Goal: Task Accomplishment & Management: Manage account settings

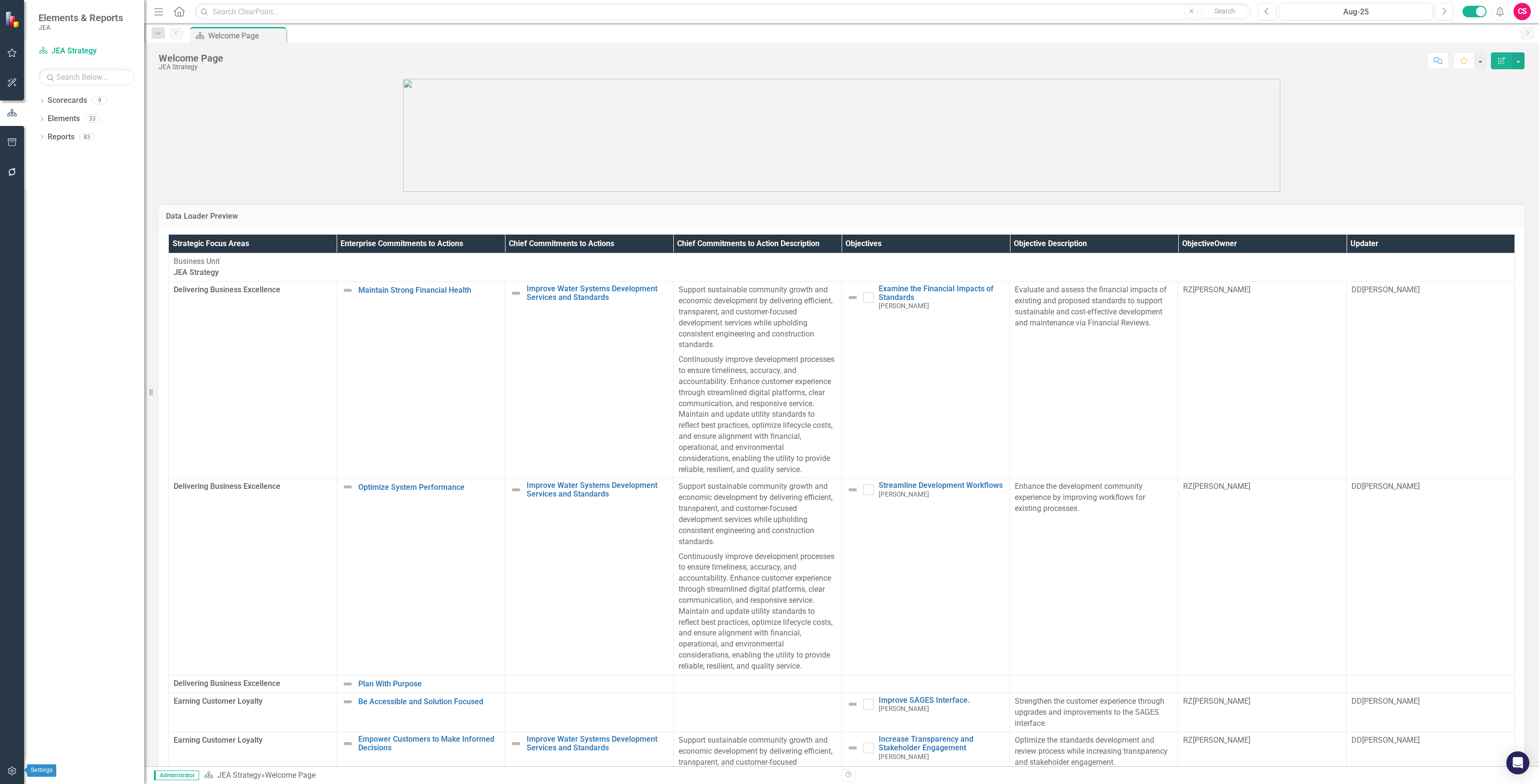
drag, startPoint x: 17, startPoint y: 770, endPoint x: 41, endPoint y: 266, distance: 504.6
click at [41, 266] on div "Dropdown Scorecards 9 Dropdown JEA Strategy Finance Admin Human Resources Elect…" at bounding box center [84, 438] width 120 height 691
click at [16, 768] on icon "button" at bounding box center [12, 771] width 10 height 8
click at [56, 175] on link "Revision History" at bounding box center [84, 169] width 120 height 11
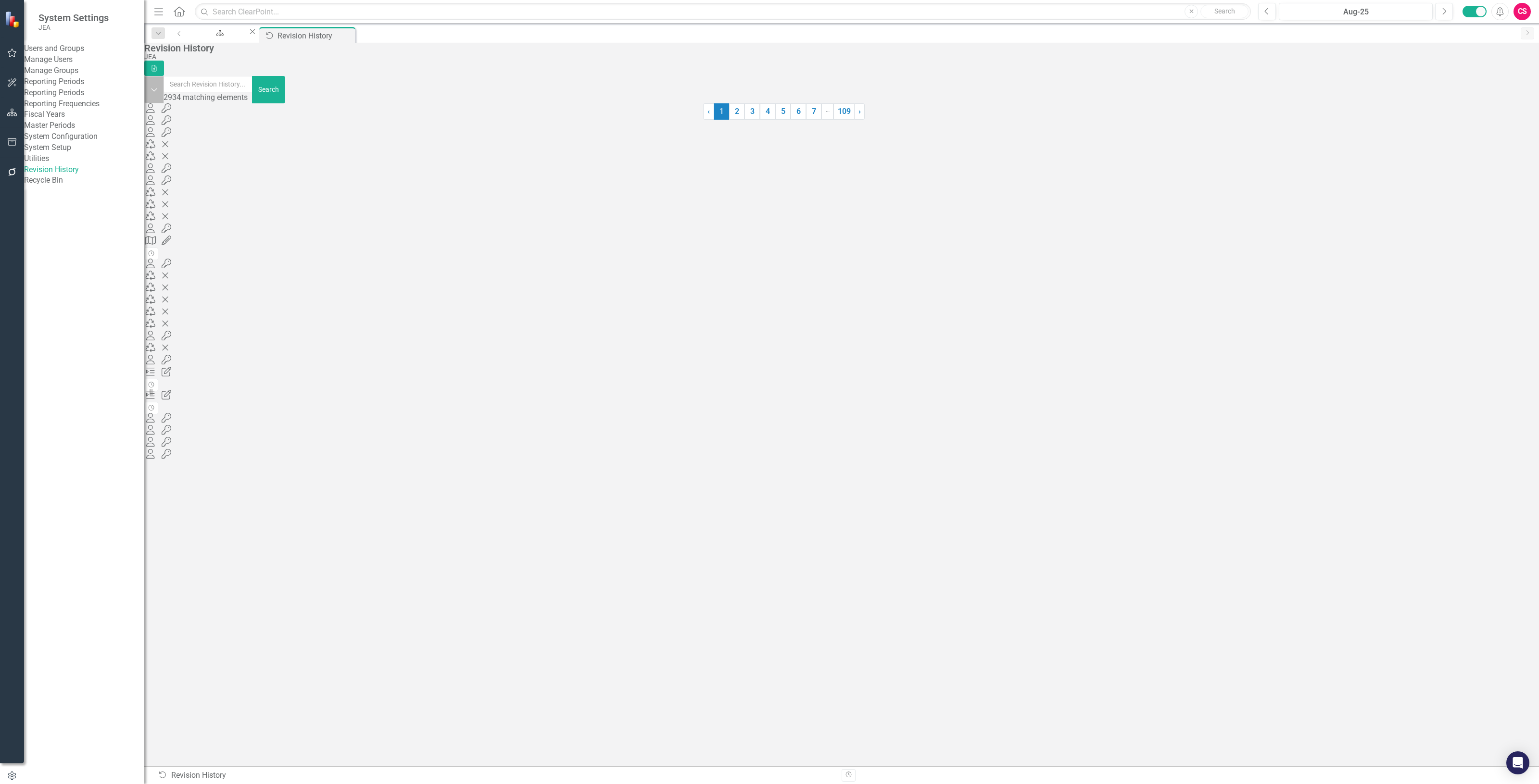
click at [158, 89] on icon "Dropdown" at bounding box center [154, 90] width 7 height 9
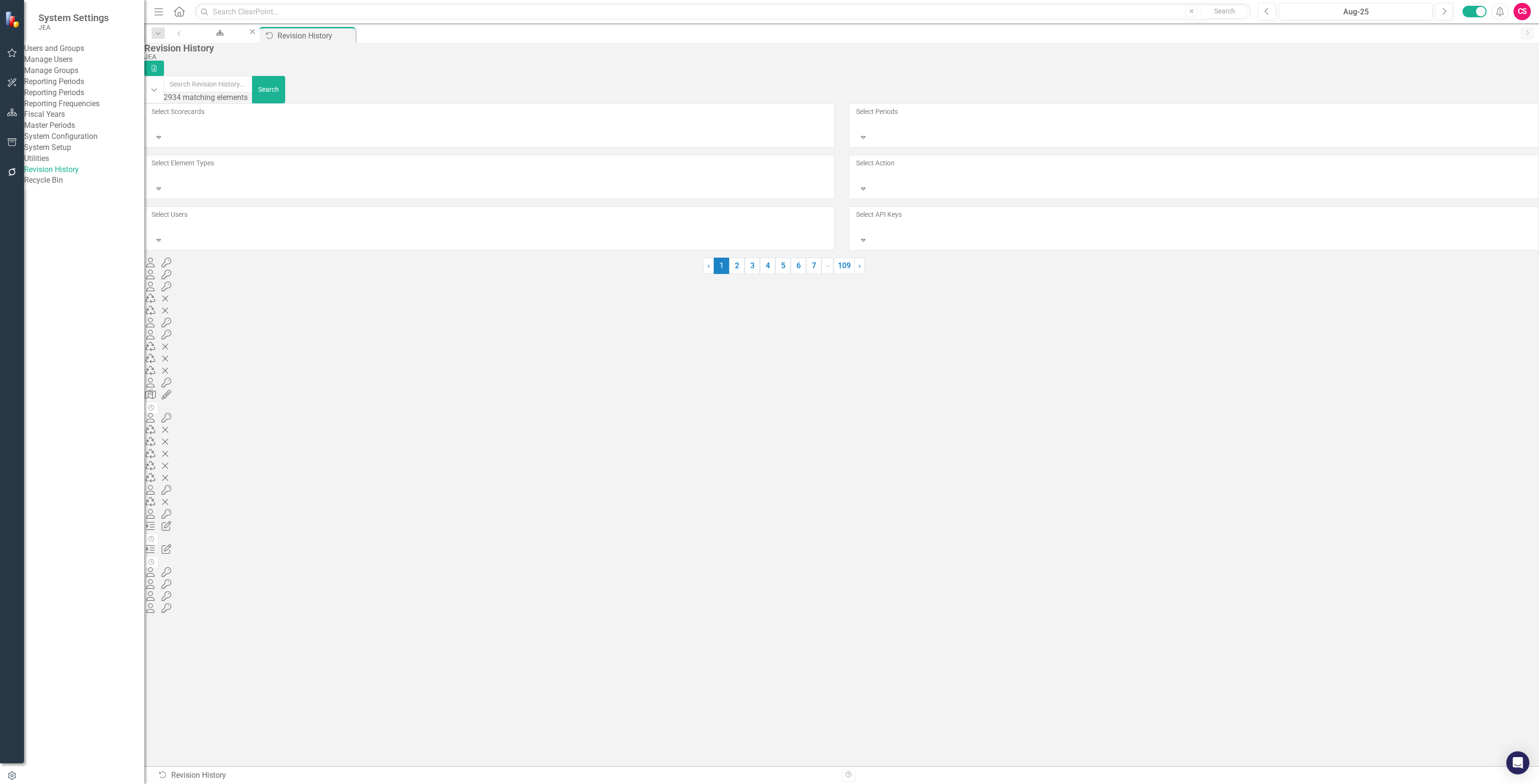
click at [965, 207] on div "Select API Keys Expand" at bounding box center [1193, 232] width 704 height 51
click at [954, 209] on div "Select API Keys" at bounding box center [1194, 221] width 677 height 23
drag, startPoint x: 1047, startPoint y: 160, endPoint x: 337, endPoint y: 203, distance: 711.3
click at [337, 203] on div "Dropdown 148 matching elements Search Select Scorecards Expand Select Periods E…" at bounding box center [842, 423] width 1395 height 695
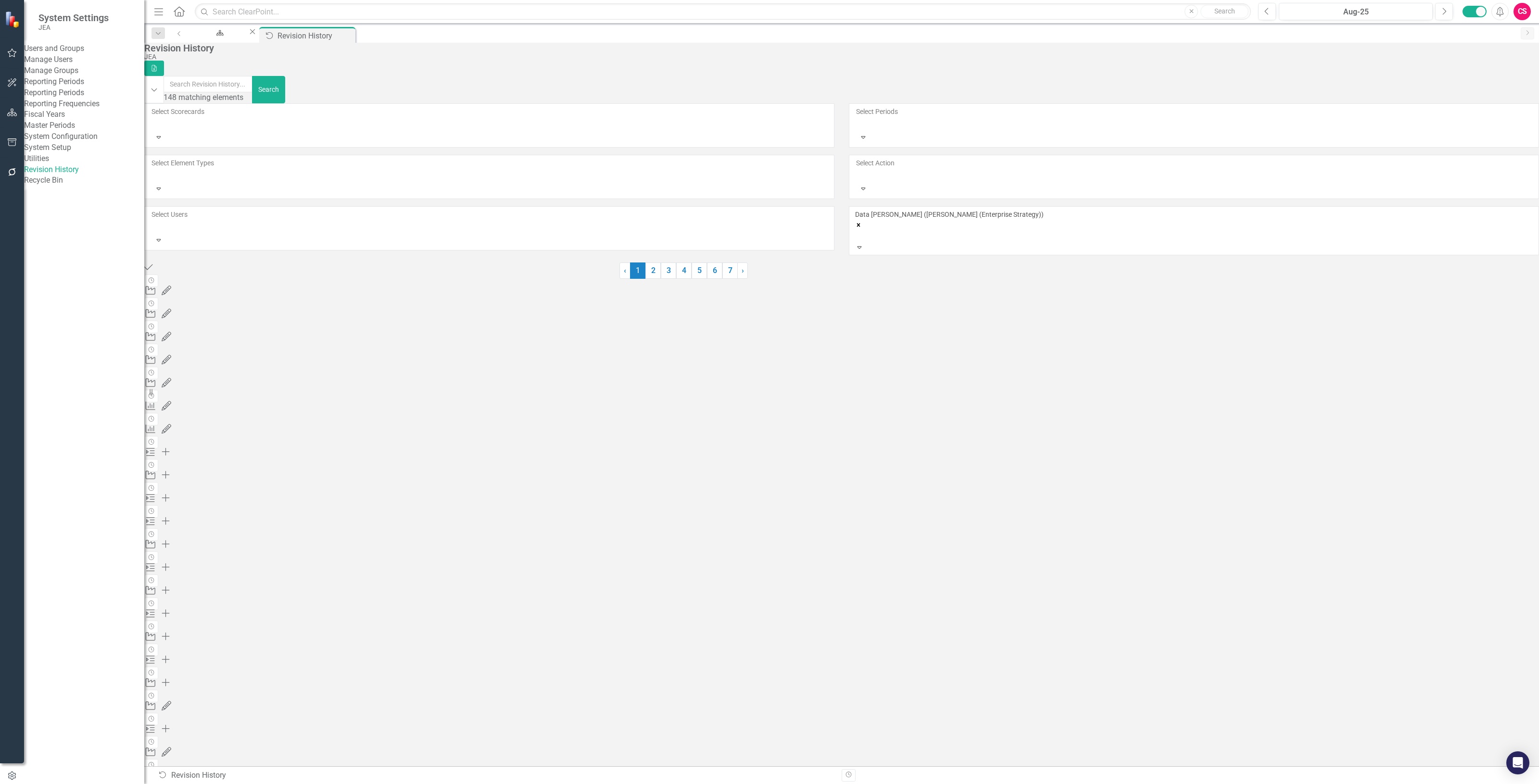
drag, startPoint x: 200, startPoint y: 220, endPoint x: 339, endPoint y: 229, distance: 139.3
click at [339, 262] on div "Completed Data Loader Import "(CPInitialUpload.xlsx)" Completed (29 measure(s) …" at bounding box center [381, 273] width 475 height 23
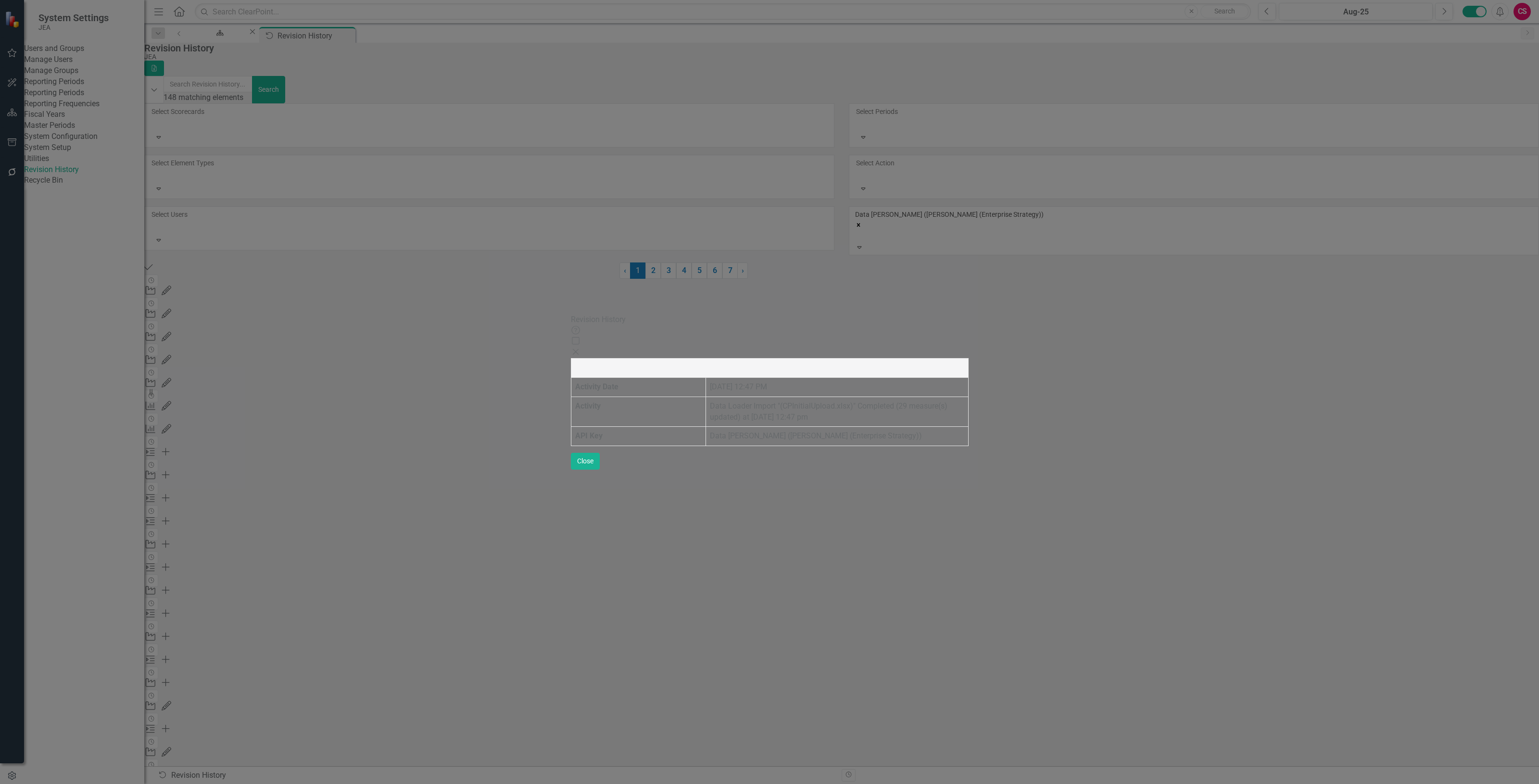
click at [968, 347] on div "Close" at bounding box center [770, 352] width 398 height 11
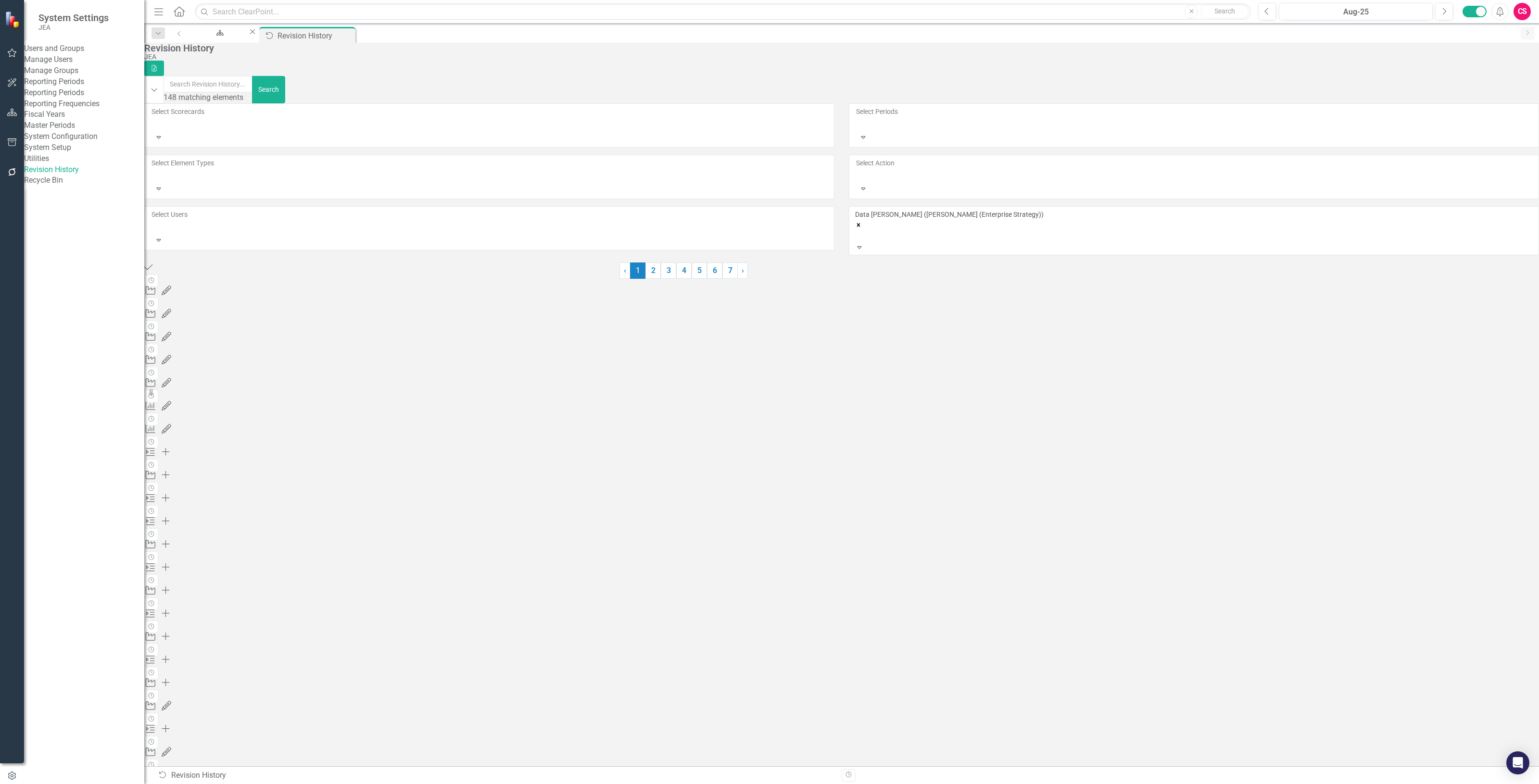
click at [857, 230] on div at bounding box center [857, 235] width 2 height 11
click at [1215, 209] on div "Data [PERSON_NAME] ([PERSON_NAME] (Enterprise Strategy)) Data [PERSON_NAME] ([P…" at bounding box center [1194, 235] width 677 height 52
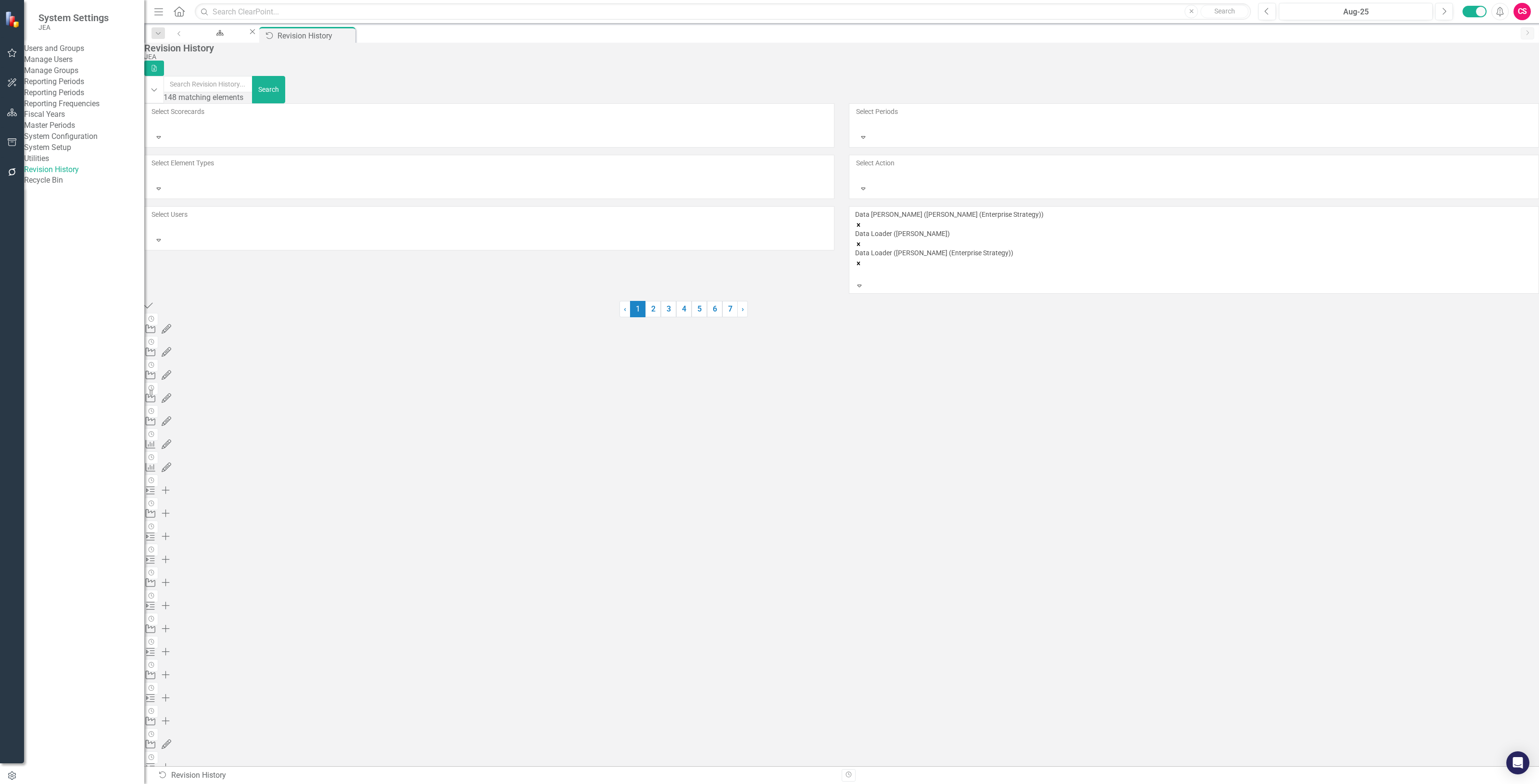
click at [1419, 209] on div "Data [PERSON_NAME] ([PERSON_NAME] (Enterprise Strategy)) Data [PERSON_NAME] ([P…" at bounding box center [1194, 245] width 677 height 71
click at [1094, 784] on div "UpdateUsers-API" at bounding box center [770, 789] width 1539 height 11
click at [932, 209] on div "UpdateUsers-API Data [PERSON_NAME] ([PERSON_NAME] (Enterprise Strategy)) Data […" at bounding box center [1194, 254] width 677 height 90
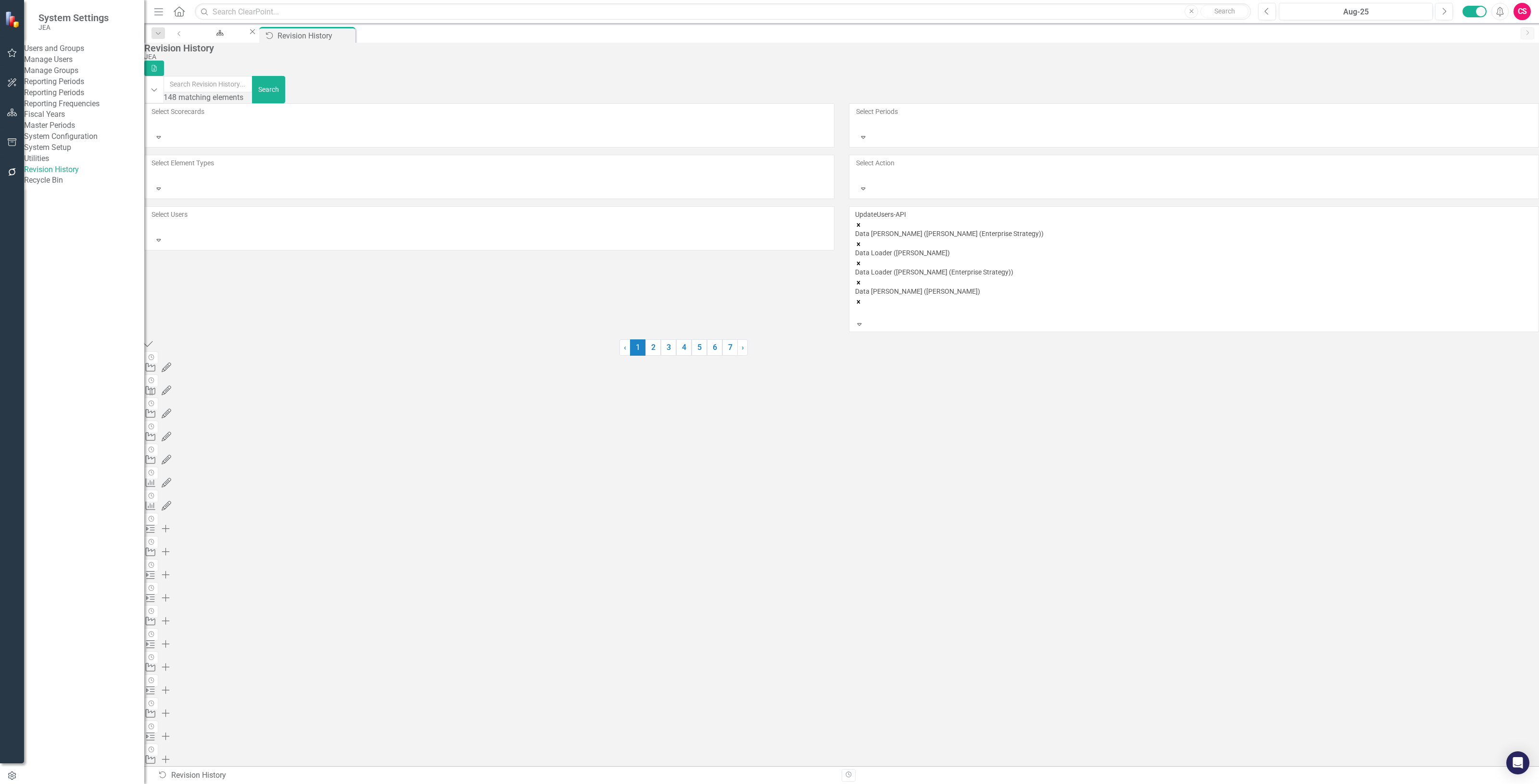
click at [857, 306] on div at bounding box center [857, 312] width 2 height 11
click at [916, 209] on div "UpdateUsers-API" at bounding box center [1194, 214] width 677 height 10
click at [862, 221] on icon "Remove UpdateUsers-API" at bounding box center [859, 225] width 7 height 7
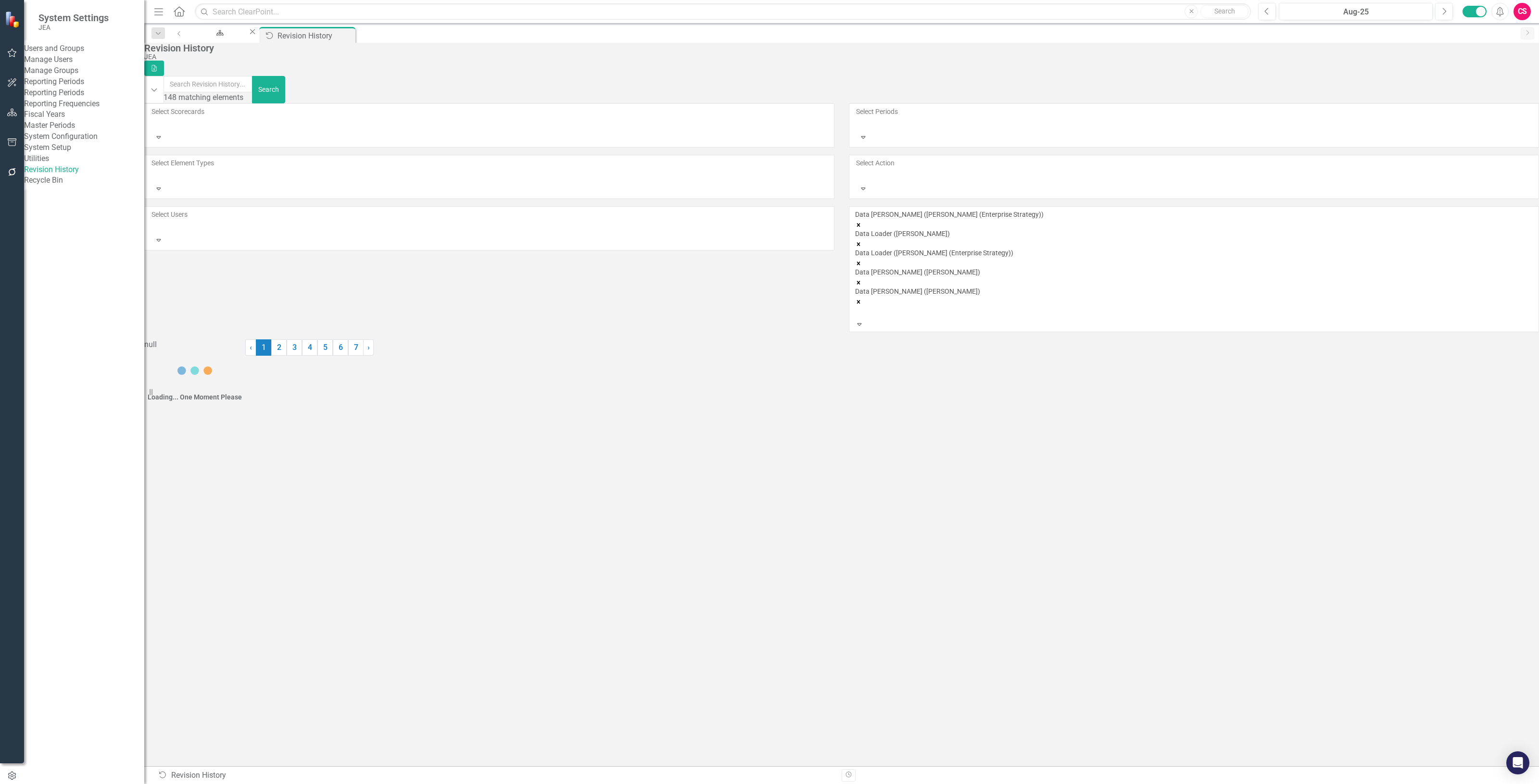
click at [921, 209] on div "Data [PERSON_NAME] ([PERSON_NAME] (Enterprise Strategy))" at bounding box center [1194, 214] width 677 height 10
click at [862, 240] on icon "Remove Data Loader (Heather Fontaine)" at bounding box center [859, 244] width 7 height 7
click at [1253, 229] on div "Data Loader ([PERSON_NAME] (Enterprise Strategy))" at bounding box center [1194, 234] width 677 height 10
click at [862, 240] on icon "Remove Data Loader (Kassandra Carman (Enterprise Strategy))" at bounding box center [859, 244] width 7 height 7
drag, startPoint x: 1323, startPoint y: 161, endPoint x: 1278, endPoint y: 145, distance: 47.8
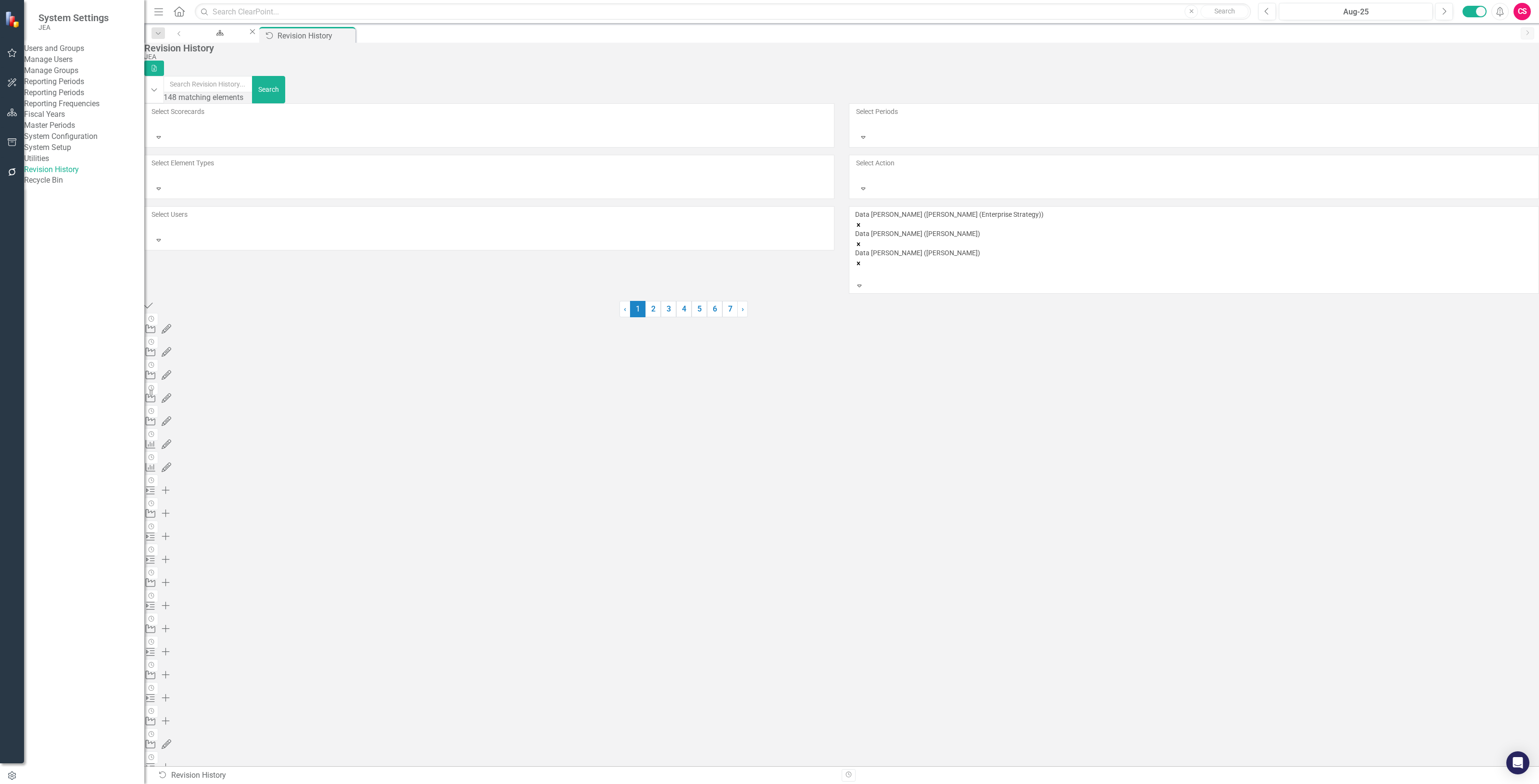
click at [862, 260] on icon "Remove Data Loader (Bruno Martinez)" at bounding box center [859, 264] width 7 height 7
click at [862, 240] on icon "Remove Data Loader (Karen Morales Martinez)" at bounding box center [859, 244] width 7 height 7
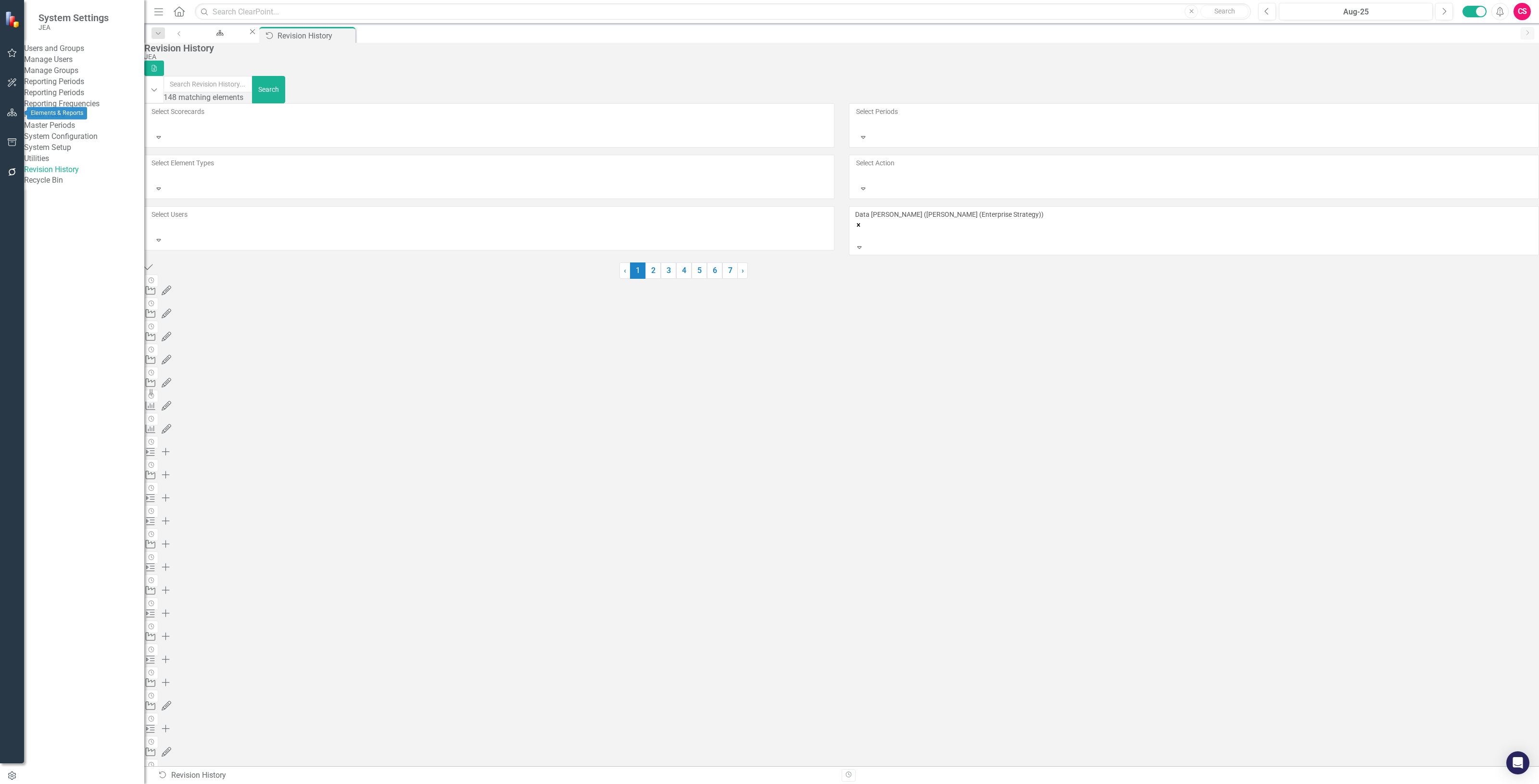
click at [10, 120] on button "button" at bounding box center [12, 113] width 22 height 20
click at [36, 119] on div "Dropdown Scorecards 9 Dropdown JEA Strategy Finance Admin Human Resources Elect…" at bounding box center [84, 438] width 120 height 691
click at [42, 119] on icon "Dropdown" at bounding box center [42, 120] width 7 height 5
click at [56, 119] on link "Elements" at bounding box center [49, 119] width 32 height 11
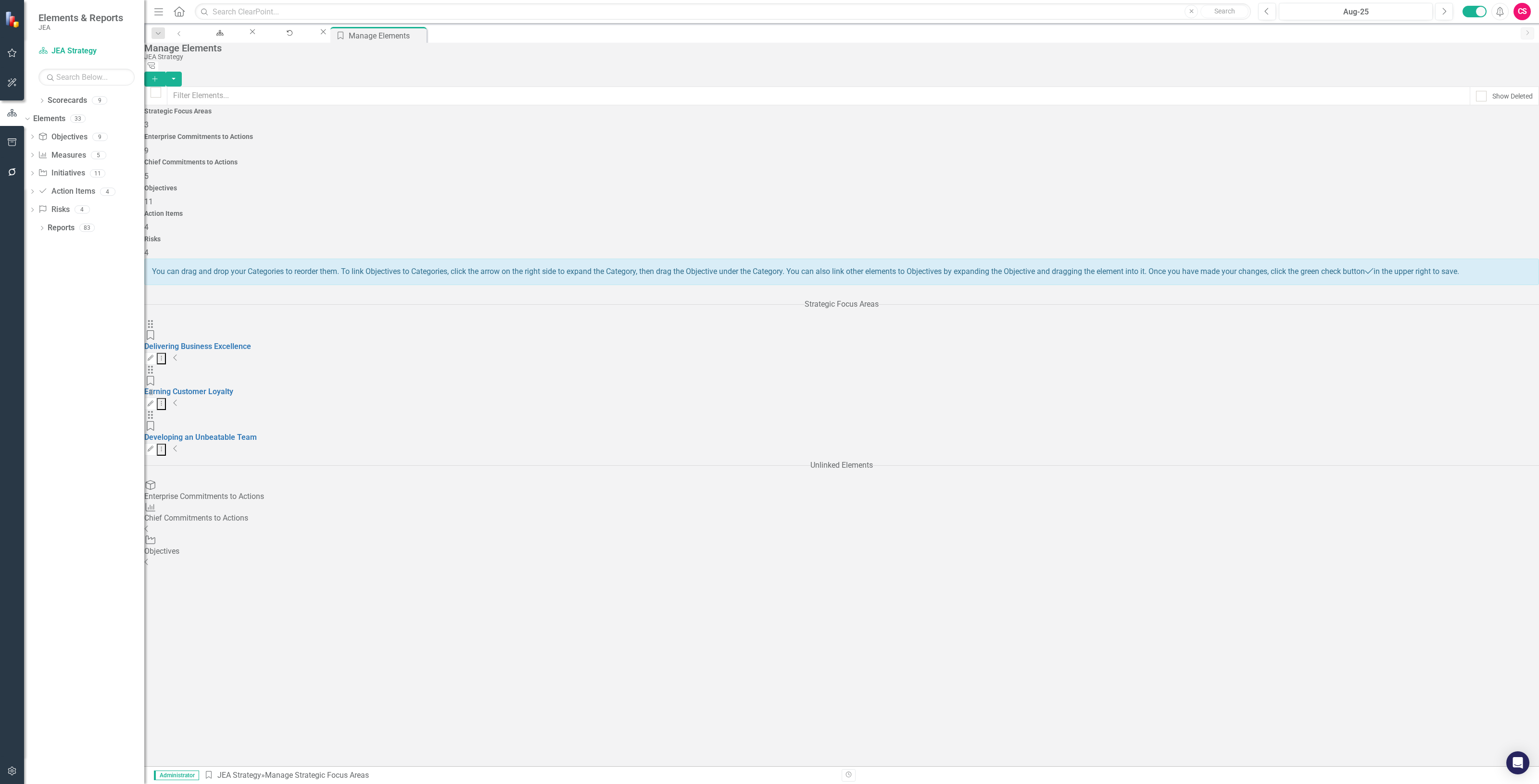
click at [532, 141] on div "Enterprise Commitments to Actions 9" at bounding box center [842, 144] width 1395 height 23
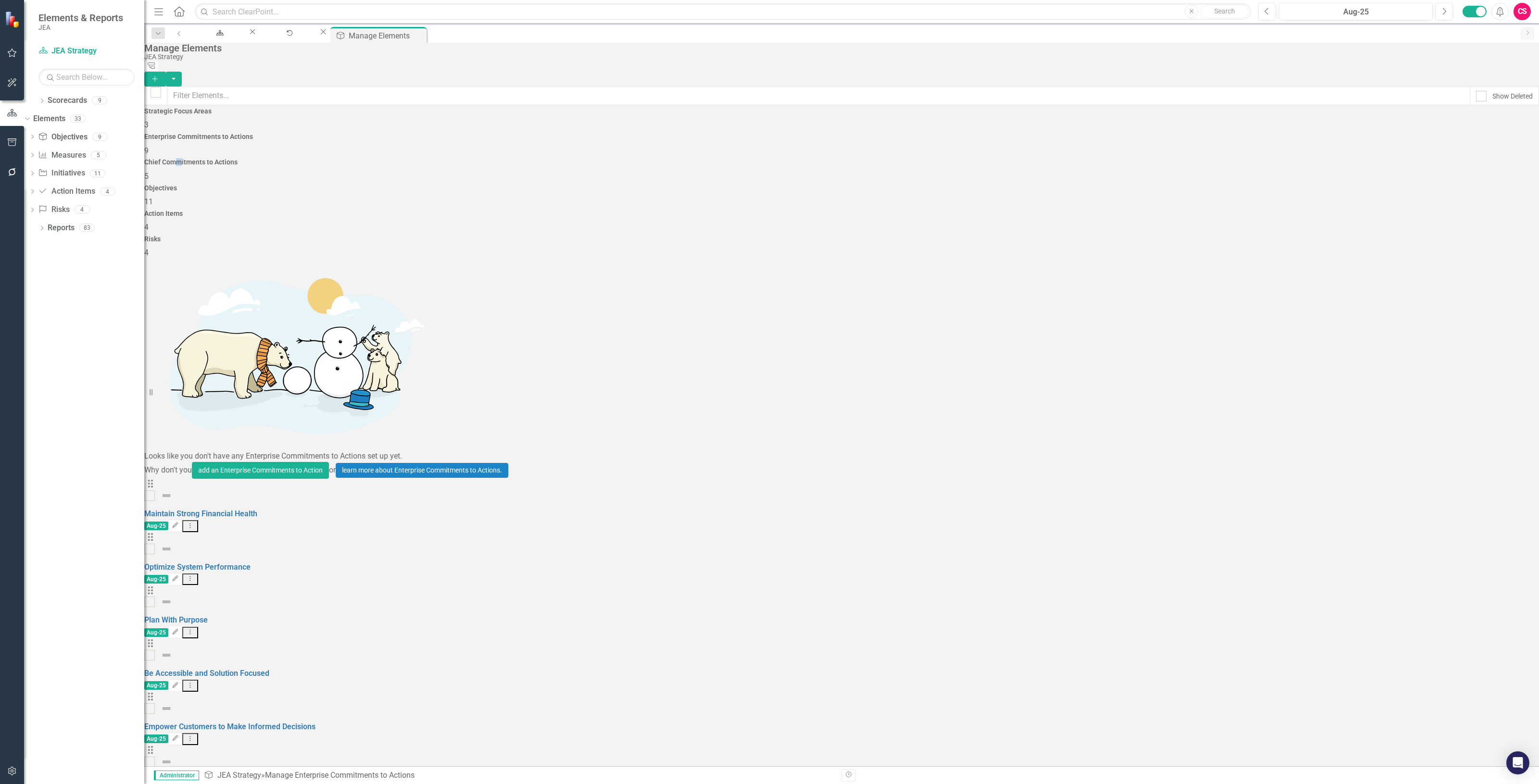
click at [713, 159] on div "Chief Commitments to Actions 5" at bounding box center [842, 170] width 1395 height 23
click at [528, 61] on div "JEA Strategy" at bounding box center [839, 56] width 1390 height 7
click at [195, 563] on link "Element Count" at bounding box center [169, 567] width 50 height 10
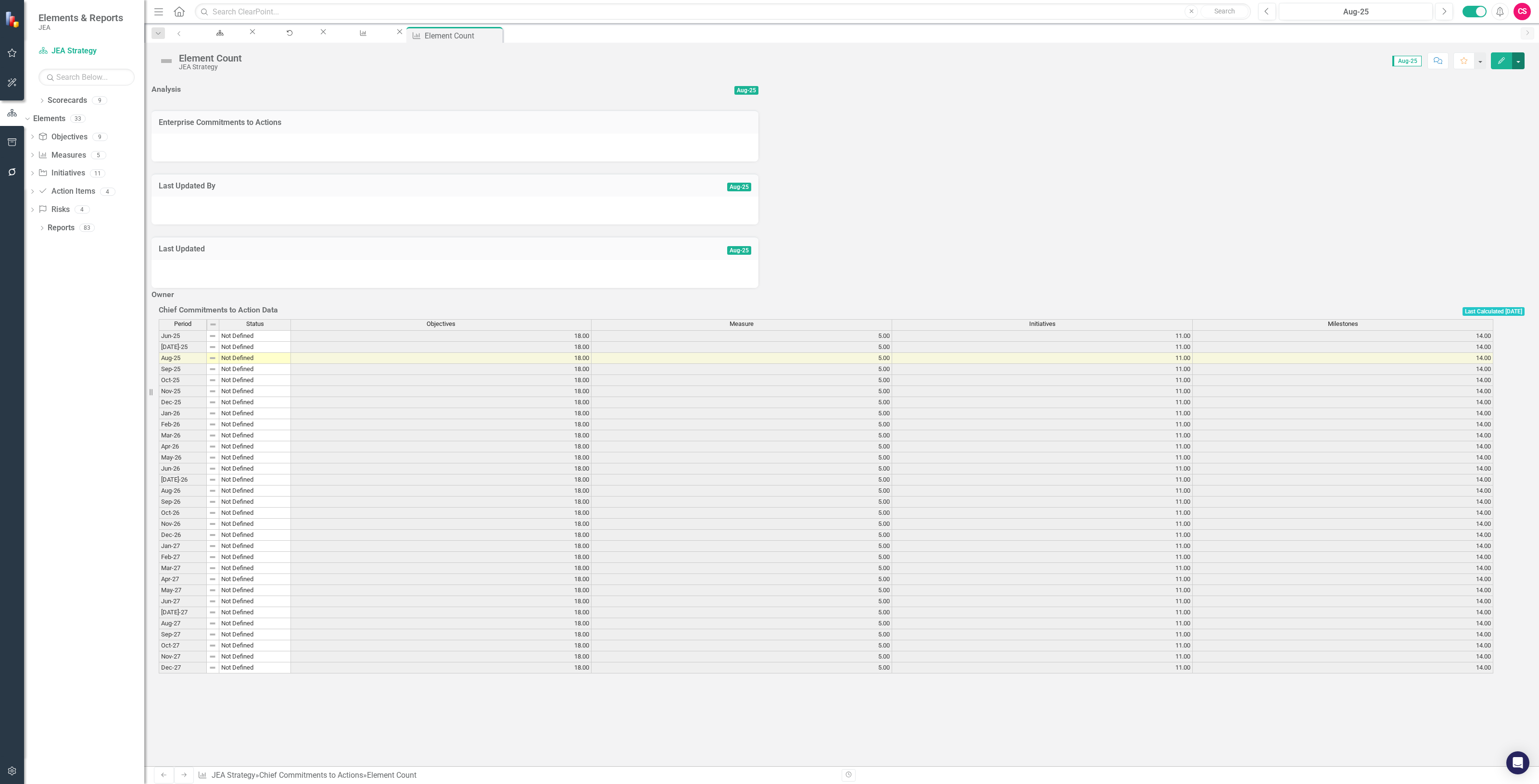
click at [1522, 59] on button "button" at bounding box center [1518, 60] width 12 height 16
click at [1401, 96] on link "Edit Report Edit Layout" at bounding box center [1441, 96] width 164 height 17
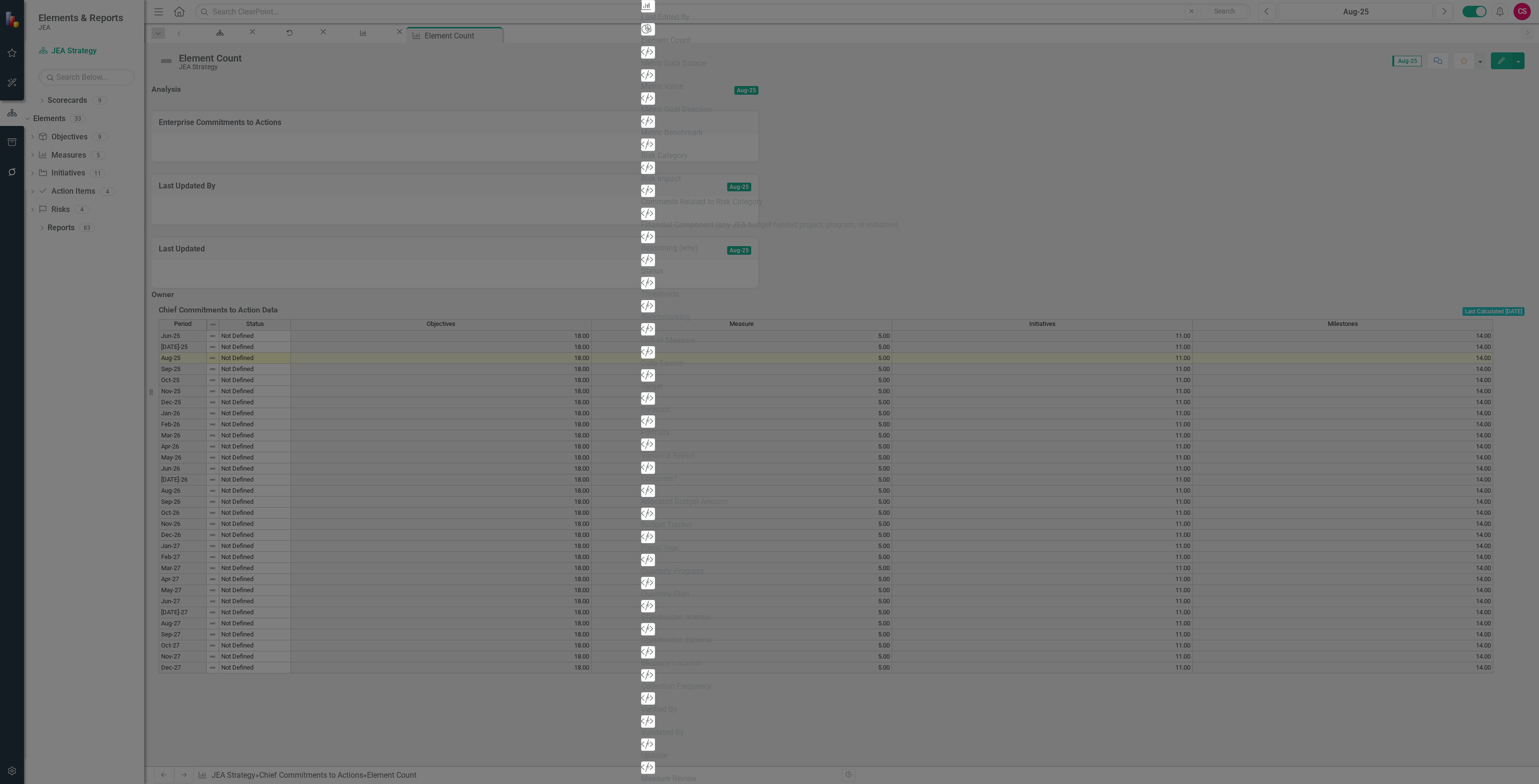
scroll to position [391, 0]
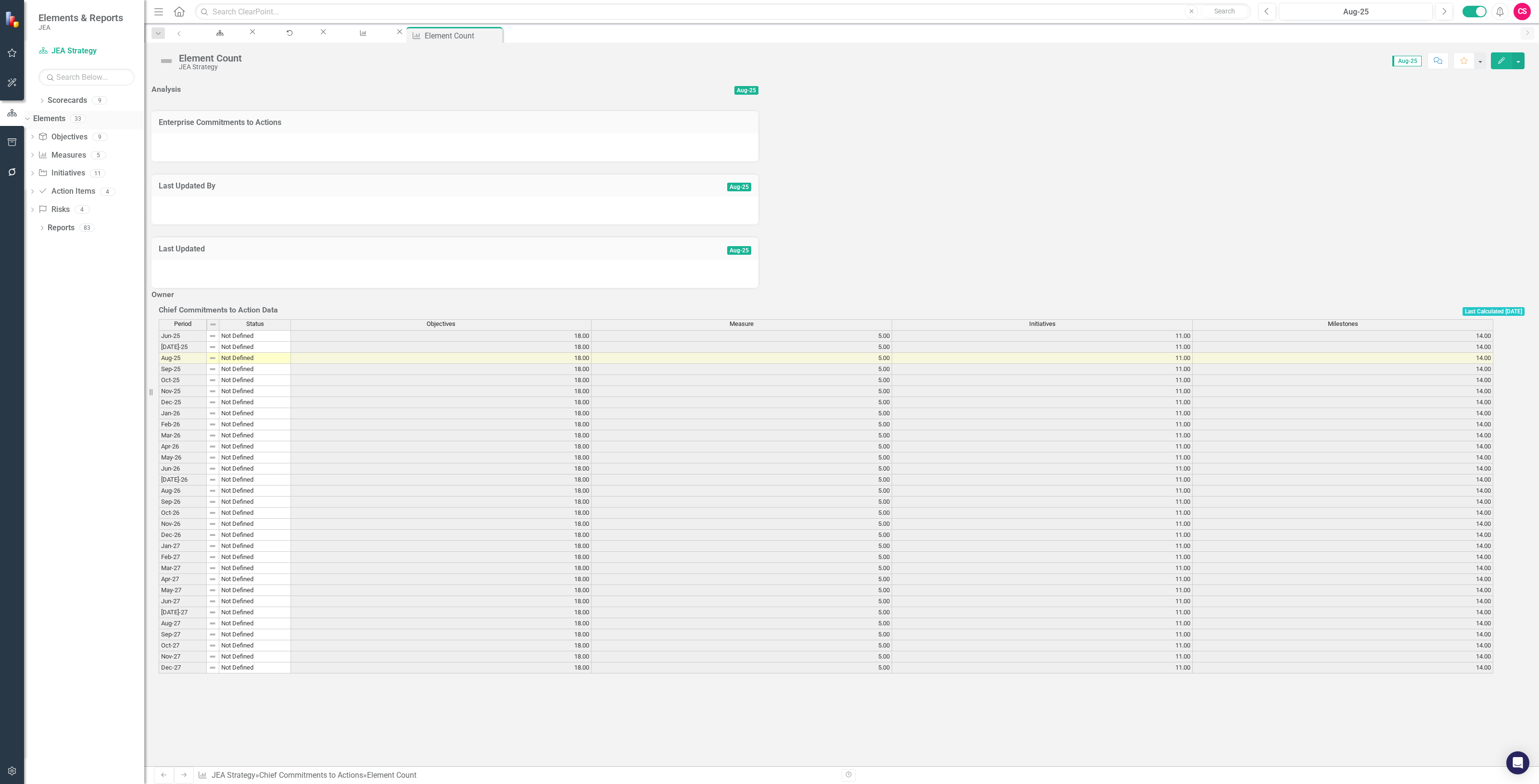
click at [65, 118] on link "Elements" at bounding box center [49, 119] width 32 height 11
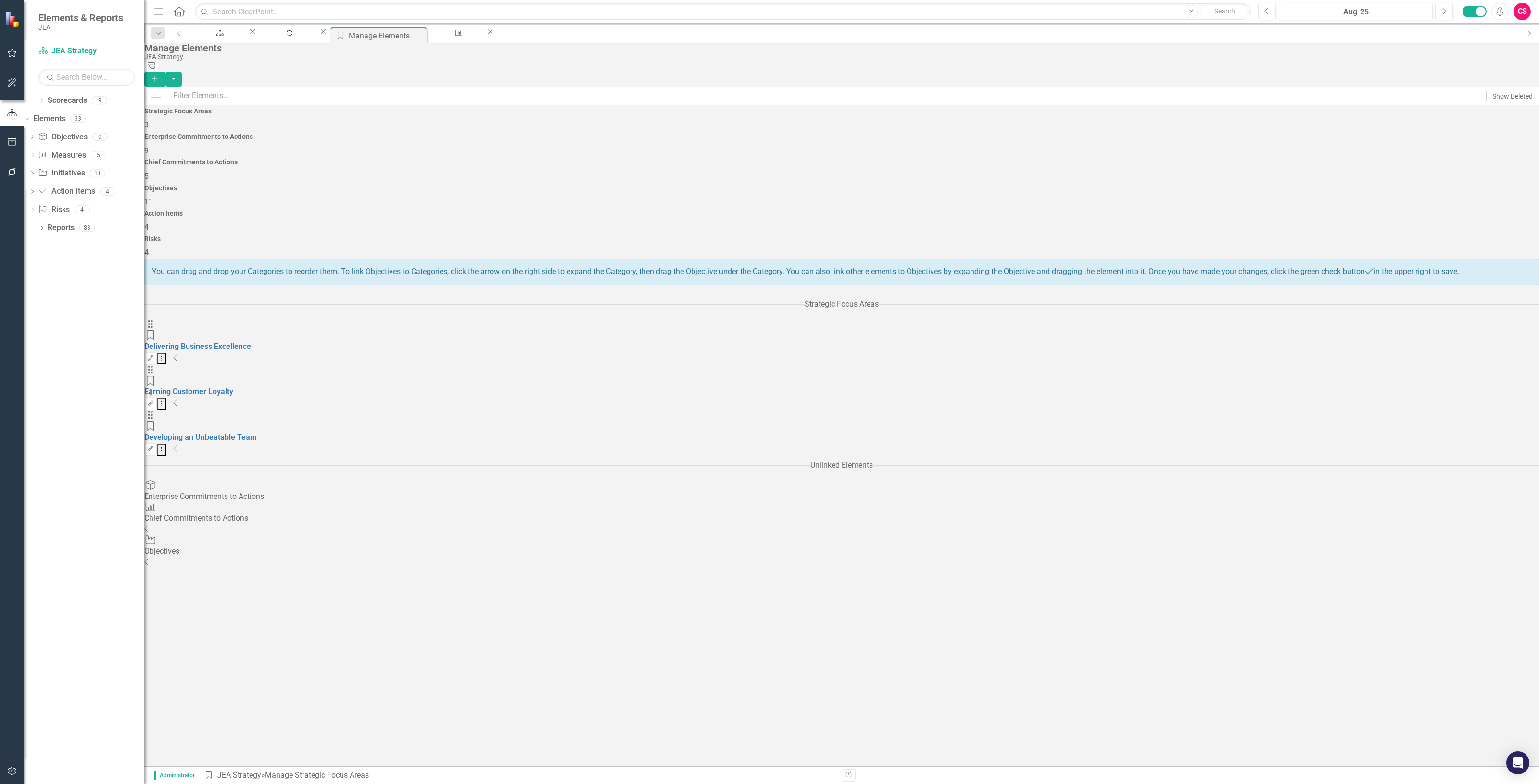
click at [744, 159] on div "Chief Commitments to Actions 5" at bounding box center [842, 170] width 1395 height 23
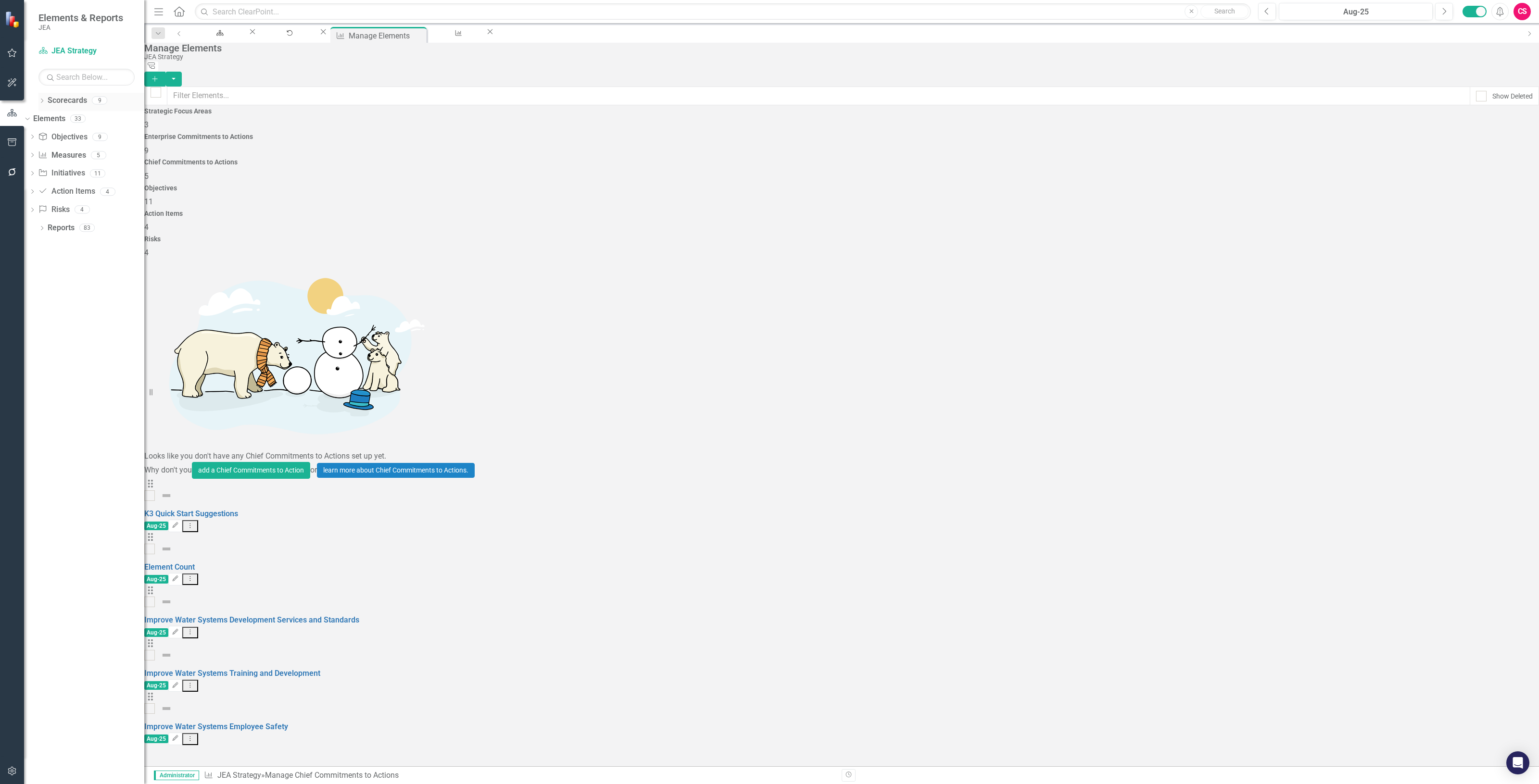
click at [68, 102] on link "Scorecards" at bounding box center [67, 101] width 39 height 11
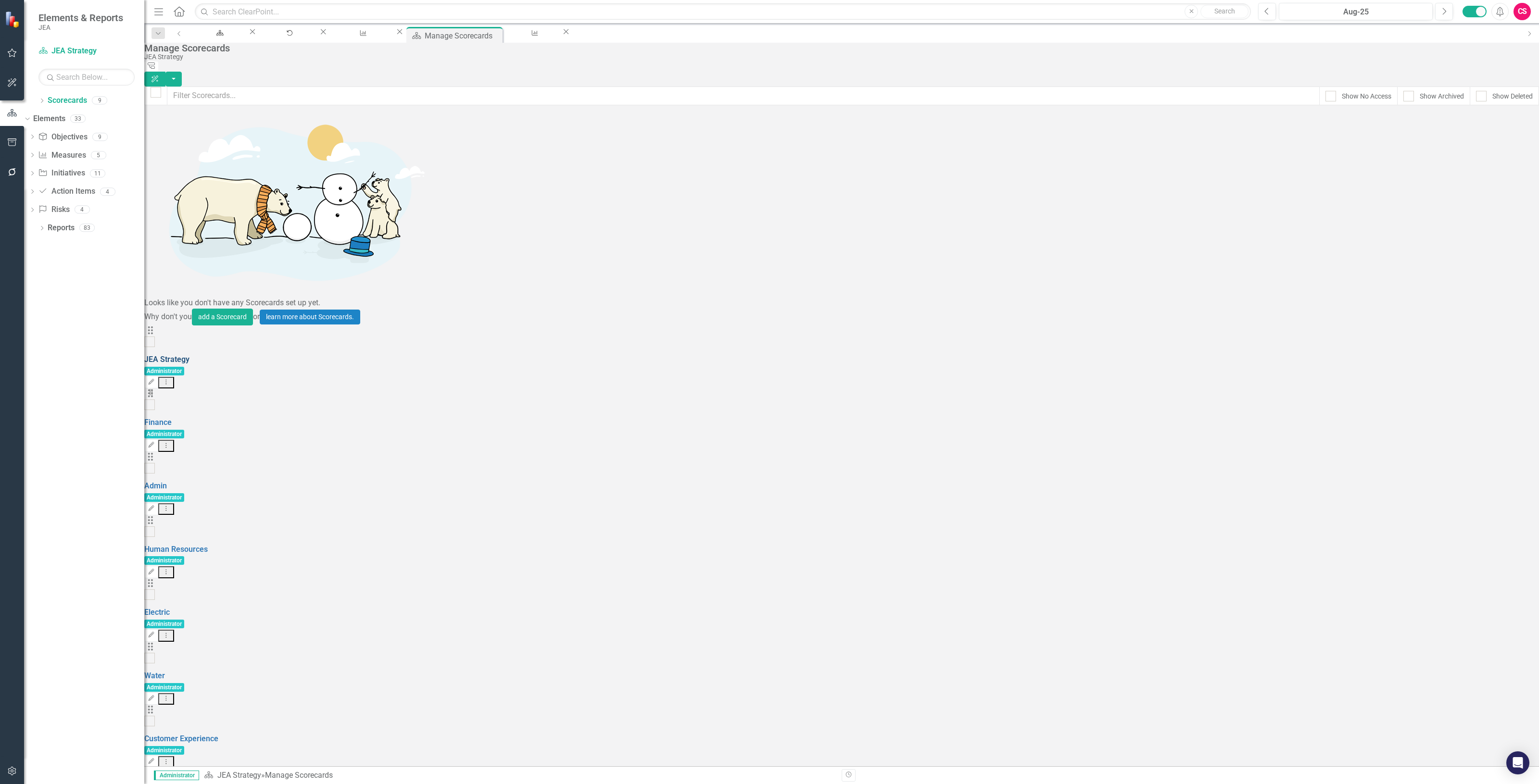
click at [189, 355] on link "JEA Strategy" at bounding box center [167, 359] width 45 height 10
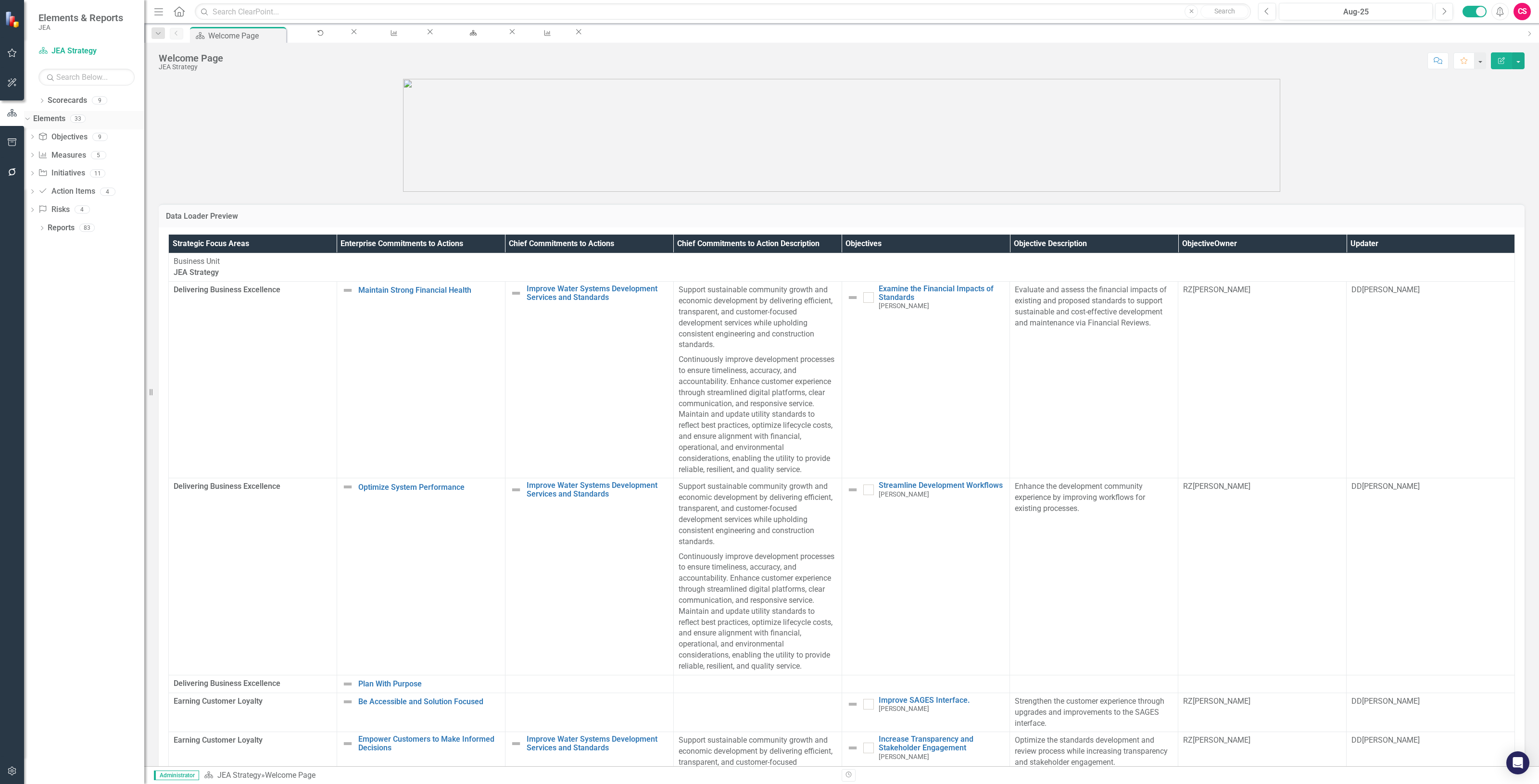
click at [65, 114] on link "Elements" at bounding box center [49, 119] width 32 height 11
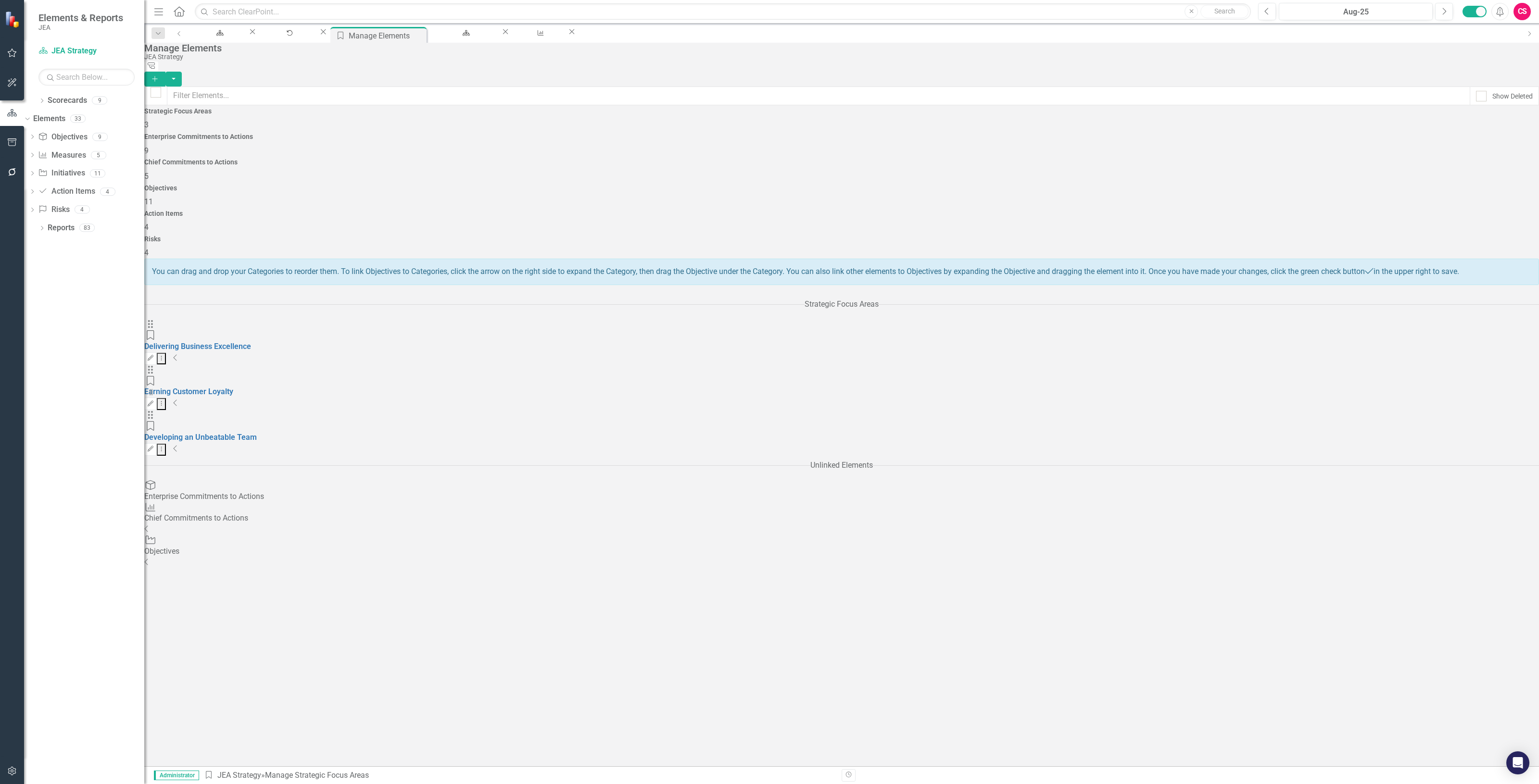
click at [713, 159] on h4 "Chief Commitments to Actions" at bounding box center [842, 162] width 1395 height 7
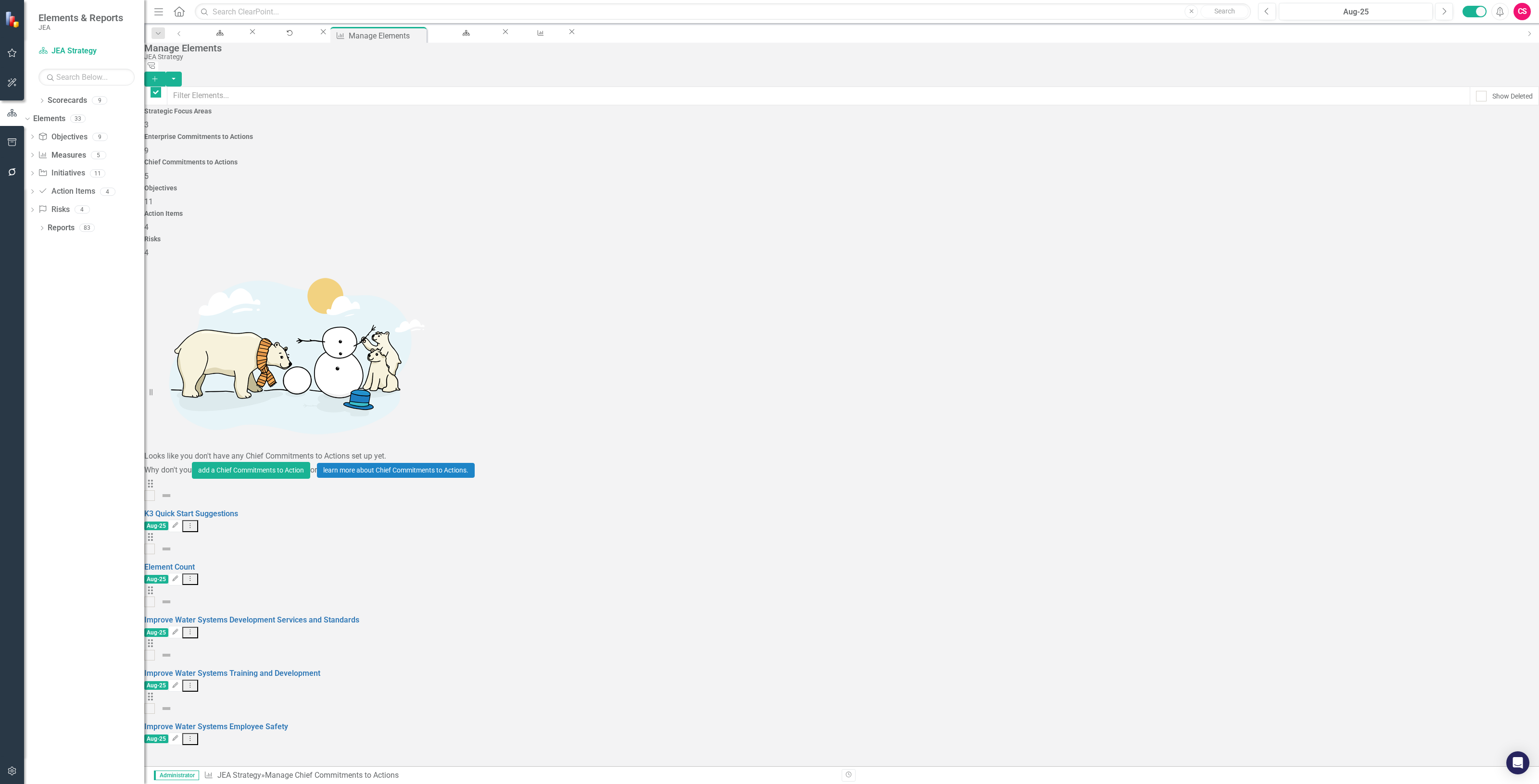
checkbox input "false"
click at [296, 115] on h4 "Strategic Focus Areas" at bounding box center [842, 111] width 1395 height 7
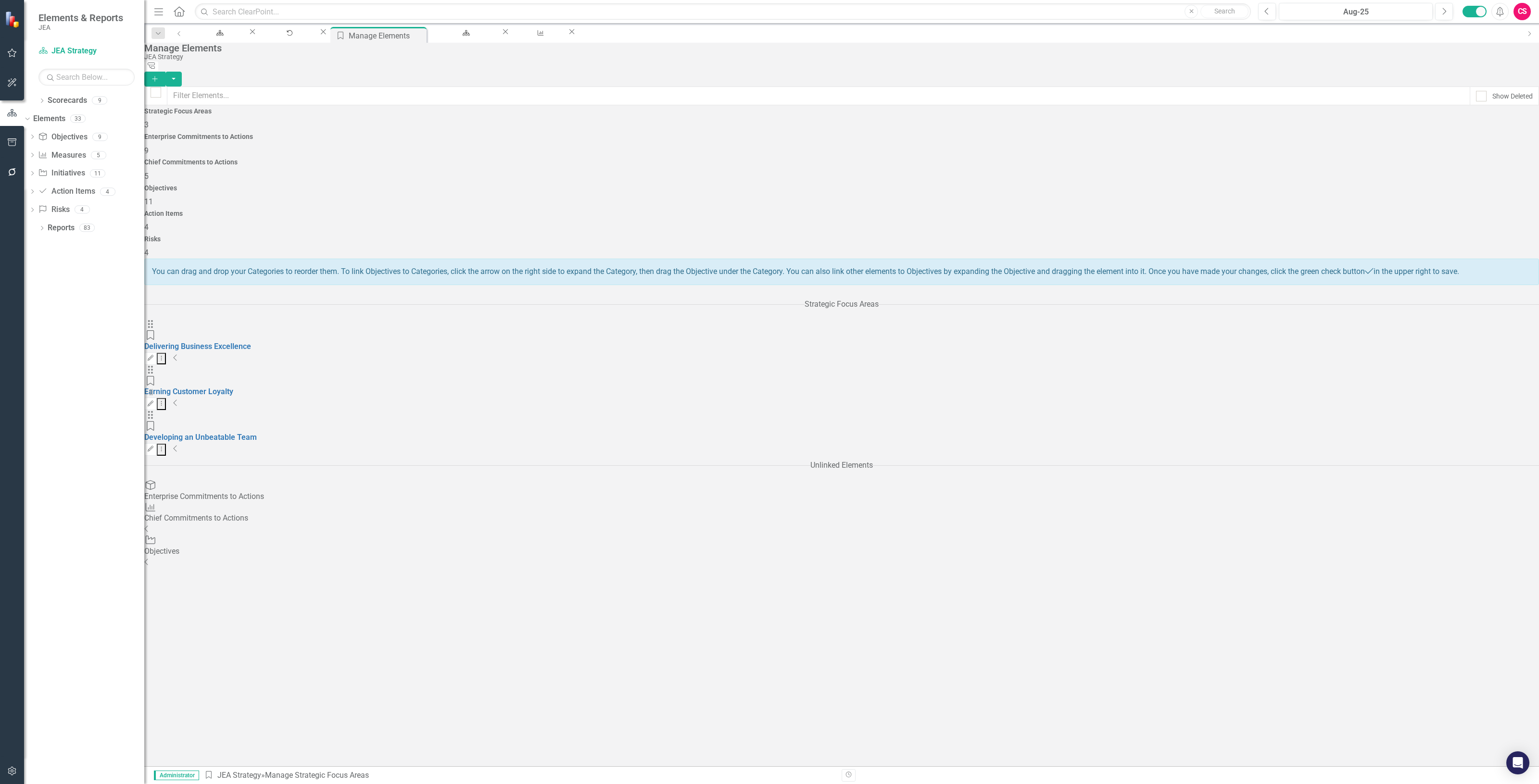
click at [178, 354] on icon "Collapse" at bounding box center [175, 358] width 5 height 8
click at [181, 354] on icon "Expanded" at bounding box center [176, 358] width 8 height 8
click at [40, 102] on icon "Dropdown" at bounding box center [42, 102] width 7 height 5
click at [36, 118] on icon "Dropdown" at bounding box center [32, 118] width 7 height 6
click at [78, 141] on link "Finance" at bounding box center [91, 135] width 106 height 11
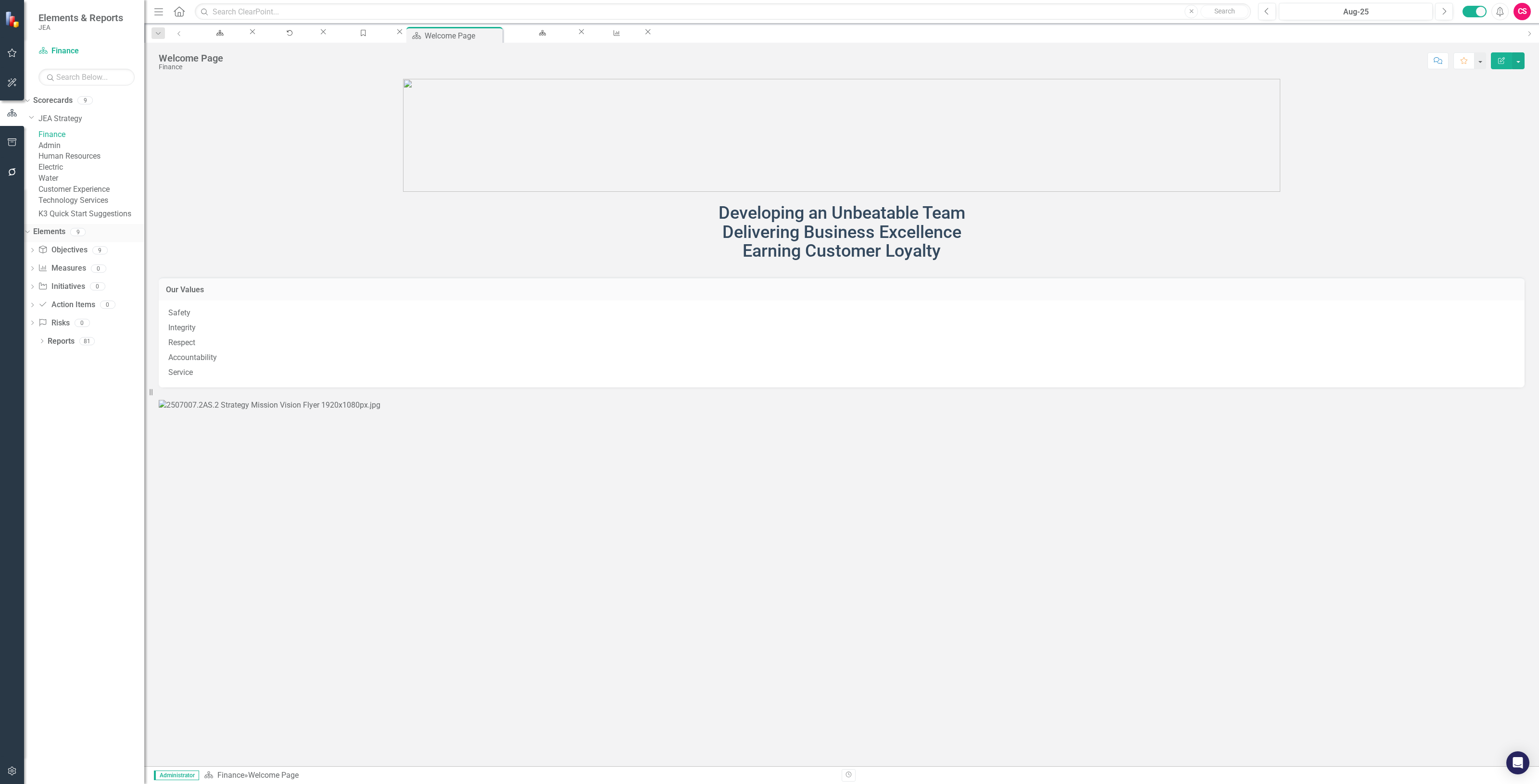
click at [61, 238] on link "Elements" at bounding box center [49, 232] width 32 height 11
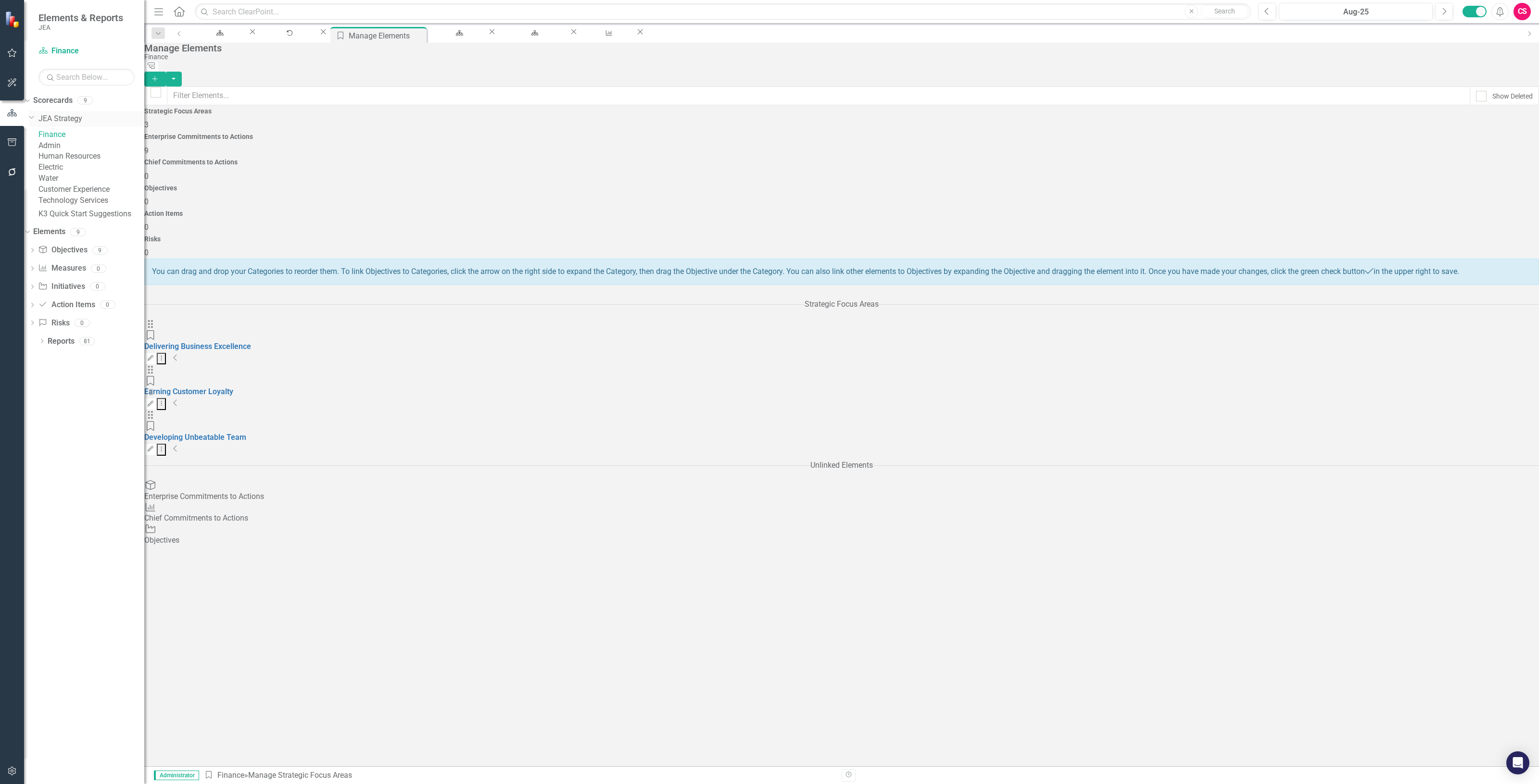
click at [70, 119] on link "JEA Strategy" at bounding box center [91, 119] width 106 height 11
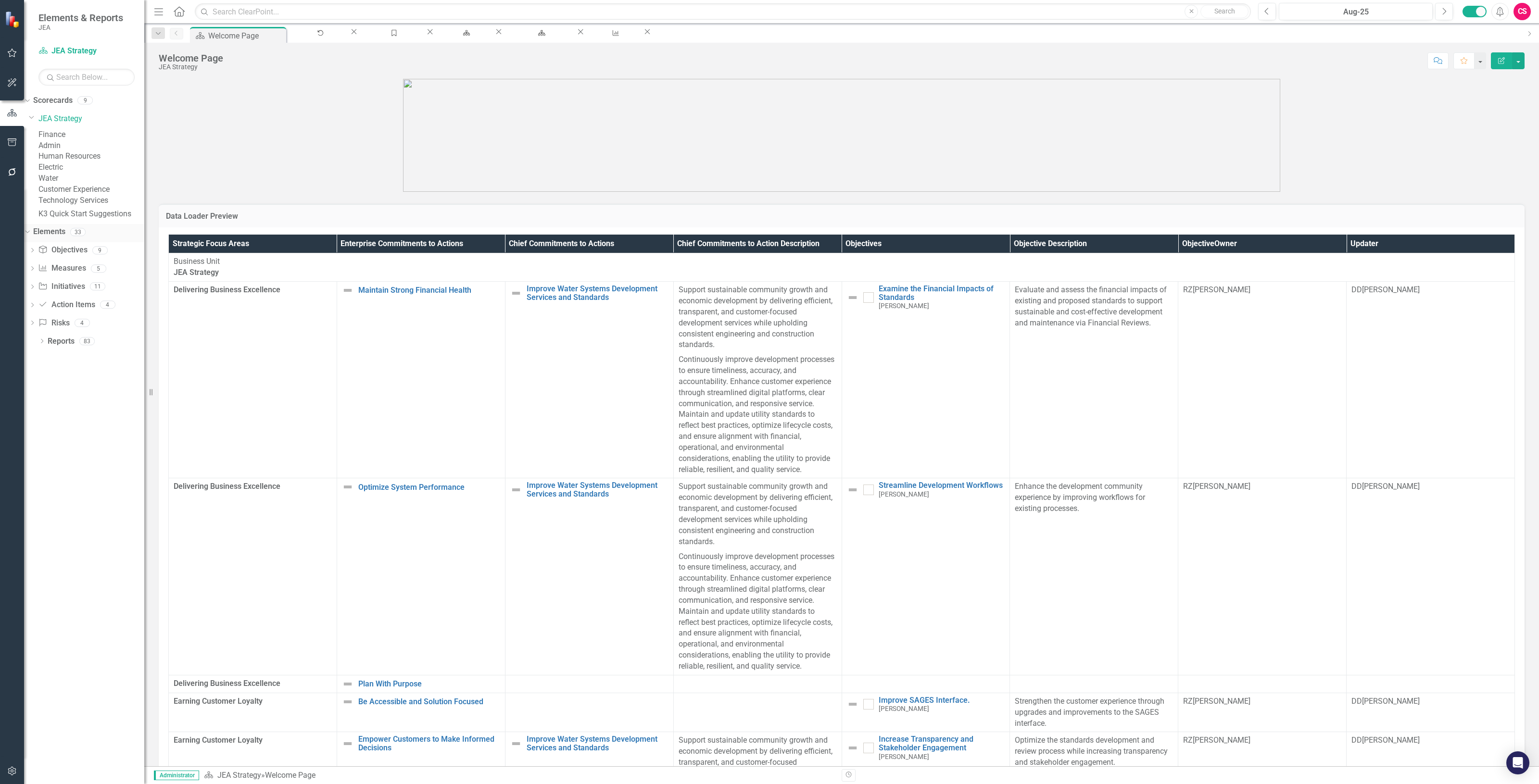
click at [65, 238] on link "Elements" at bounding box center [49, 232] width 32 height 11
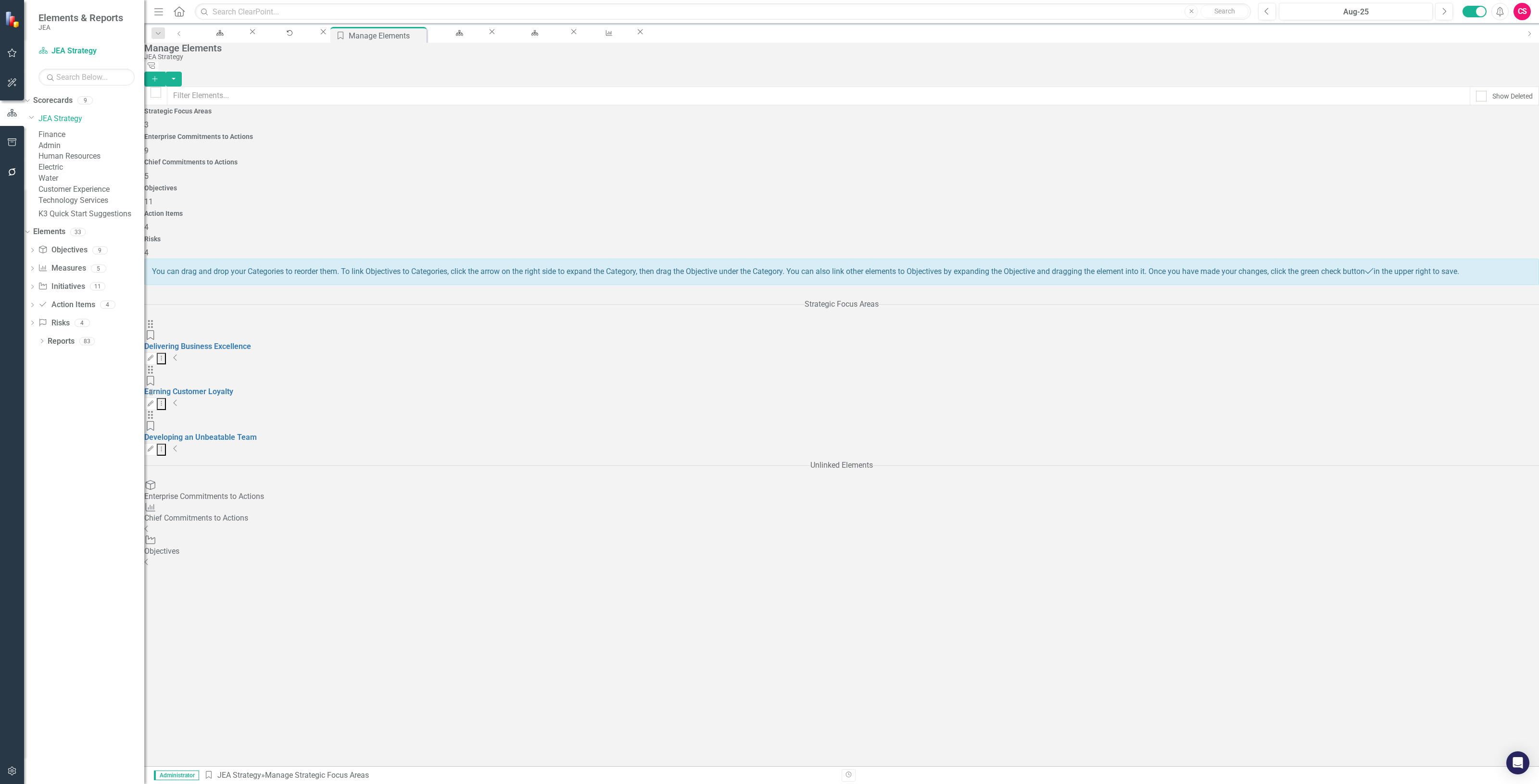
click at [678, 159] on div "Chief Commitments to Actions 5" at bounding box center [842, 170] width 1395 height 23
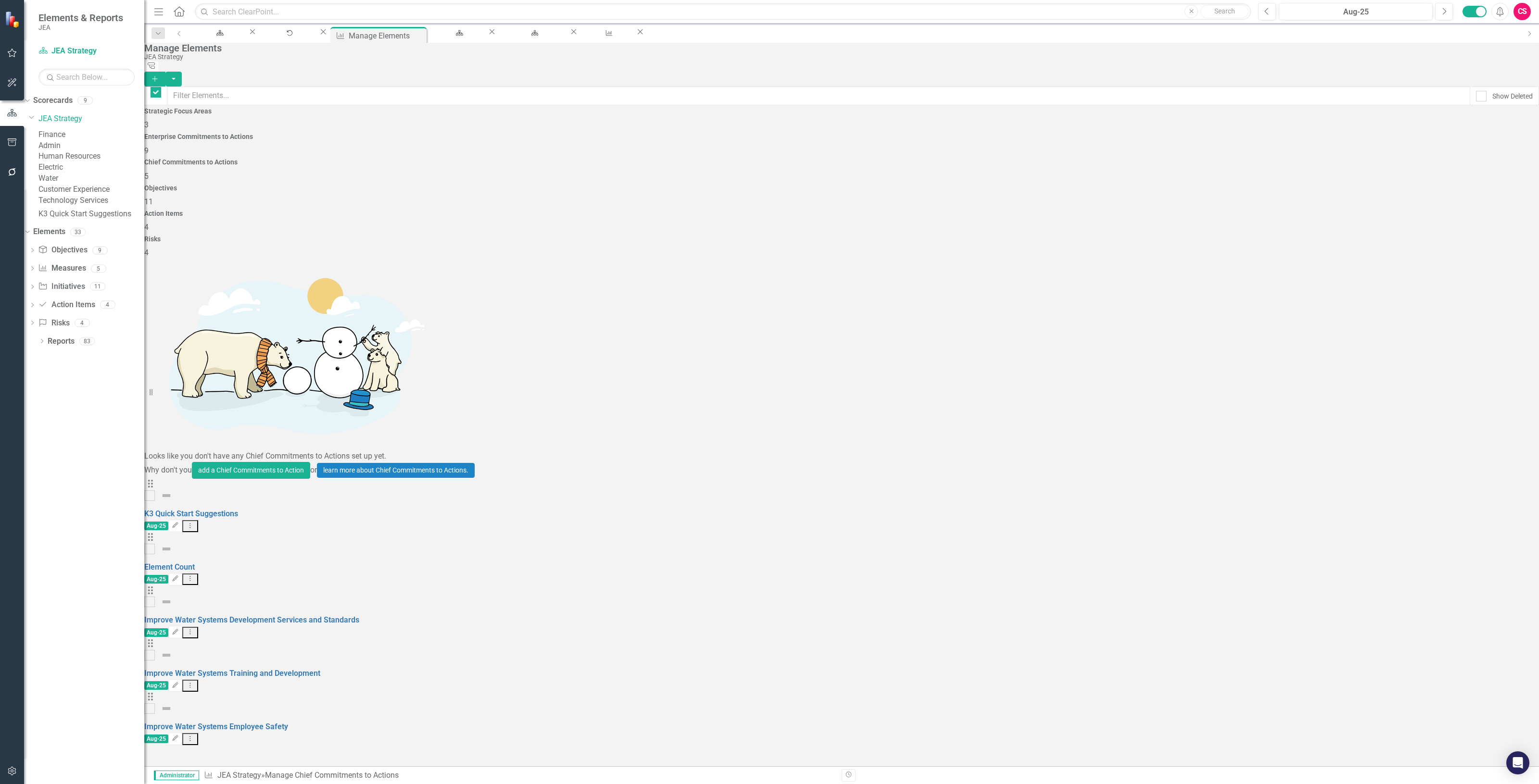
checkbox input "false"
drag, startPoint x: 76, startPoint y: 47, endPoint x: 3, endPoint y: 95, distance: 87.4
click at [76, 47] on link "Scorecard JEA Strategy" at bounding box center [86, 51] width 96 height 11
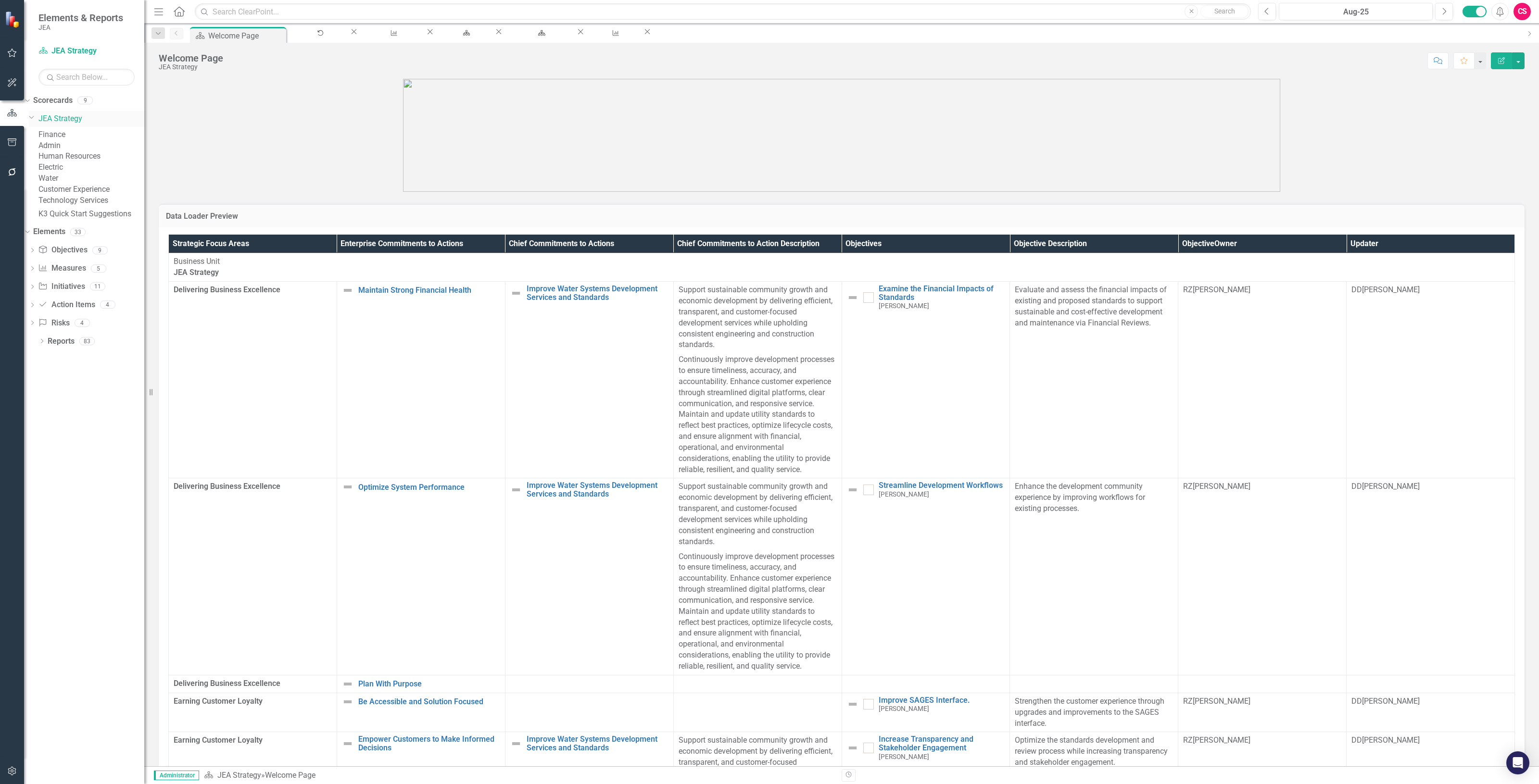
click at [83, 120] on link "JEA Strategy" at bounding box center [91, 119] width 106 height 11
click at [58, 347] on link "Reports" at bounding box center [61, 341] width 27 height 11
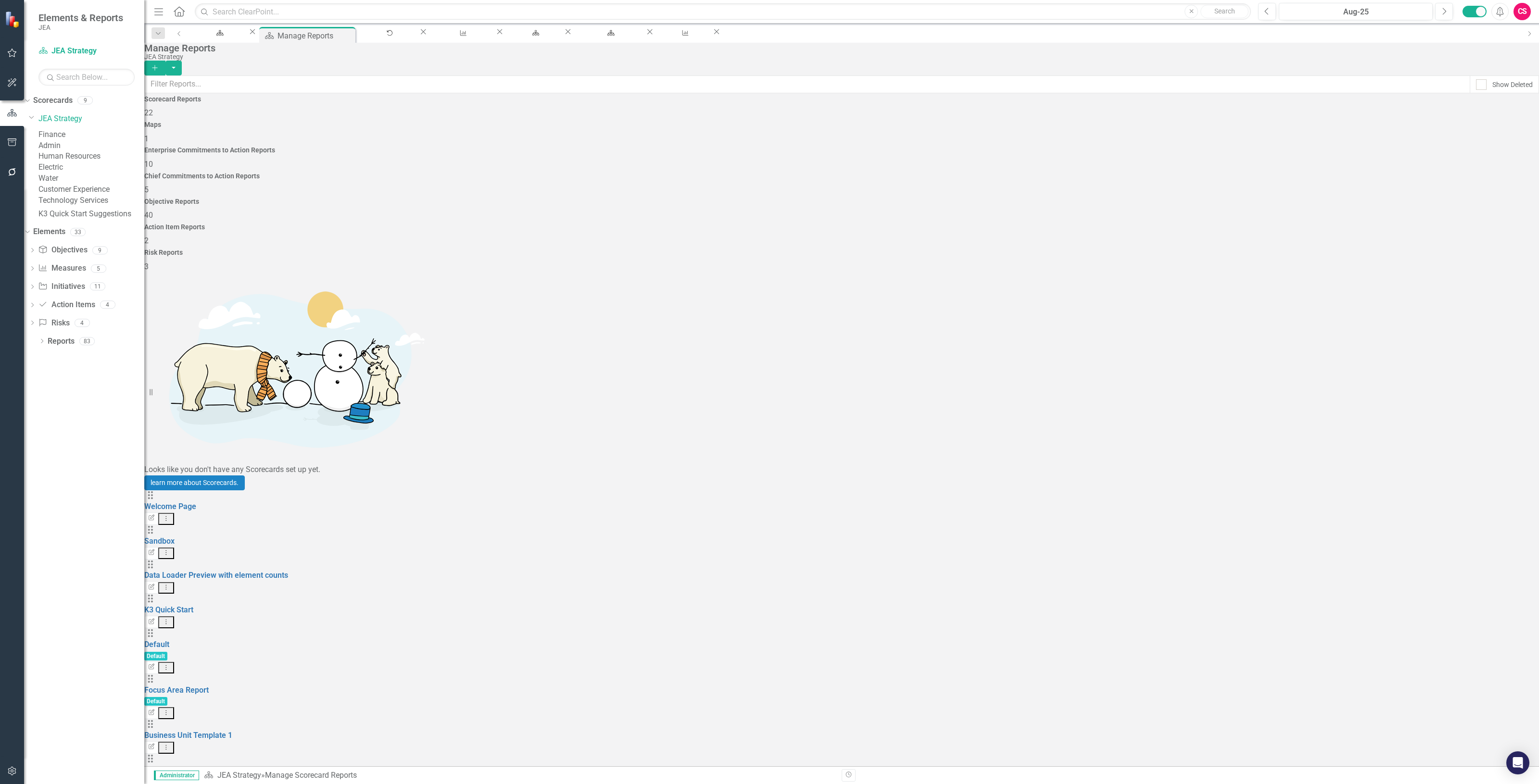
click at [9, 770] on icon "button" at bounding box center [12, 771] width 10 height 8
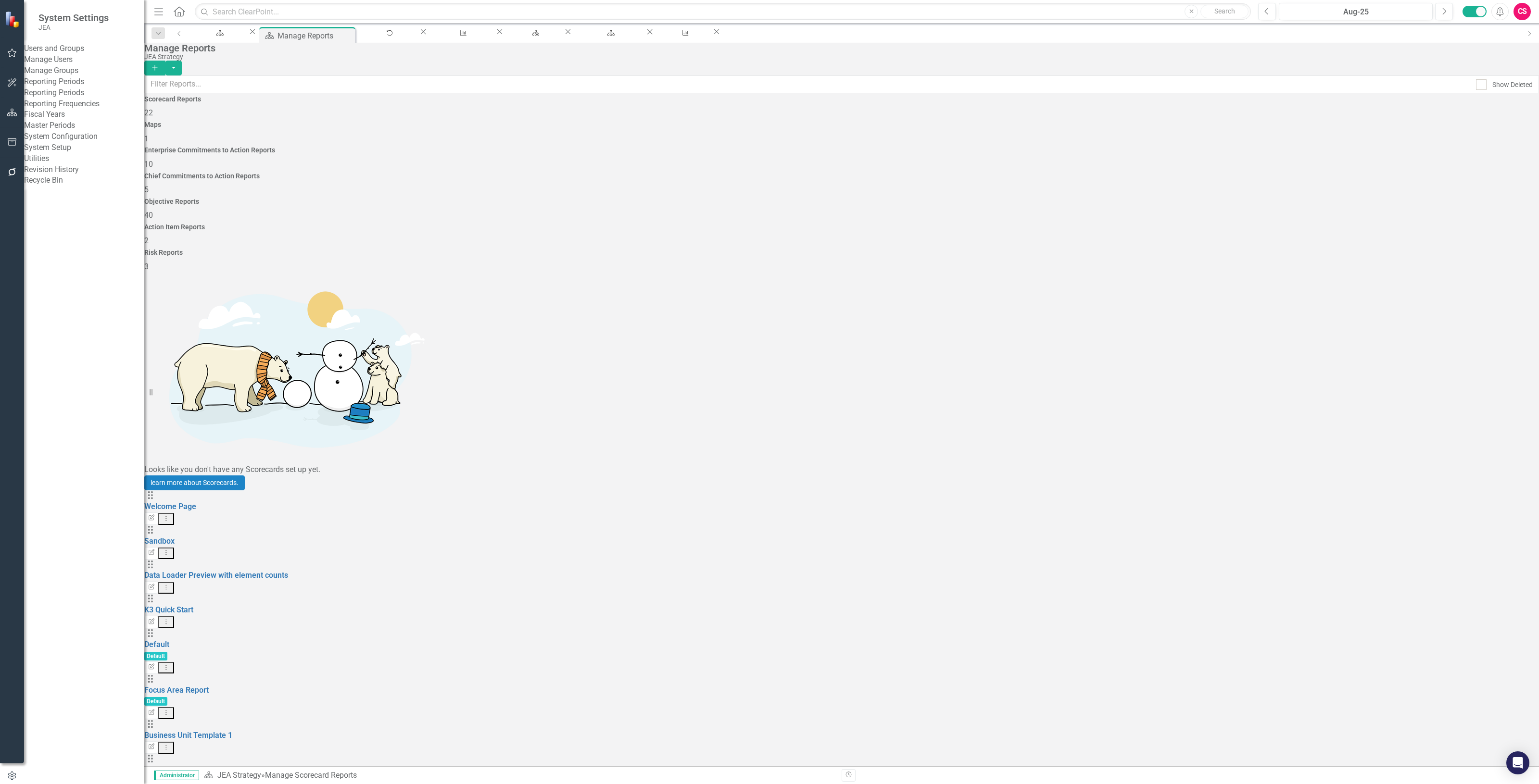
click at [69, 154] on link "System Setup" at bounding box center [84, 148] width 120 height 11
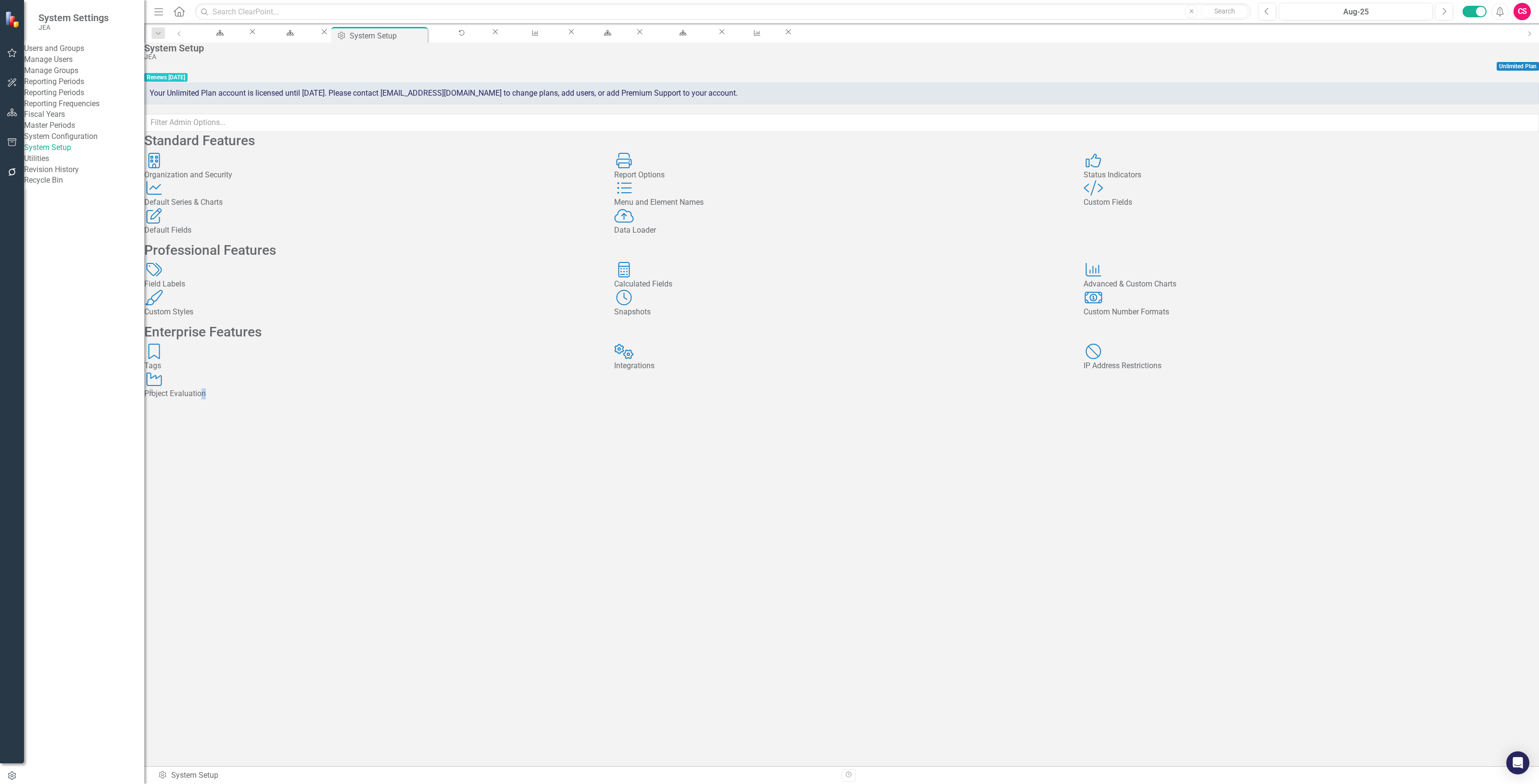
click at [266, 399] on div "Project Evaluation" at bounding box center [372, 393] width 455 height 11
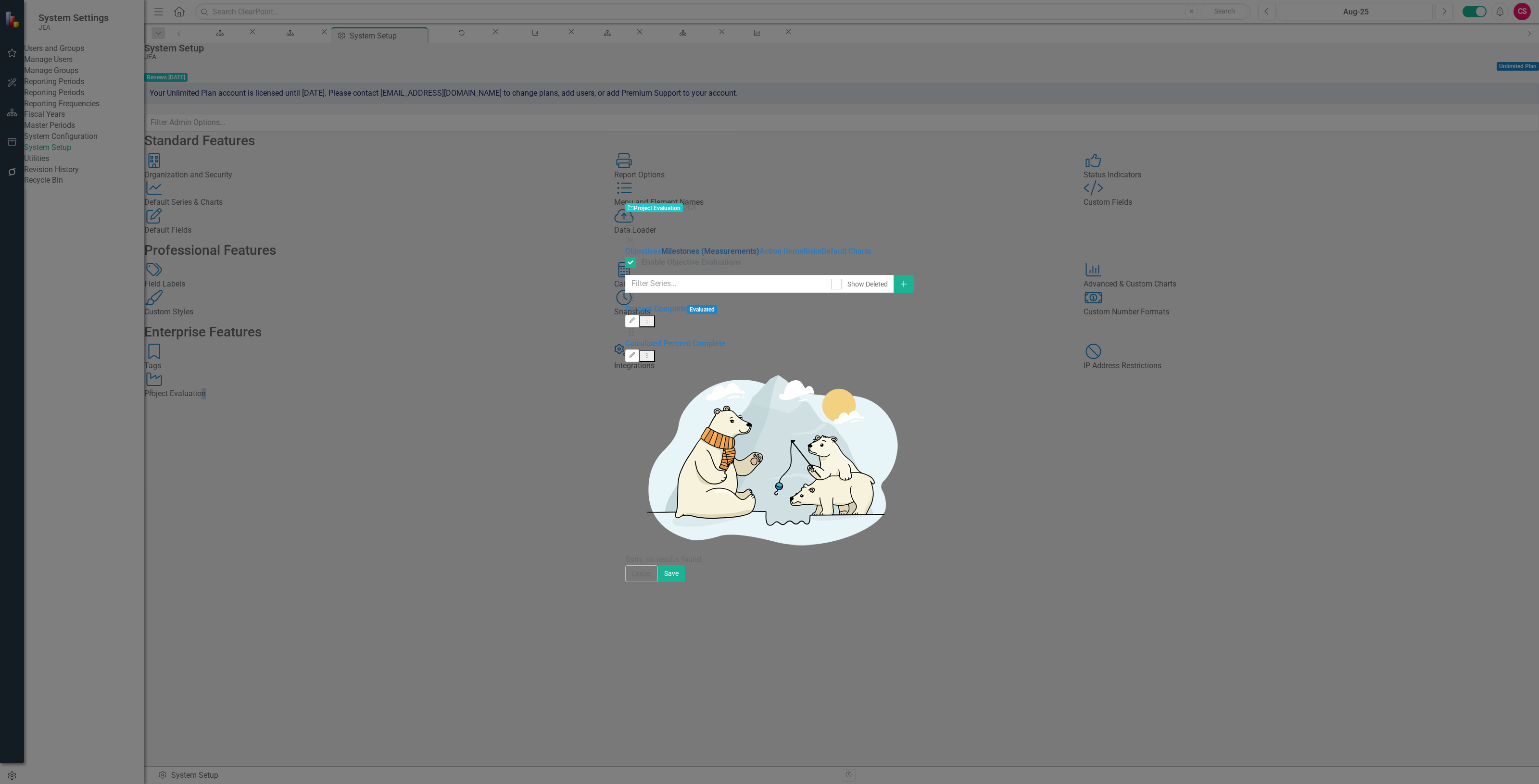
click at [661, 247] on link "Milestones (Measurements)" at bounding box center [710, 251] width 98 height 10
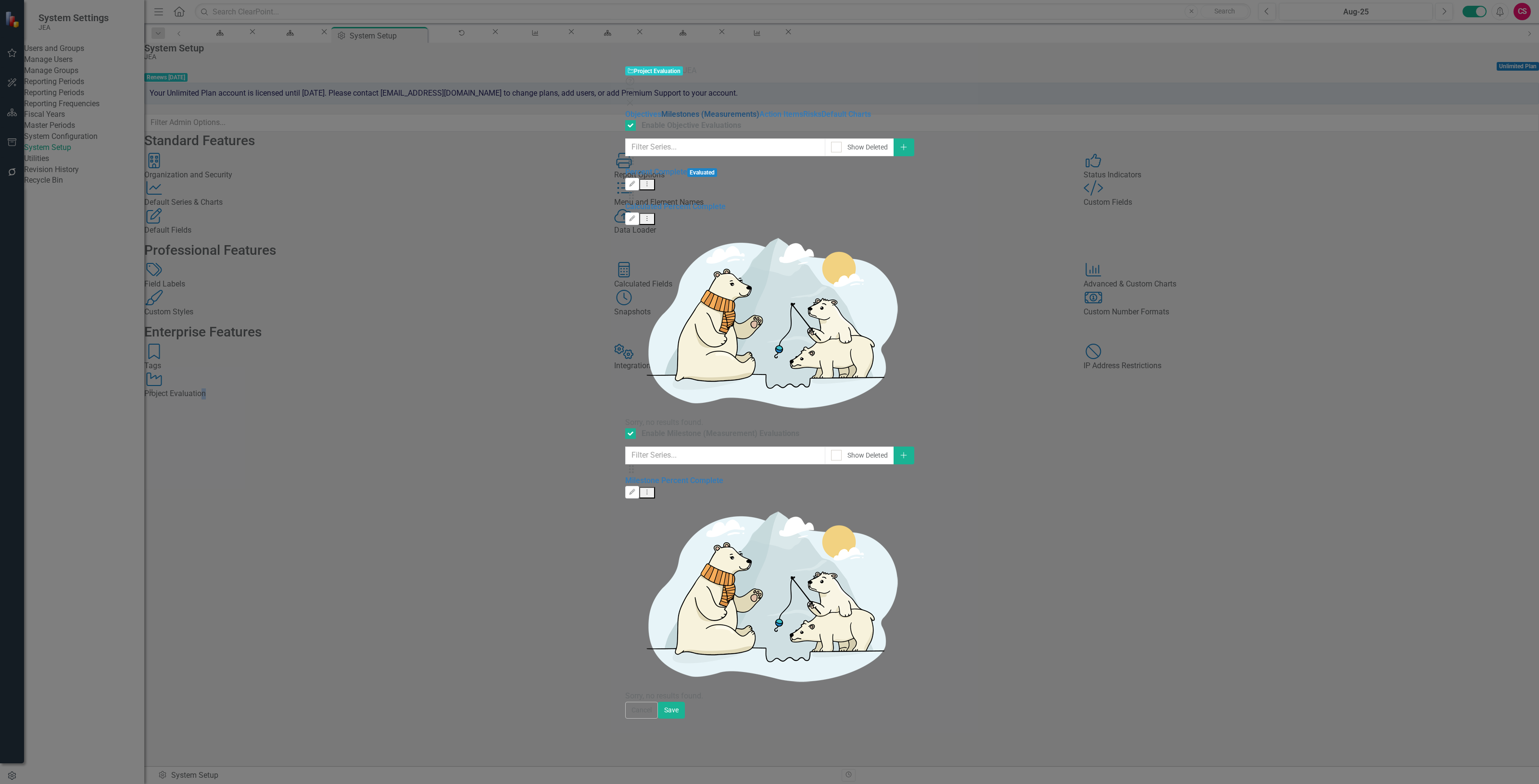
click at [661, 109] on link "Milestones (Measurements)" at bounding box center [710, 114] width 98 height 10
click at [625, 109] on link "Objectives" at bounding box center [644, 114] width 36 height 10
click at [658, 719] on button "Cancel" at bounding box center [642, 709] width 33 height 16
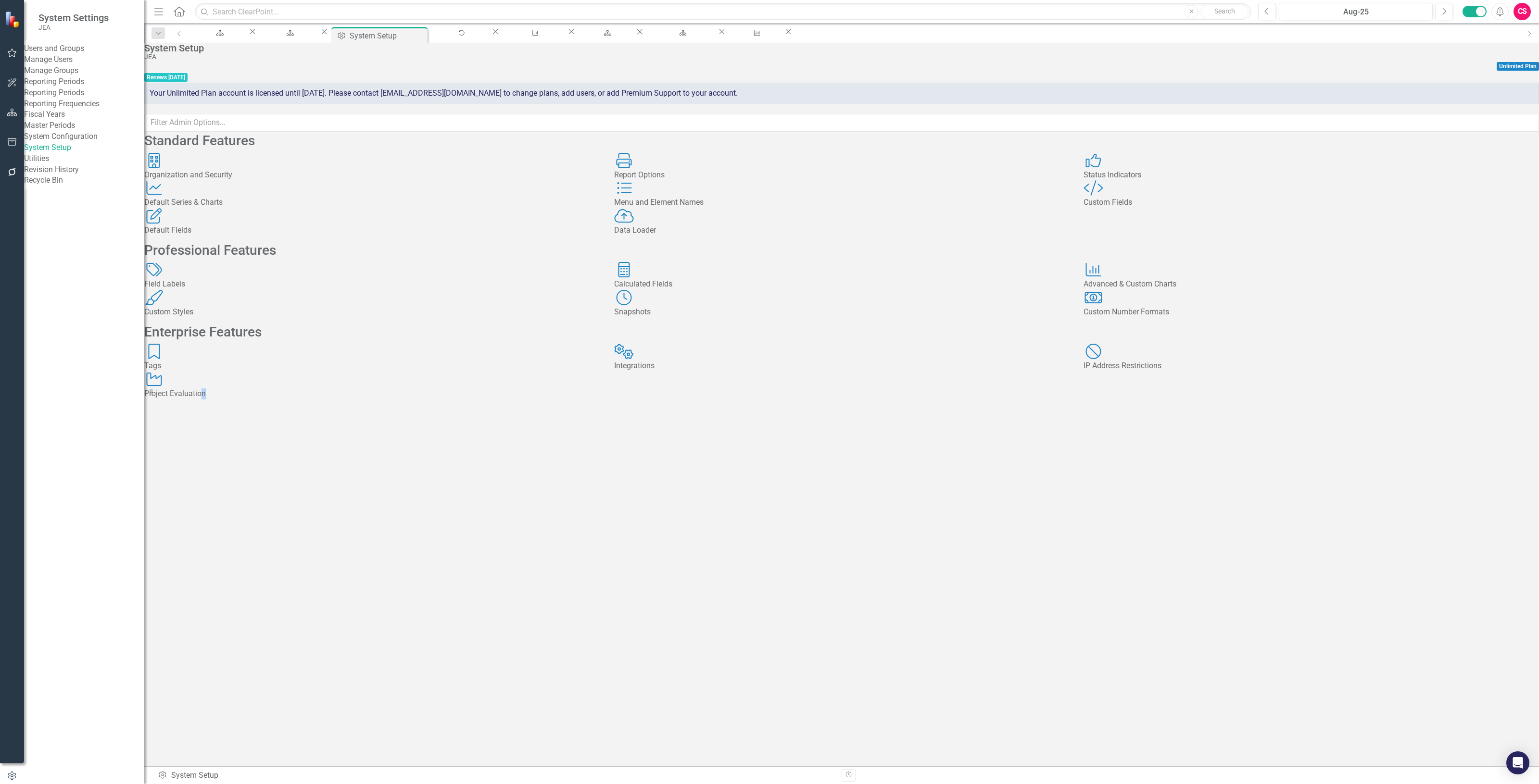
click at [309, 399] on div "Standard Features Organization and Security Organization and Security Report Op…" at bounding box center [842, 267] width 1395 height 266
click at [301, 399] on div "Project Evaluation Project Evaluation" at bounding box center [372, 385] width 455 height 28
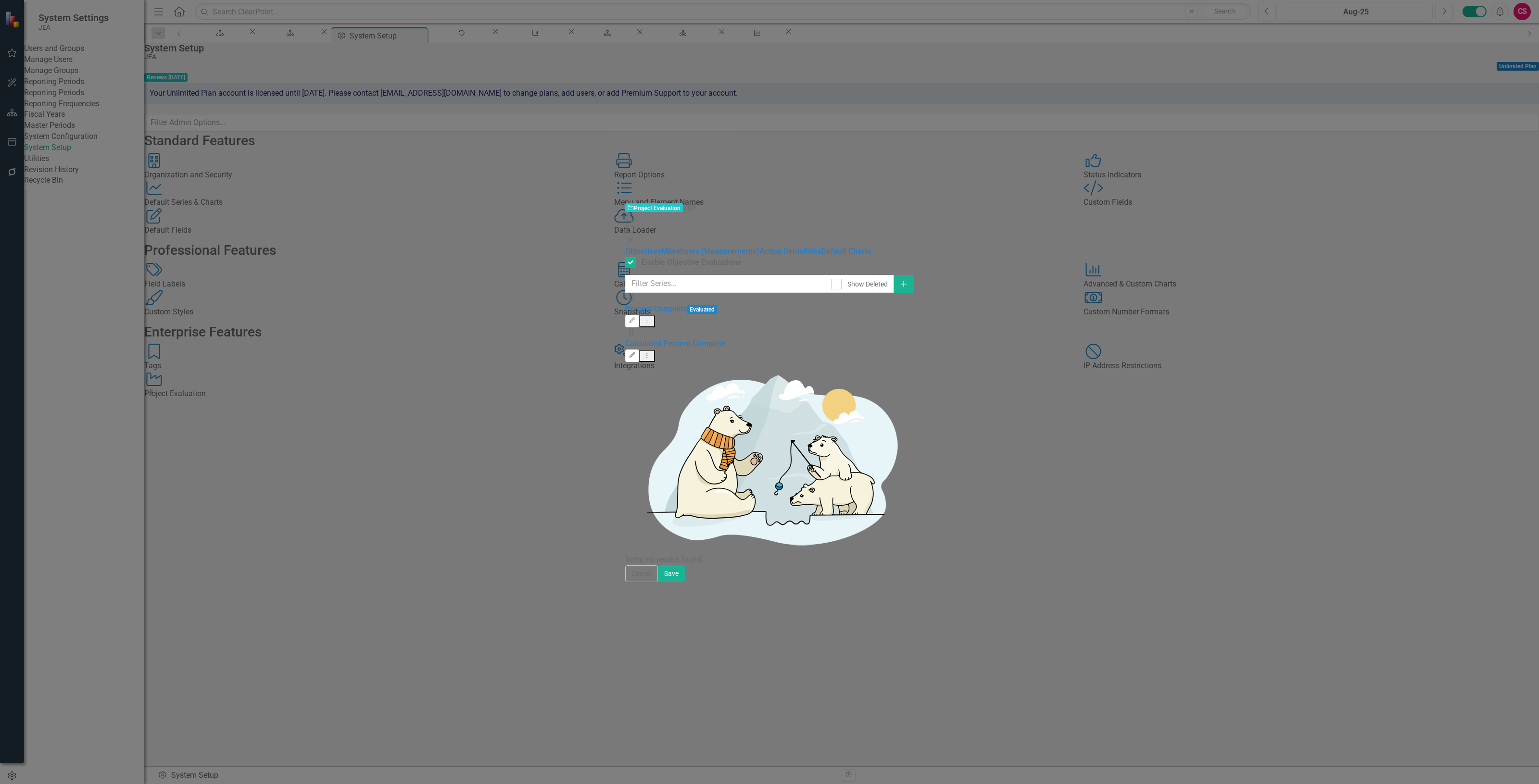
click at [625, 494] on div "Project Evaluation Project Evaluation JEA Help Maximize Close Objectives Milest…" at bounding box center [770, 392] width 288 height 379
click at [635, 236] on icon "Close" at bounding box center [630, 240] width 10 height 8
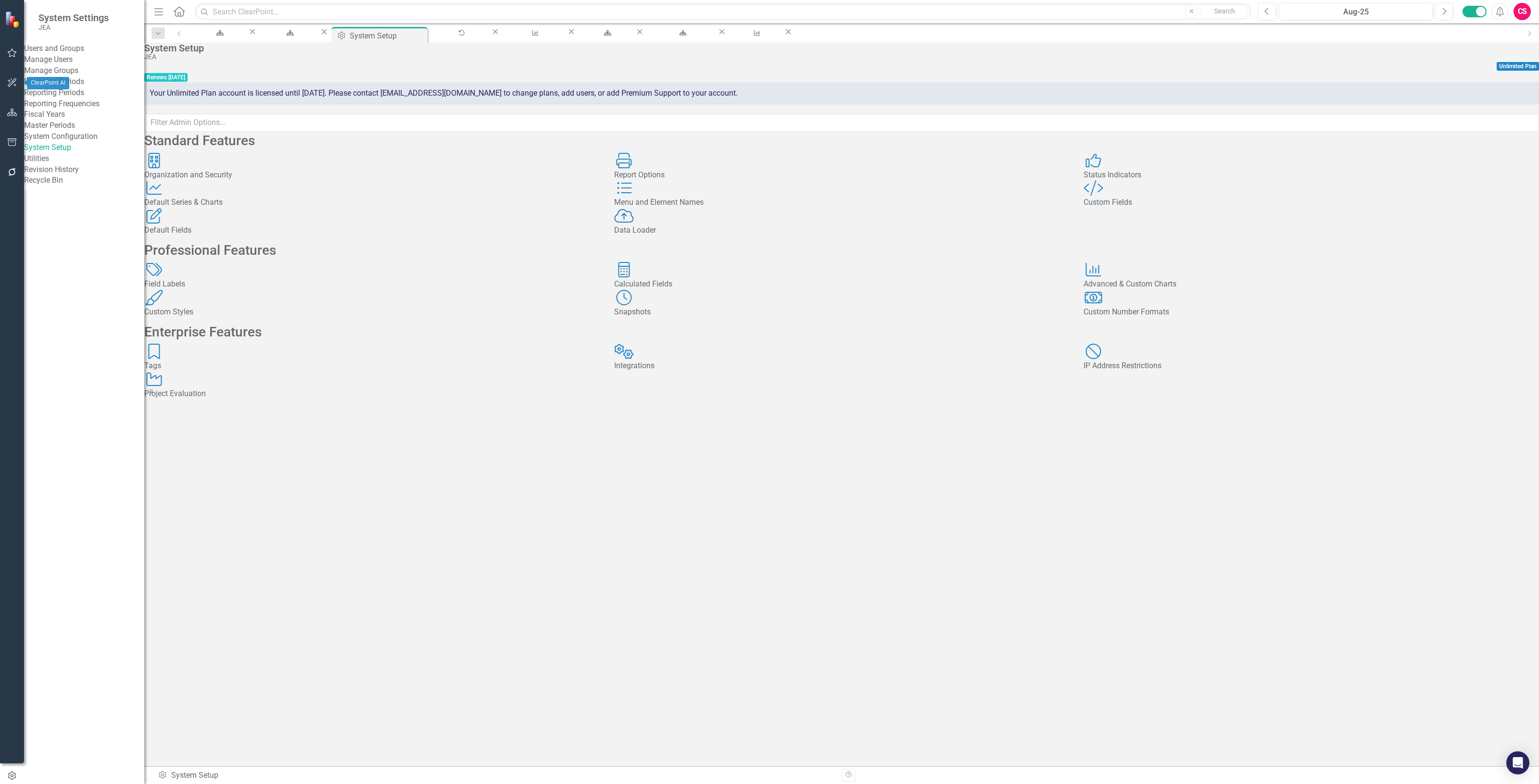
click at [12, 104] on button "button" at bounding box center [12, 113] width 22 height 20
click at [39, 122] on icon "Dropdown" at bounding box center [42, 120] width 7 height 5
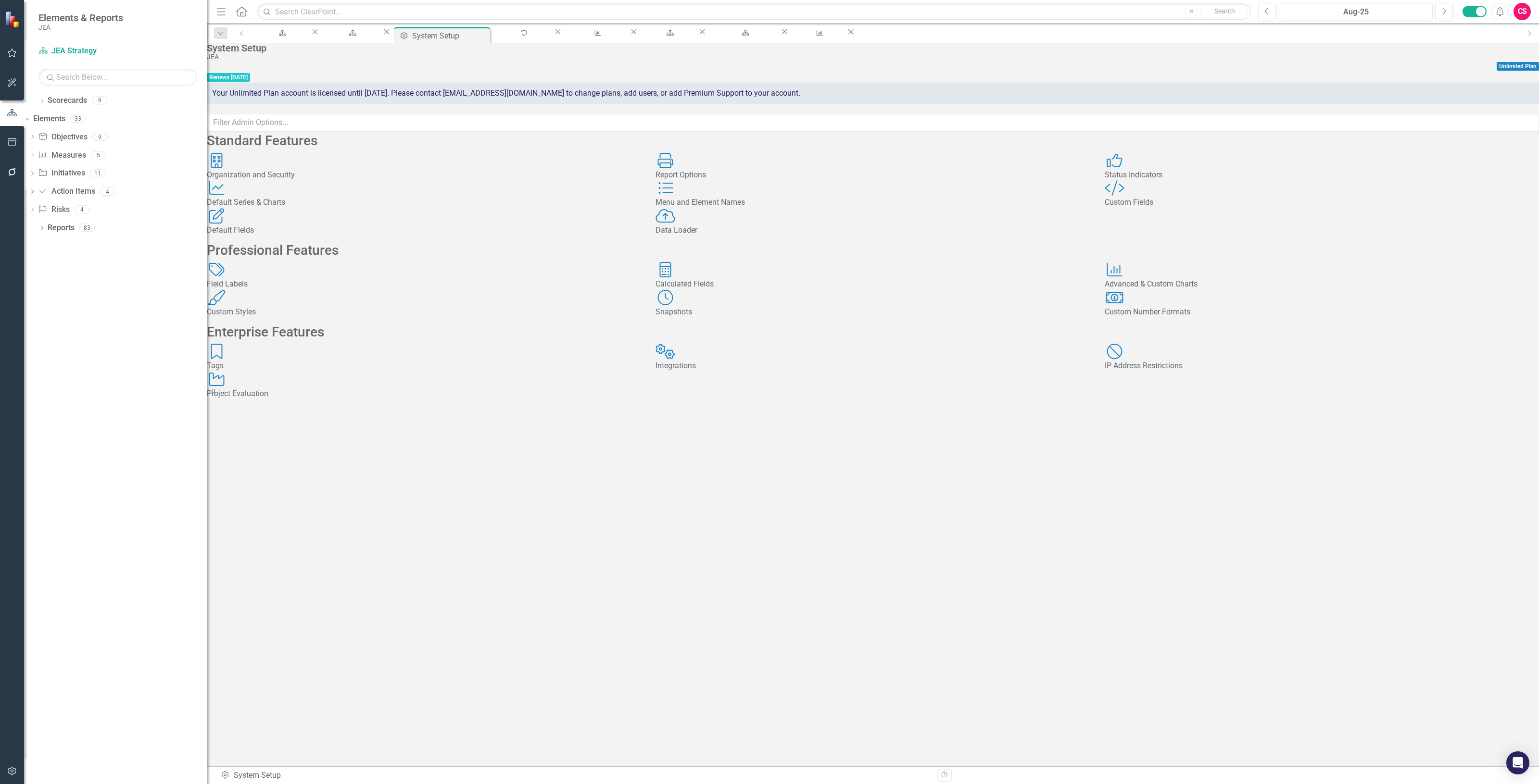
drag, startPoint x: 145, startPoint y: 195, endPoint x: 207, endPoint y: 202, distance: 62.4
click at [207, 202] on div "Resize" at bounding box center [210, 392] width 8 height 784
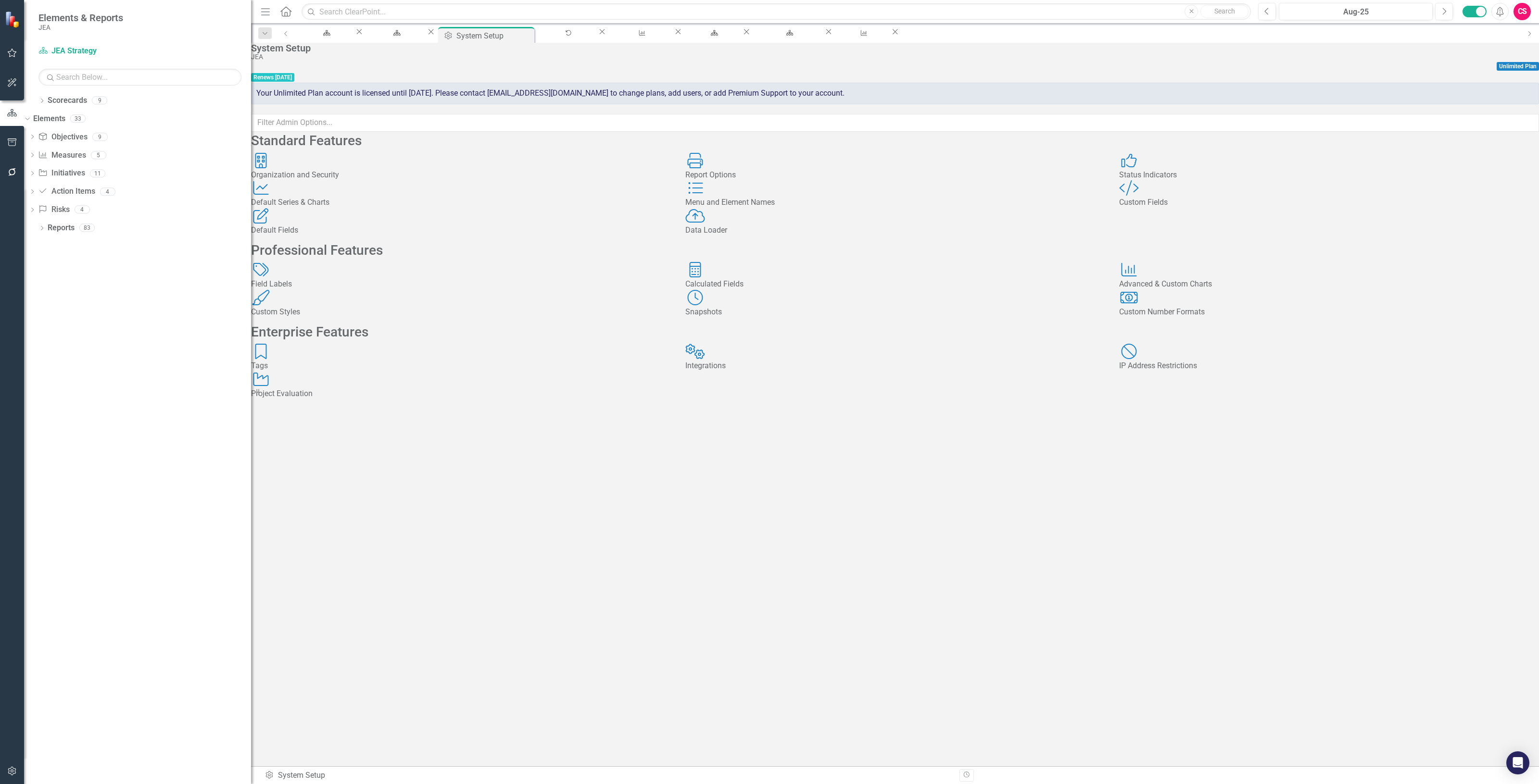
drag, startPoint x: 212, startPoint y: 399, endPoint x: 251, endPoint y: 395, distance: 39.2
click at [251, 395] on div "Resize" at bounding box center [254, 392] width 8 height 784
click at [55, 119] on link "Elements" at bounding box center [49, 119] width 32 height 11
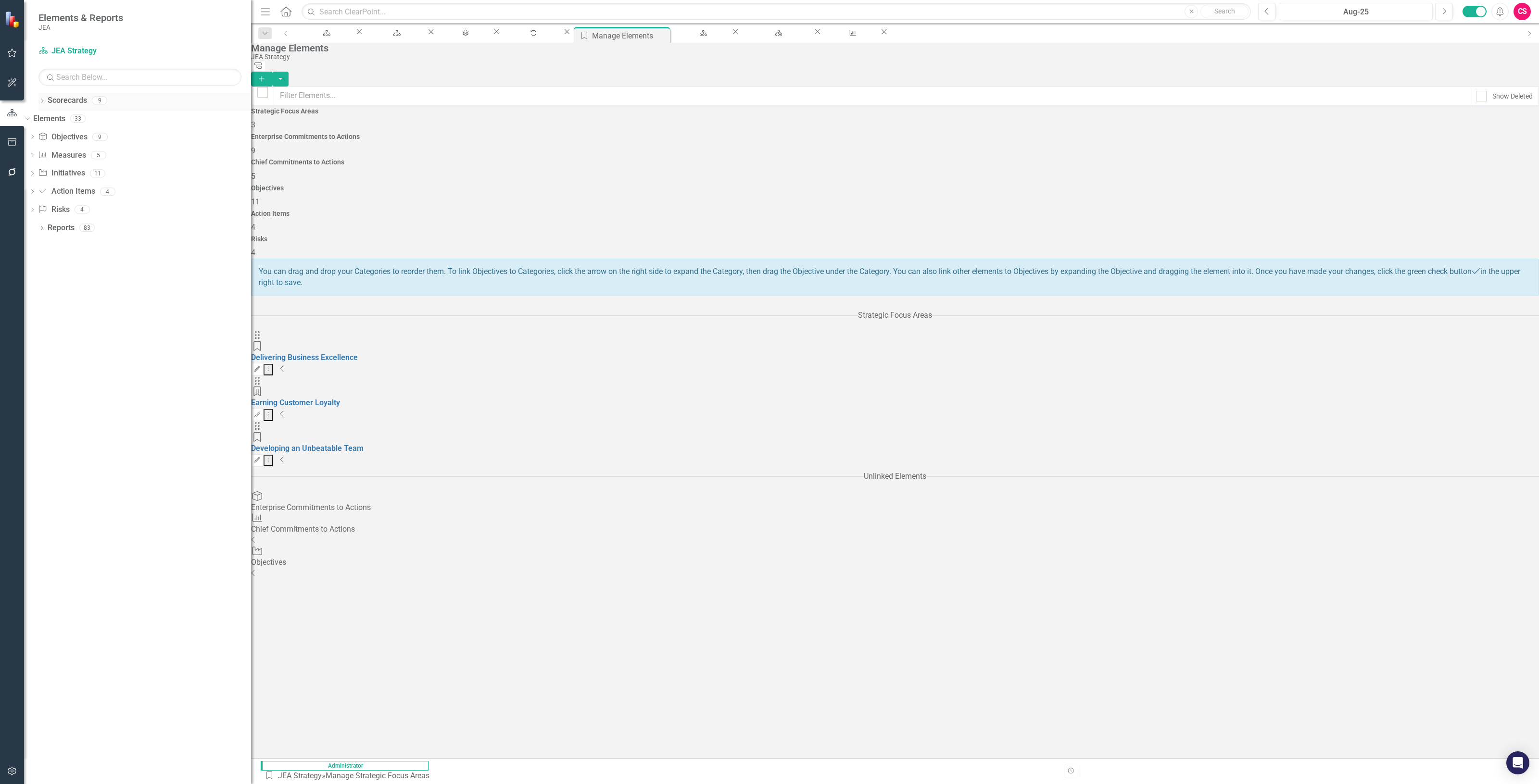
click at [75, 99] on link "Scorecards" at bounding box center [67, 101] width 39 height 11
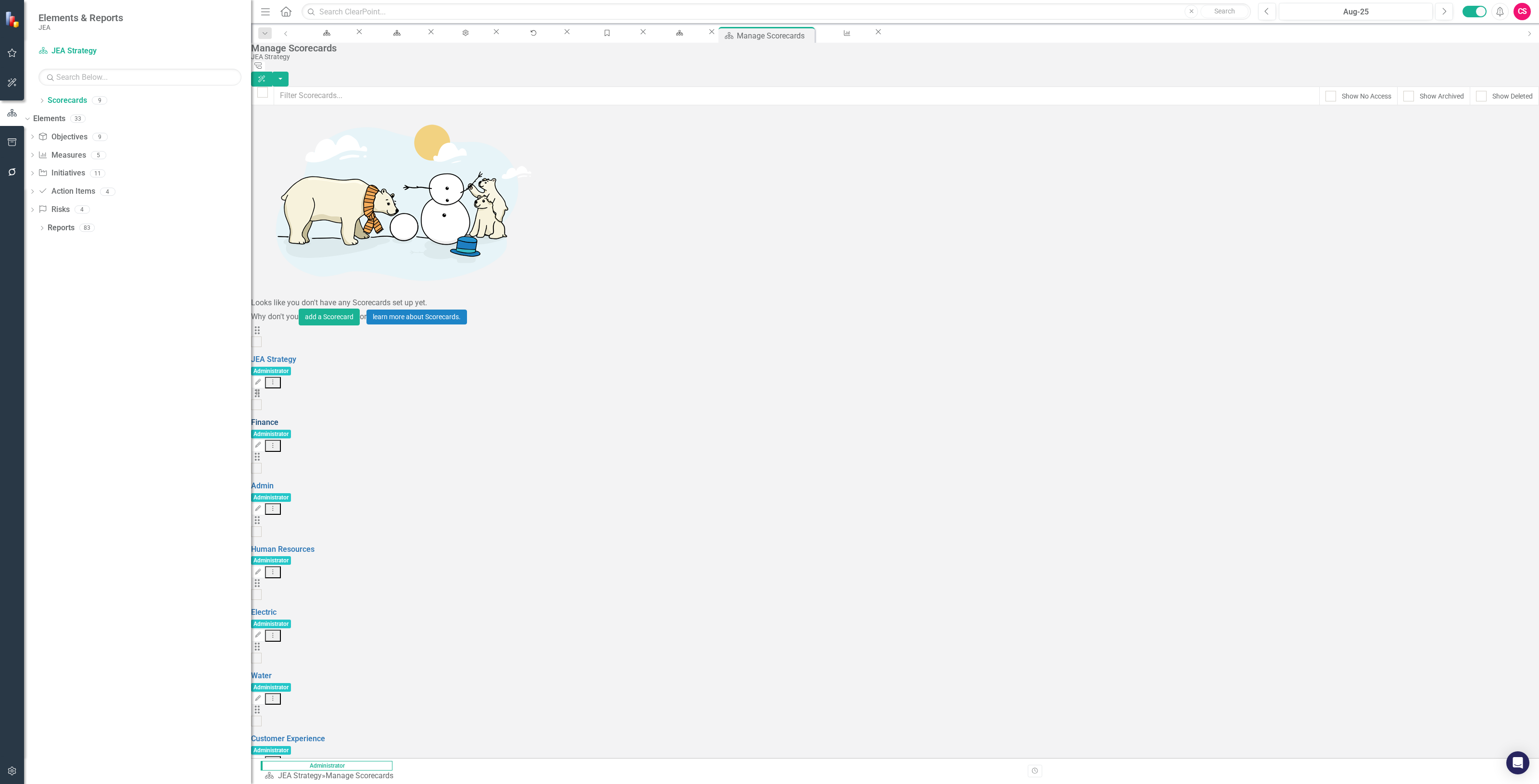
click at [279, 418] on link "Finance" at bounding box center [265, 422] width 28 height 10
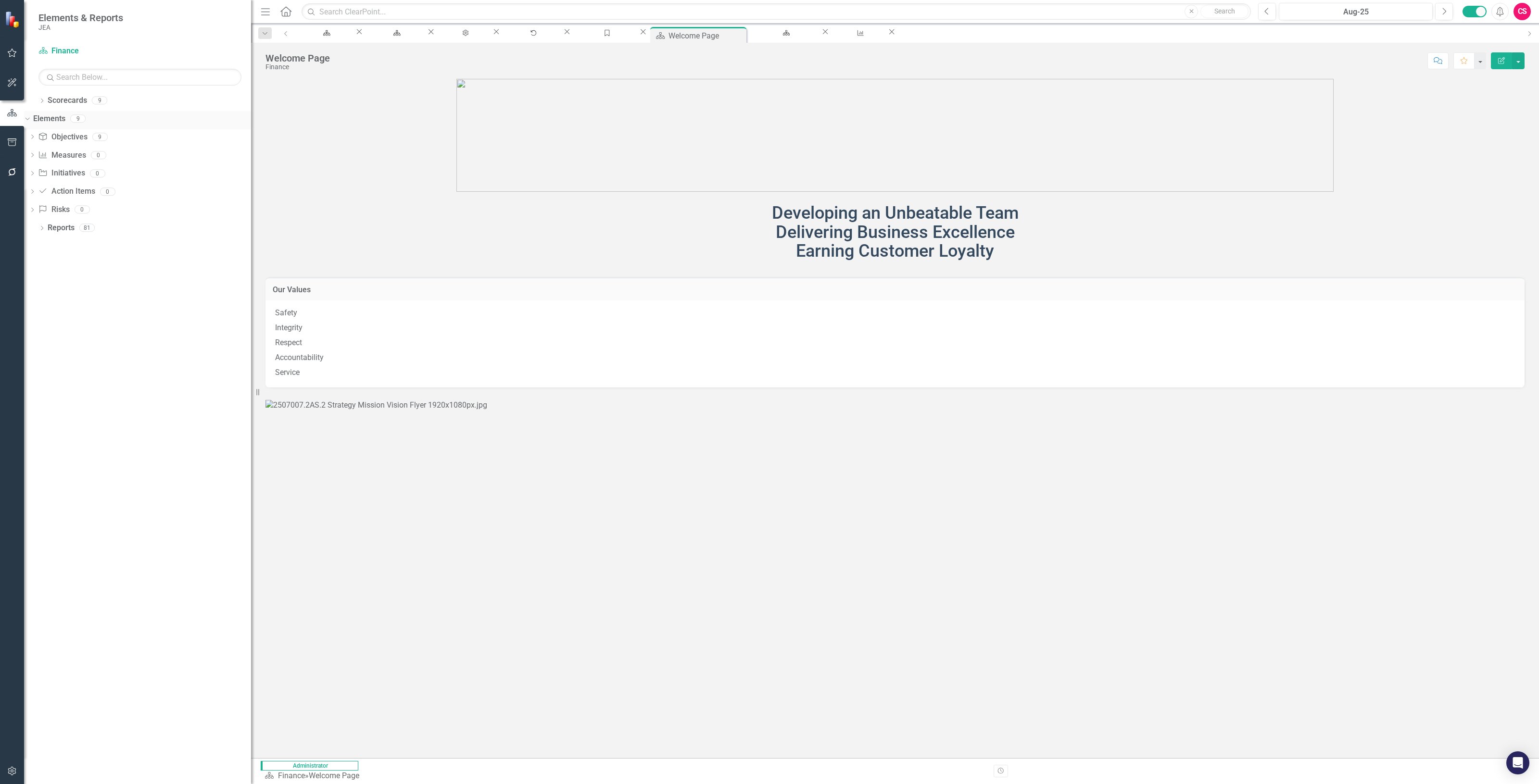
click at [59, 114] on link "Elements" at bounding box center [49, 119] width 32 height 11
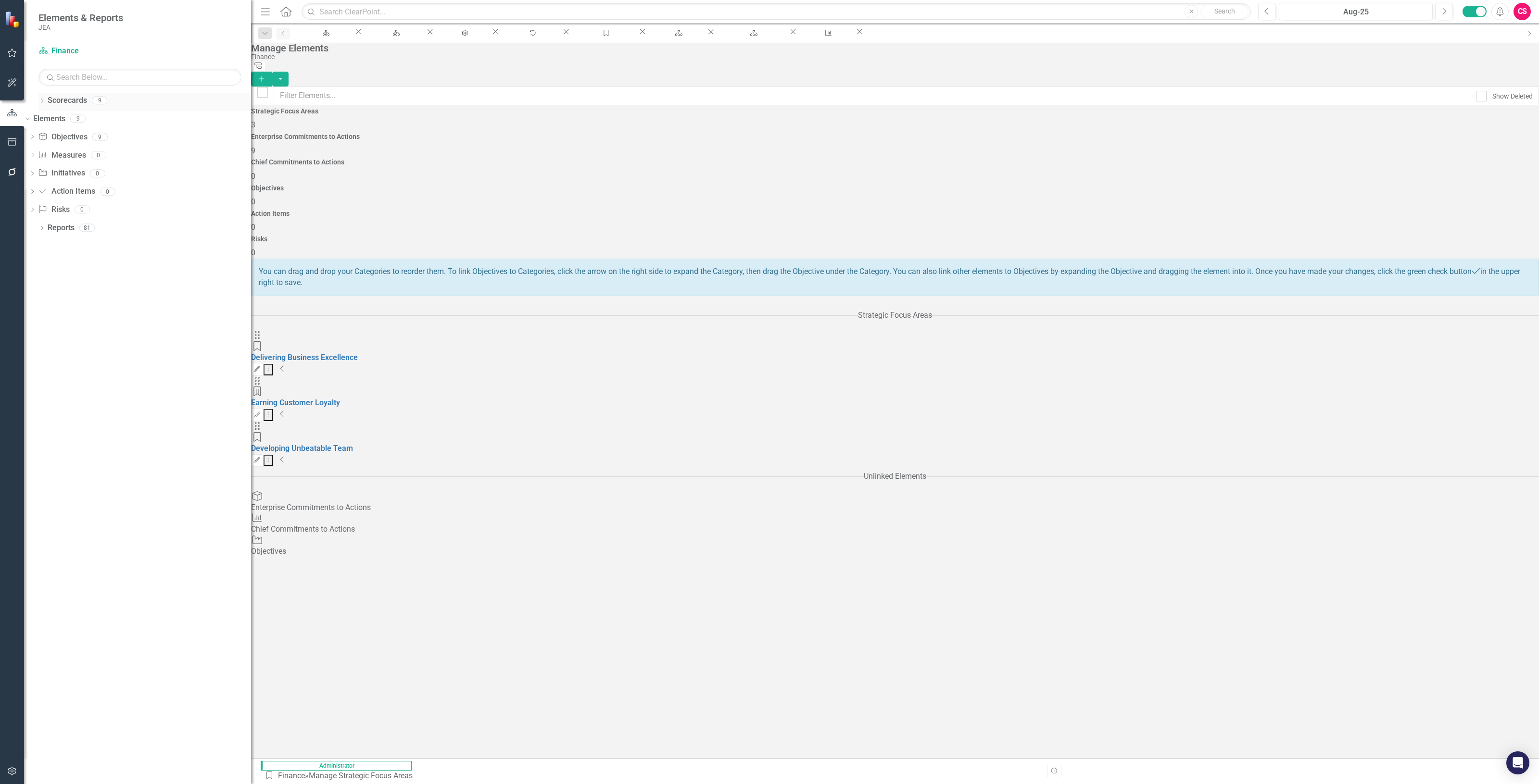
click at [58, 101] on link "Scorecards" at bounding box center [67, 101] width 39 height 11
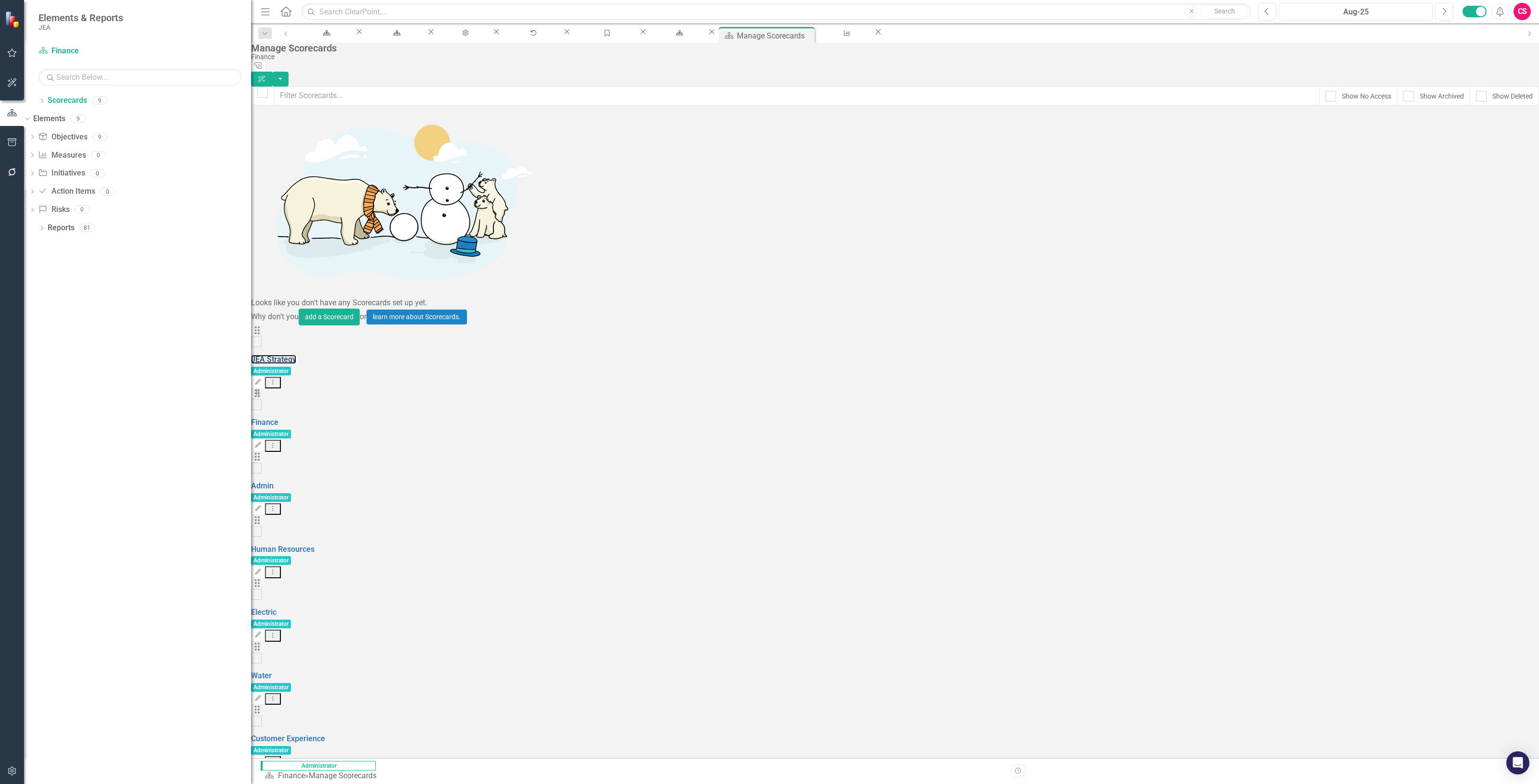
drag, startPoint x: 333, startPoint y: 119, endPoint x: 13, endPoint y: 117, distance: 320.0
click at [296, 355] on link "JEA Strategy" at bounding box center [274, 359] width 45 height 10
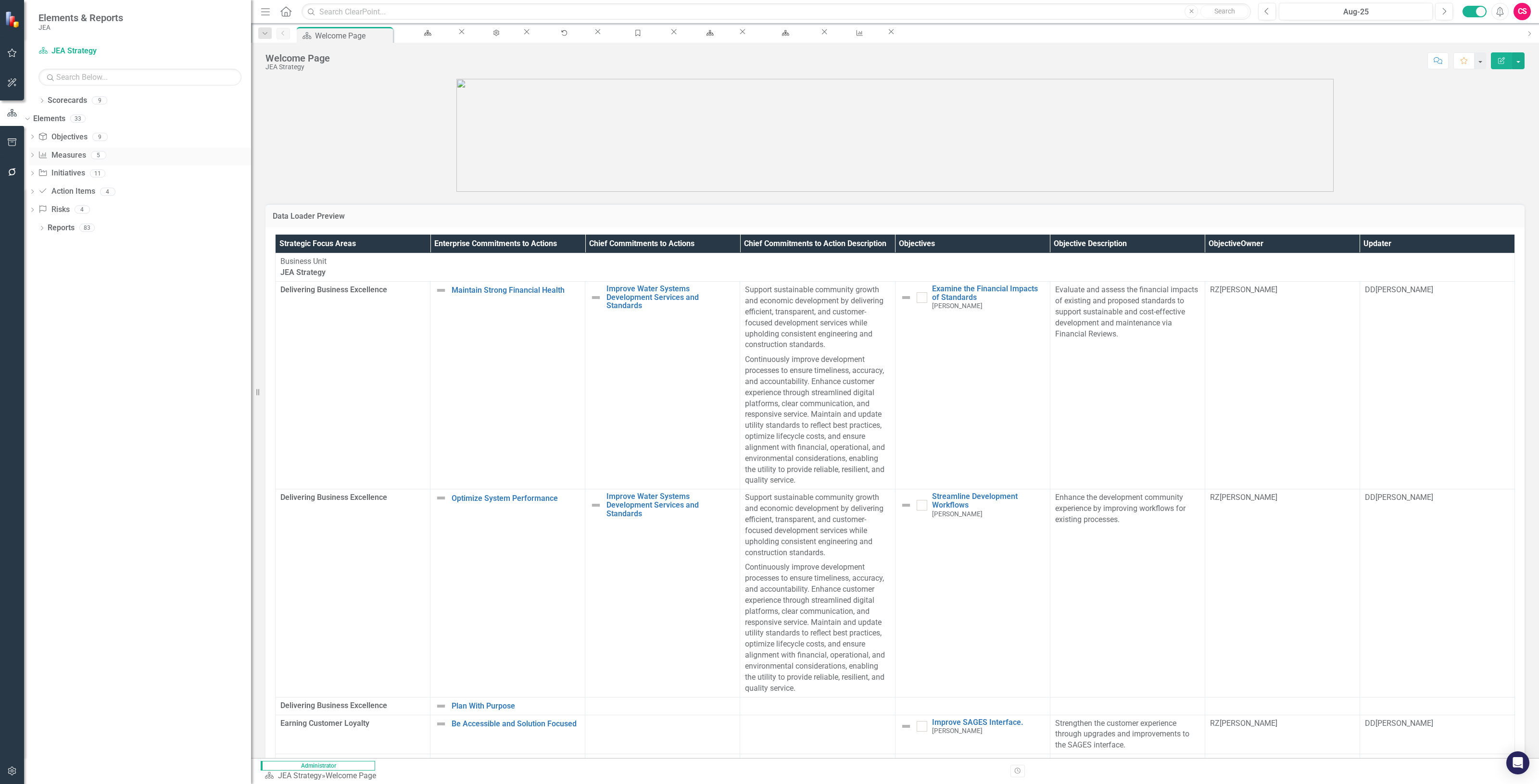
click at [82, 155] on link "Chief Commitments to Action Measures" at bounding box center [62, 155] width 48 height 11
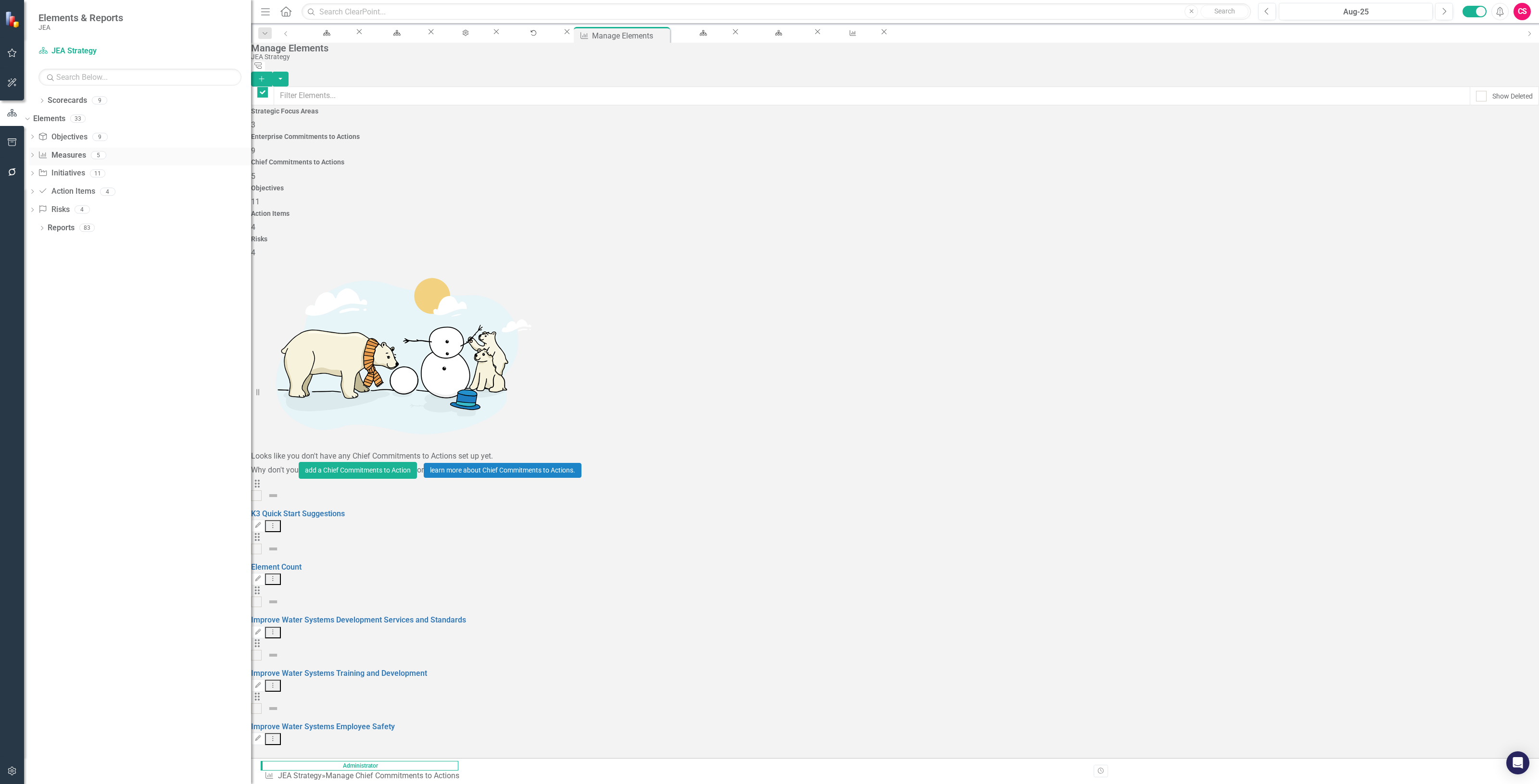
checkbox input "false"
click at [272, 72] on button "Add" at bounding box center [261, 79] width 21 height 15
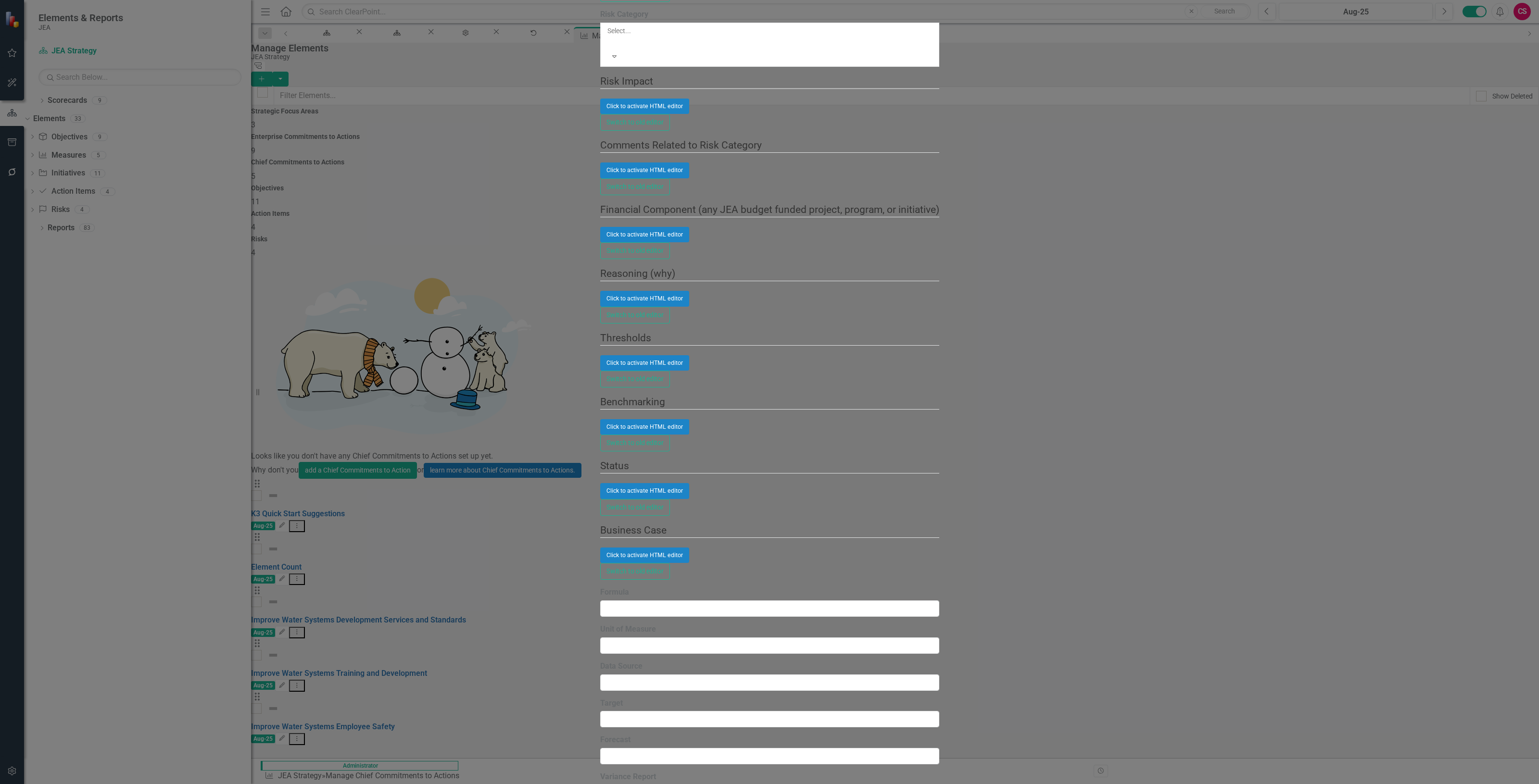
type input "Status snapshots - Top level"
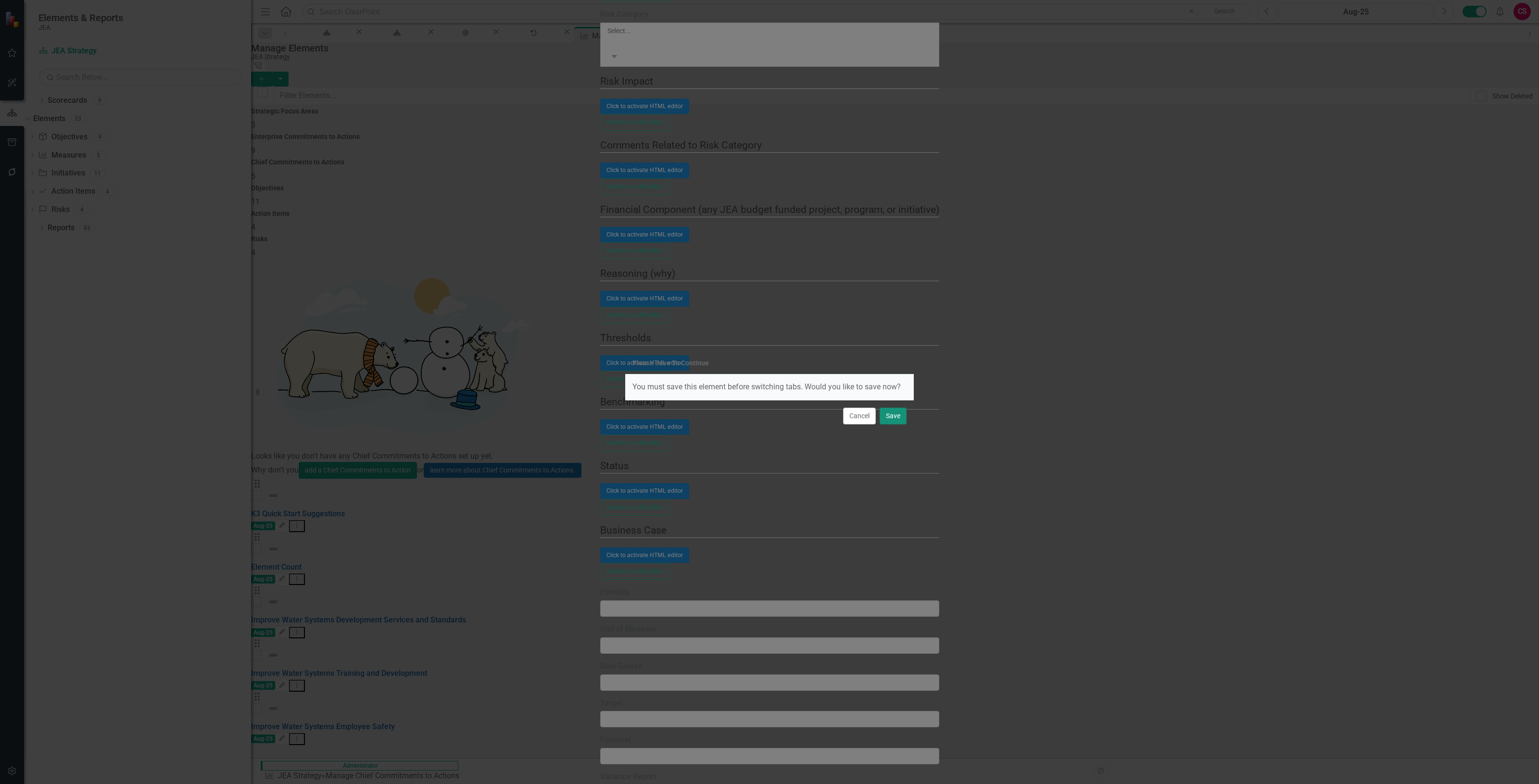
click at [888, 412] on button "Save" at bounding box center [893, 416] width 27 height 16
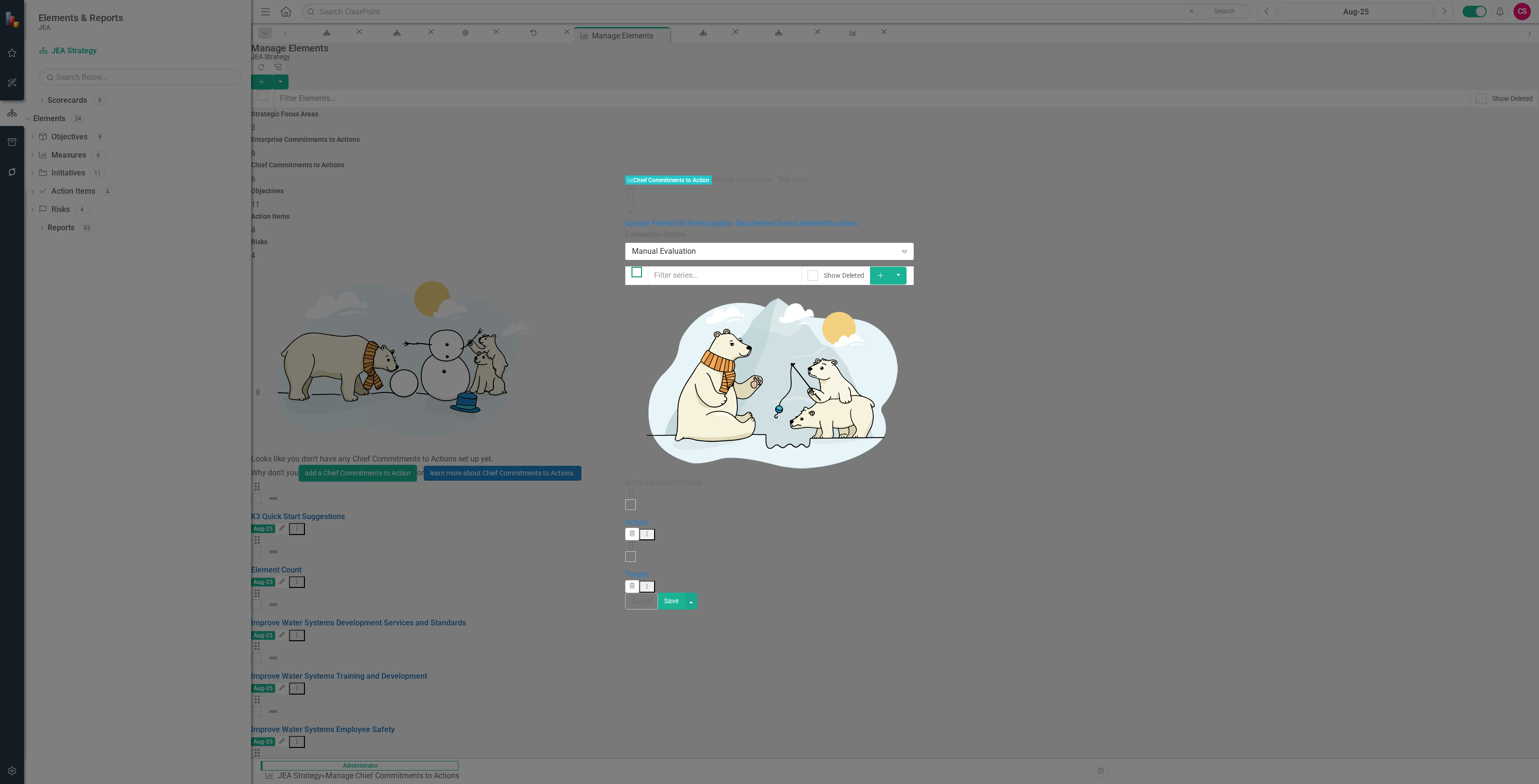
click at [631, 267] on input "checkbox" at bounding box center [634, 269] width 6 height 6
checkbox input "true"
click at [907, 267] on button "button" at bounding box center [898, 275] width 17 height 17
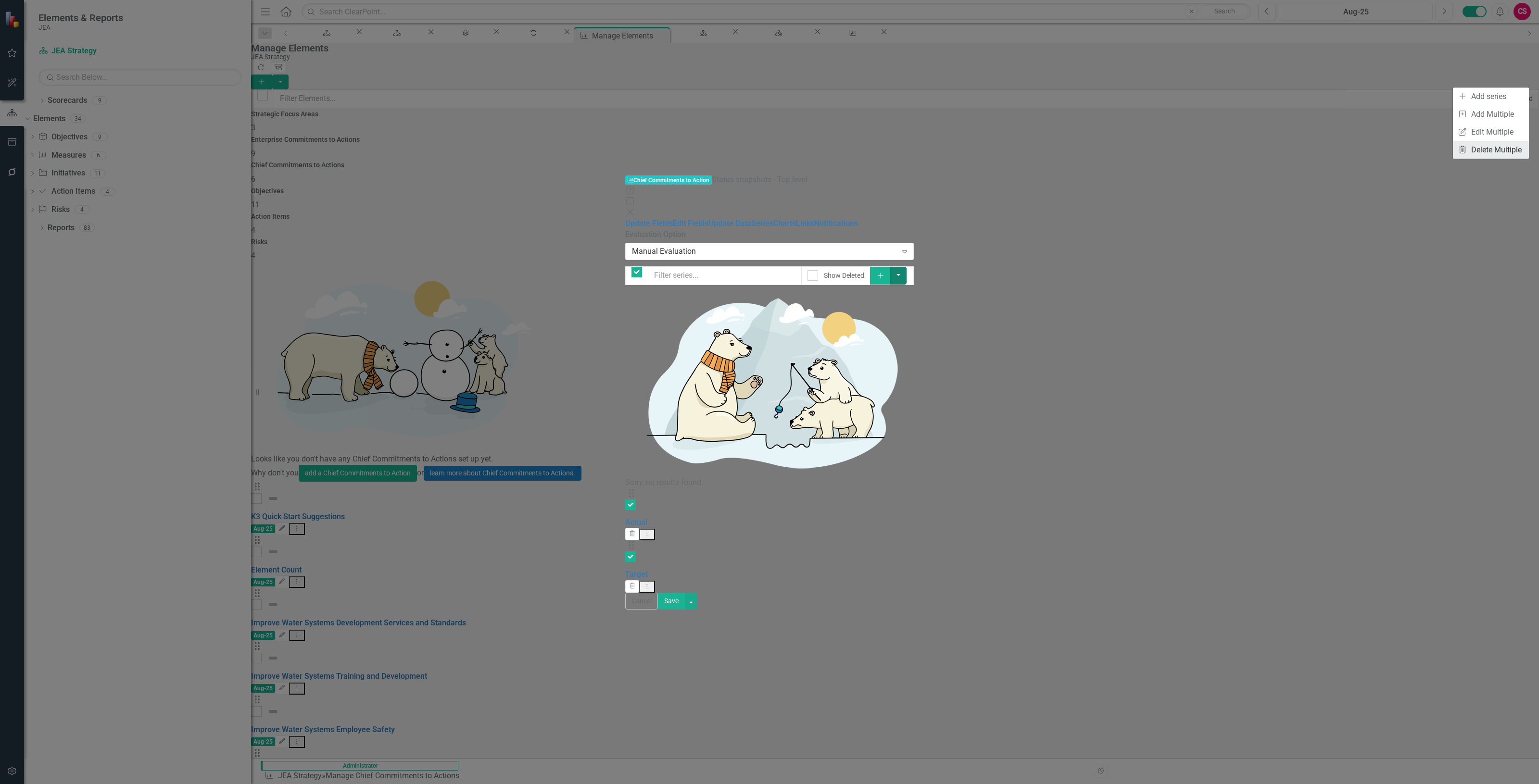
click at [1497, 150] on link "Trash Delete Multiple" at bounding box center [1490, 149] width 76 height 17
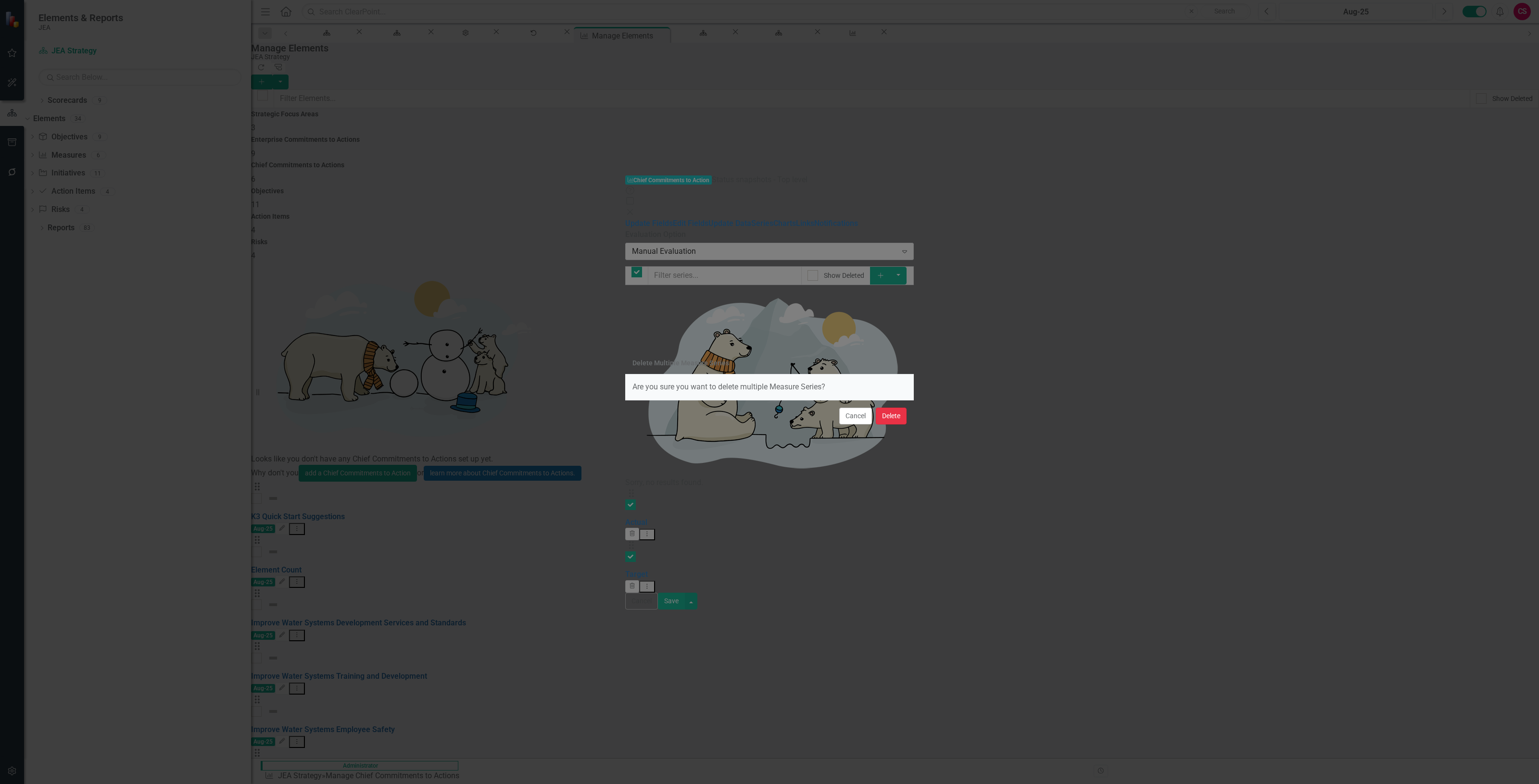
drag, startPoint x: 891, startPoint y: 416, endPoint x: 889, endPoint y: 410, distance: 6.3
click at [891, 415] on button "Delete" at bounding box center [890, 416] width 30 height 16
checkbox input "false"
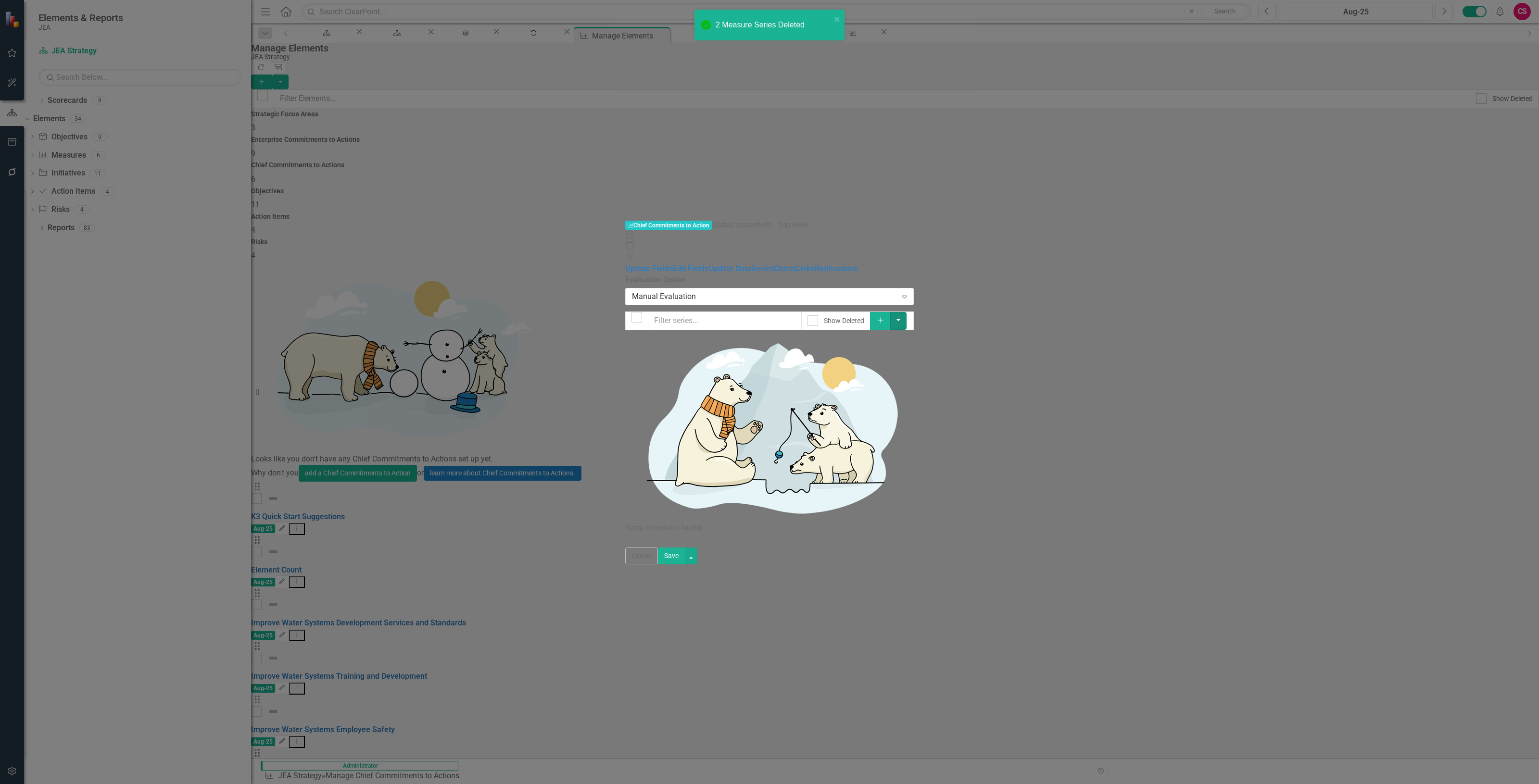
click at [907, 312] on button "button" at bounding box center [898, 320] width 17 height 17
click at [1479, 107] on link "Add Multiple Add Multiple" at bounding box center [1490, 114] width 76 height 17
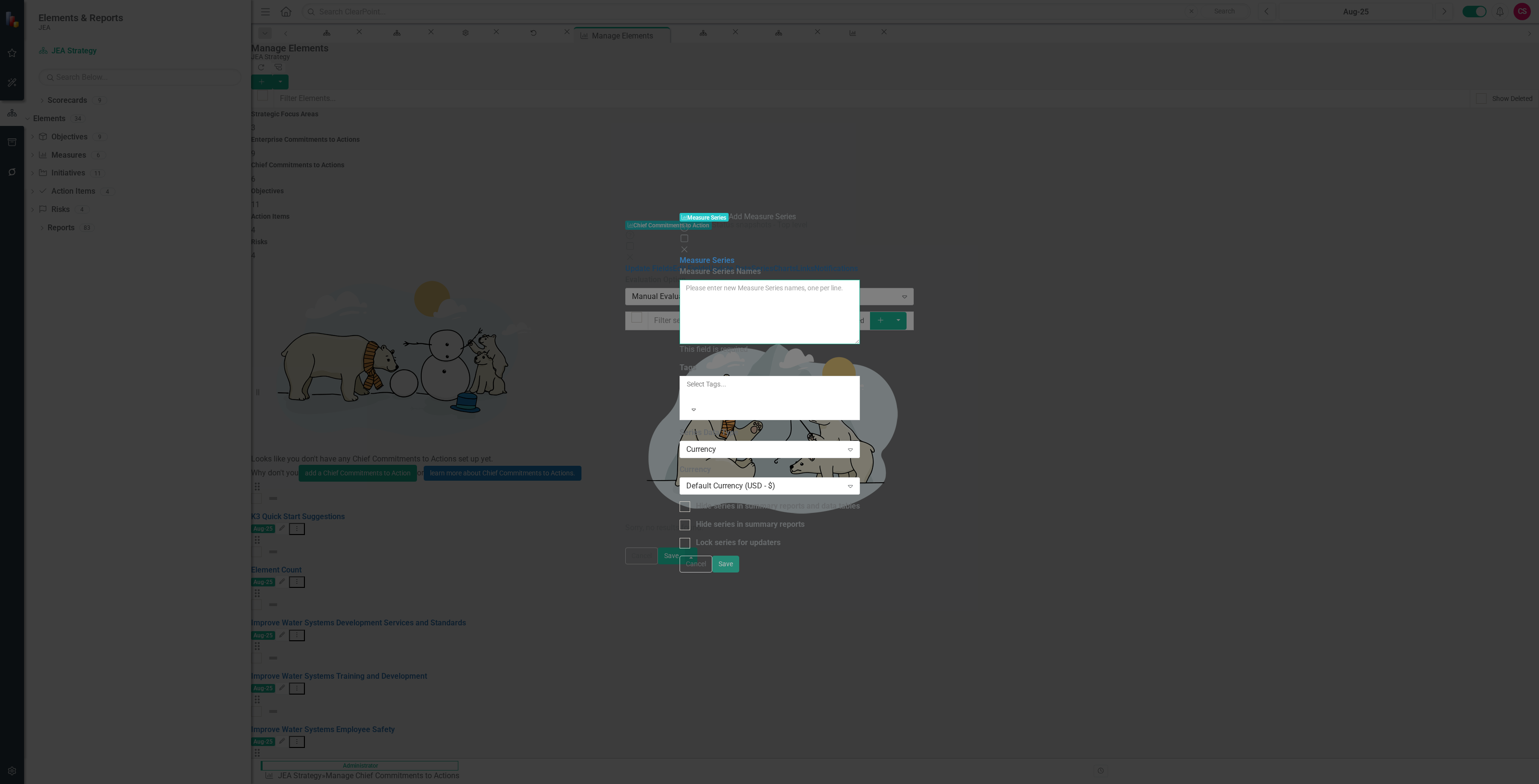
click at [679, 280] on textarea "Measure Series Names" at bounding box center [770, 312] width 181 height 64
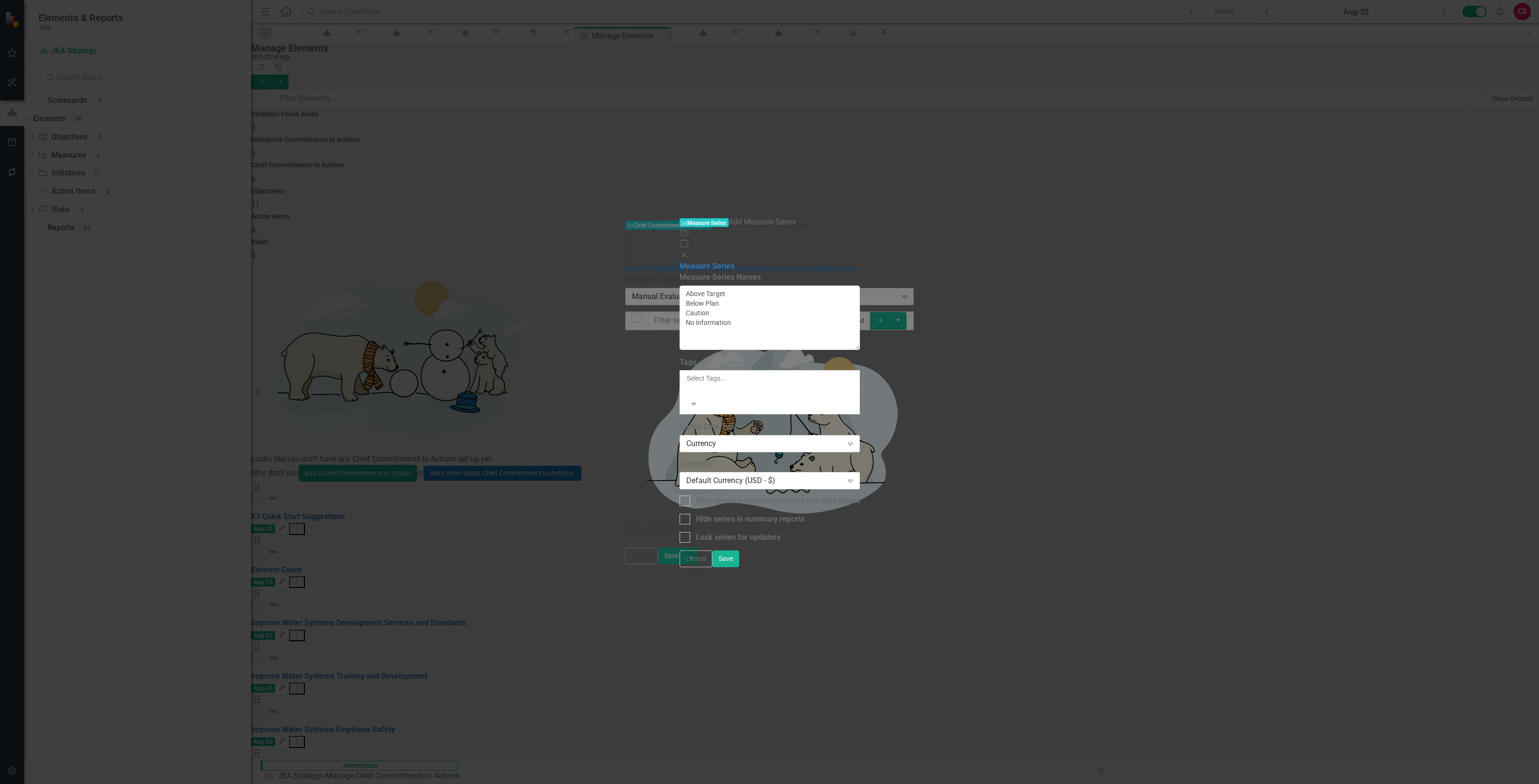
click at [679, 435] on div "Currency Expand" at bounding box center [770, 444] width 181 height 17
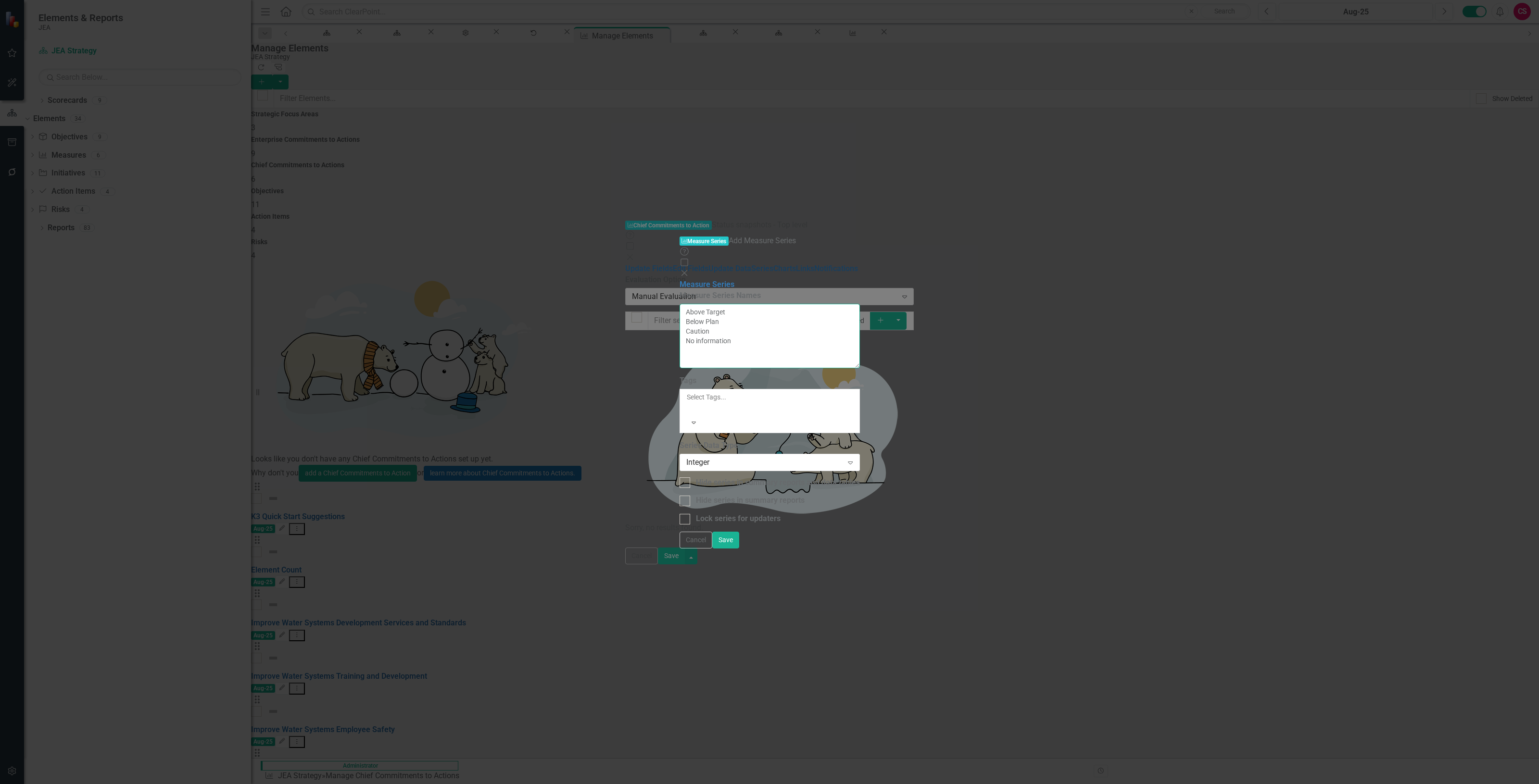
drag, startPoint x: 610, startPoint y: 65, endPoint x: 560, endPoint y: 64, distance: 50.0
click at [679, 290] on div "Measure Series Names Above Target Below Plan Caution No information Tags Select…" at bounding box center [770, 407] width 181 height 234
drag, startPoint x: 602, startPoint y: 76, endPoint x: 522, endPoint y: 80, distance: 80.1
click at [679, 280] on div "Measure Series Measure Series Names Above Target Below Plan Caution No informat…" at bounding box center [770, 402] width 181 height 245
drag, startPoint x: 625, startPoint y: 86, endPoint x: 547, endPoint y: 88, distance: 78.0
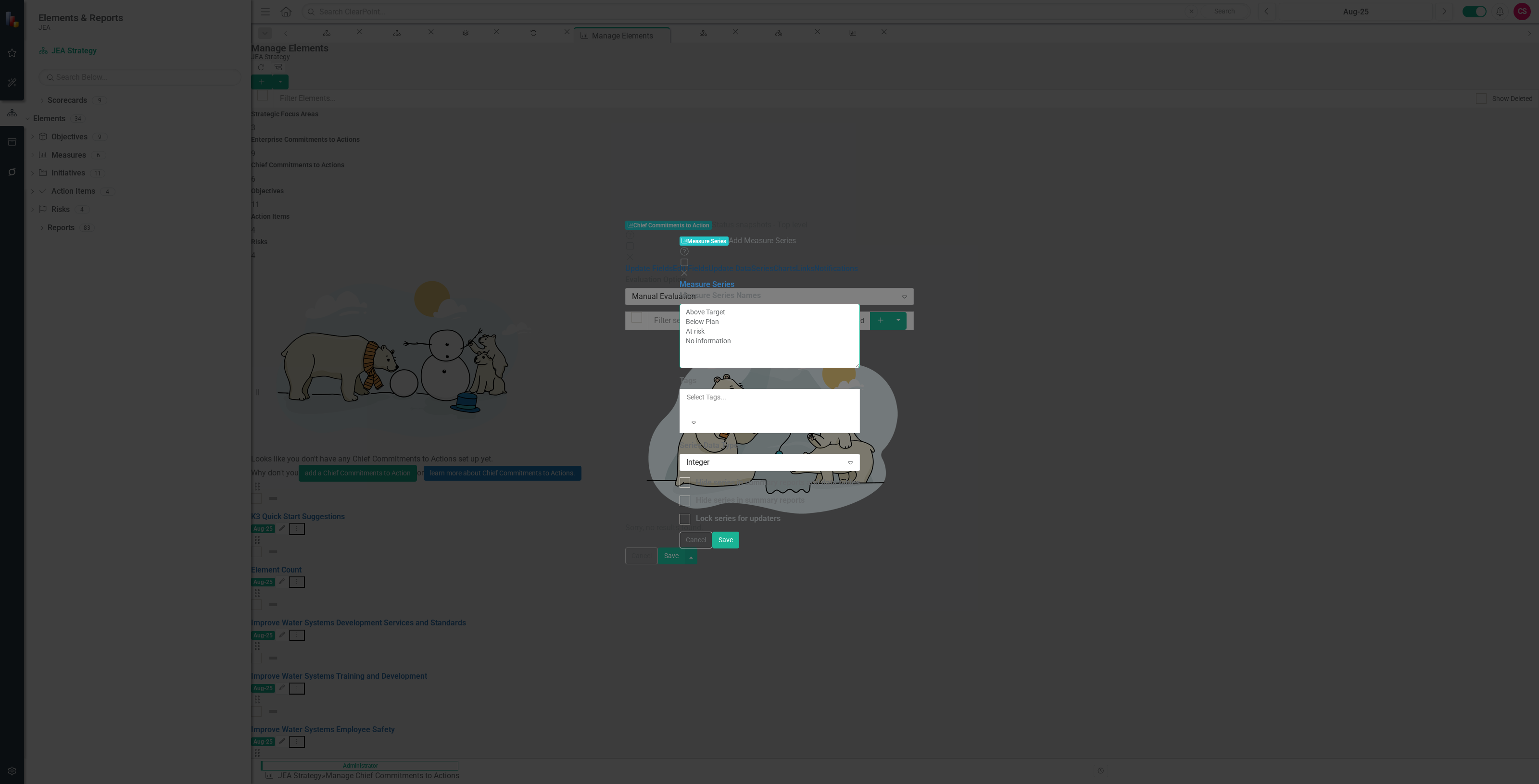
click at [679, 280] on div "Measure Series Measure Series Names Above Target Below Plan At risk No informat…" at bounding box center [770, 402] width 181 height 245
type textarea "Above Target Below Plan At risk on hold"
click at [739, 549] on button "Save" at bounding box center [725, 539] width 27 height 16
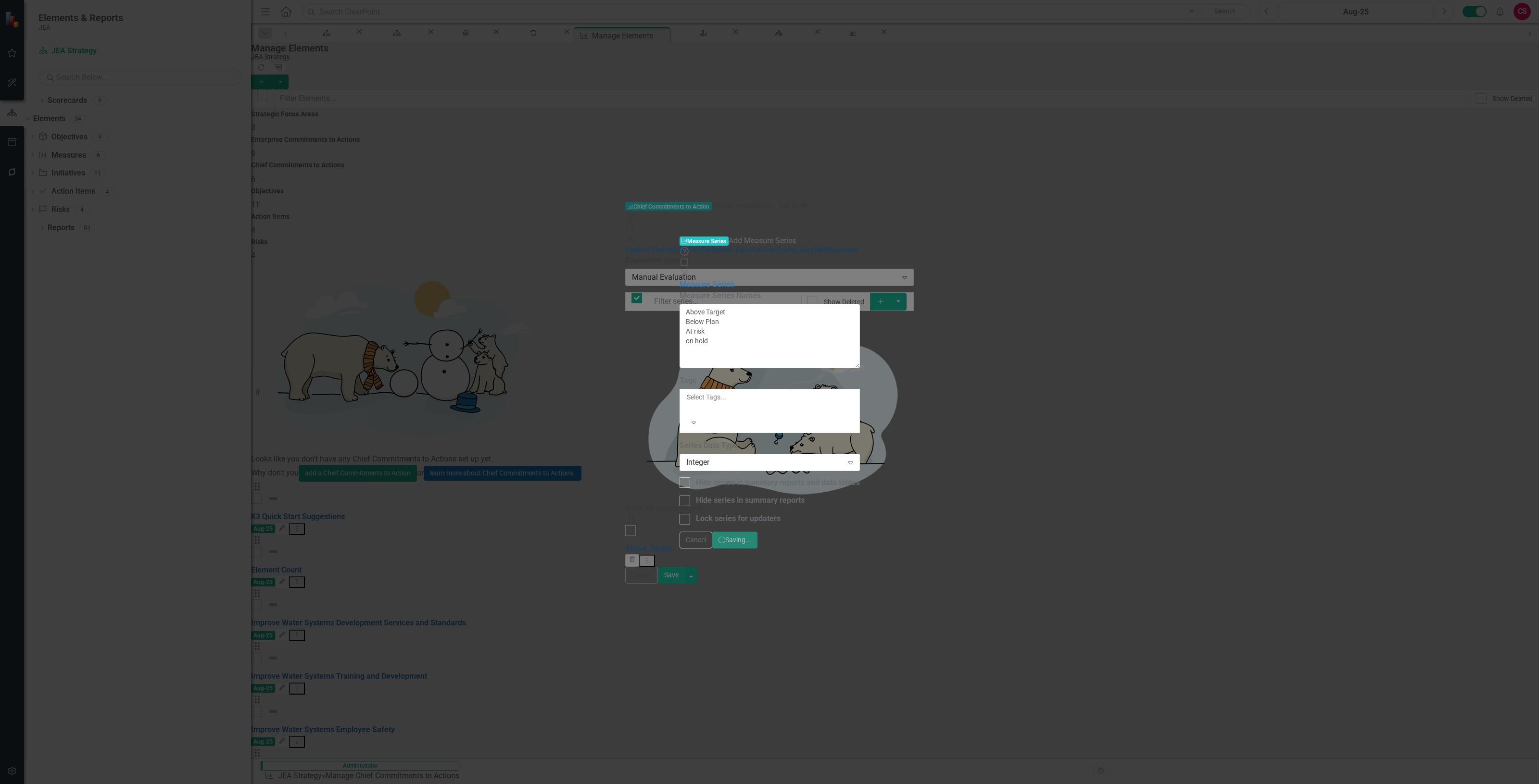
checkbox input "false"
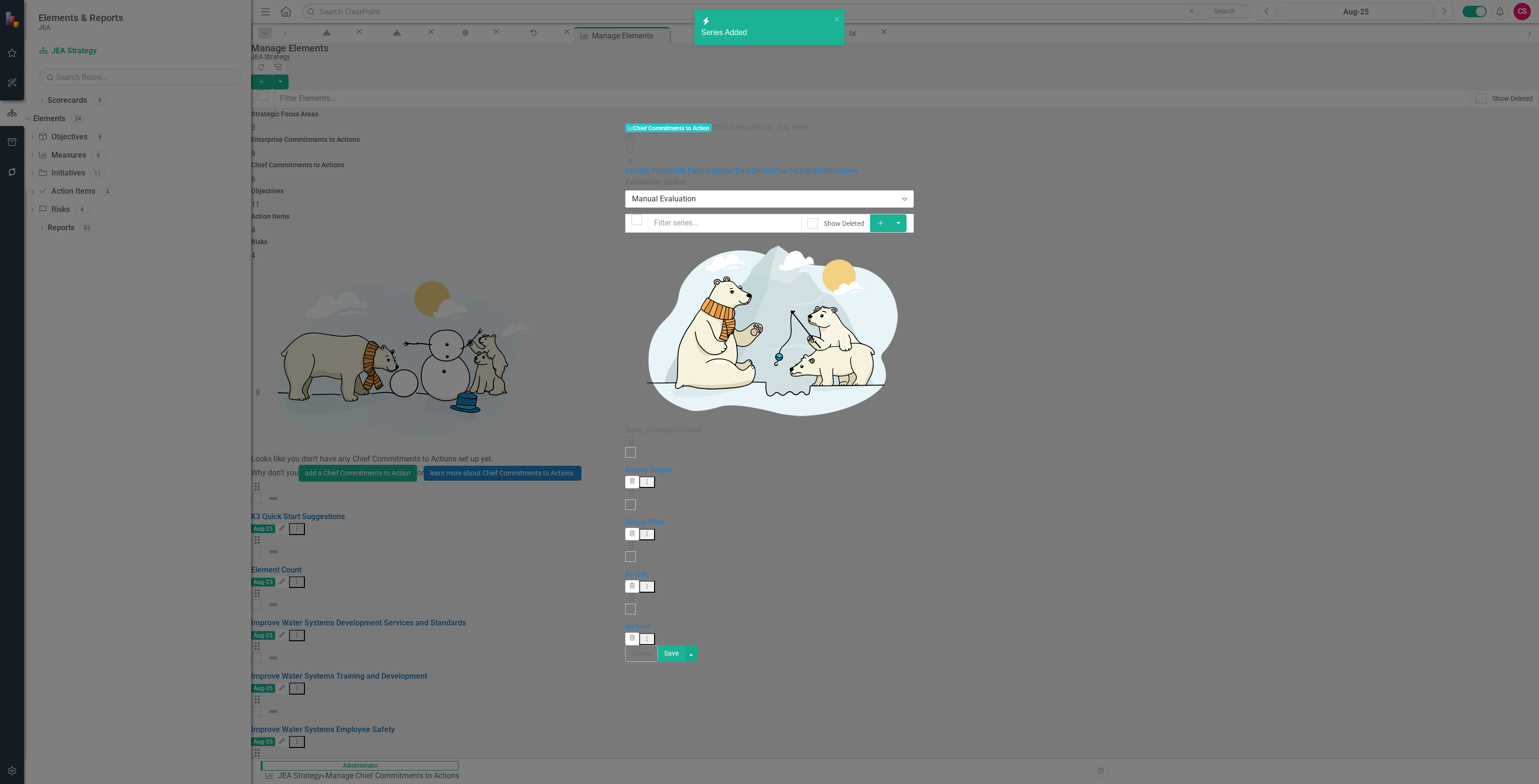
click at [651, 479] on icon "Dropdown Menu" at bounding box center [646, 482] width 8 height 6
click at [1431, 124] on link "Edit Edit Measure Series" at bounding box center [1467, 122] width 109 height 17
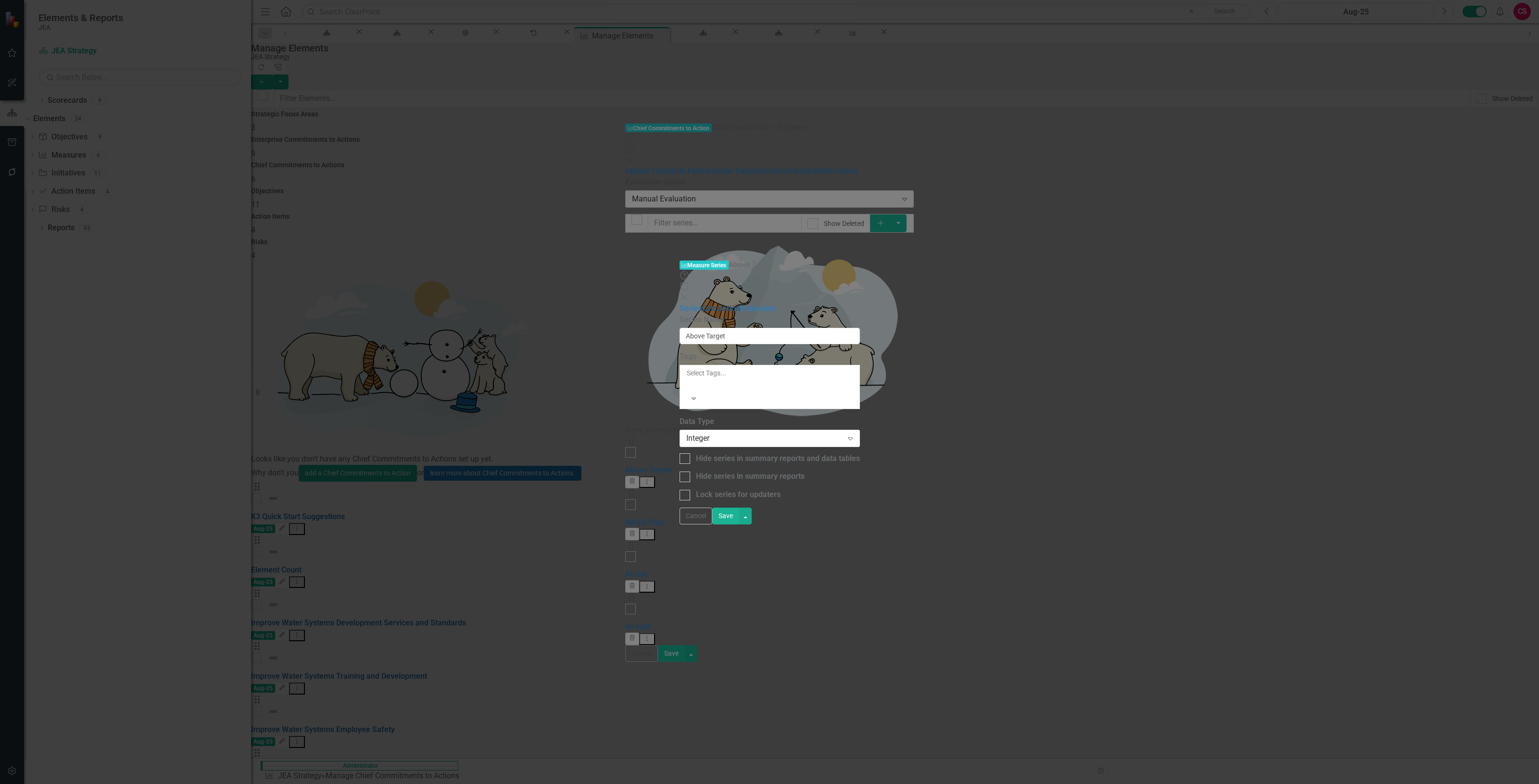
click at [702, 304] on link "Calculation" at bounding box center [721, 308] width 38 height 10
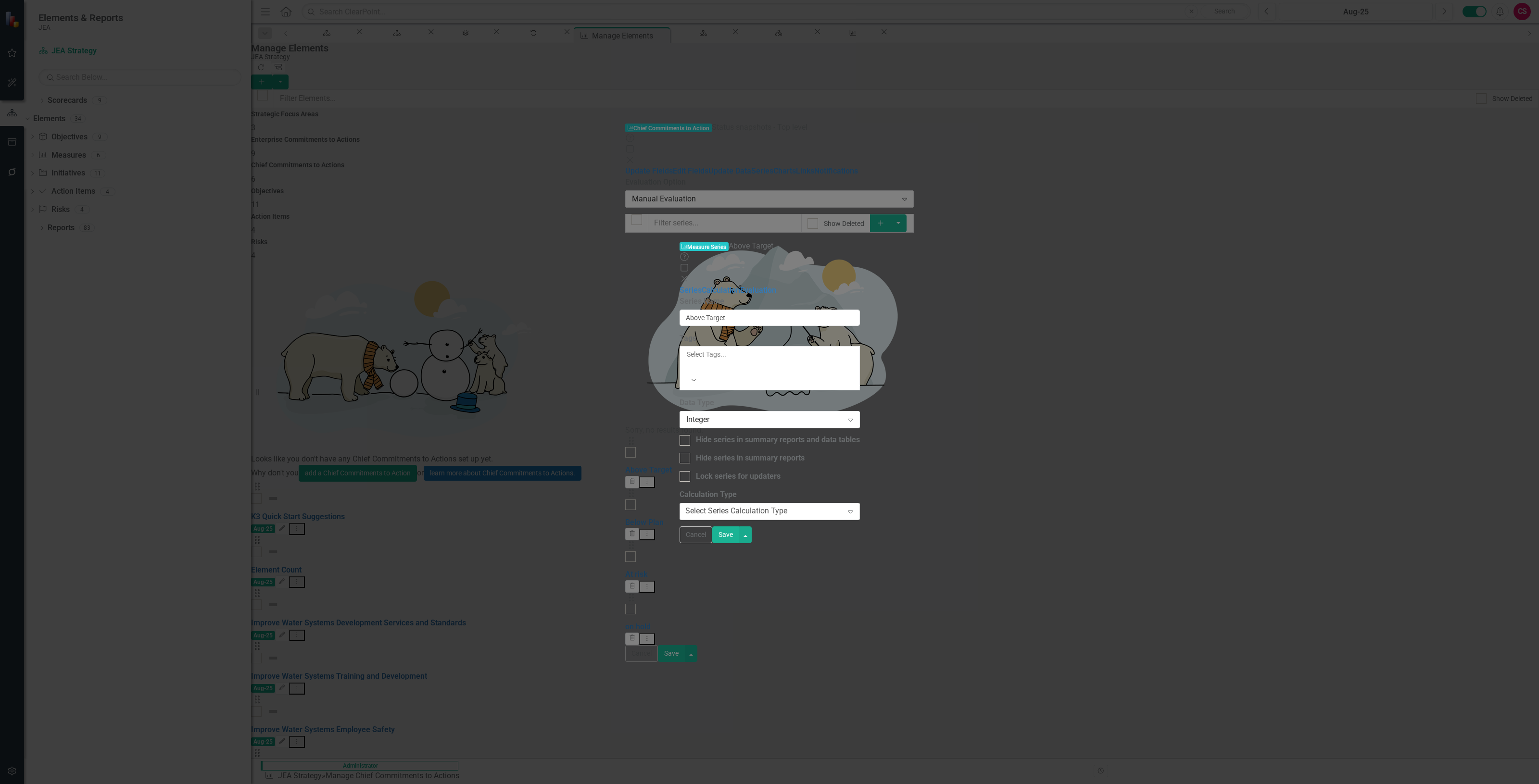
click at [685, 506] on div "Select Series Calculation Type" at bounding box center [736, 511] width 102 height 11
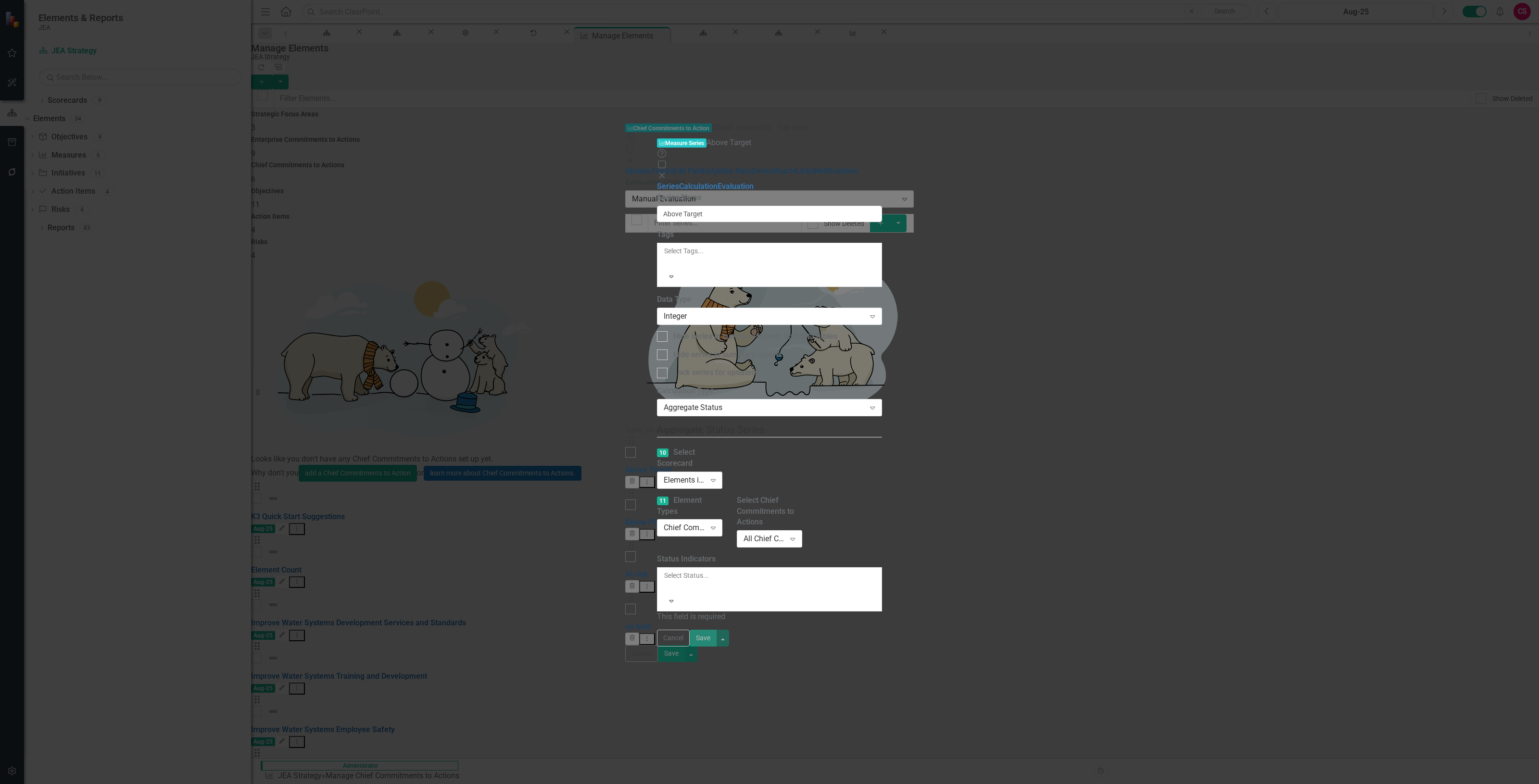
click at [664, 475] on div "Elements in all Scorecards" at bounding box center [684, 480] width 42 height 11
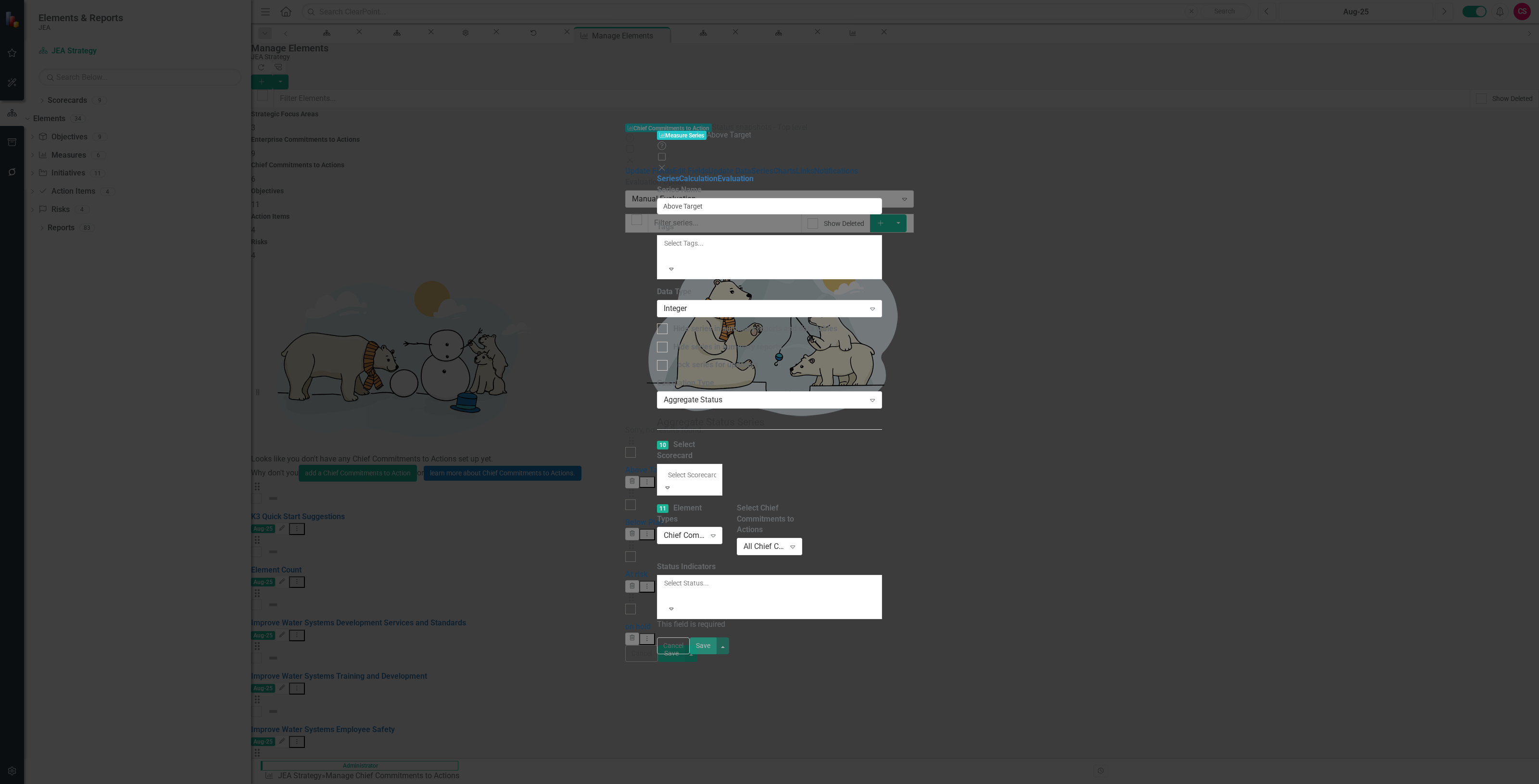
click at [723, 439] on label "10 Select Scorecard" at bounding box center [689, 450] width 65 height 22
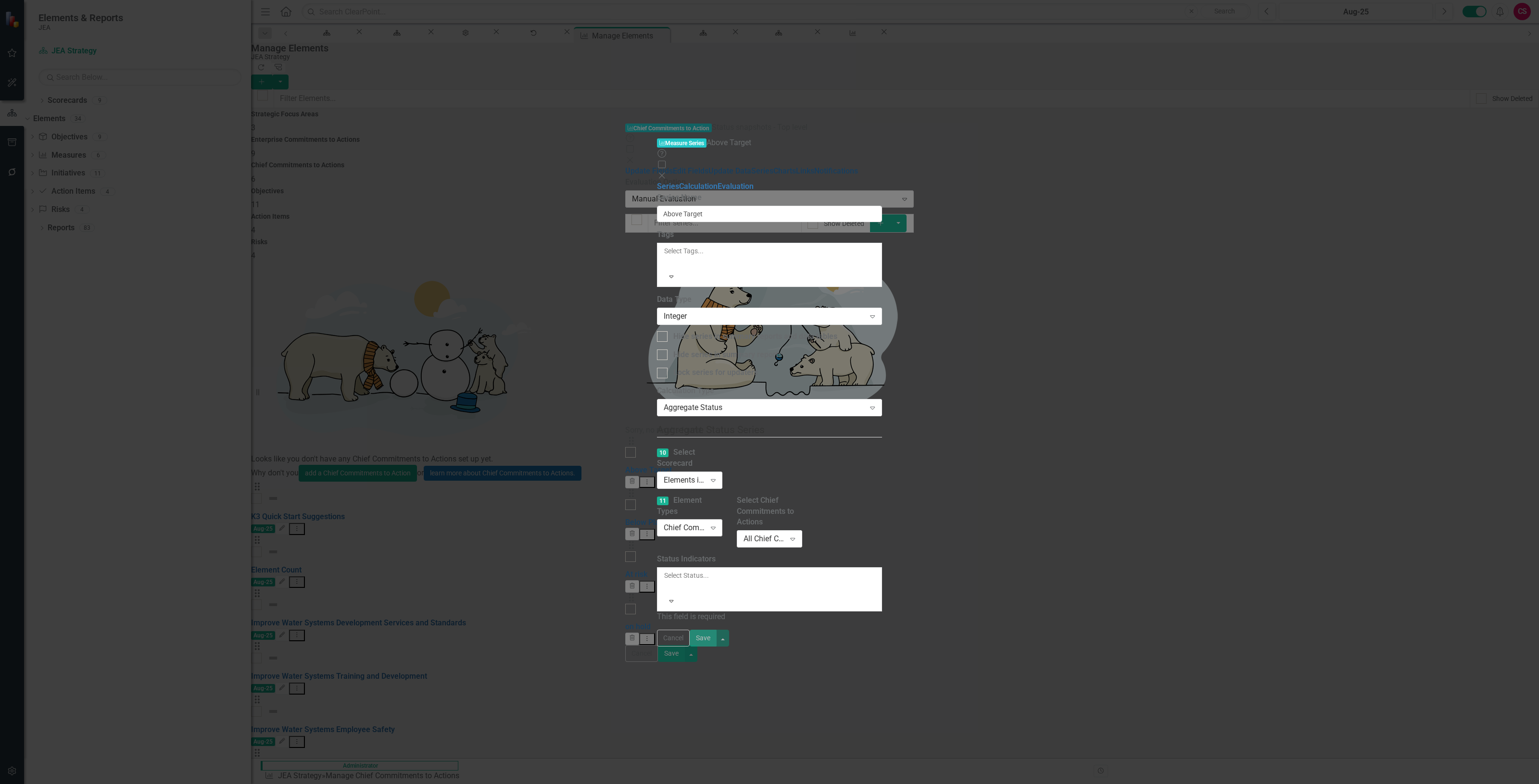
click at [664, 523] on div "Chief Commitments to Action" at bounding box center [684, 528] width 42 height 11
click at [675, 495] on label "11 Element Types" at bounding box center [689, 505] width 65 height 22
click at [785, 534] on div "All Chief Commitments to Actions" at bounding box center [764, 539] width 42 height 11
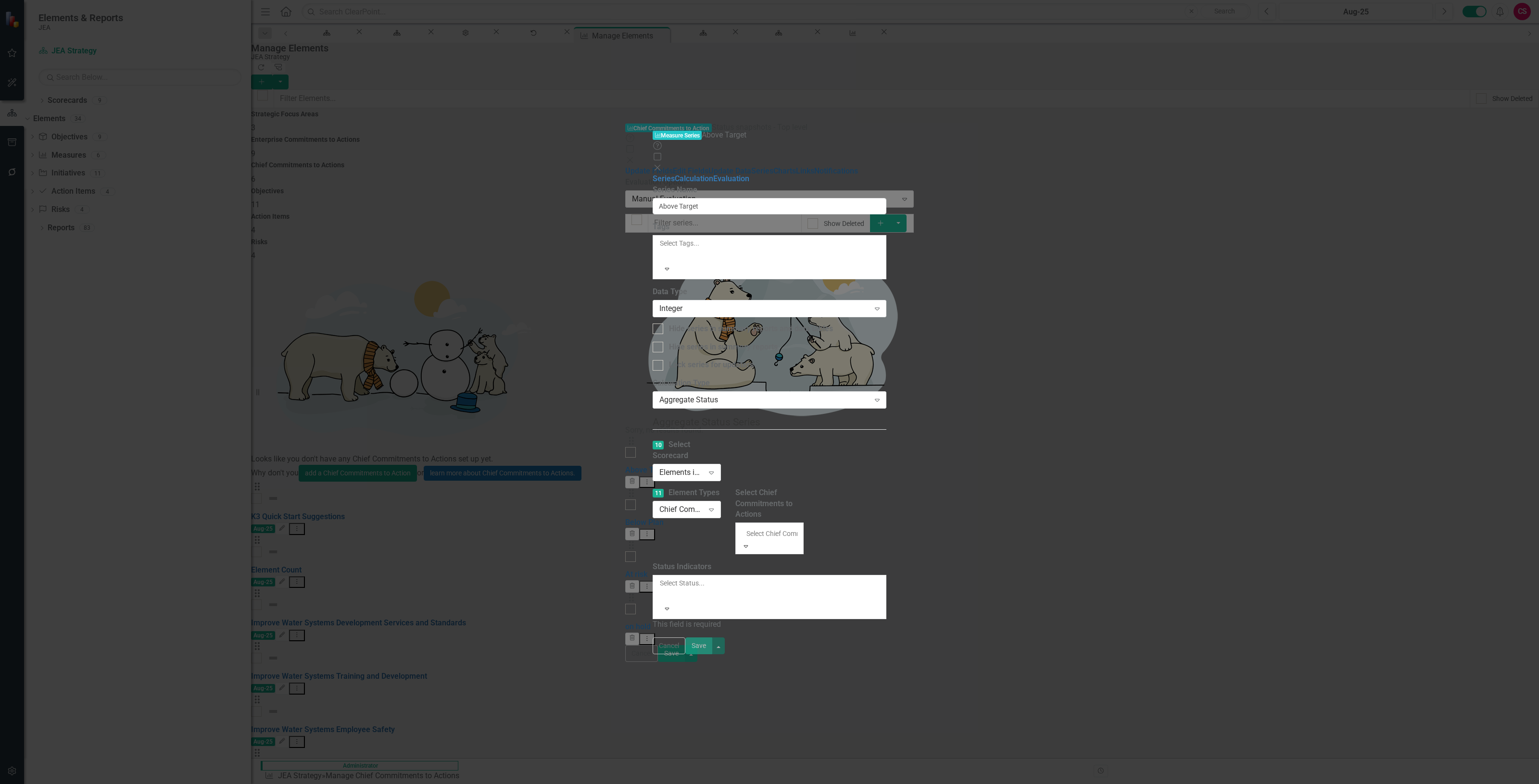
click at [921, 784] on div "All Chief Commitments to Actions" at bounding box center [770, 789] width 1539 height 11
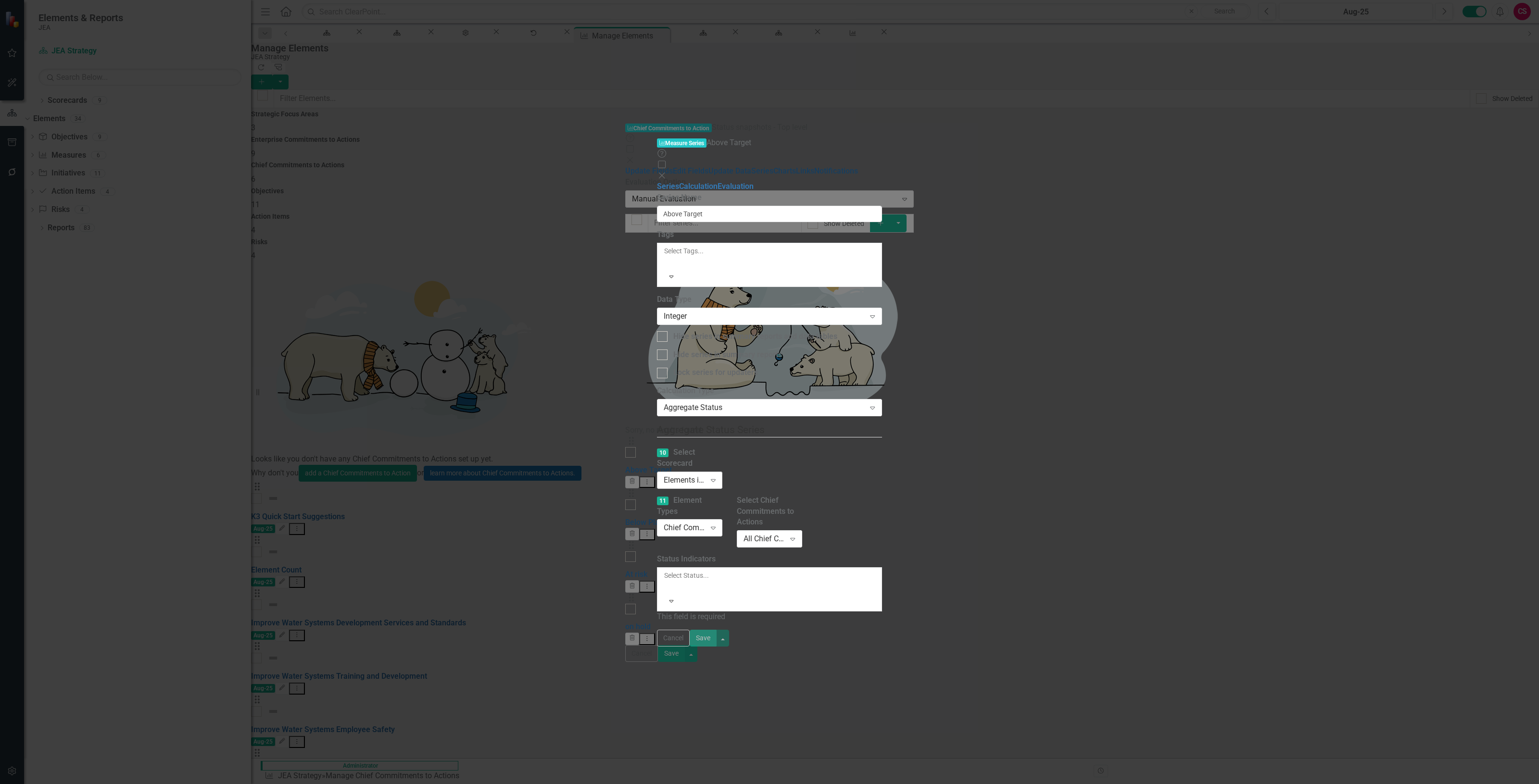
click at [686, 475] on div "Elements in all Scorecards" at bounding box center [684, 480] width 42 height 11
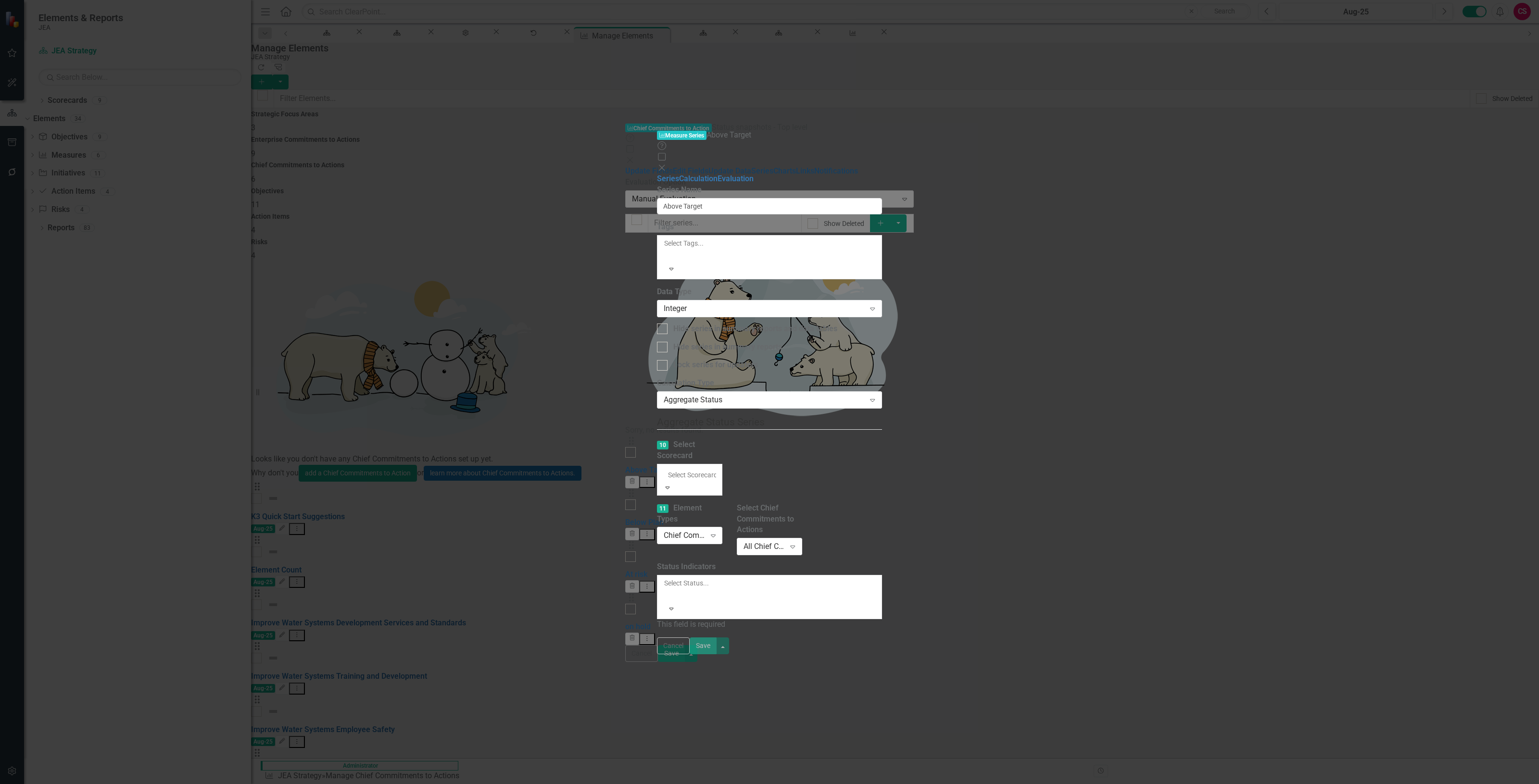
click at [637, 784] on div "Elements in all Scorecards" at bounding box center [770, 789] width 1539 height 11
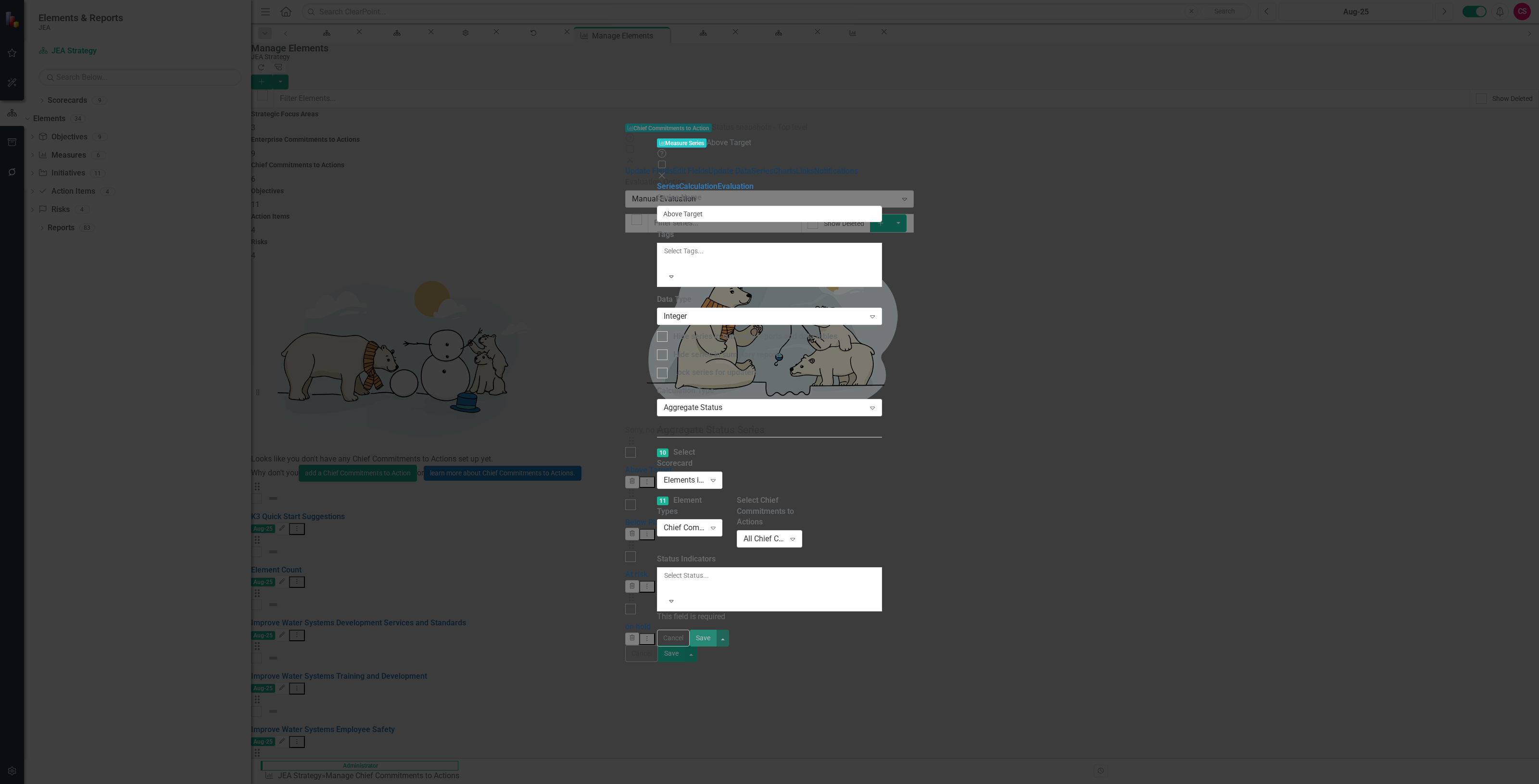
click at [664, 581] on div at bounding box center [665, 586] width 2 height 11
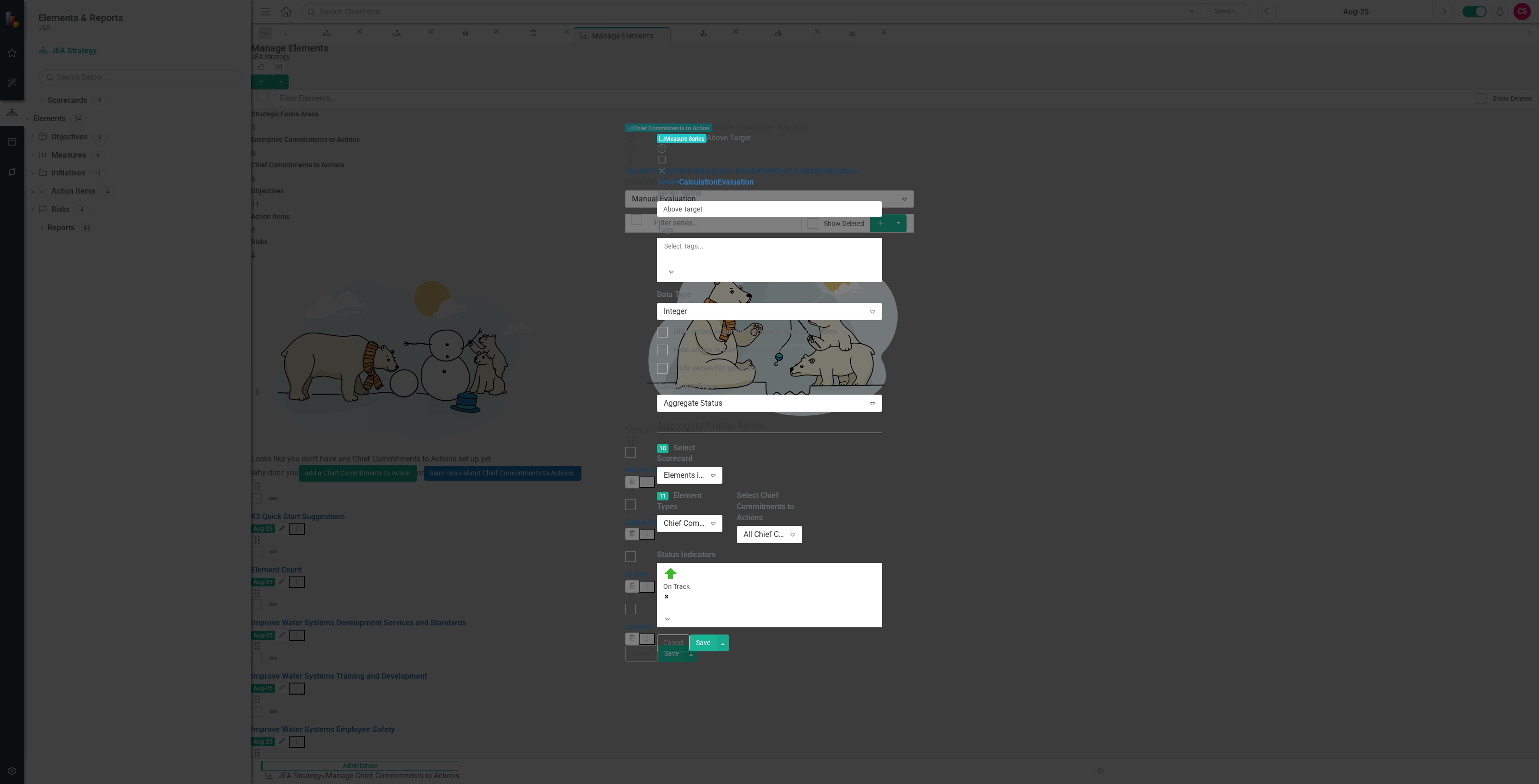
click at [657, 177] on link "Series" at bounding box center [667, 181] width 22 height 10
drag, startPoint x: 624, startPoint y: 54, endPoint x: 386, endPoint y: 47, distance: 238.1
click at [657, 177] on div "Series Calculation Evaluation From this page, you can edit the name, type, and …" at bounding box center [769, 405] width 225 height 458
type input "On track"
click at [717, 651] on button "Save" at bounding box center [703, 642] width 27 height 16
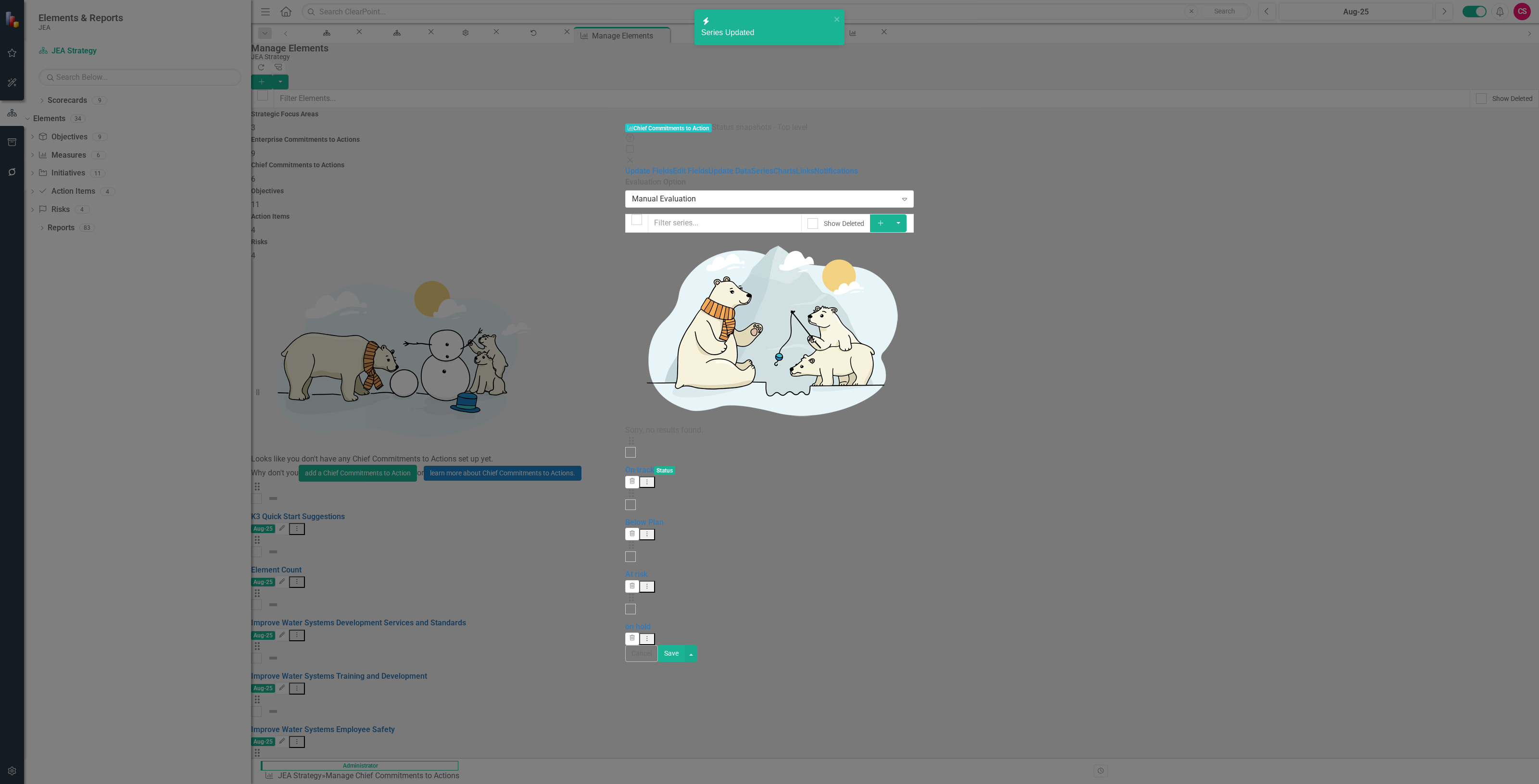
click at [651, 530] on icon "Dropdown Menu" at bounding box center [646, 533] width 8 height 6
click at [1417, 154] on icon "Edit" at bounding box center [1421, 153] width 9 height 7
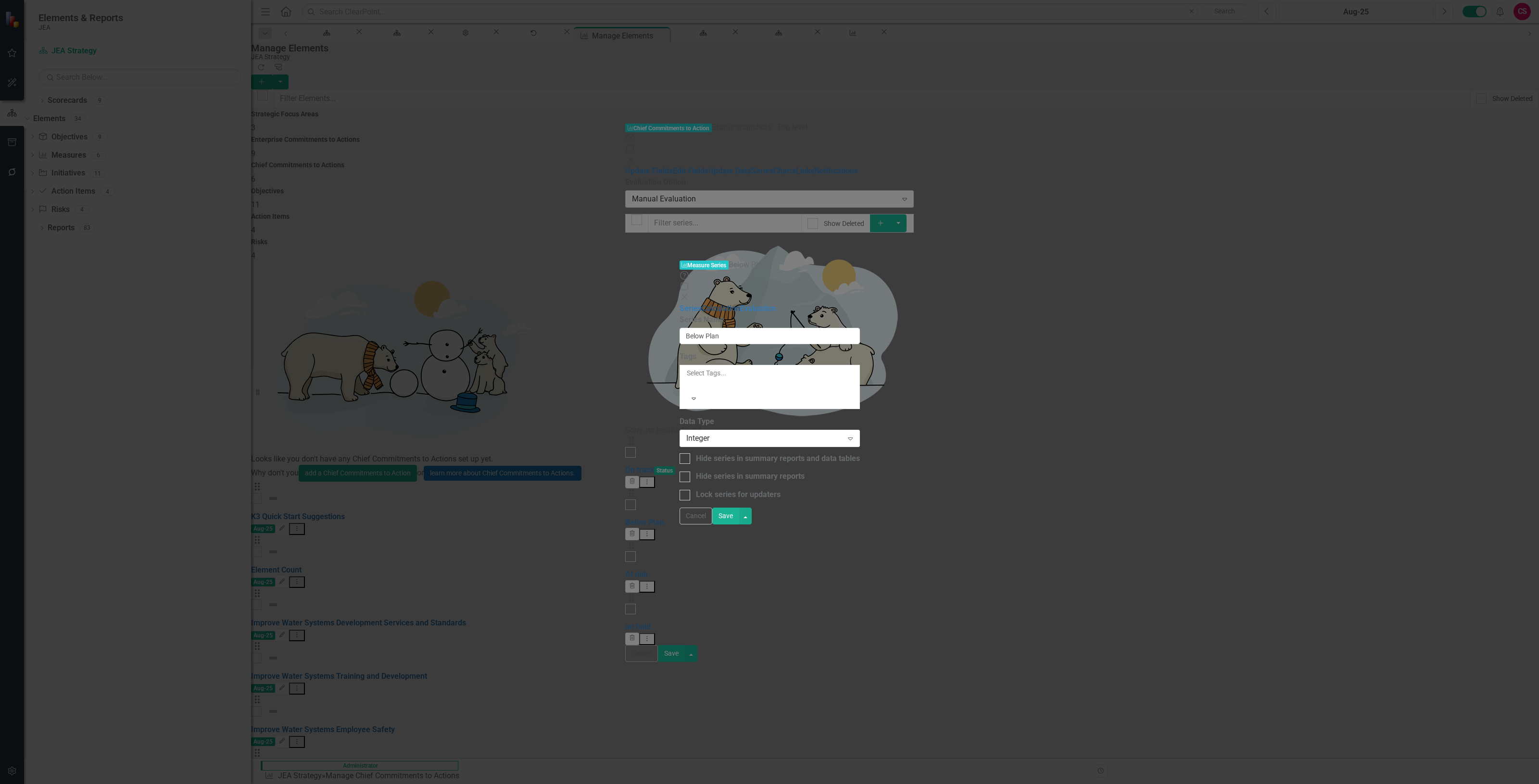
click at [702, 304] on link "Calculation" at bounding box center [721, 308] width 38 height 10
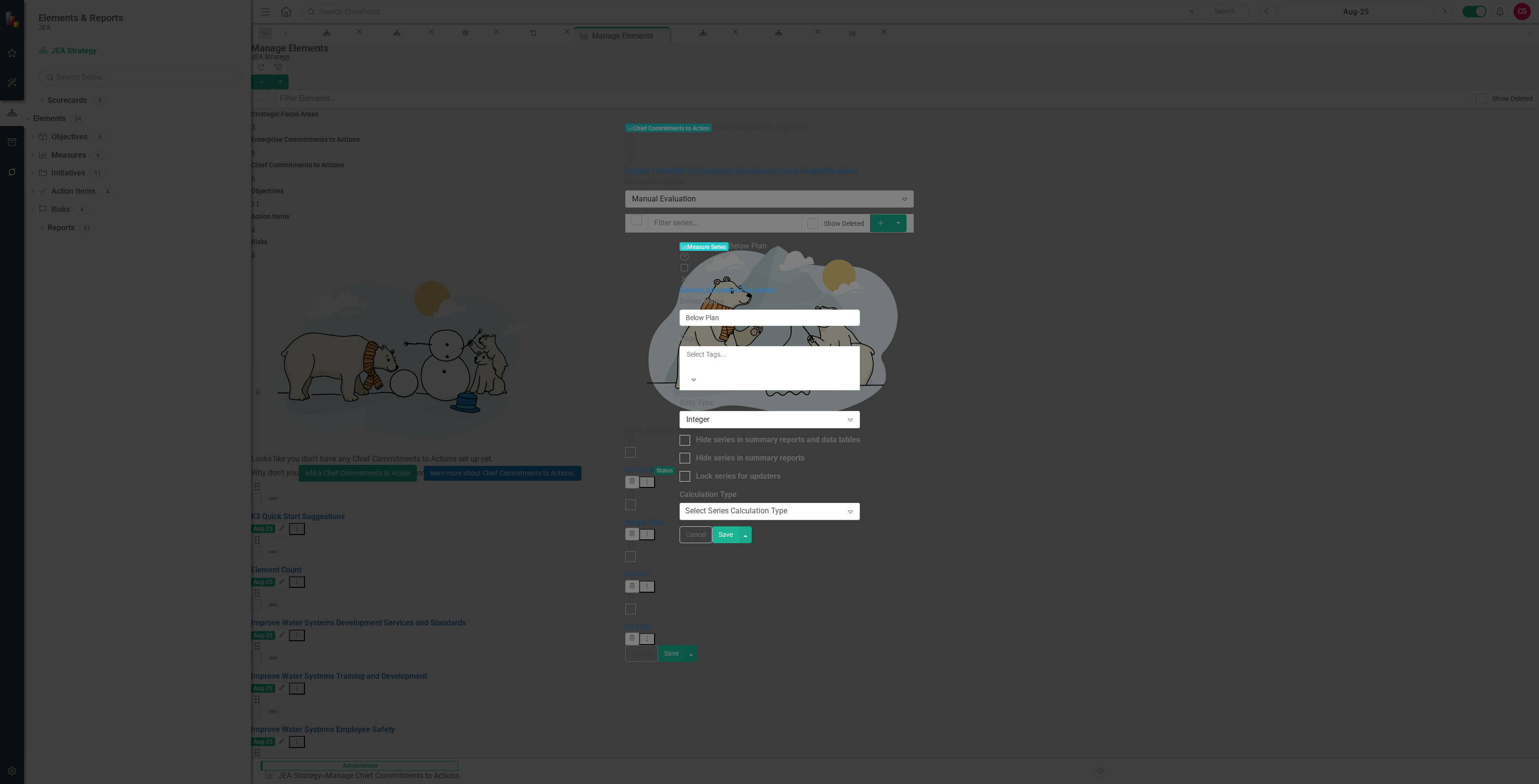
click at [685, 506] on div "Select Series Calculation Type" at bounding box center [736, 511] width 102 height 11
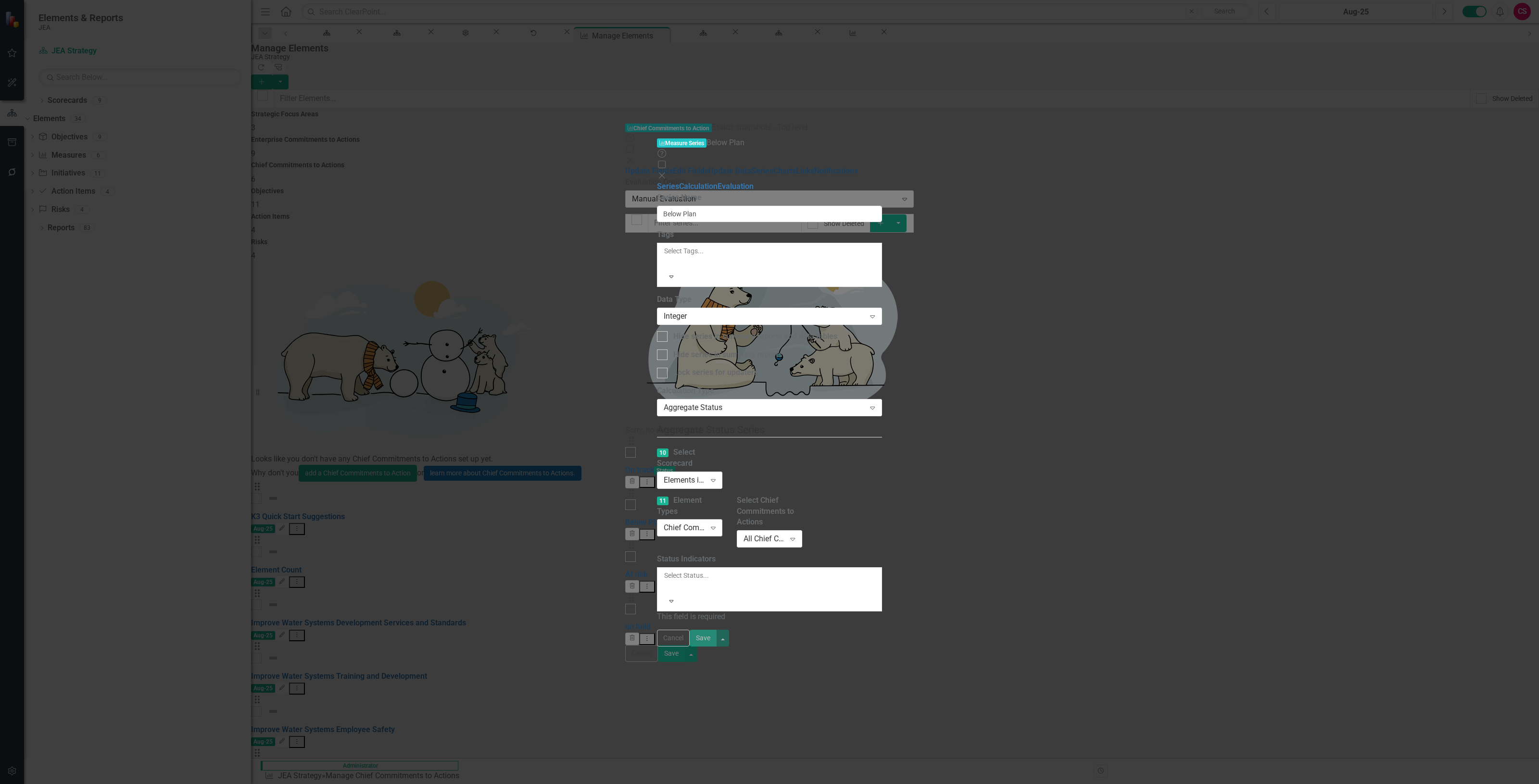
click at [657, 519] on div "Chief Commitments to Action Expand" at bounding box center [689, 528] width 65 height 17
click at [664, 581] on div at bounding box center [665, 586] width 2 height 11
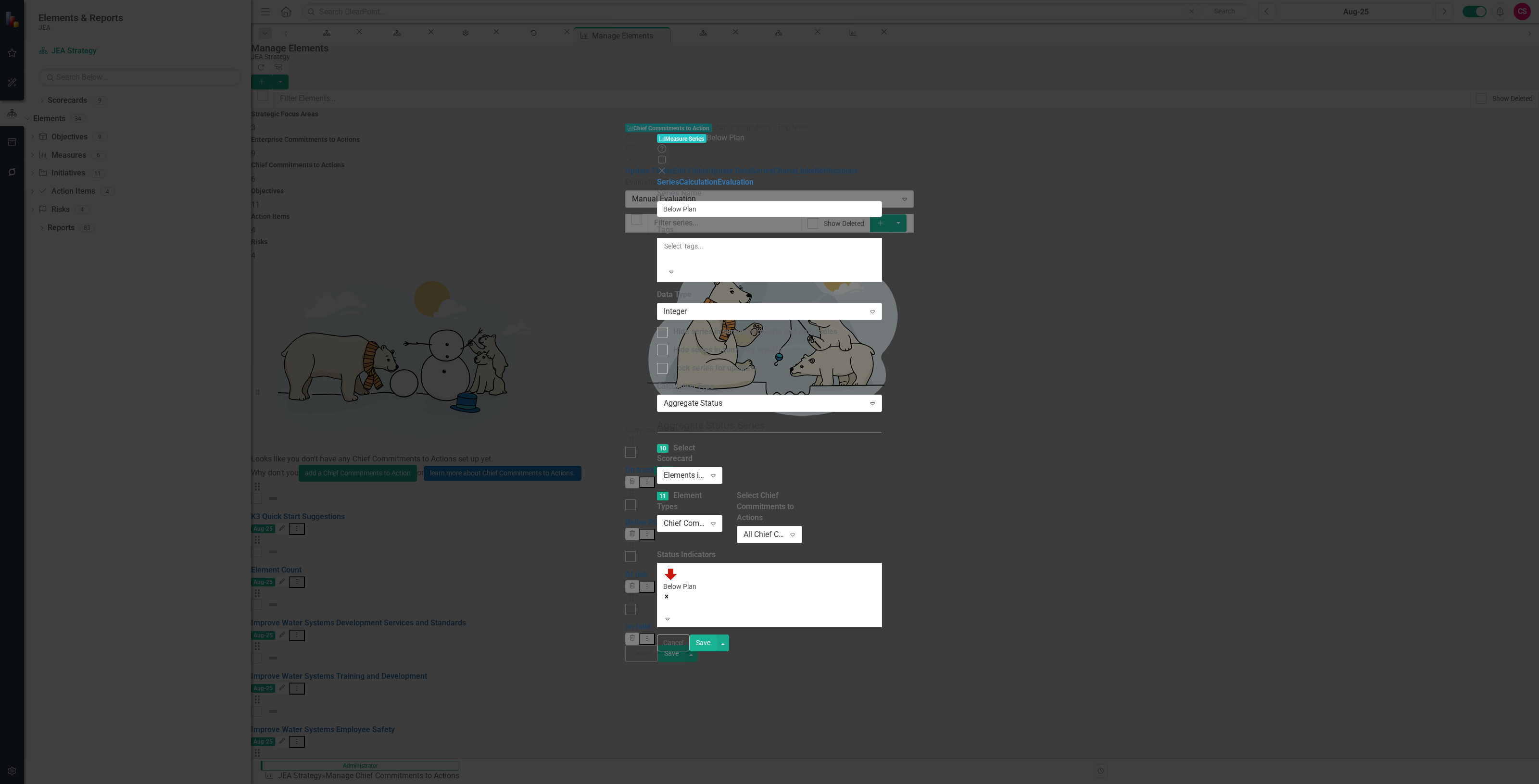
click at [717, 651] on button "Save" at bounding box center [703, 642] width 27 height 16
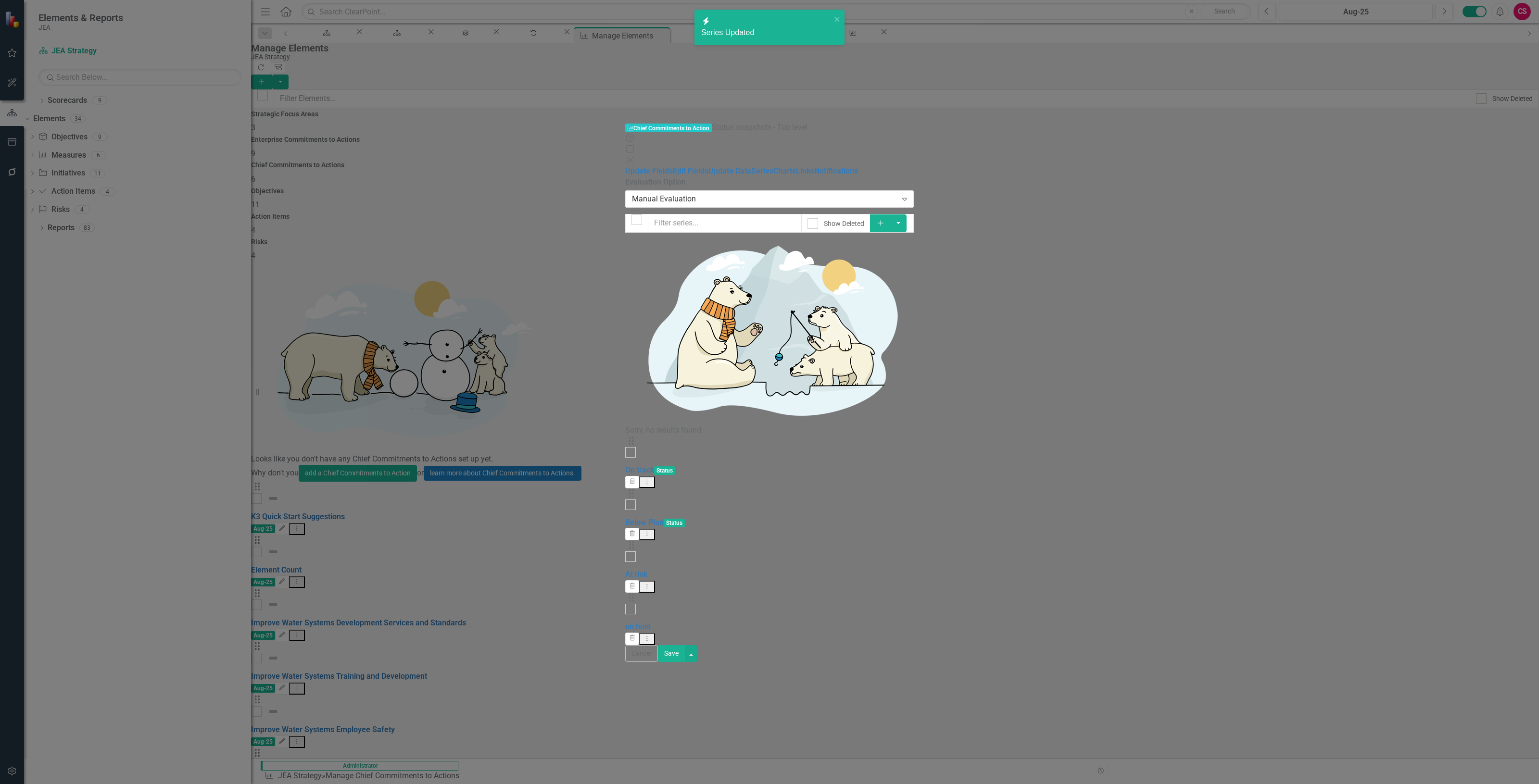
click at [655, 581] on button "Dropdown Menu" at bounding box center [647, 587] width 16 height 12
click at [1429, 177] on link "Edit Edit Measure Series" at bounding box center [1467, 182] width 109 height 17
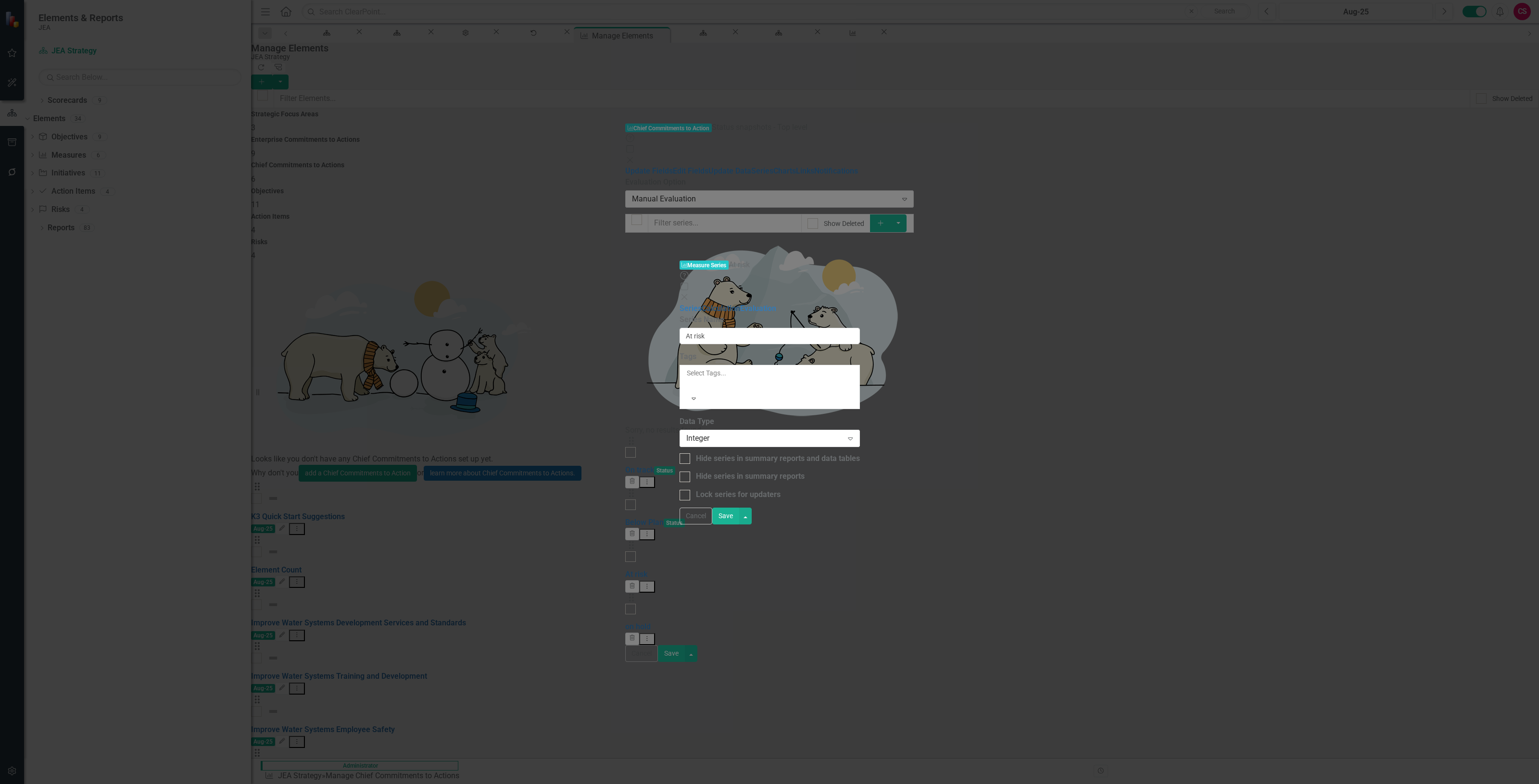
click at [702, 304] on link "Calculation" at bounding box center [721, 308] width 38 height 10
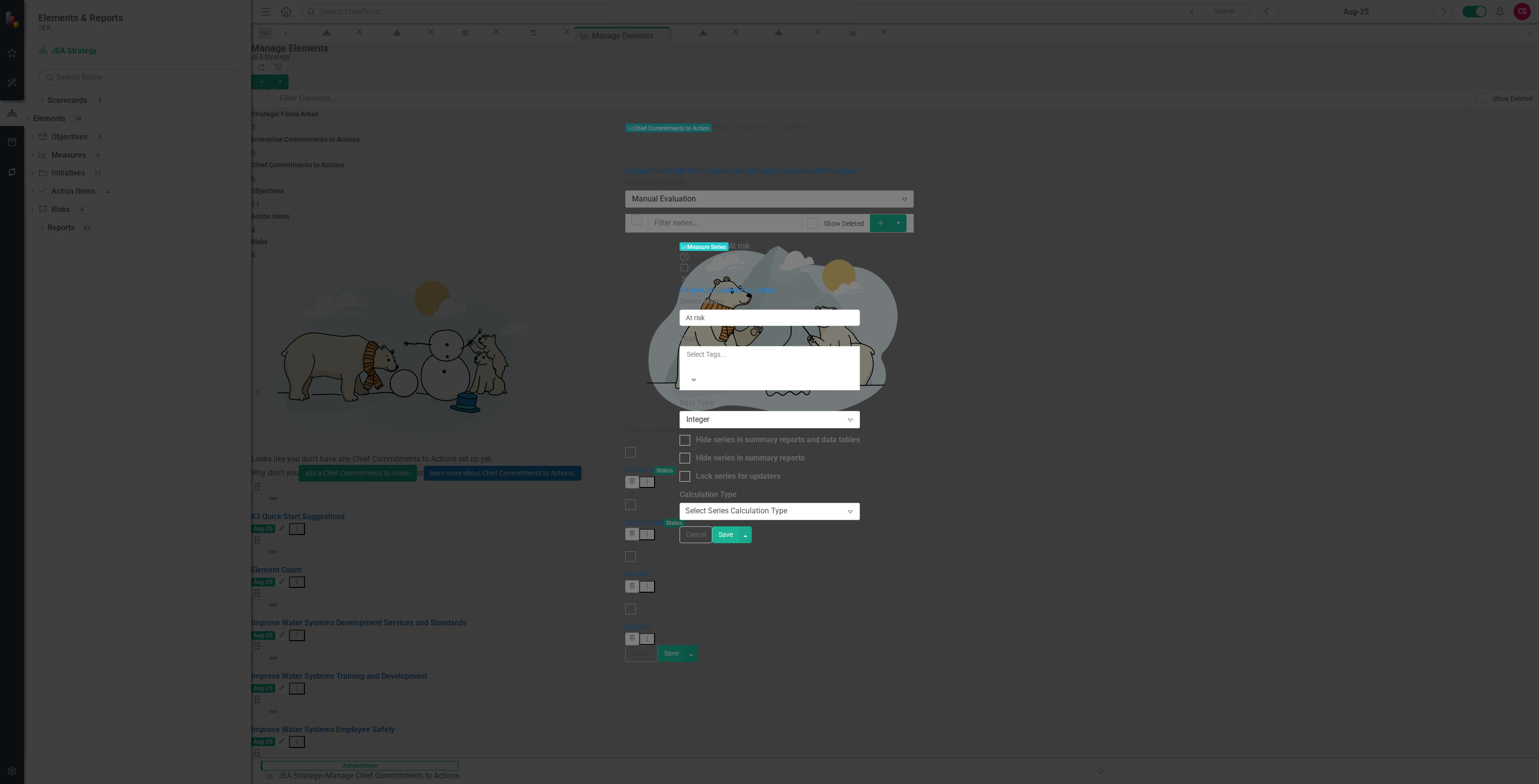
click at [685, 506] on div "Select Series Calculation Type" at bounding box center [736, 511] width 102 height 11
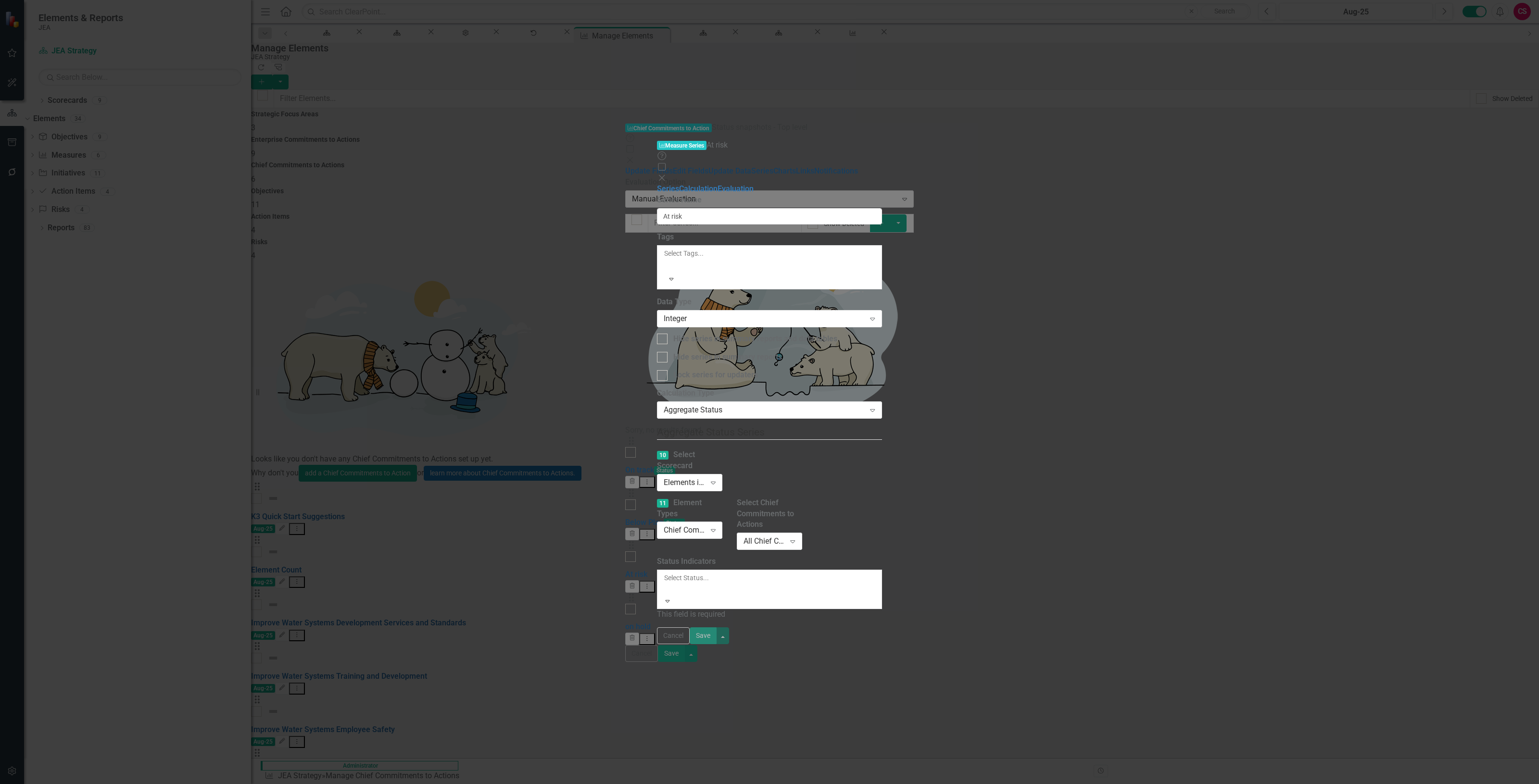
click at [664, 583] on div at bounding box center [665, 589] width 2 height 11
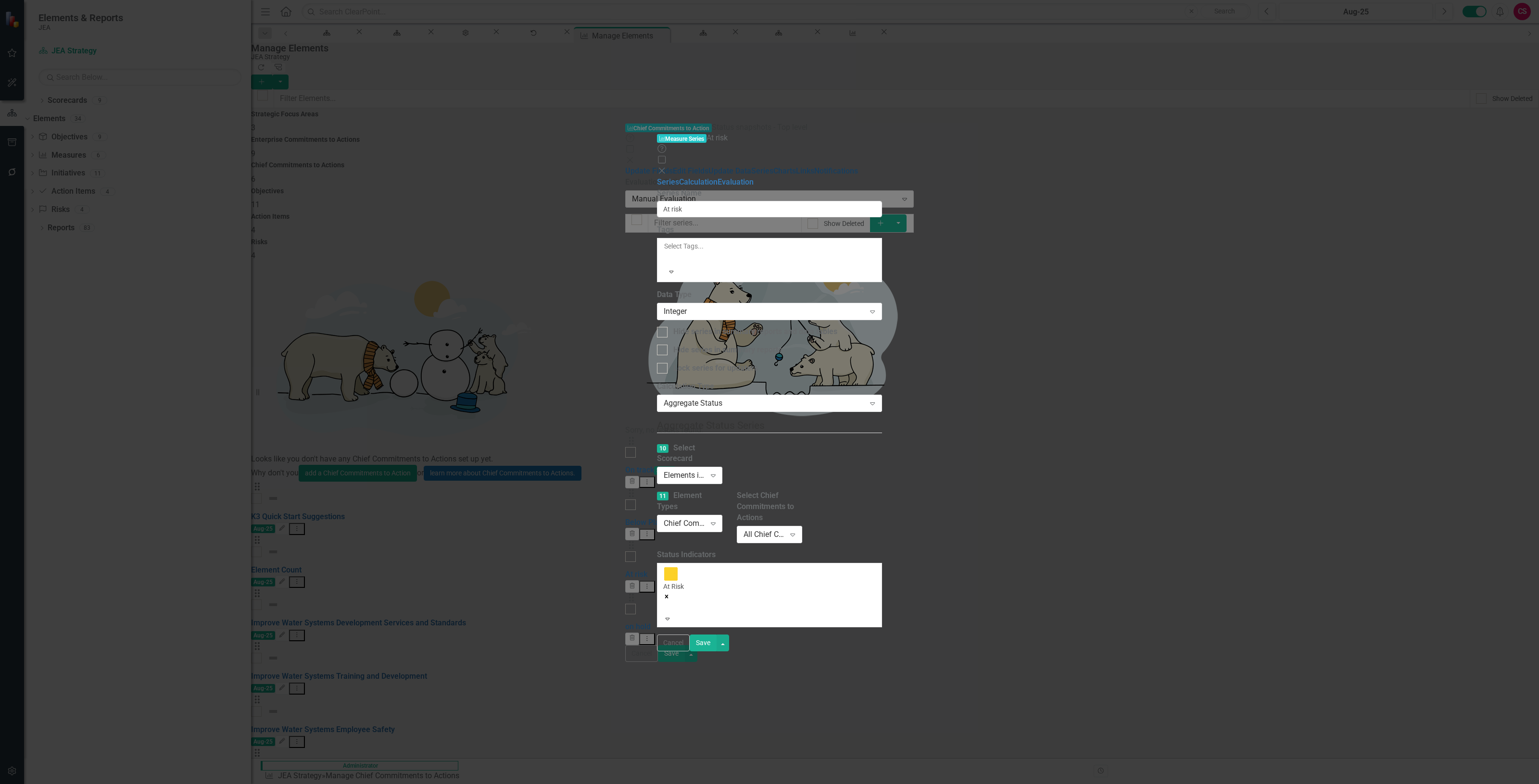
click at [717, 651] on button "Save" at bounding box center [703, 642] width 27 height 16
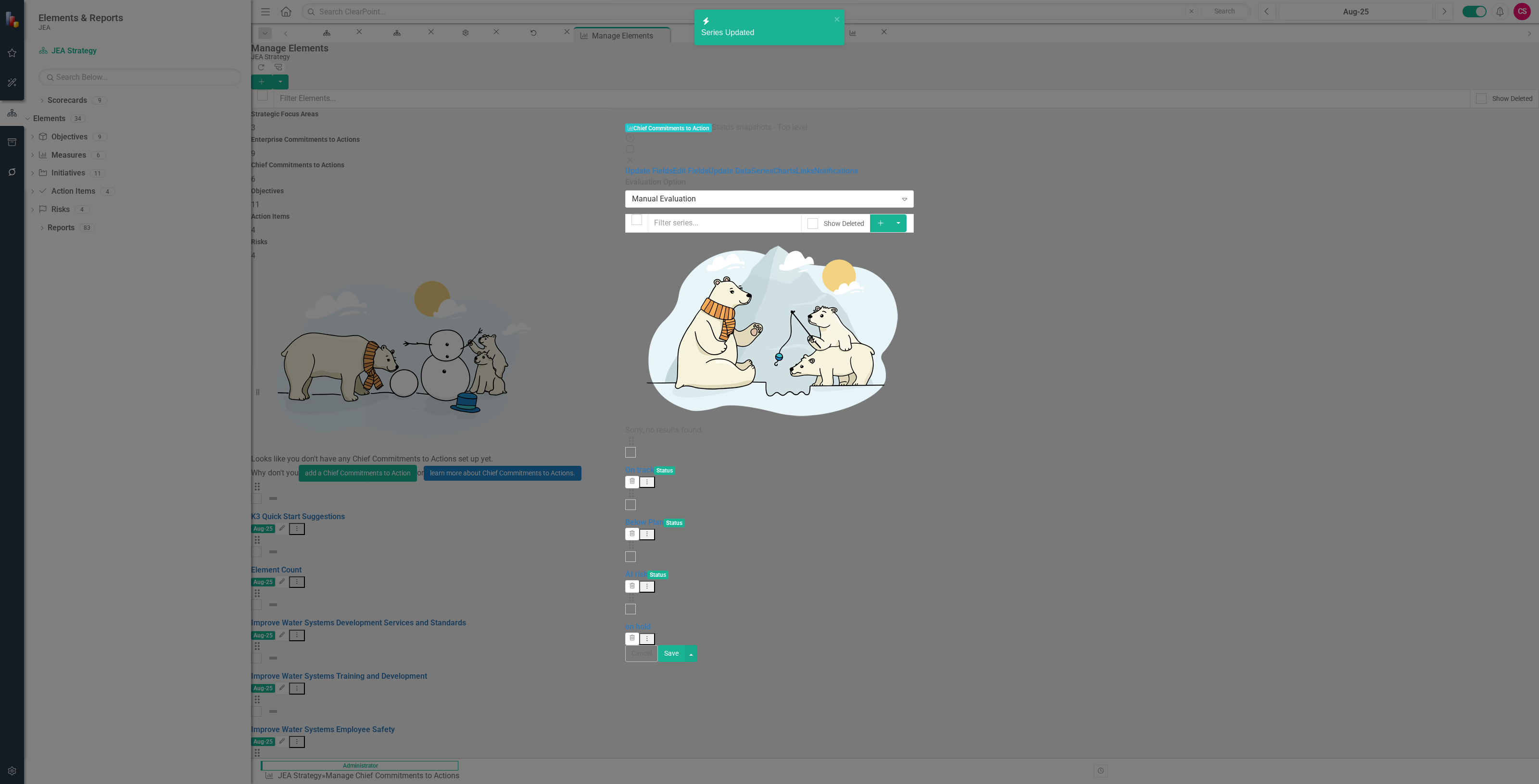
click at [651, 636] on icon "Dropdown Menu" at bounding box center [646, 638] width 8 height 6
click at [1453, 208] on link "Edit Edit Measure Series" at bounding box center [1467, 213] width 109 height 17
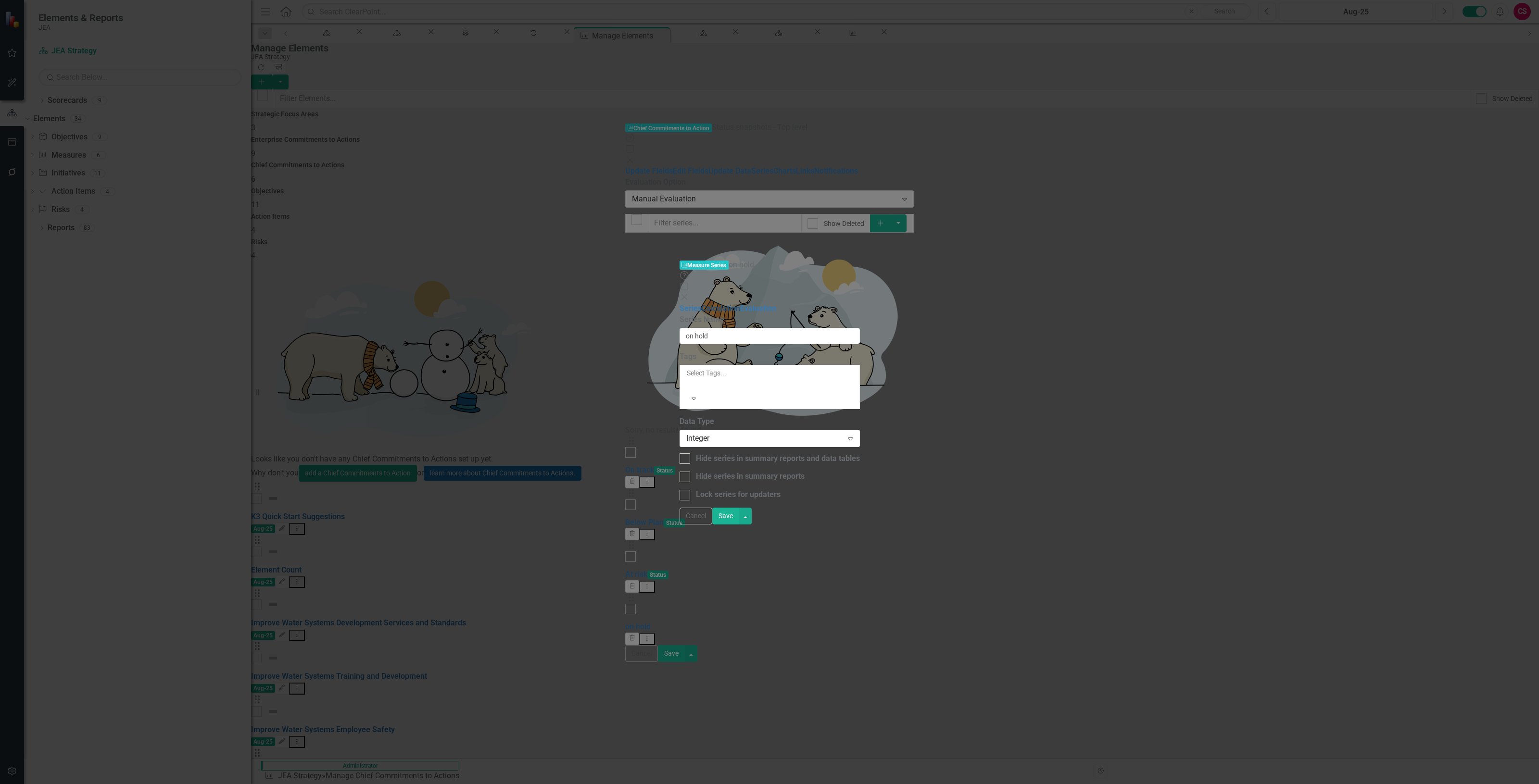
click at [702, 304] on link "Calculation" at bounding box center [721, 308] width 38 height 10
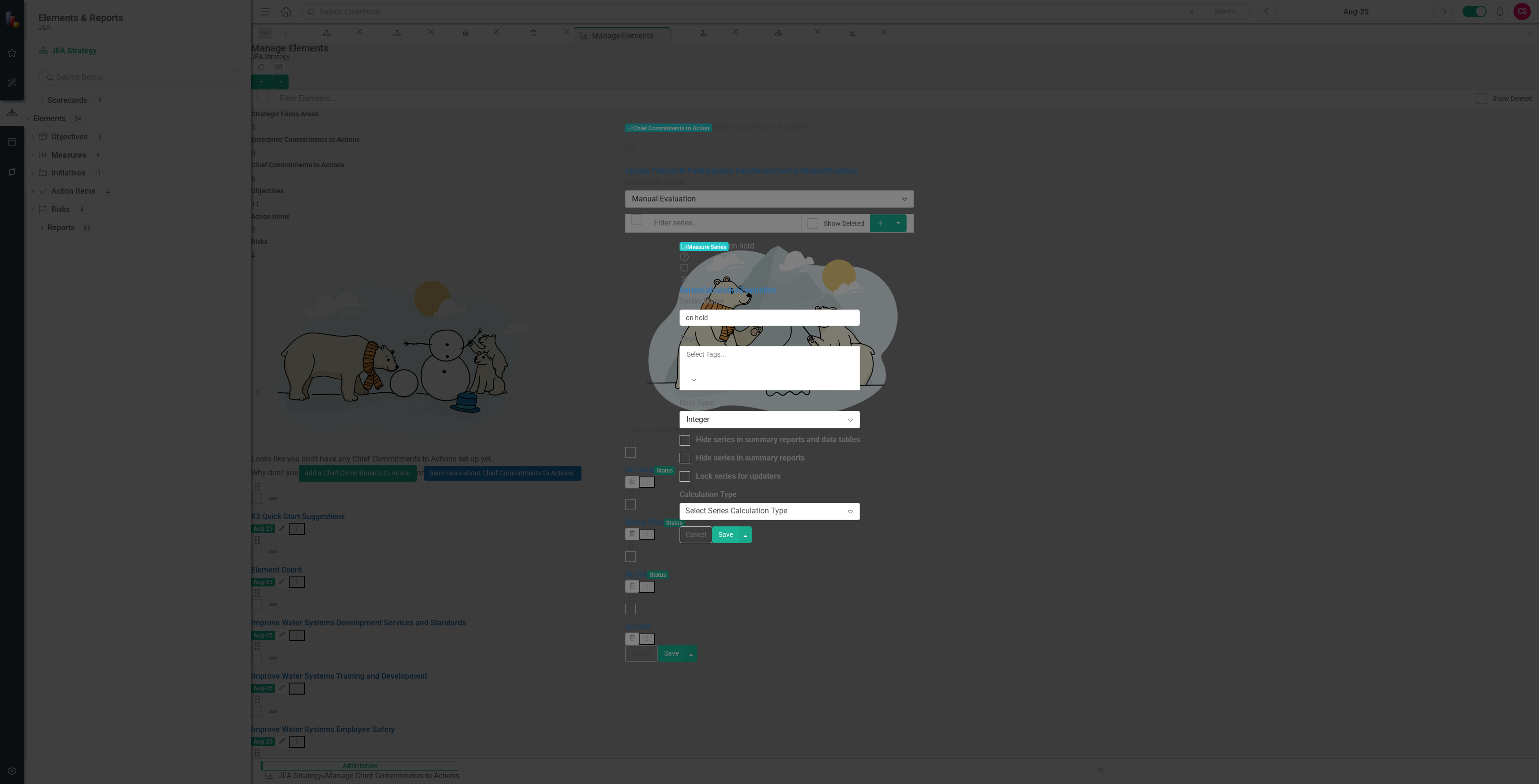
click at [685, 506] on div "Select Series Calculation Type" at bounding box center [736, 511] width 102 height 11
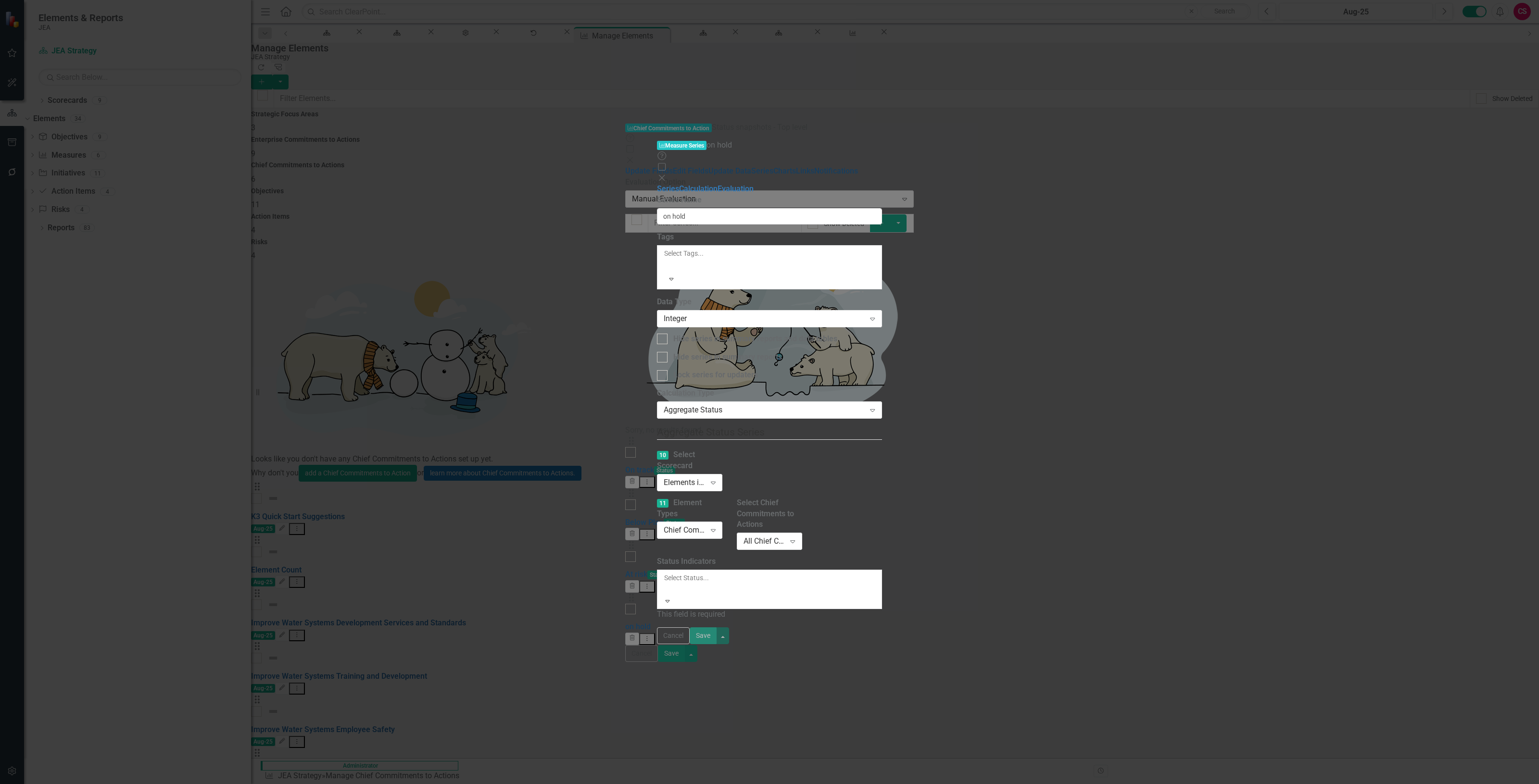
click at [664, 583] on div at bounding box center [665, 589] width 2 height 11
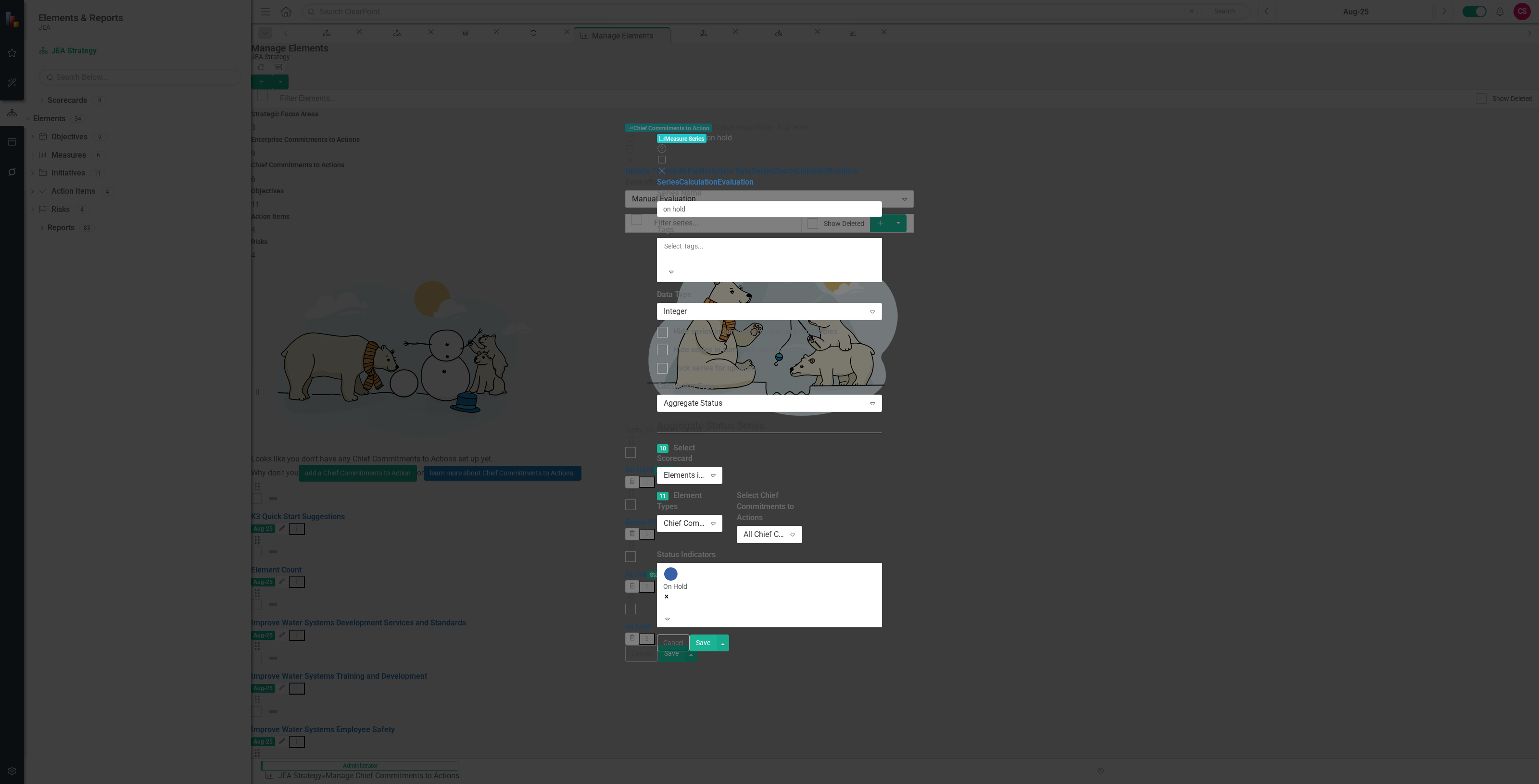
click at [717, 651] on button "Save" at bounding box center [703, 642] width 27 height 16
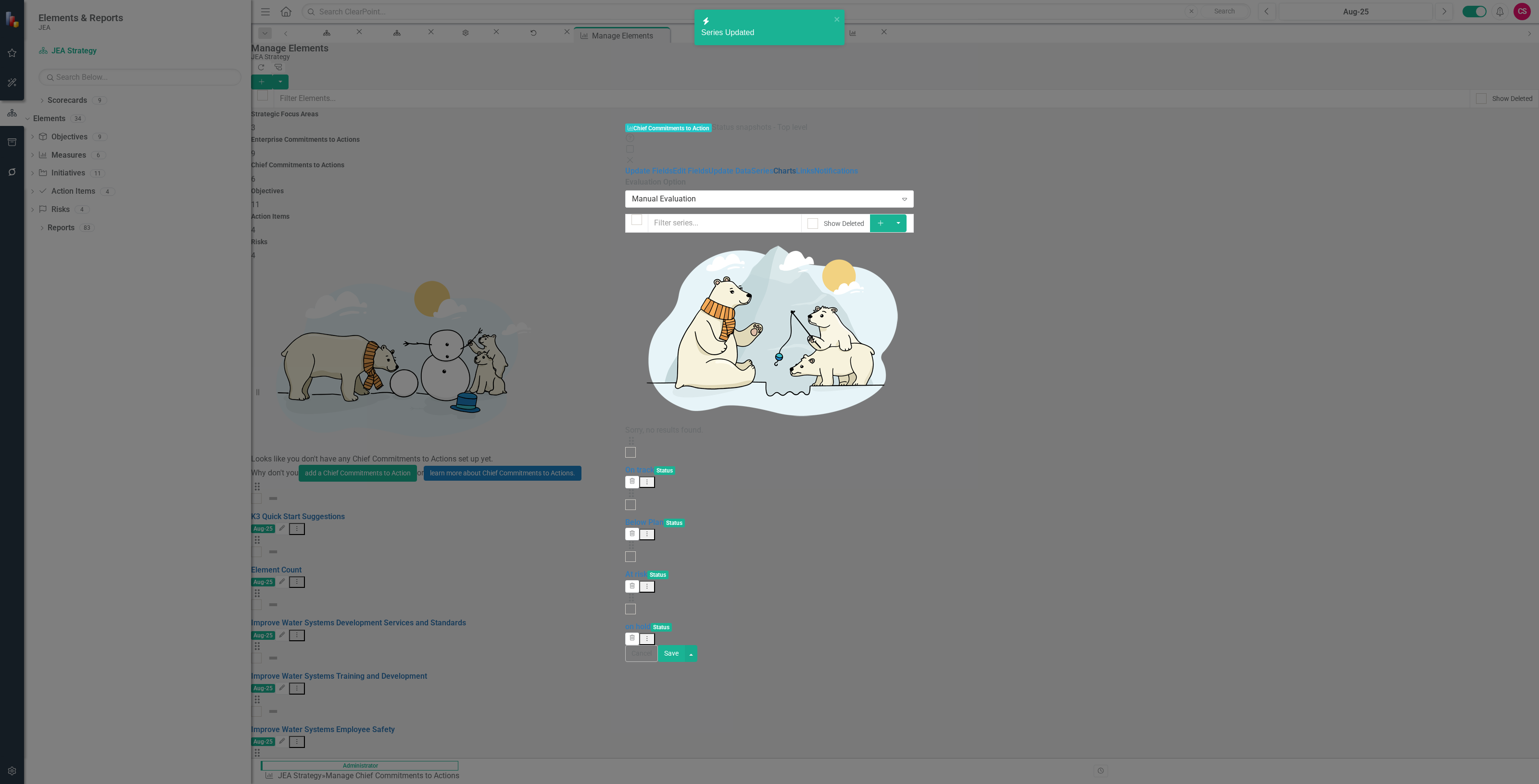
click at [773, 167] on link "Charts" at bounding box center [784, 171] width 23 height 10
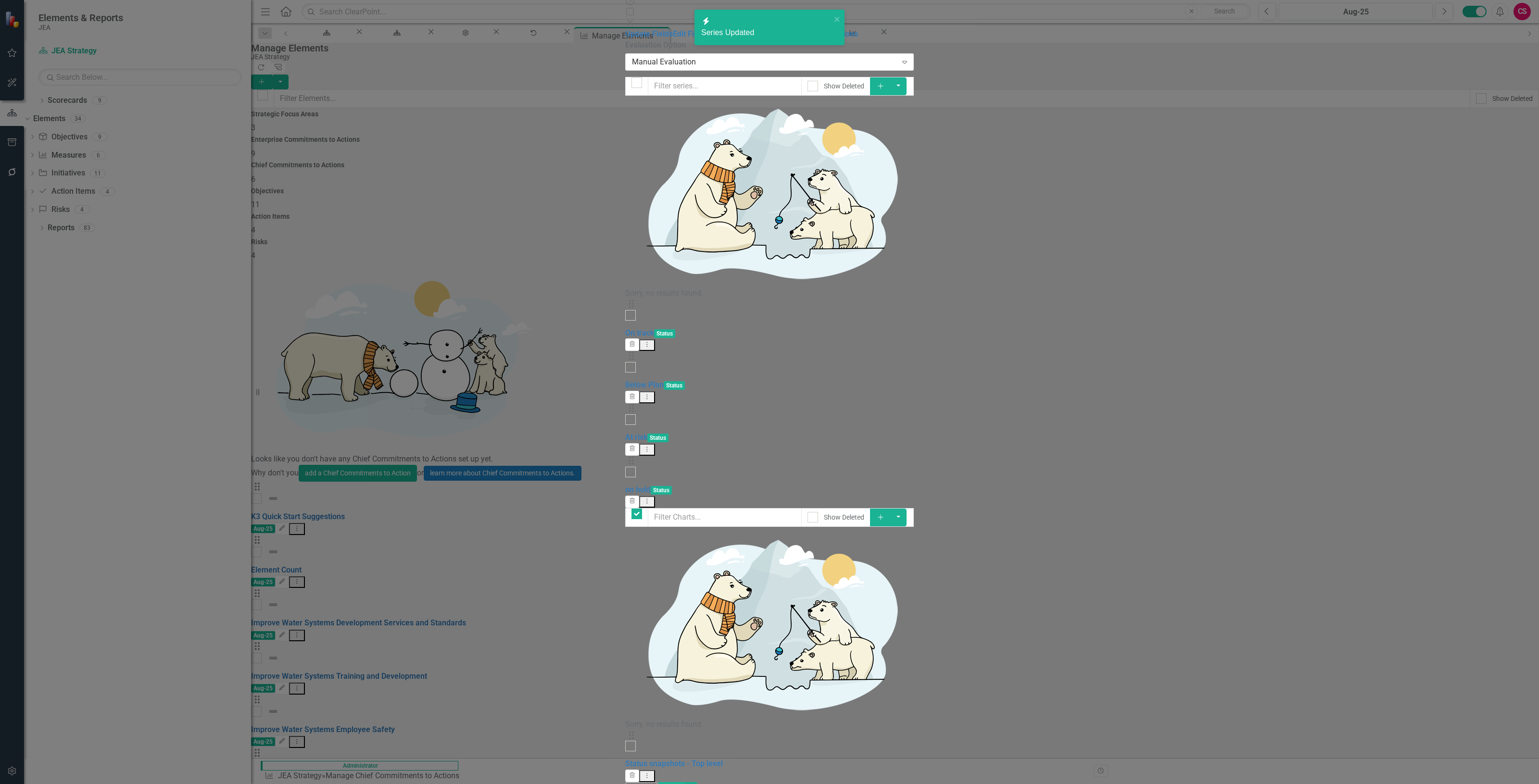
checkbox input "false"
click at [651, 773] on icon "Dropdown Menu" at bounding box center [646, 775] width 8 height 6
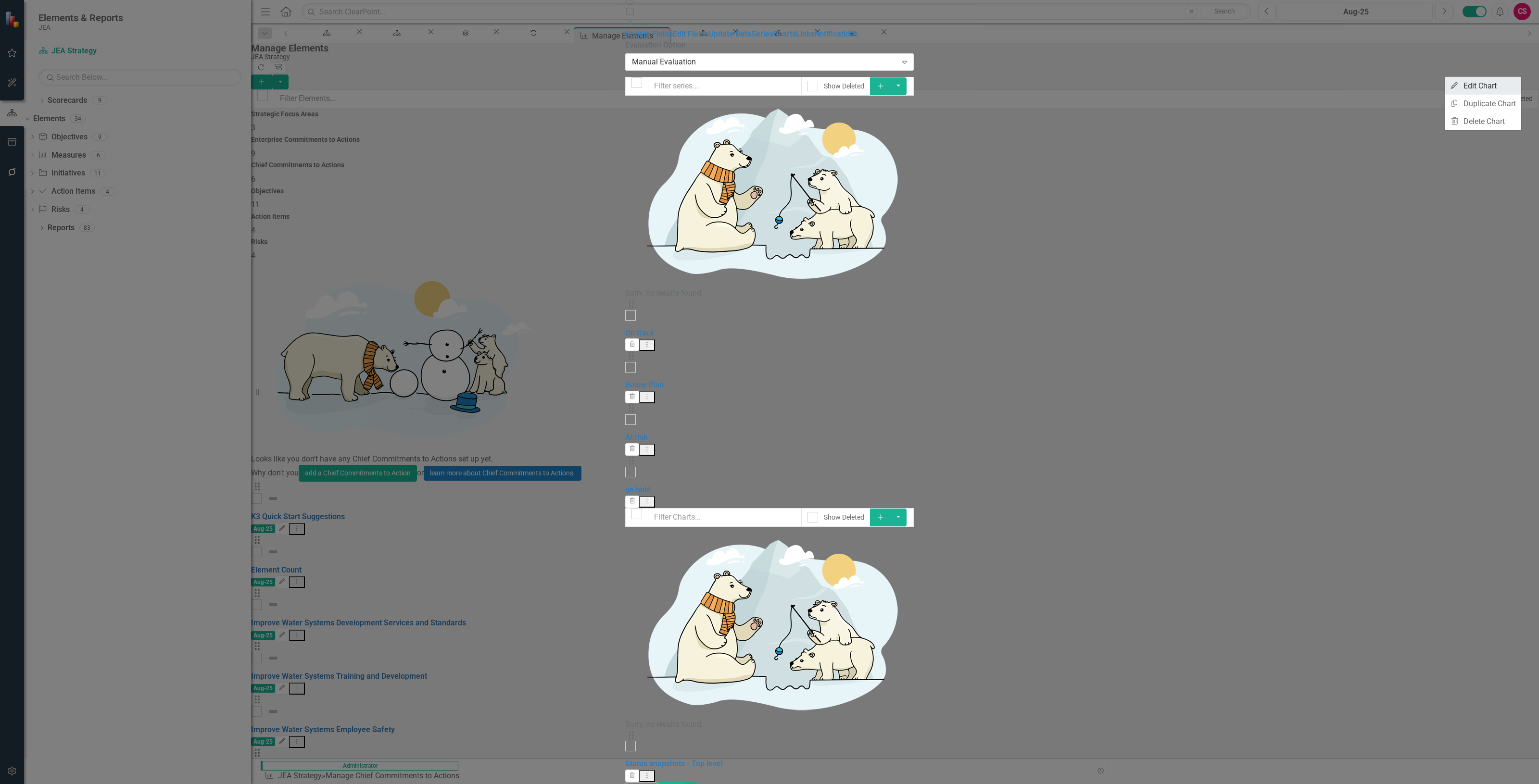
click at [1463, 80] on link "Edit Edit Chart" at bounding box center [1483, 86] width 76 height 17
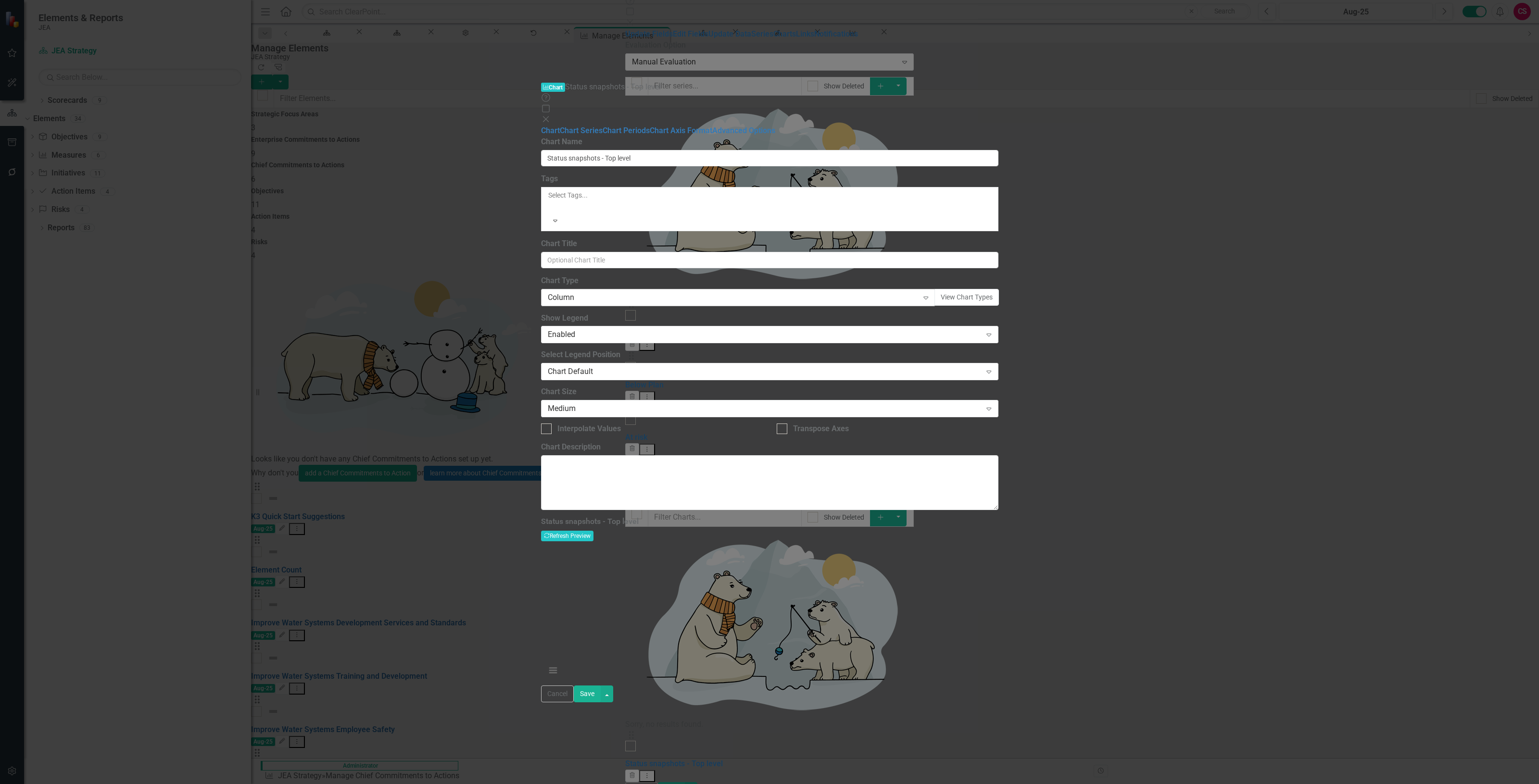
click at [585, 292] on div "Column" at bounding box center [733, 297] width 371 height 11
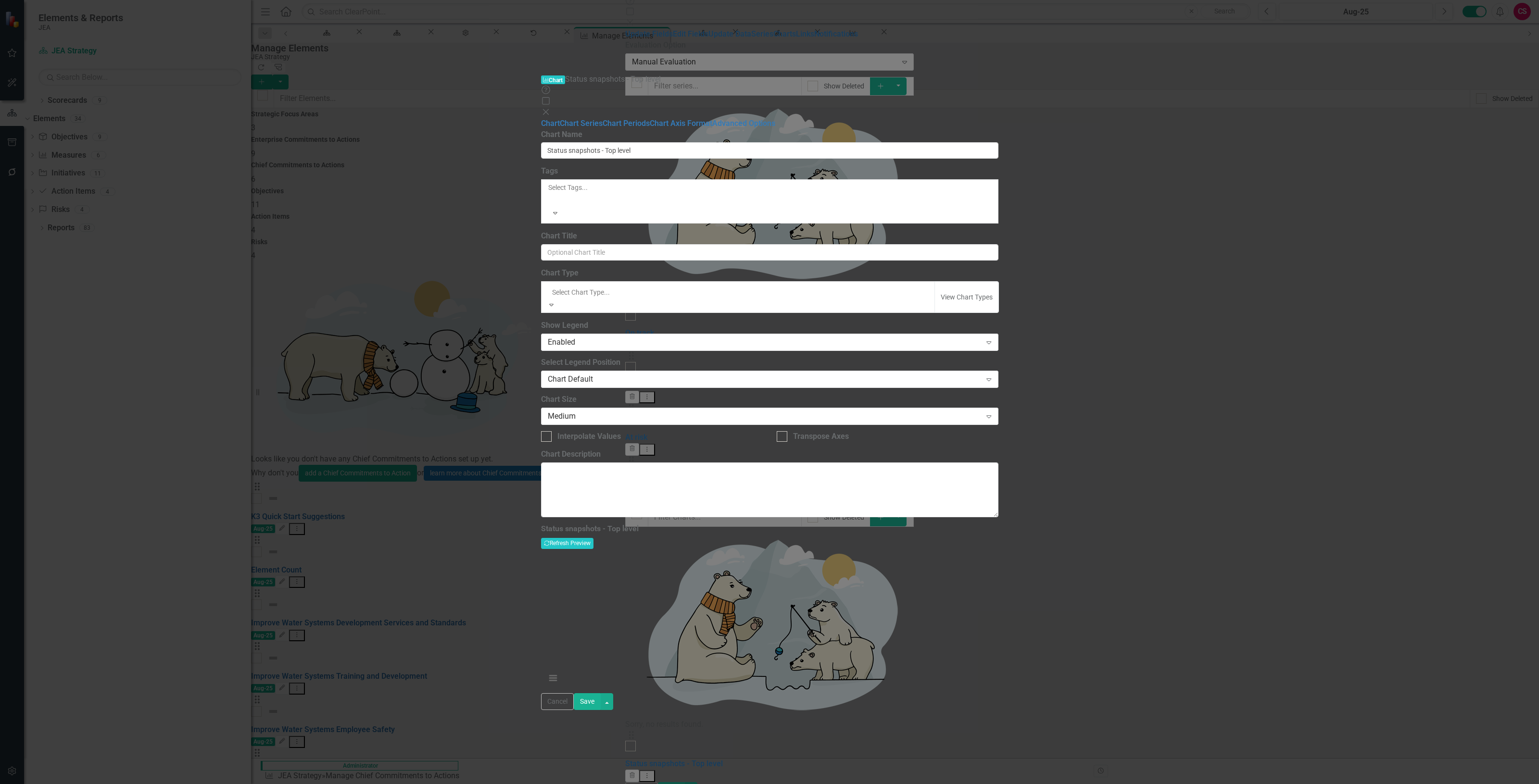
scroll to position [60, 0]
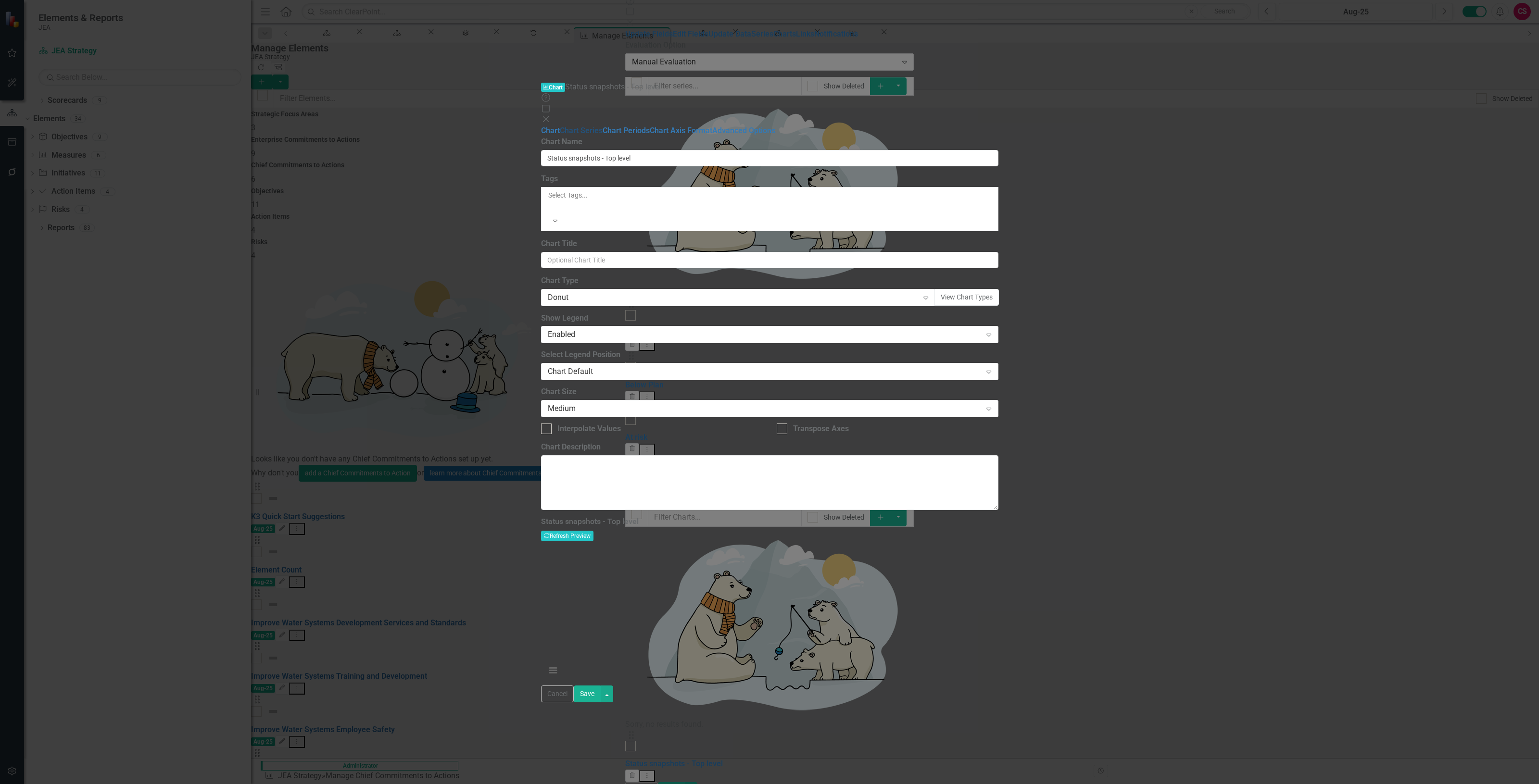
drag, startPoint x: 382, startPoint y: 56, endPoint x: 379, endPoint y: 52, distance: 5.0
click at [560, 126] on link "Chart Series" at bounding box center [581, 130] width 43 height 10
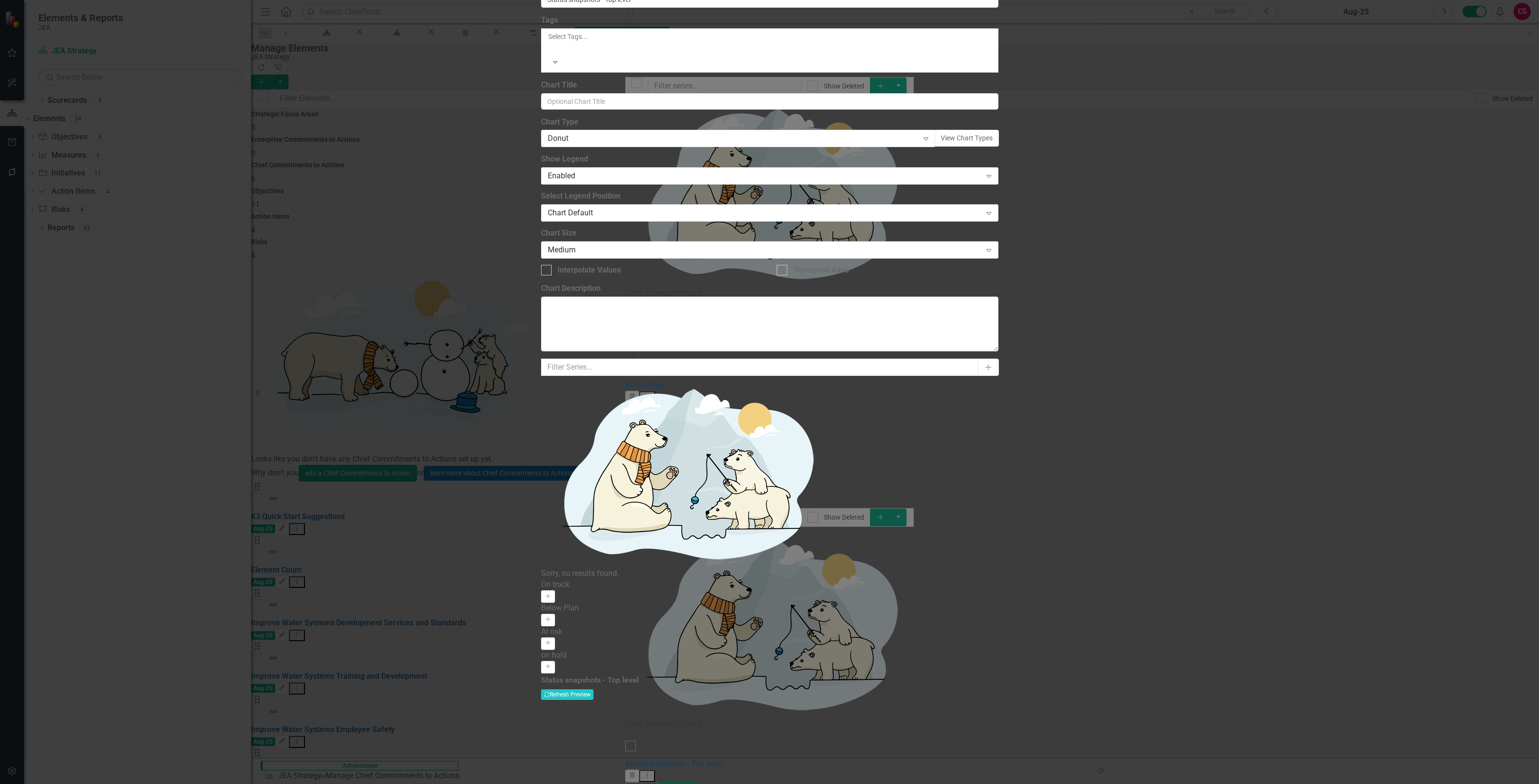
click at [999, 579] on div "On track Activate" at bounding box center [770, 590] width 458 height 23
click at [552, 594] on icon "Activate" at bounding box center [548, 596] width 7 height 6
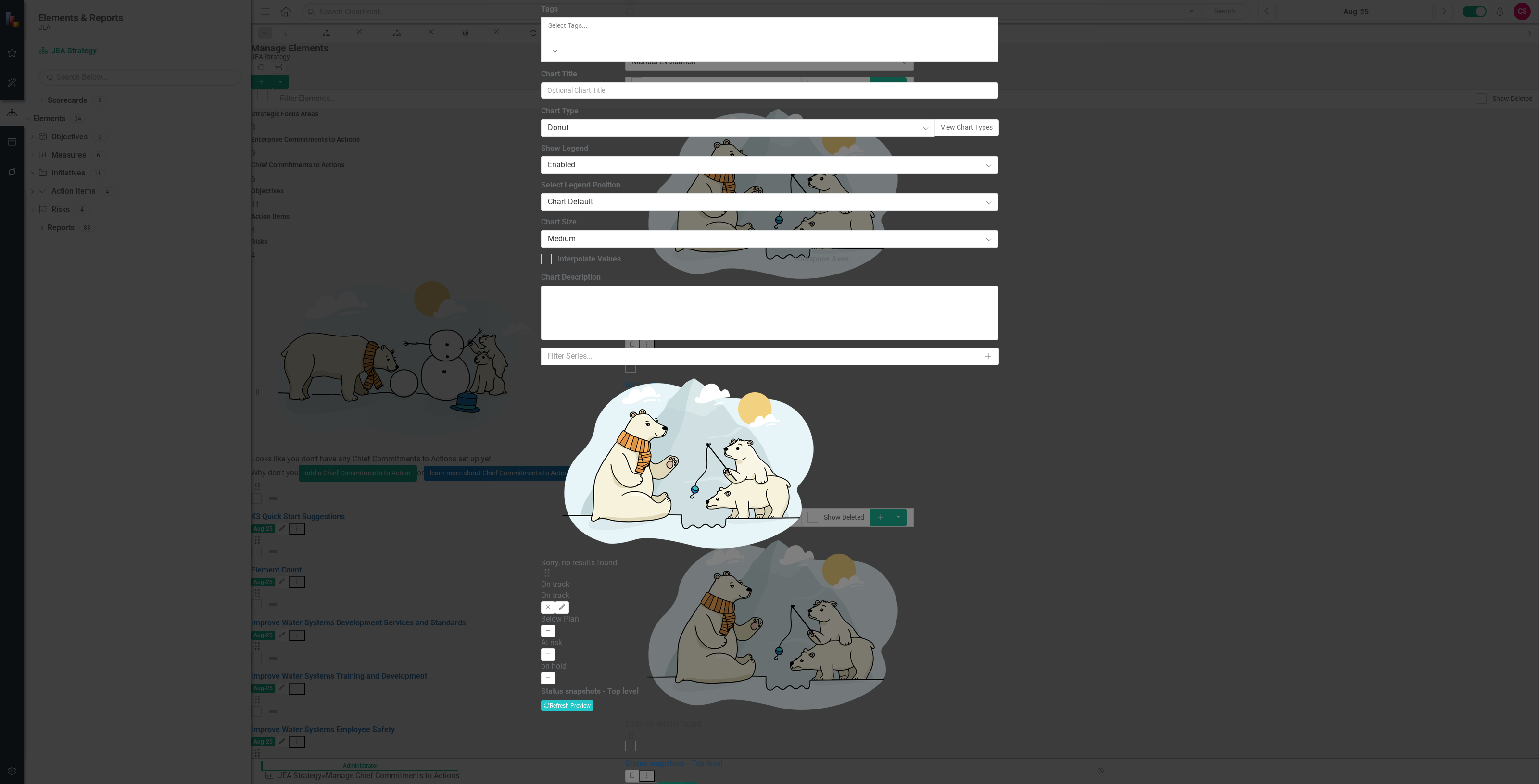
click at [555, 625] on button "Activate" at bounding box center [548, 631] width 14 height 12
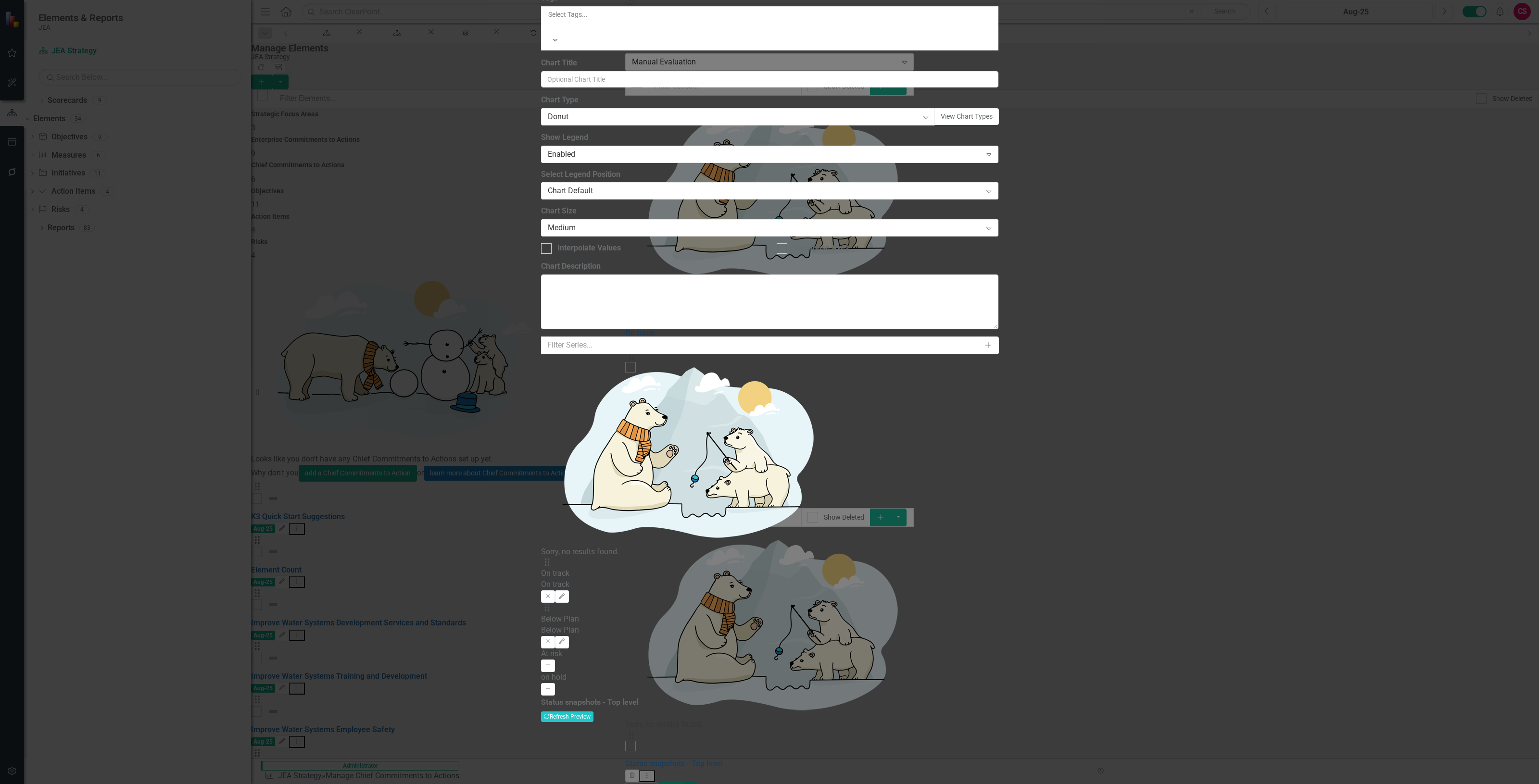
click at [555, 660] on button "Activate" at bounding box center [548, 666] width 14 height 12
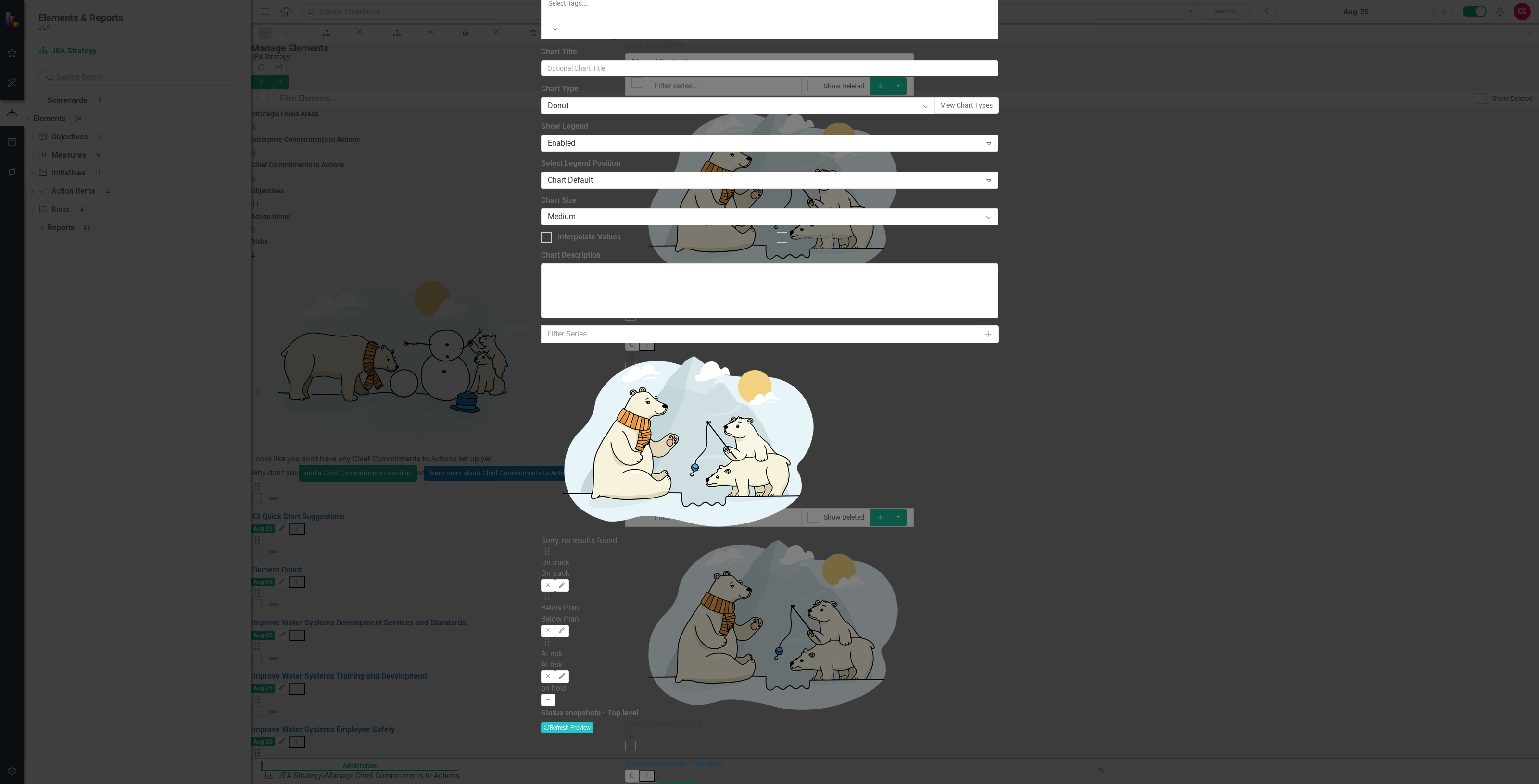
click at [555, 694] on button "Activate" at bounding box center [548, 700] width 14 height 12
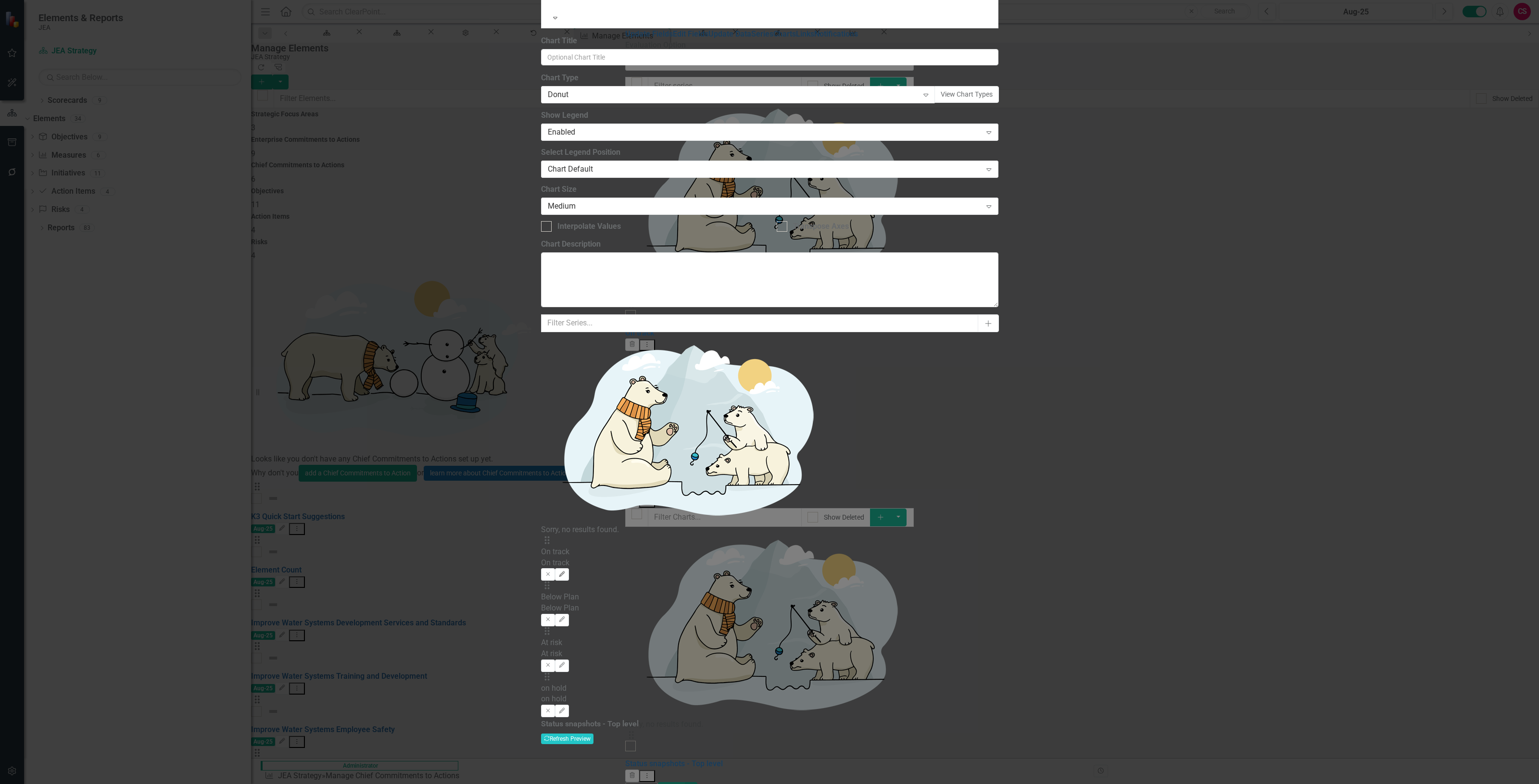
click at [569, 569] on button "Edit" at bounding box center [562, 575] width 14 height 12
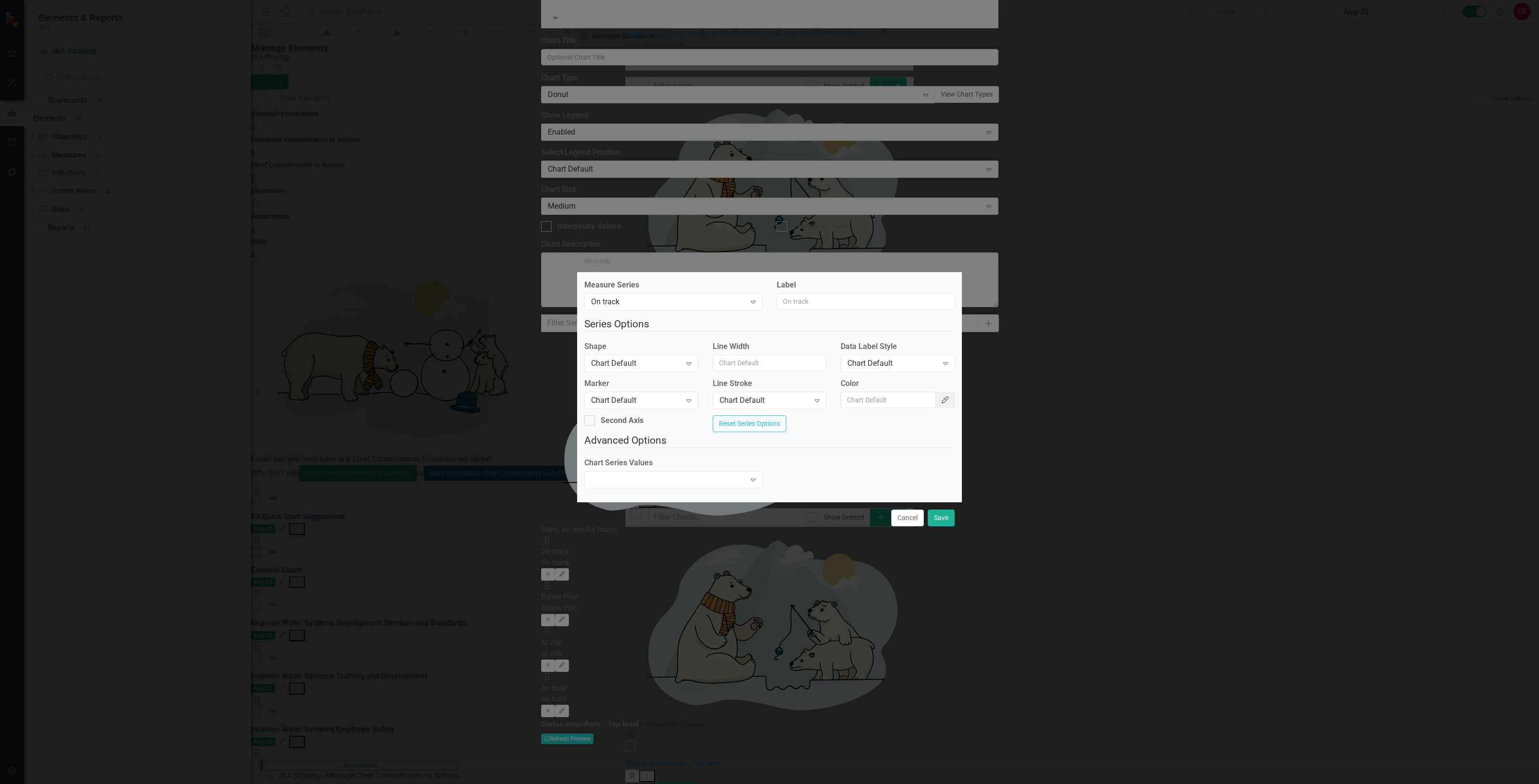
click at [941, 401] on icon "Color Picker" at bounding box center [945, 400] width 9 height 7
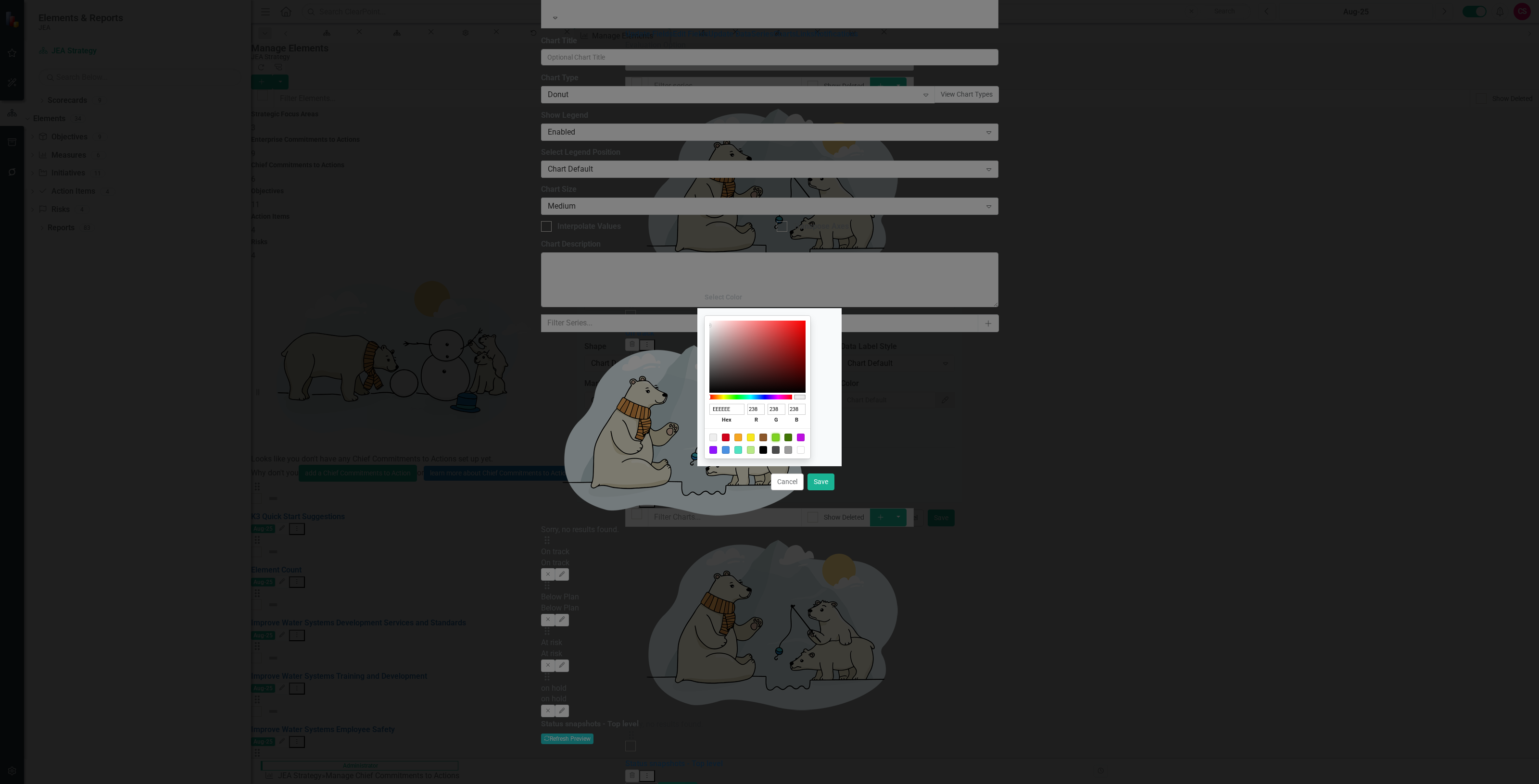
drag, startPoint x: 789, startPoint y: 433, endPoint x: 798, endPoint y: 450, distance: 19.2
click at [780, 433] on span at bounding box center [776, 437] width 8 height 8
click at [780, 438] on div at bounding box center [776, 437] width 8 height 8
type input "7ED321"
type input "126"
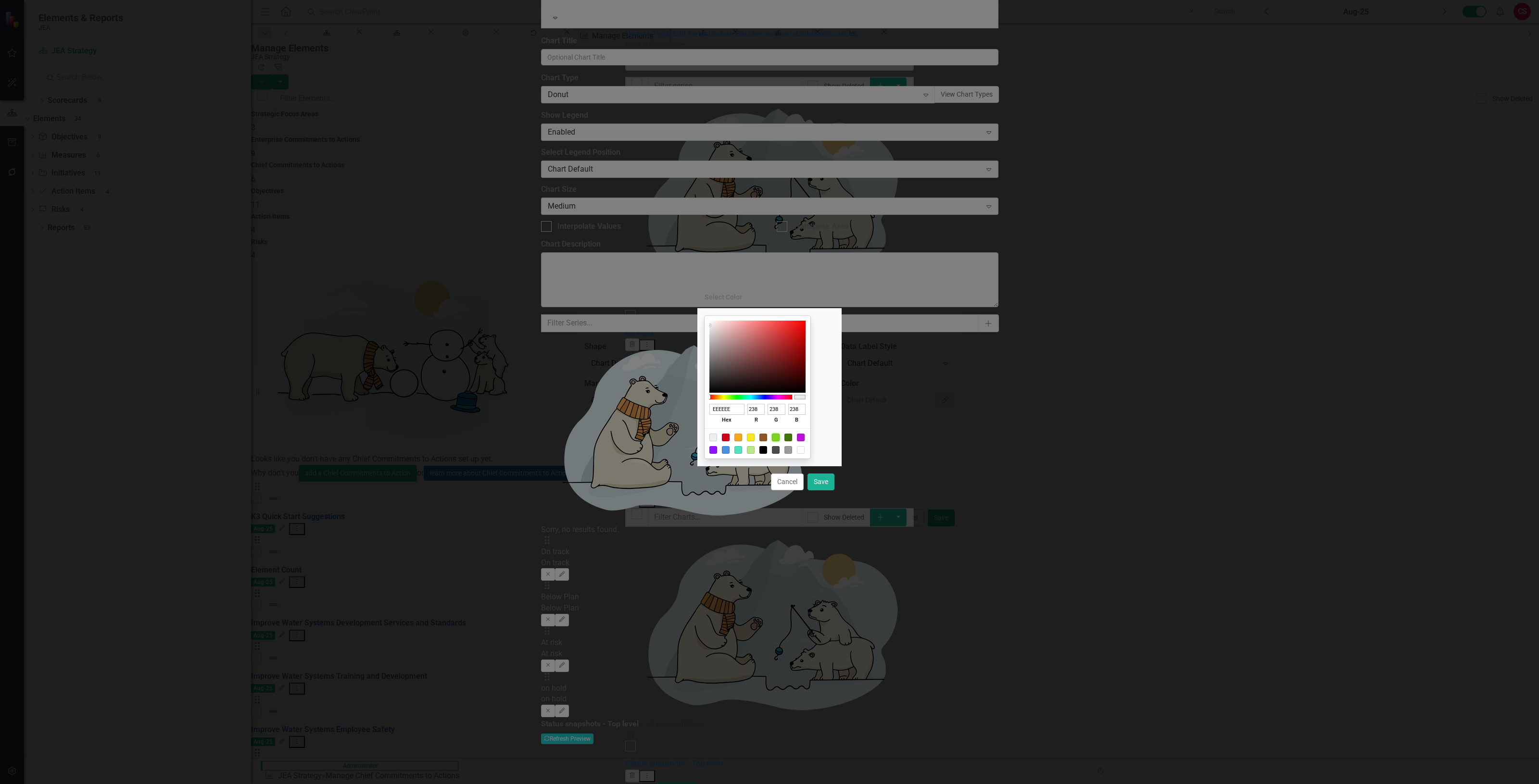
type input "211"
type input "33"
click at [824, 479] on button "Save" at bounding box center [821, 481] width 27 height 16
type input "#7ed321"
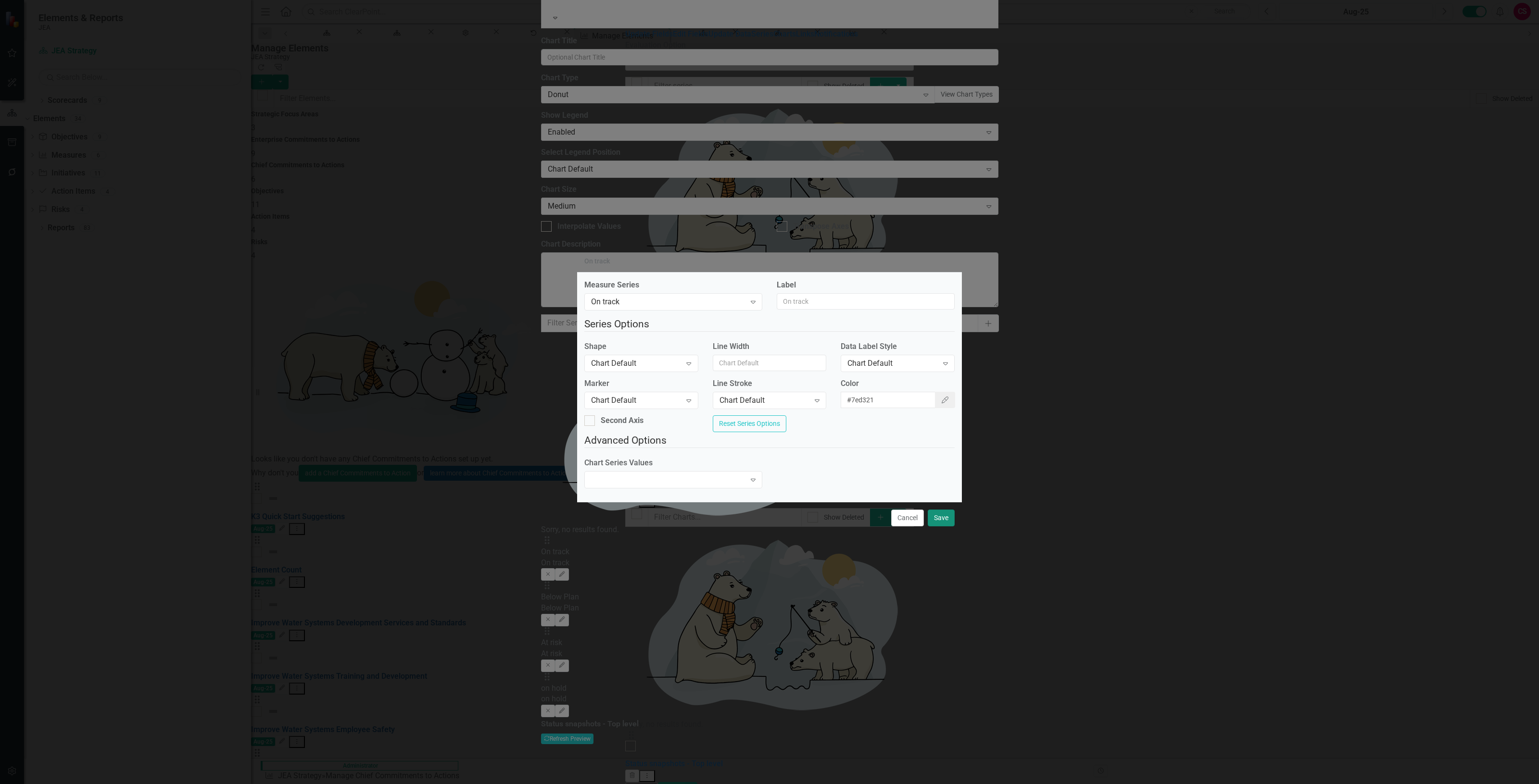
click at [943, 526] on button "Save" at bounding box center [941, 517] width 27 height 16
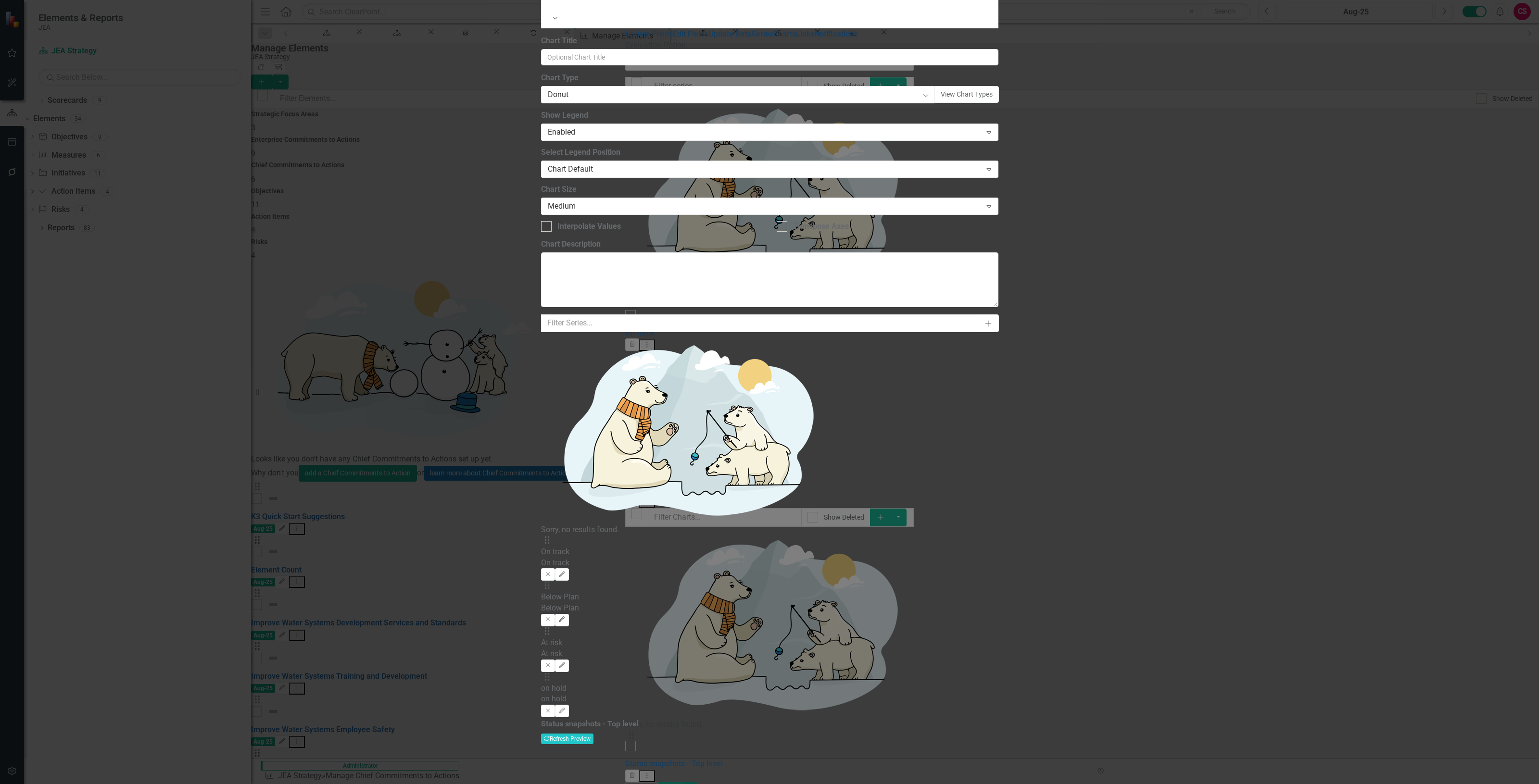
click at [565, 616] on icon "Edit" at bounding box center [562, 619] width 7 height 6
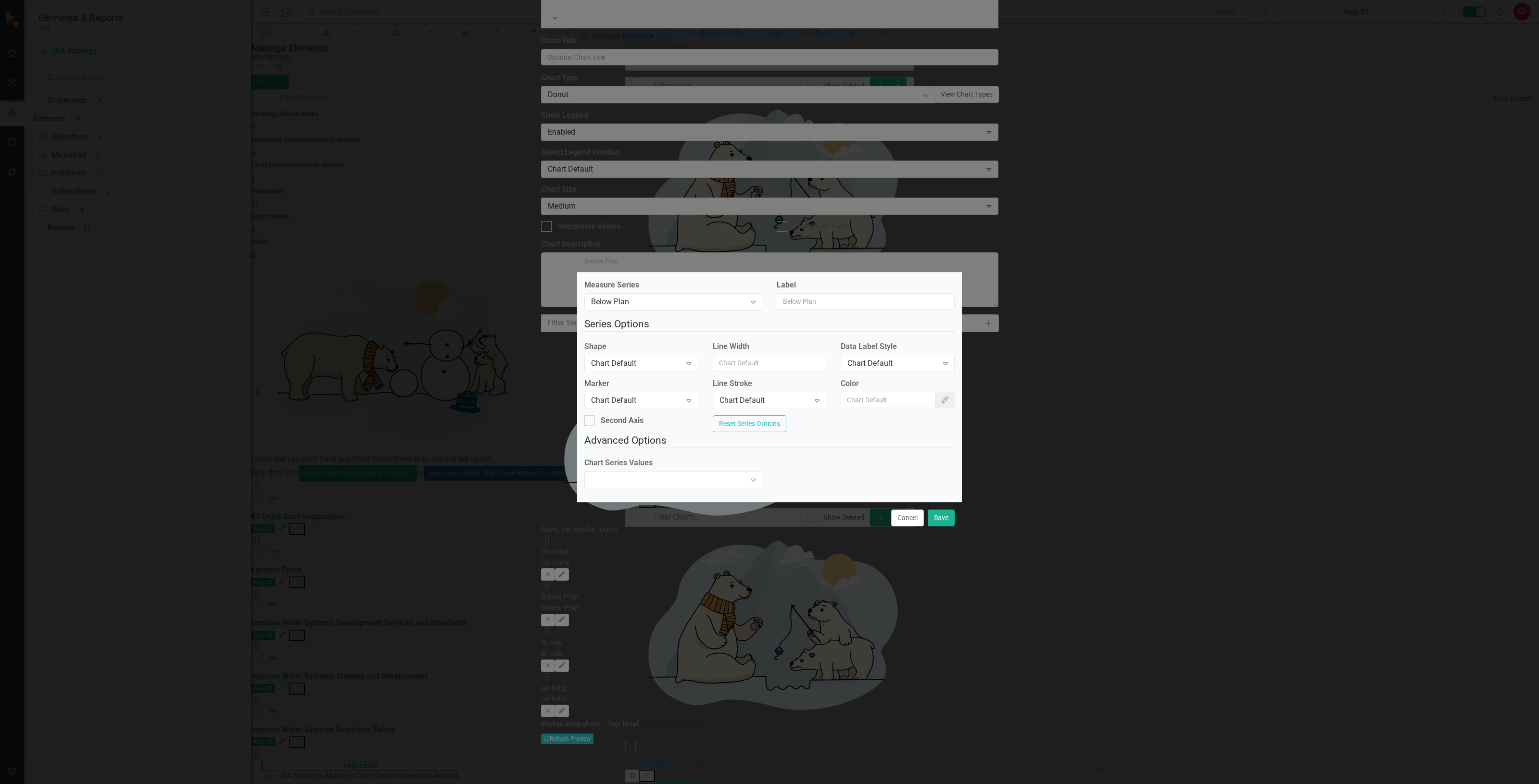
click at [942, 382] on label "Color" at bounding box center [897, 384] width 114 height 11
click at [936, 392] on input "Color" at bounding box center [888, 399] width 96 height 16
click at [941, 400] on icon "Color Picker" at bounding box center [945, 400] width 9 height 7
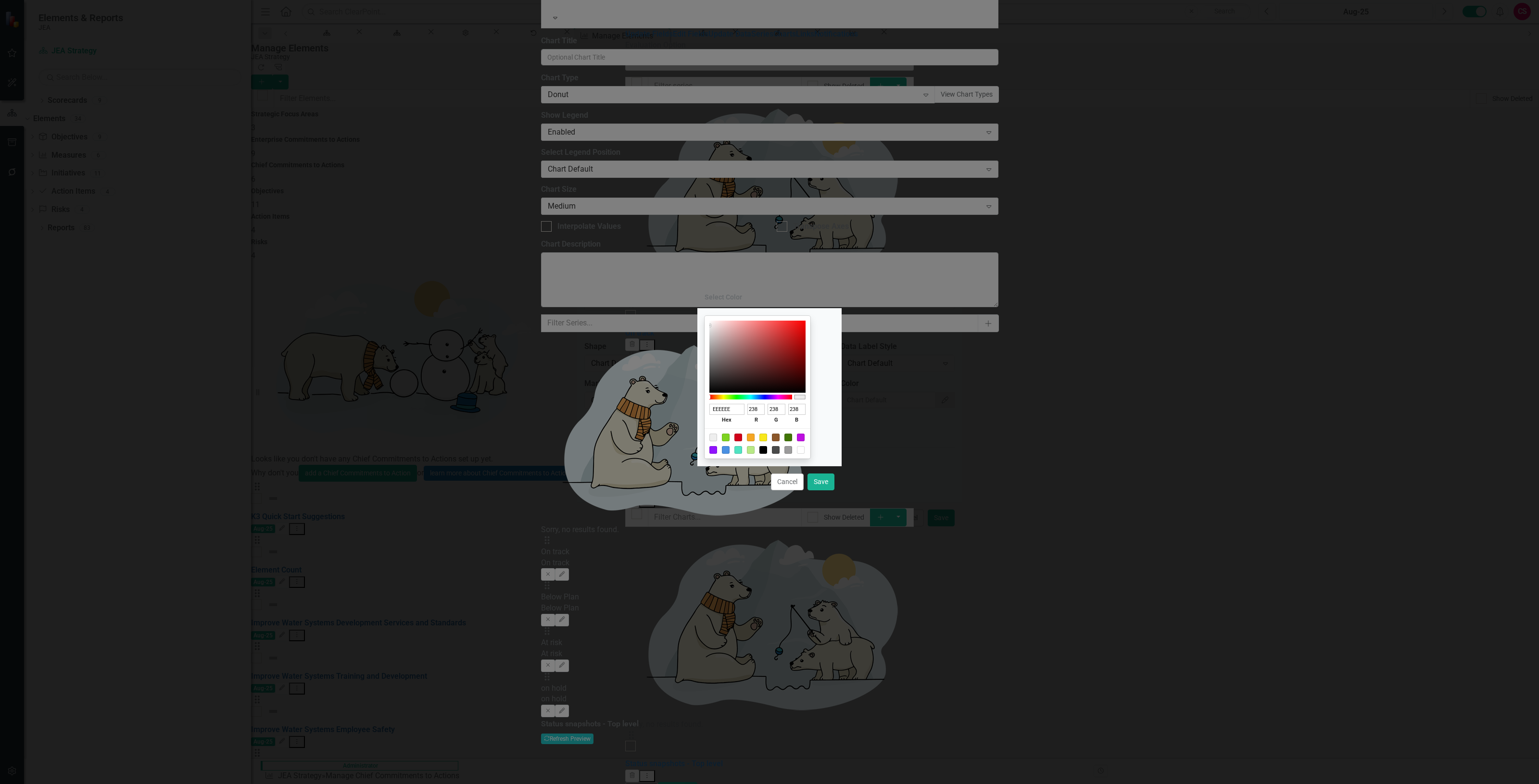
click at [742, 435] on div at bounding box center [738, 437] width 8 height 8
type input "D0021B"
type input "208"
type input "2"
type input "27"
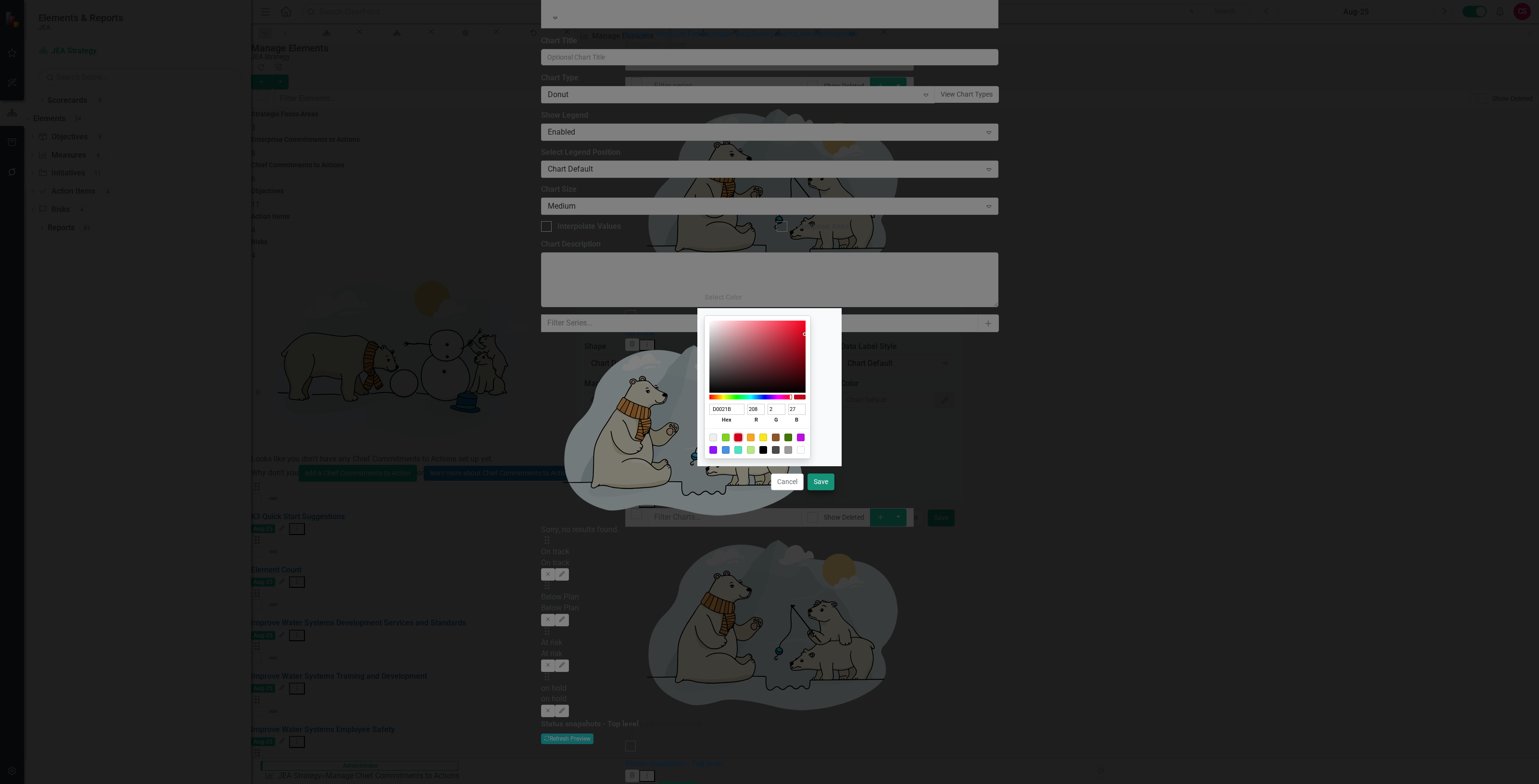
drag, startPoint x: 842, startPoint y: 488, endPoint x: 833, endPoint y: 486, distance: 9.2
click at [839, 488] on div "Select Color D0021B hex 208 r 2 g 27 b 100 a Cancel Save" at bounding box center [770, 392] width 1539 height 784
click at [829, 486] on button "Save" at bounding box center [821, 481] width 27 height 16
type input "#d0021b"
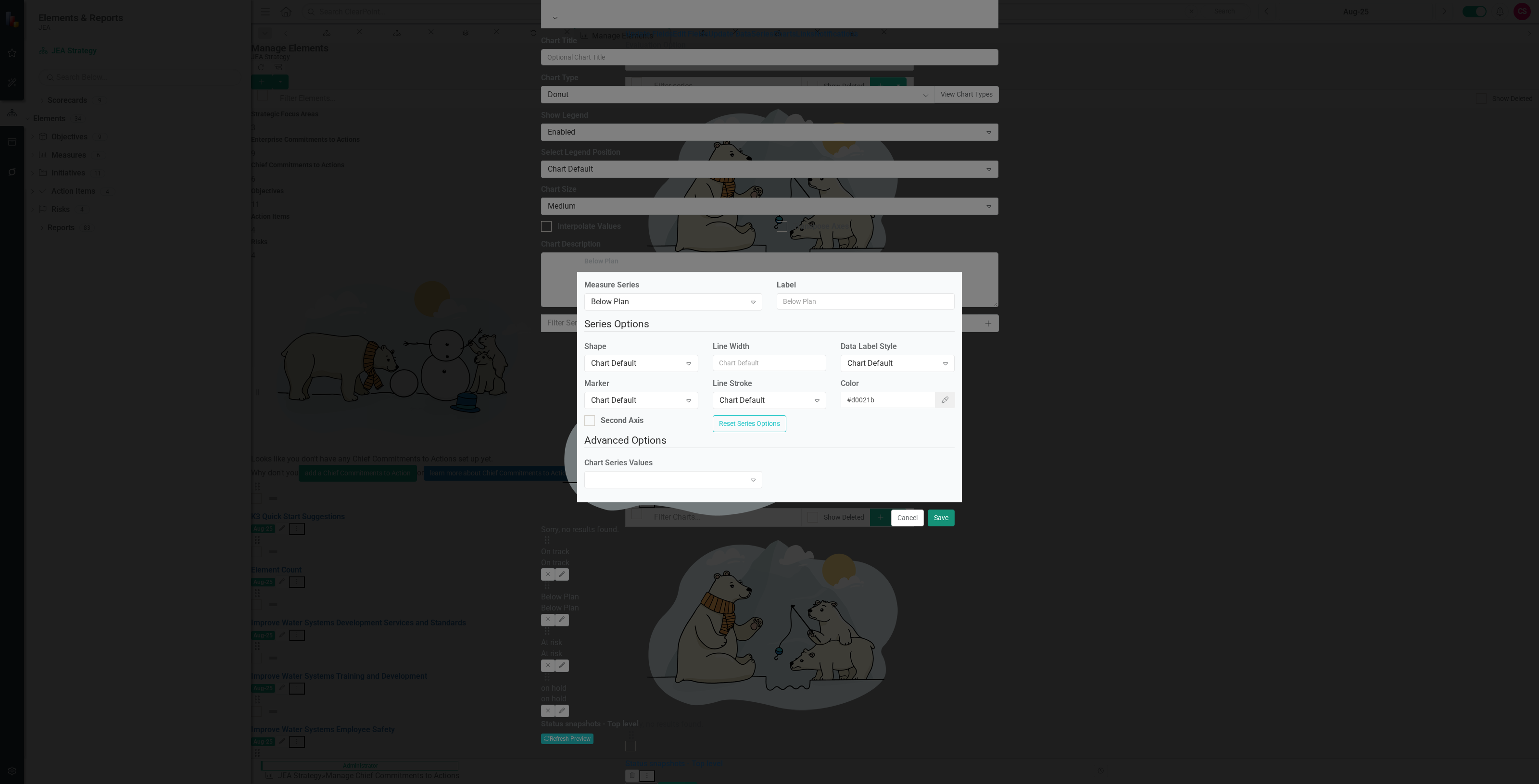
click at [939, 524] on button "Save" at bounding box center [941, 517] width 27 height 16
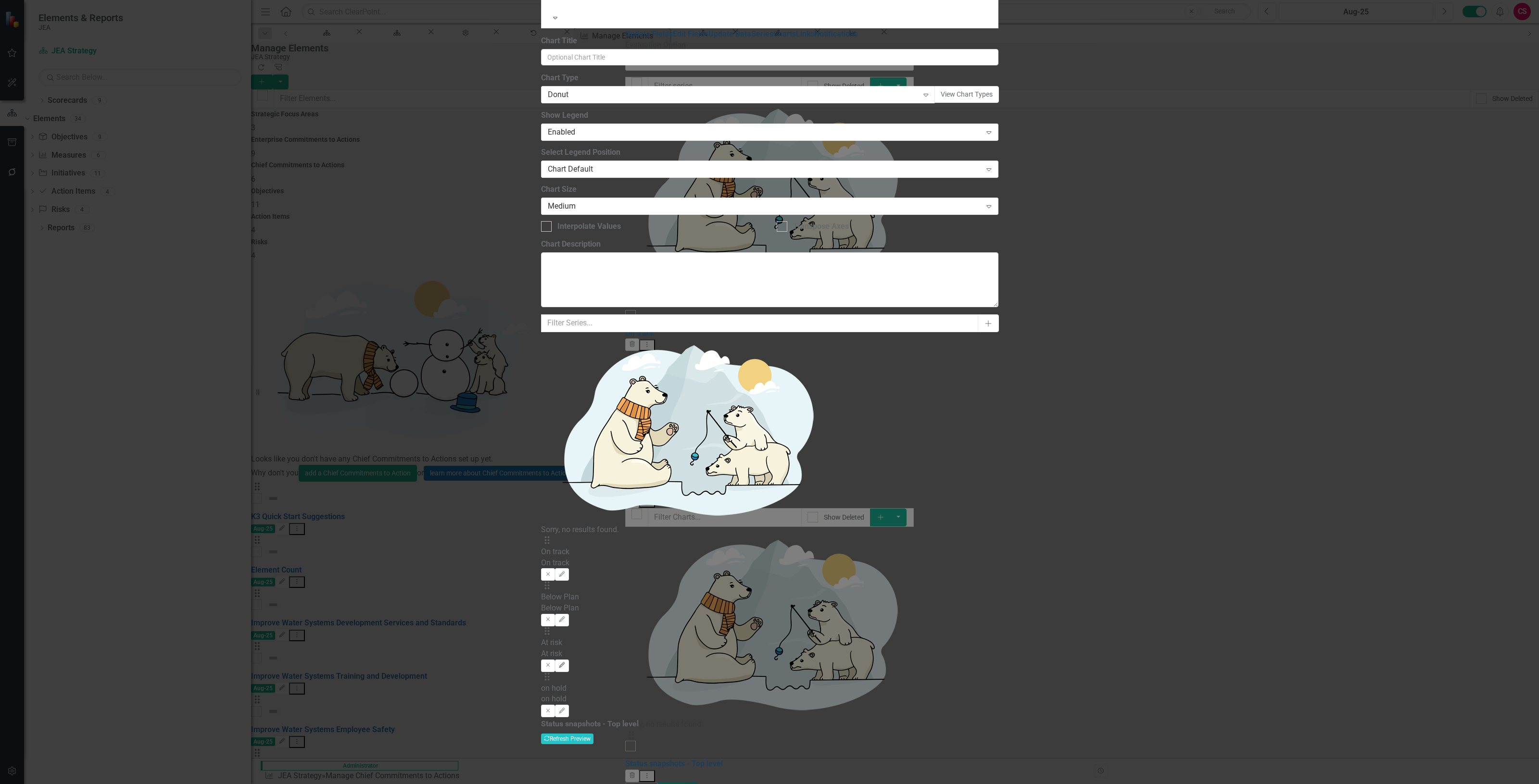
click at [569, 660] on button "Edit" at bounding box center [562, 666] width 14 height 12
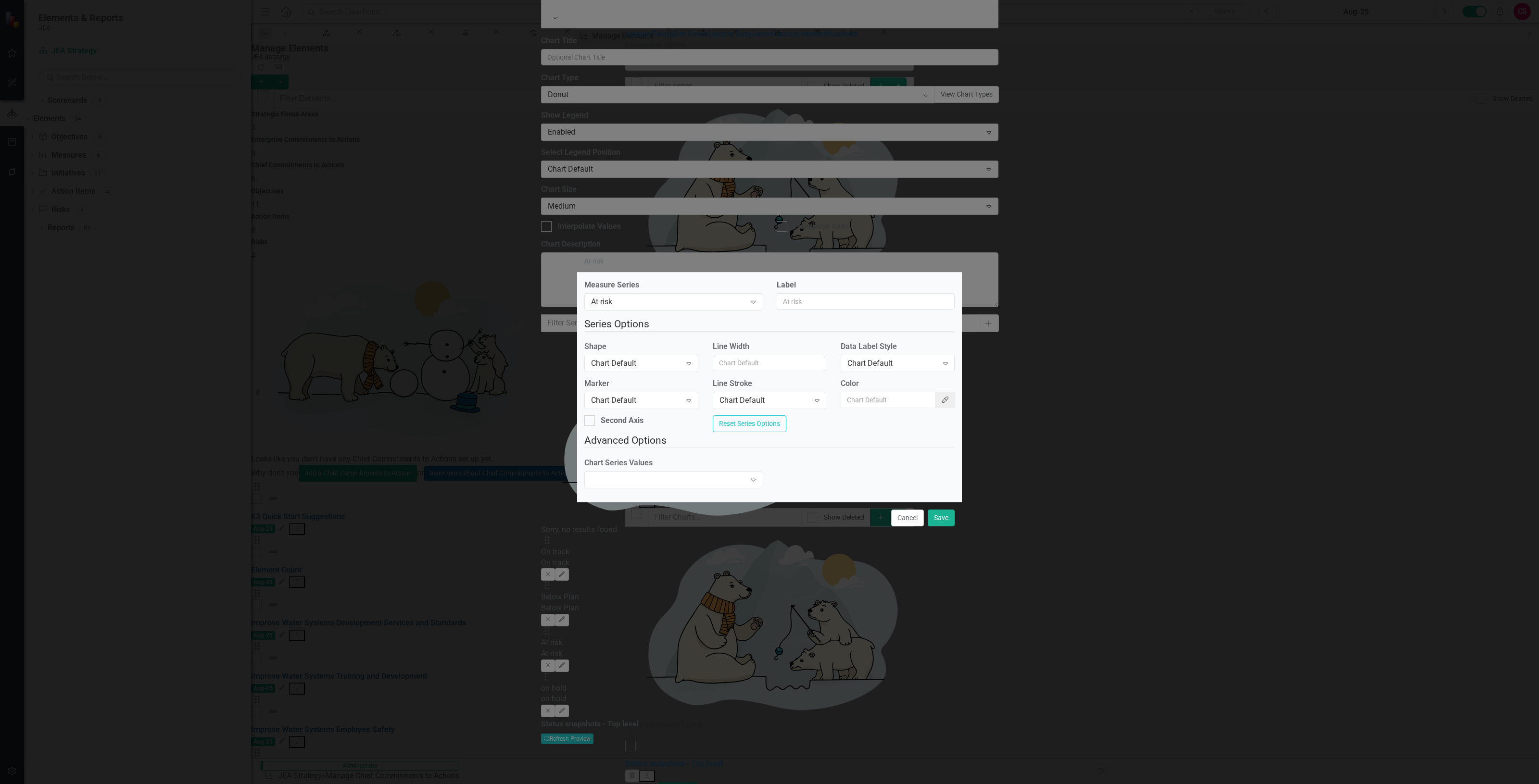
click at [941, 397] on icon "Color Picker" at bounding box center [945, 400] width 9 height 7
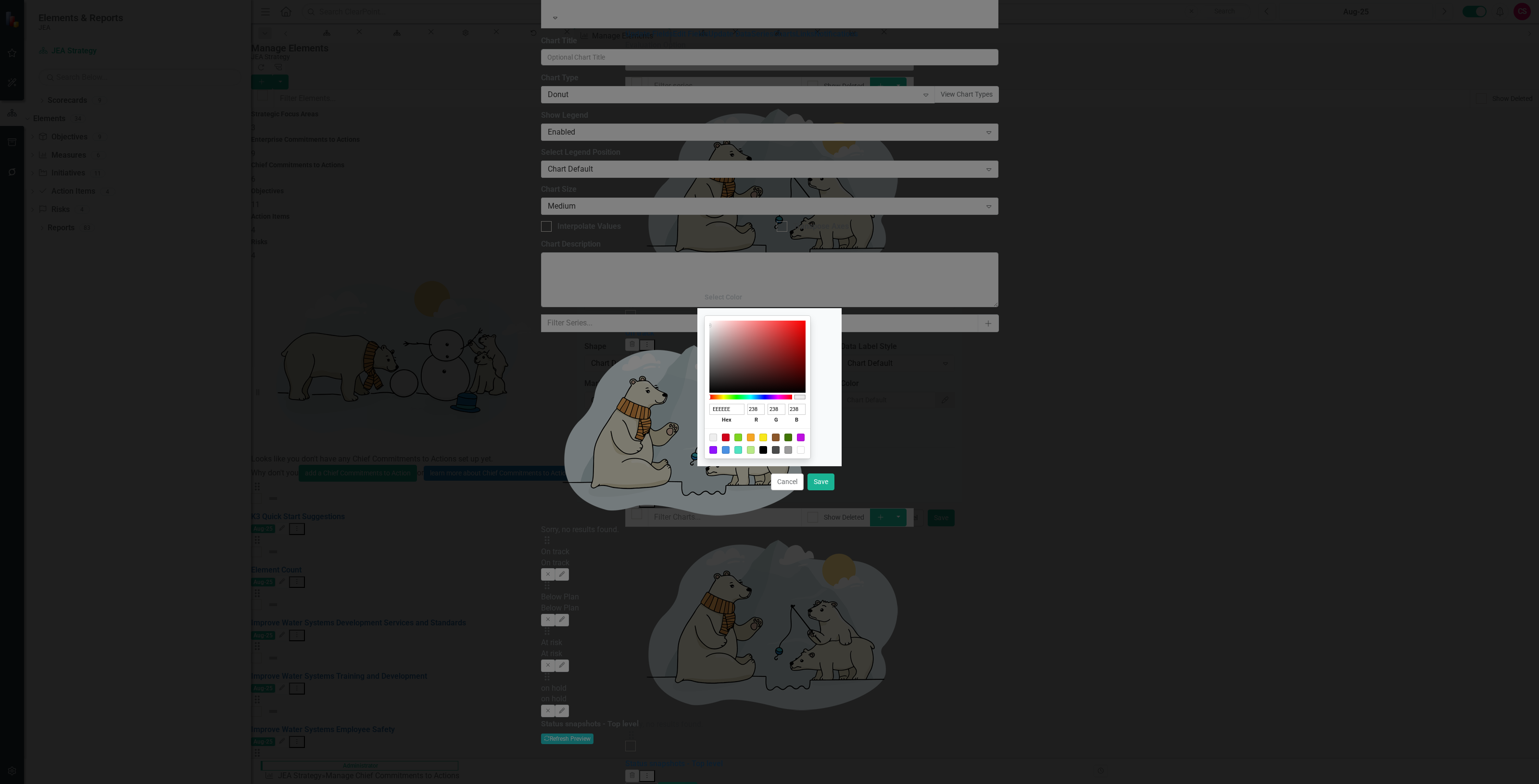
click at [767, 436] on div at bounding box center [763, 437] width 8 height 8
type input "F8E71C"
type input "248"
type input "231"
type input "28"
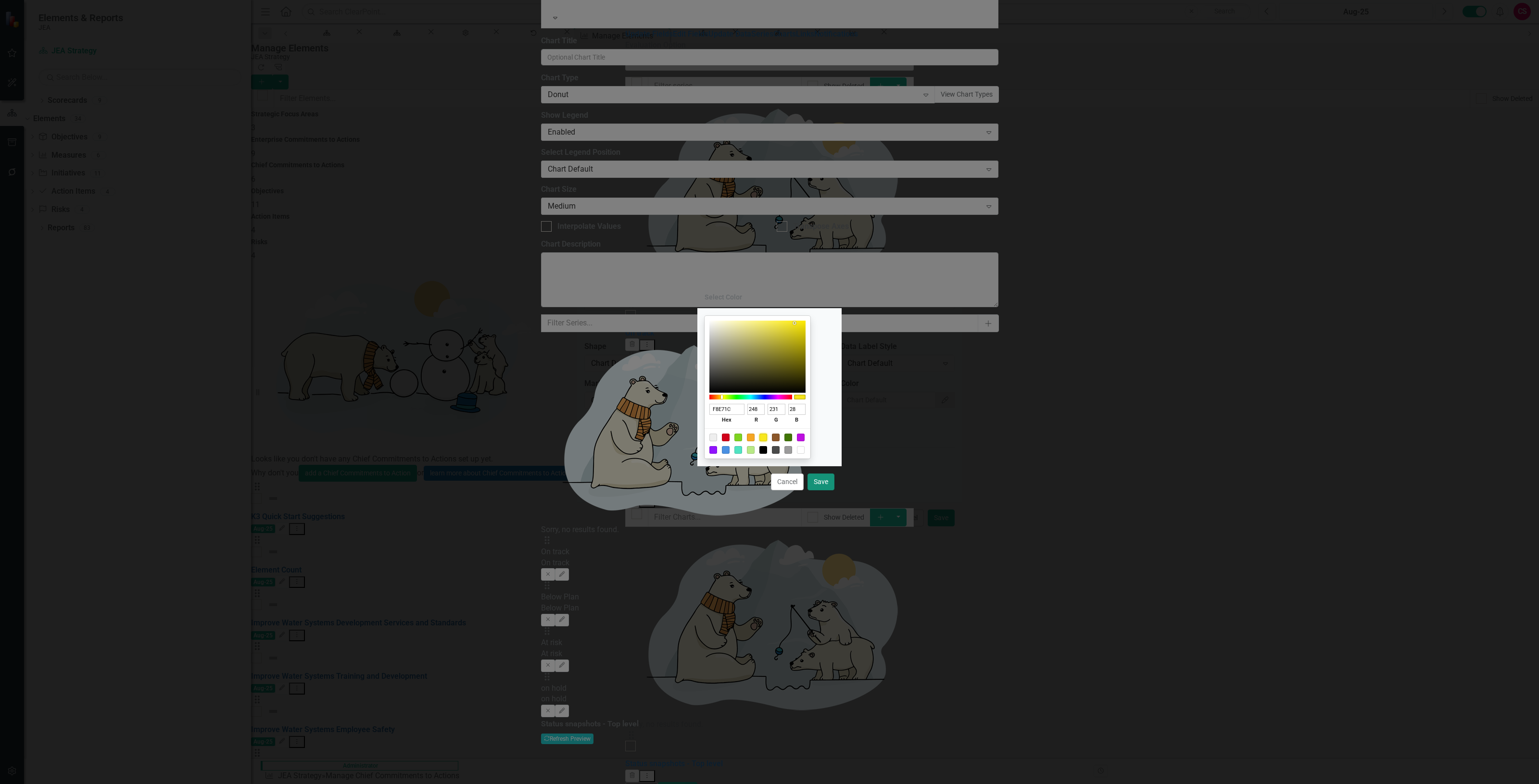
click at [821, 477] on button "Save" at bounding box center [821, 481] width 27 height 16
type input "#f8e71c"
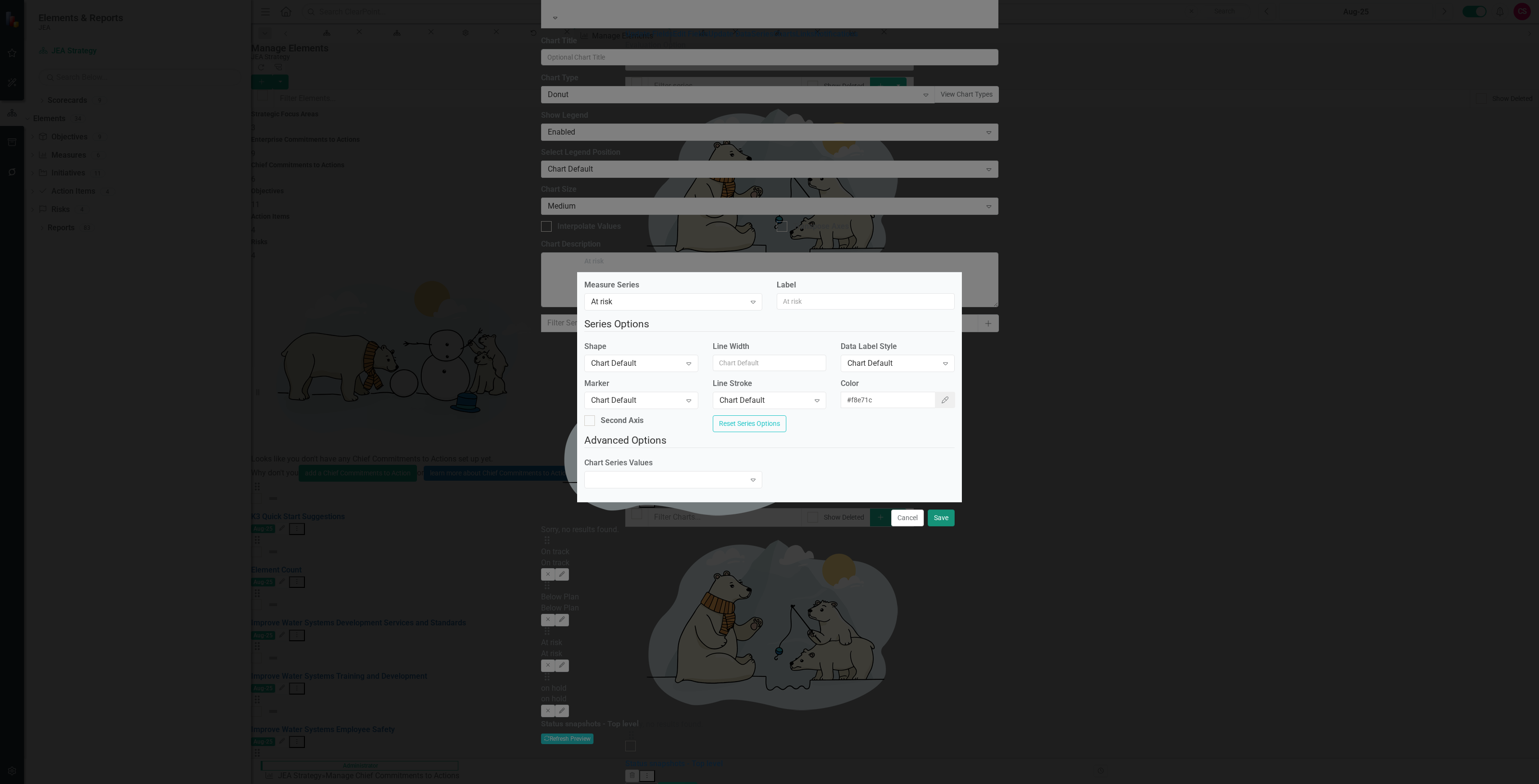
click at [951, 526] on button "Save" at bounding box center [941, 517] width 27 height 16
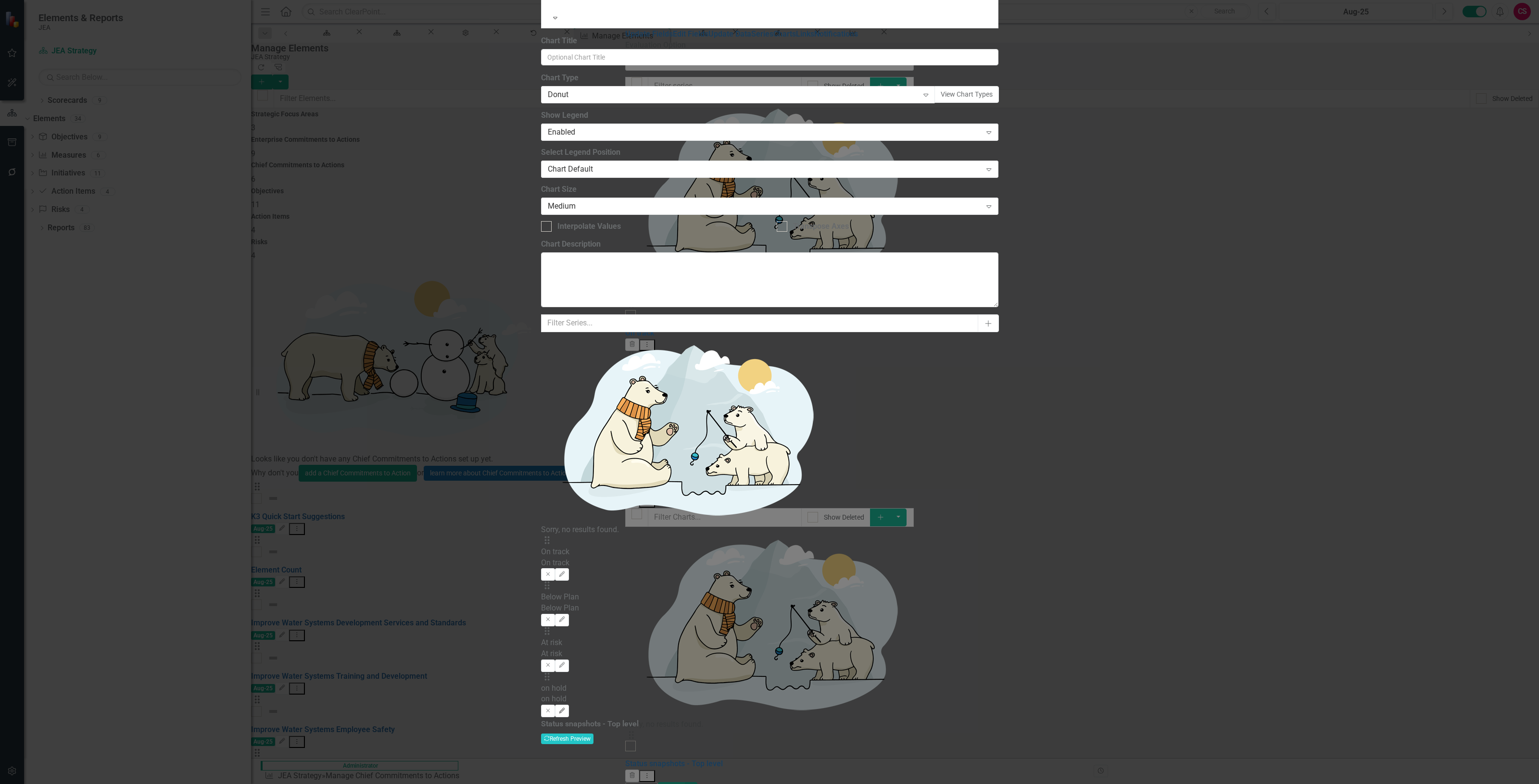
click at [565, 708] on icon "Edit" at bounding box center [562, 711] width 7 height 6
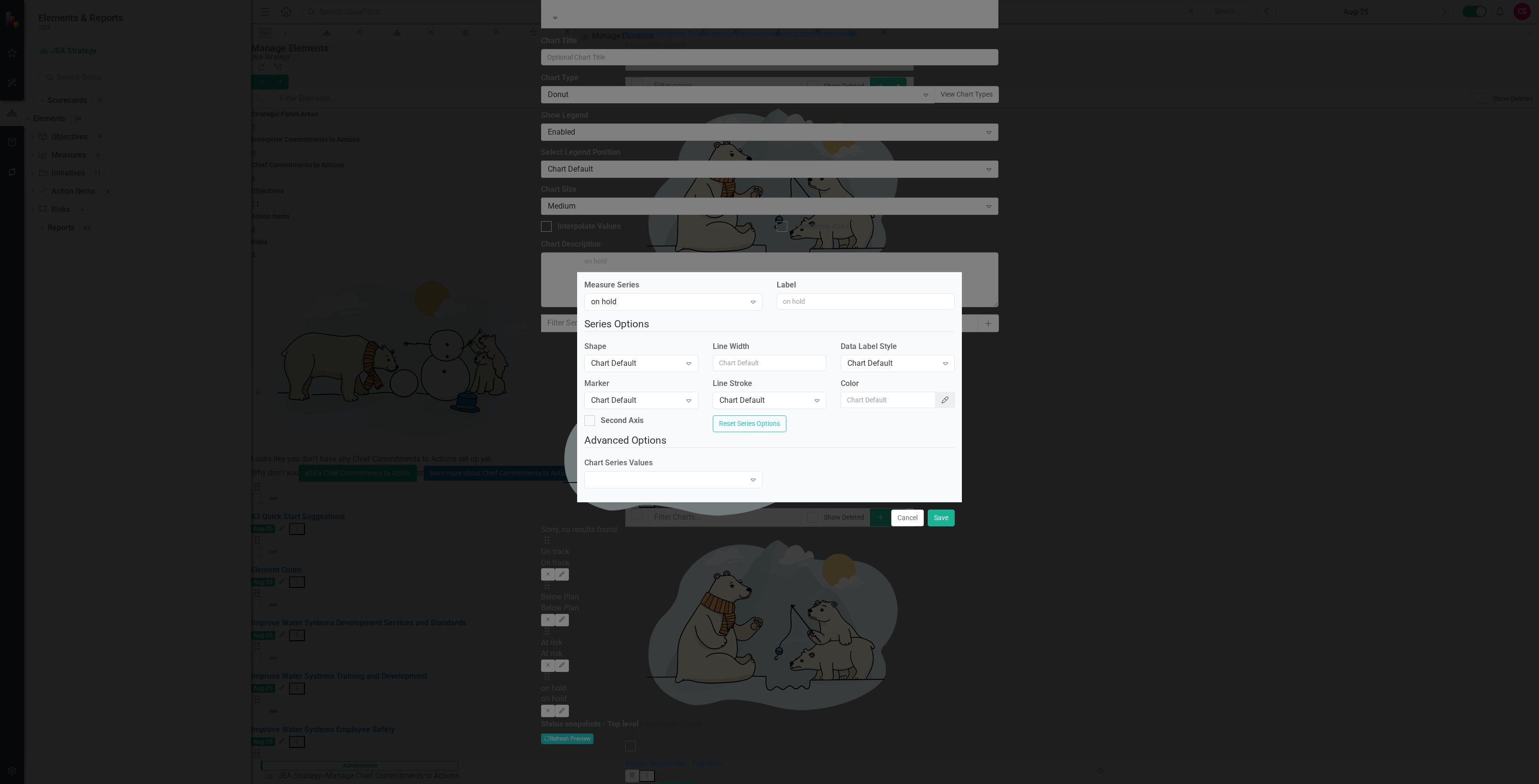
click at [941, 397] on icon "Color Picker" at bounding box center [945, 400] width 9 height 7
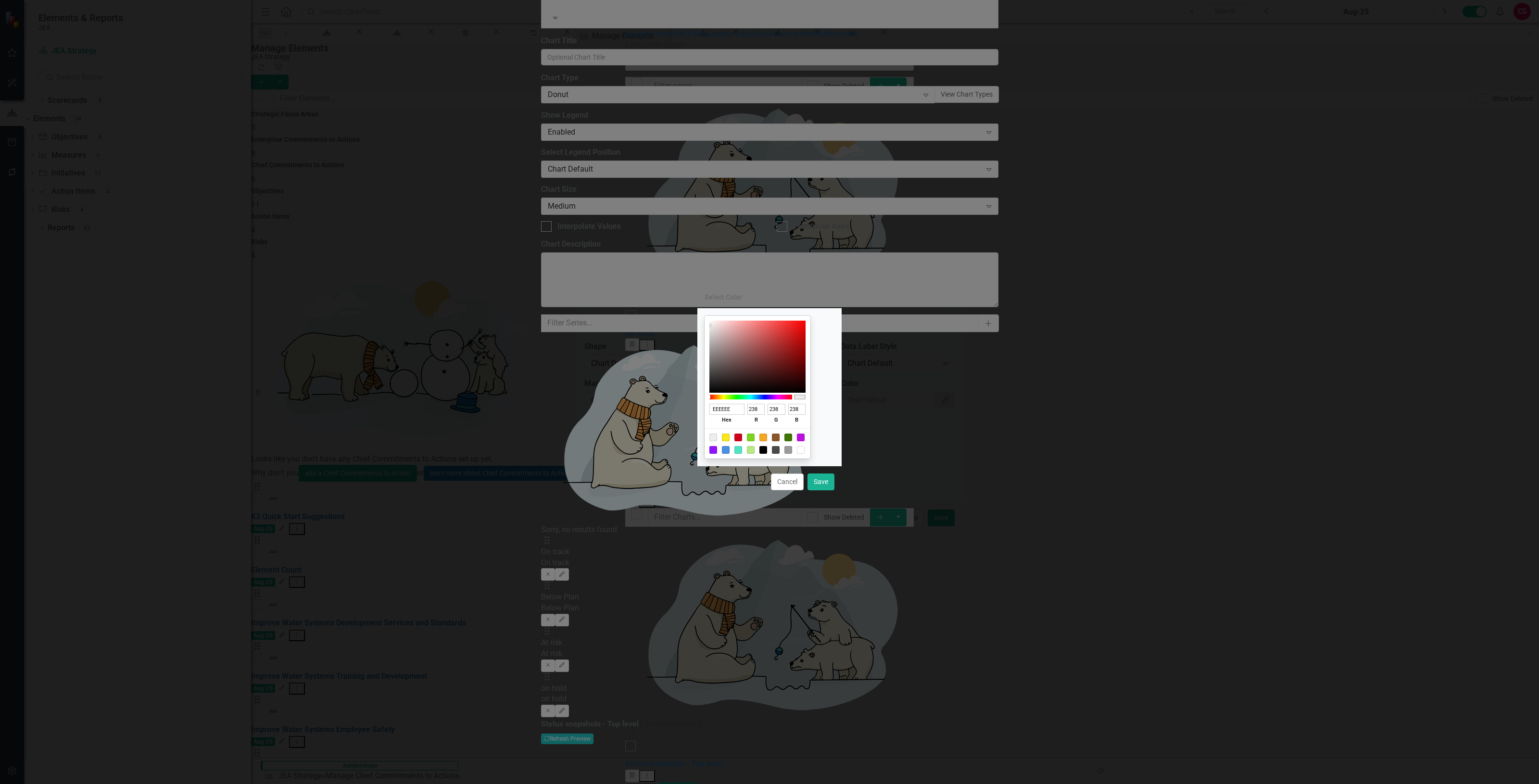
click at [730, 448] on div at bounding box center [725, 450] width 8 height 8
type input "4A90E2"
type input "74"
type input "144"
type input "226"
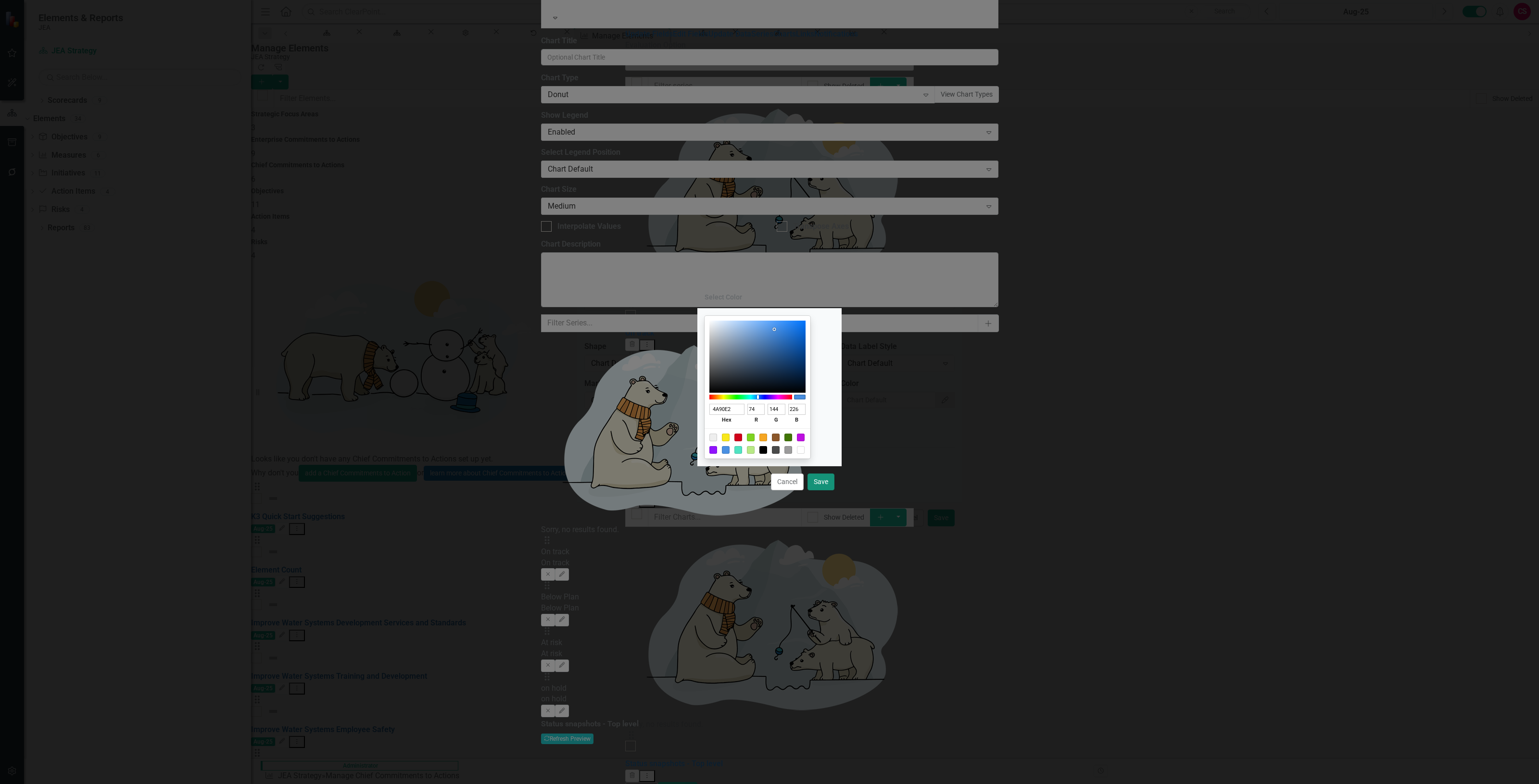
click at [823, 481] on button "Save" at bounding box center [821, 481] width 27 height 16
type input "#4a90e2"
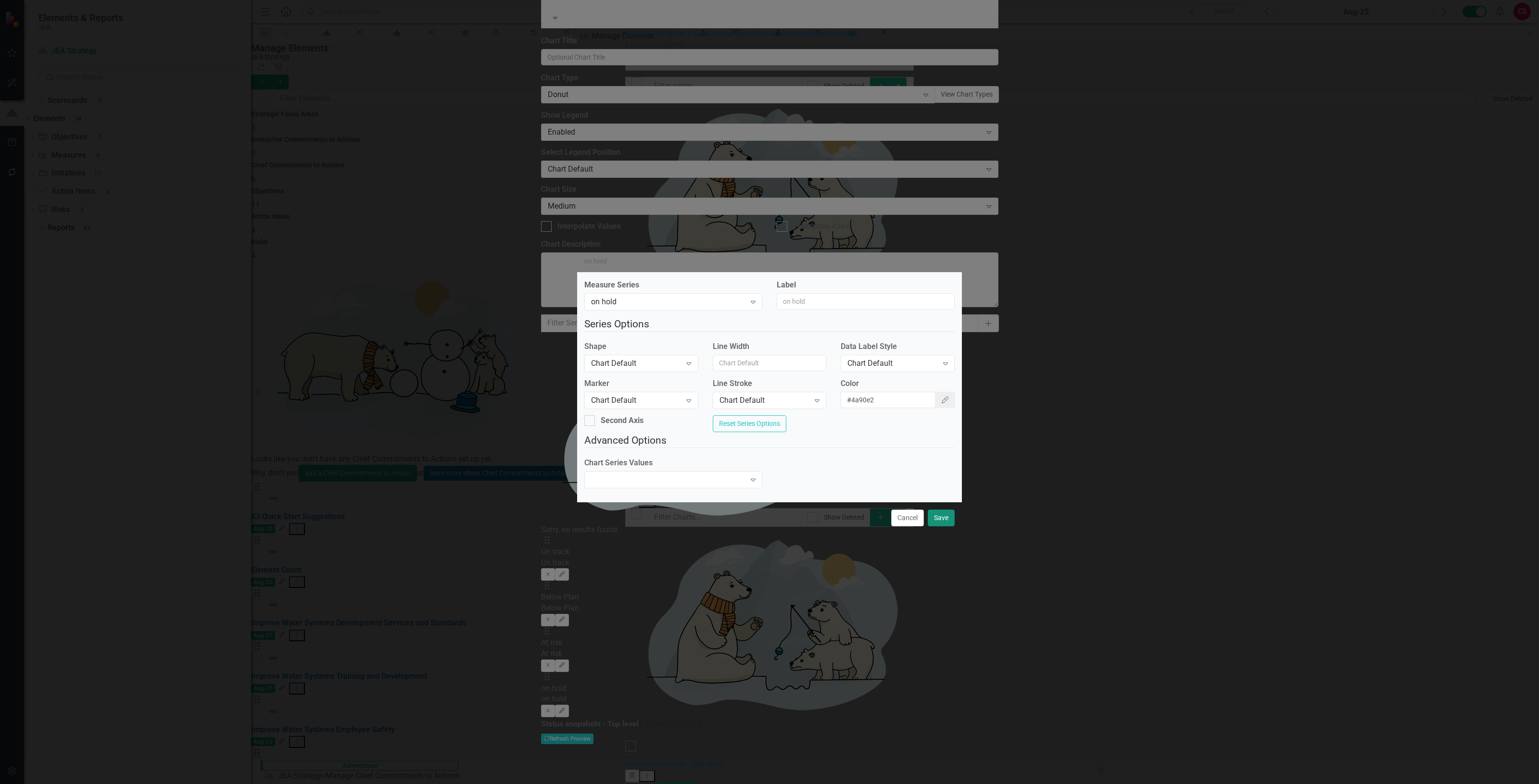
drag, startPoint x: 935, startPoint y: 523, endPoint x: 936, endPoint y: 515, distance: 8.1
click at [936, 523] on button "Save" at bounding box center [941, 517] width 27 height 16
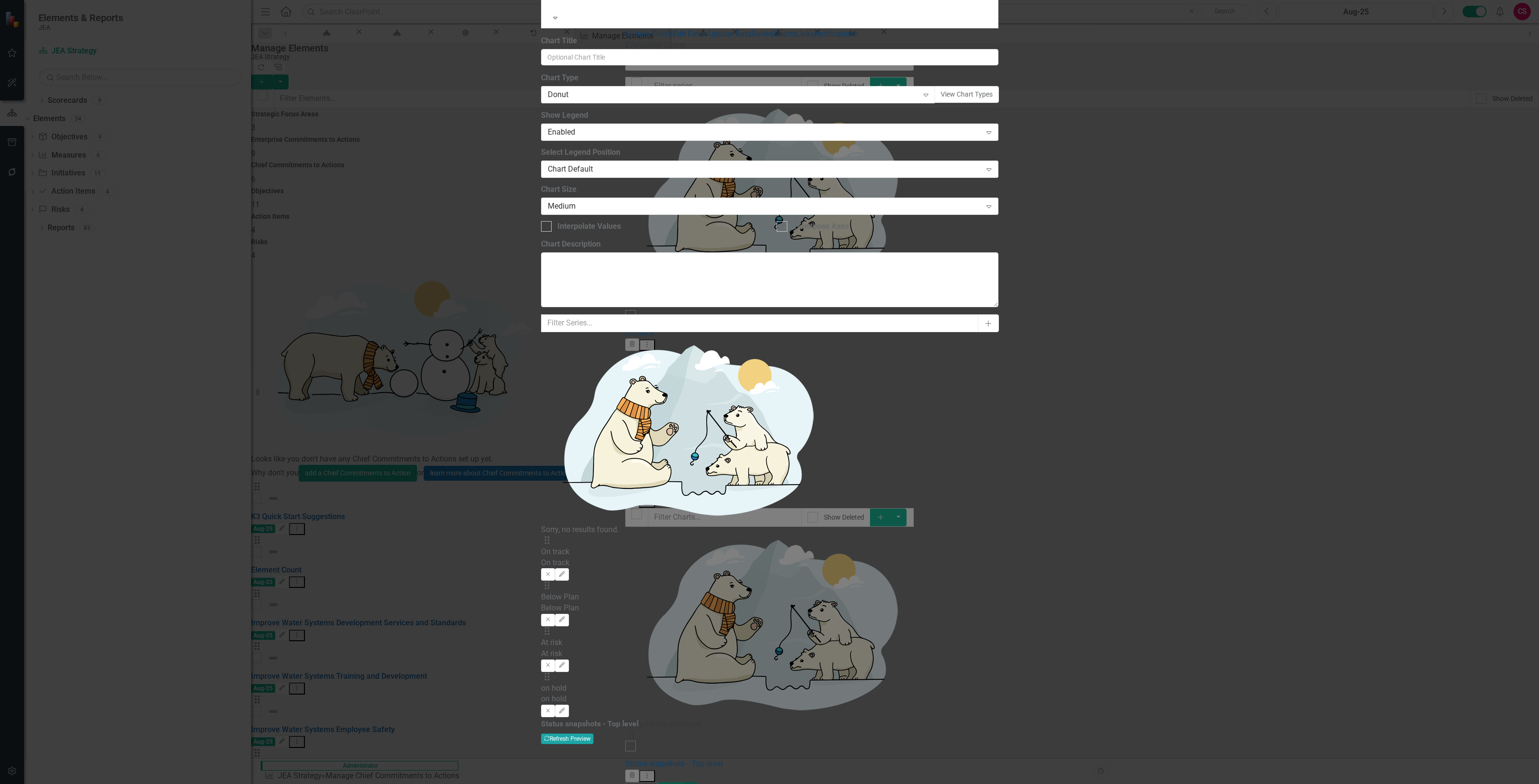
click at [593, 734] on button "Recalculate Refresh Preview" at bounding box center [567, 739] width 52 height 10
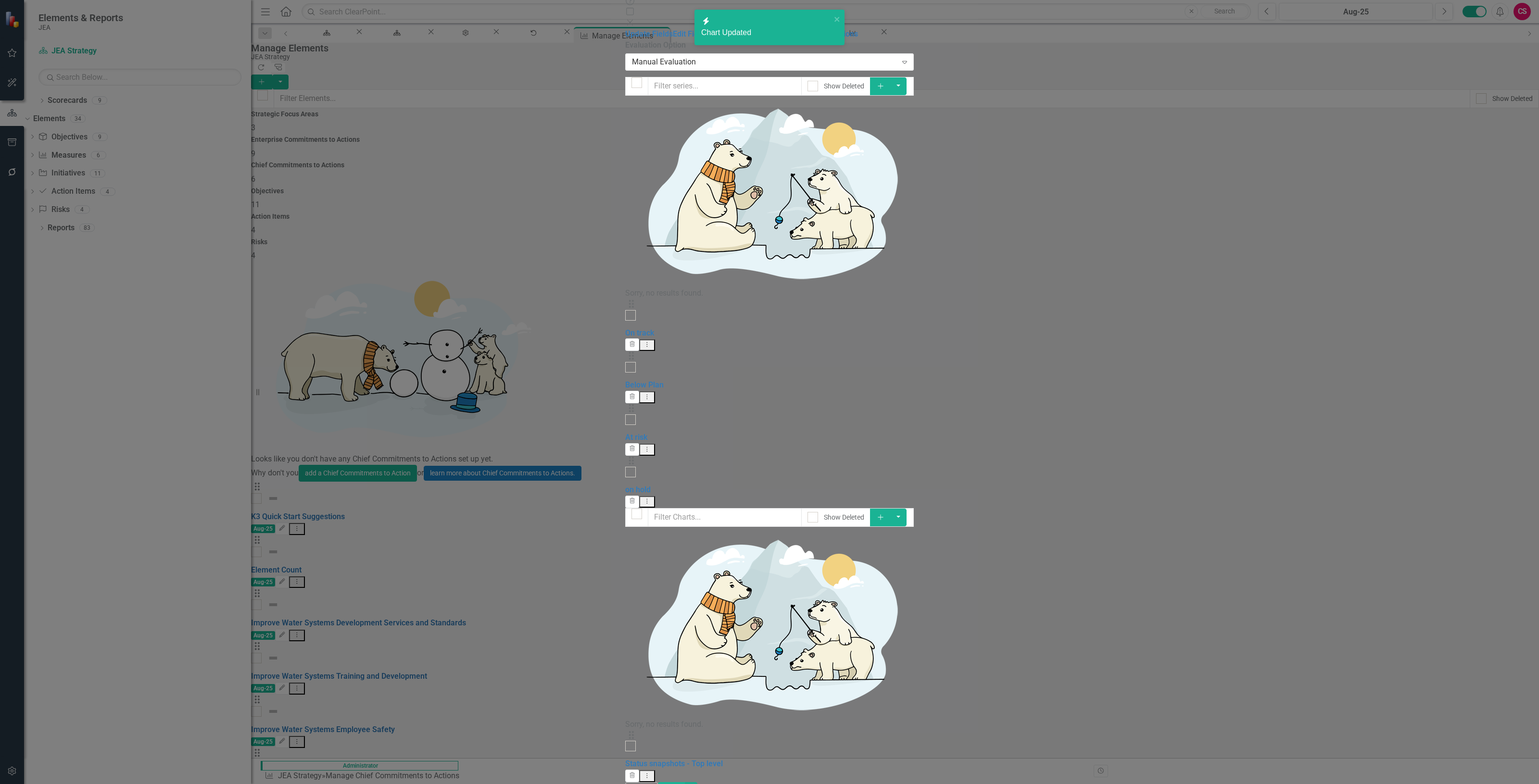
click at [751, 38] on link "Series" at bounding box center [762, 34] width 22 height 10
click at [655, 496] on button "Dropdown Menu" at bounding box center [647, 502] width 16 height 12
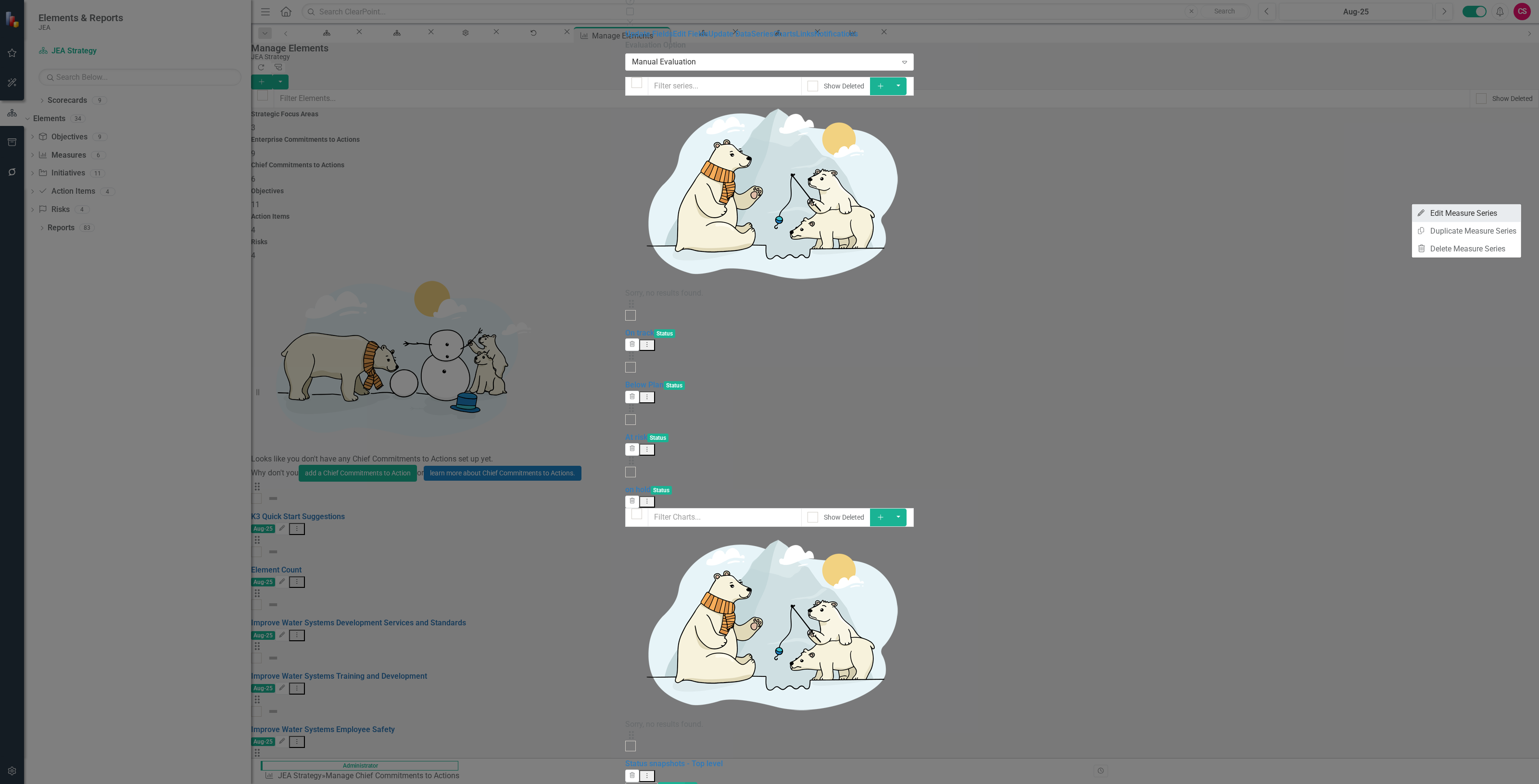
click at [1430, 213] on link "Edit Edit Measure Series" at bounding box center [1467, 213] width 109 height 17
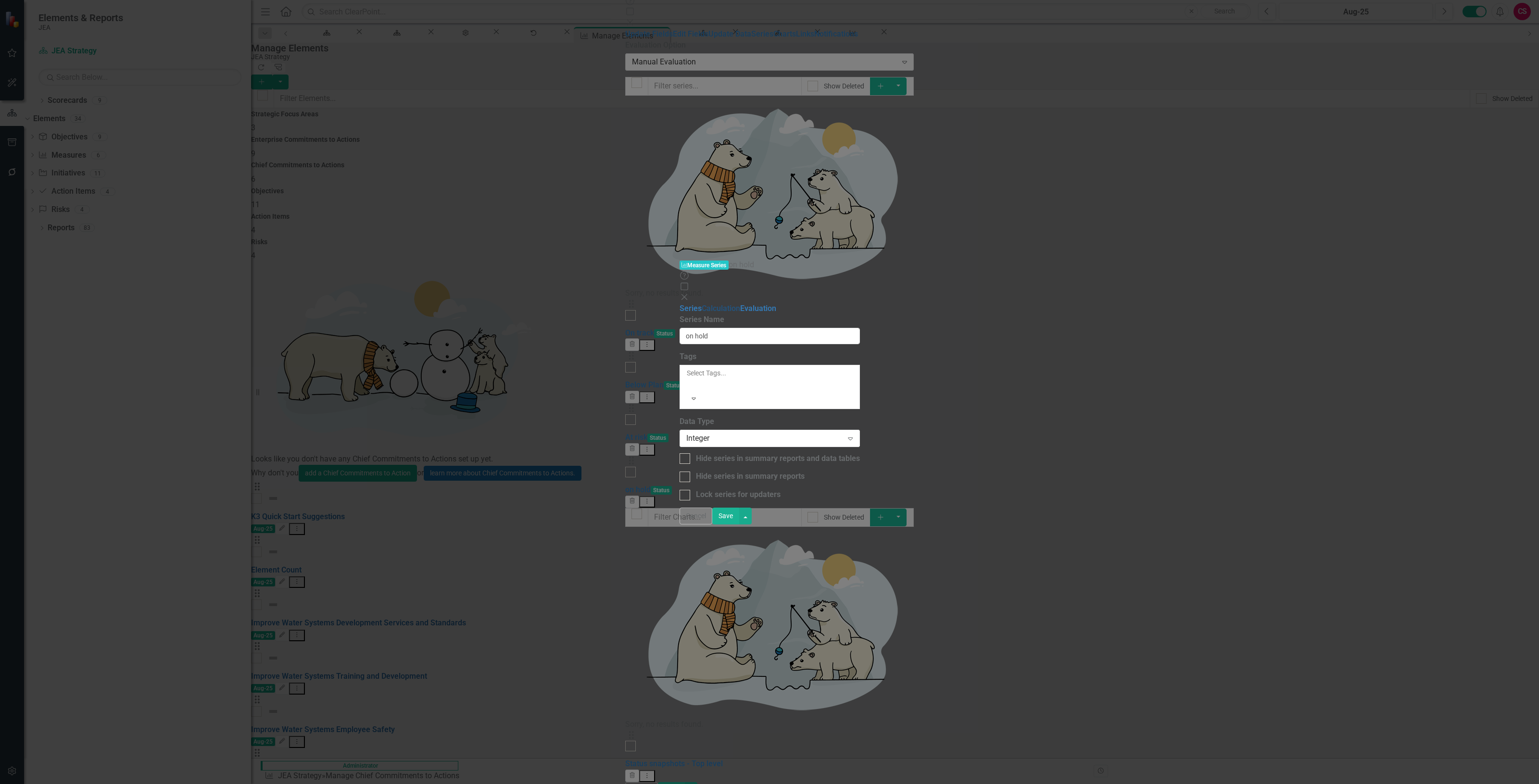
click at [702, 304] on link "Calculation" at bounding box center [721, 308] width 38 height 10
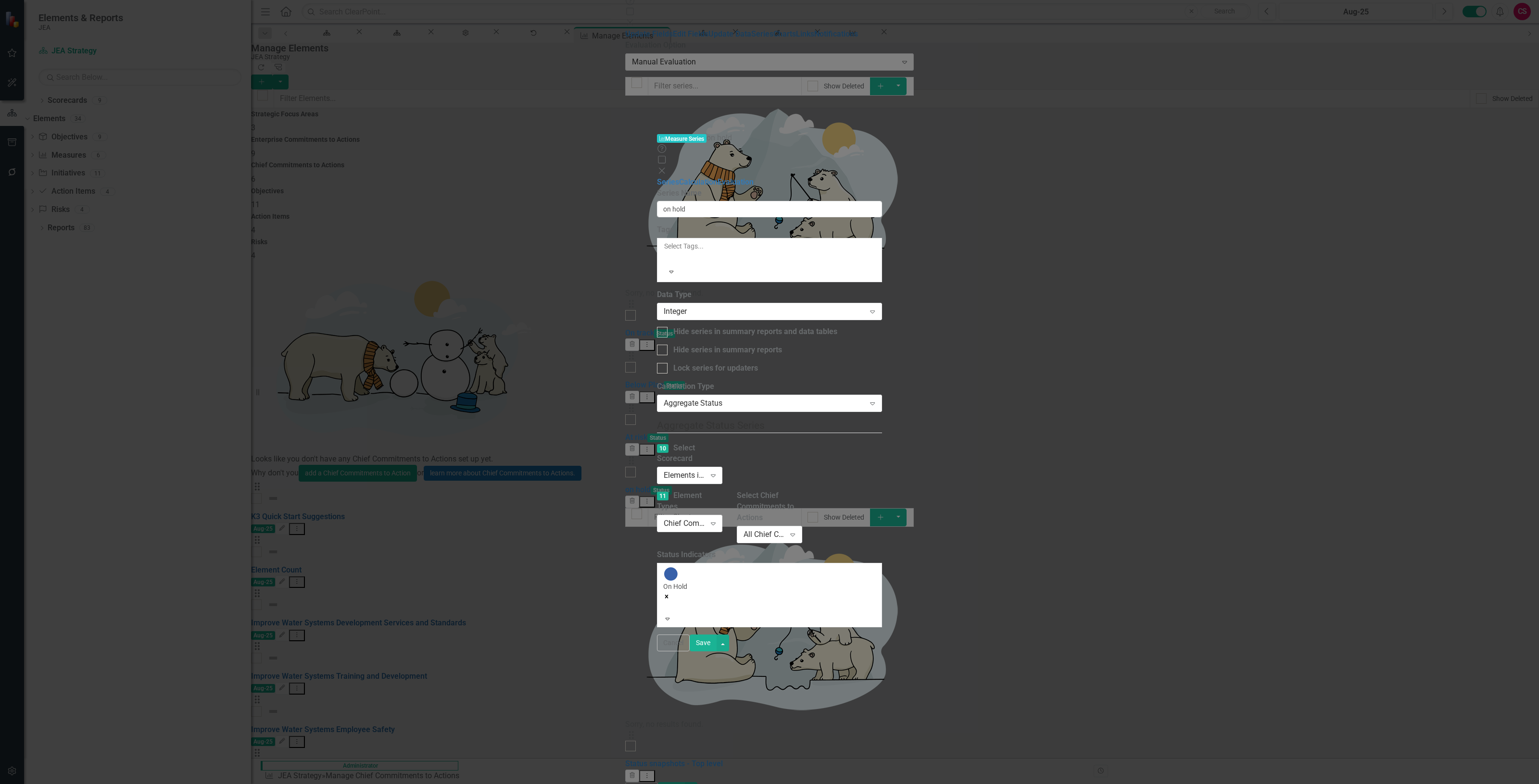
click at [665, 602] on div at bounding box center [665, 607] width 2 height 11
click at [657, 784] on div "Not Defined" at bounding box center [770, 797] width 1539 height 26
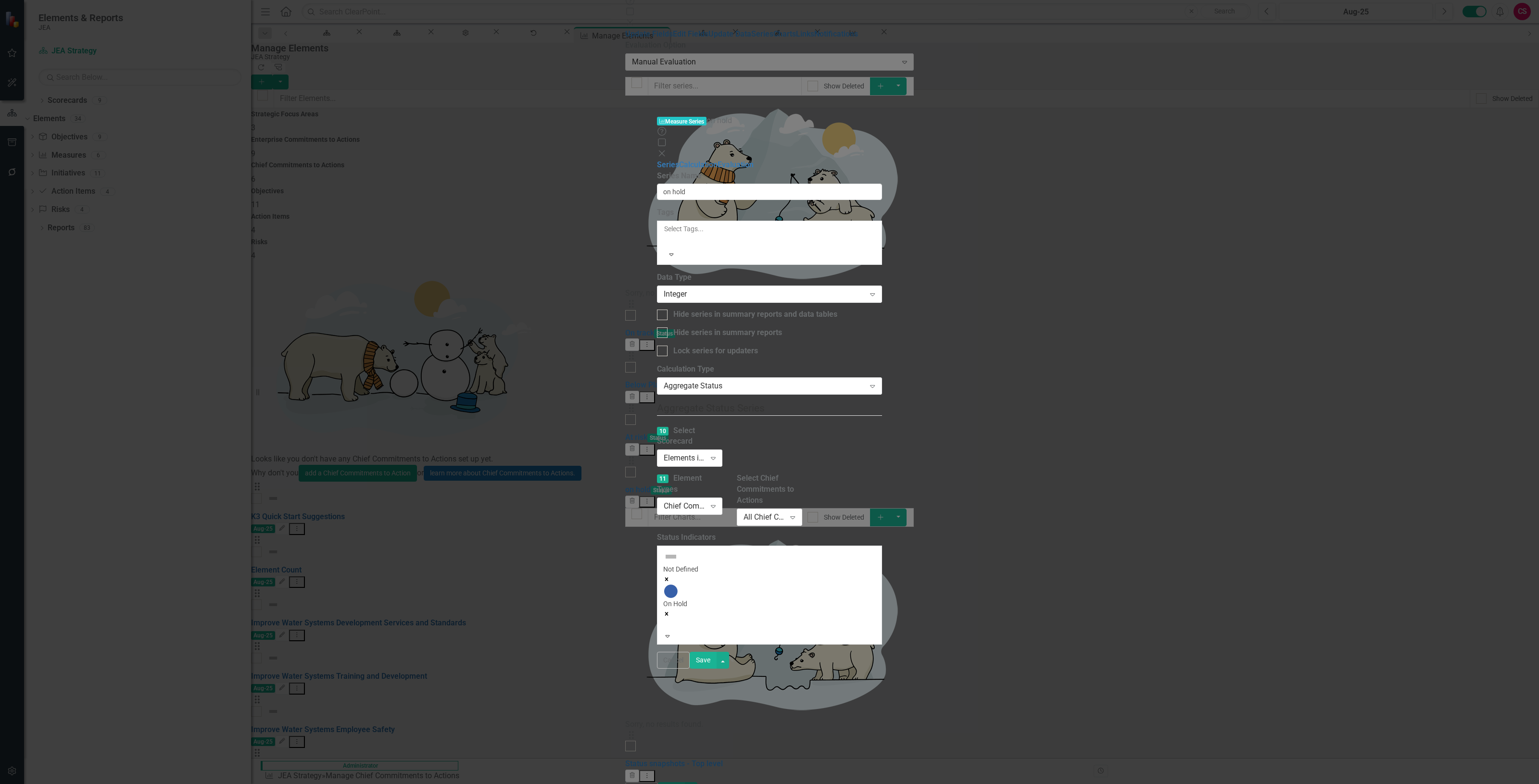
click at [717, 669] on button "Save" at bounding box center [703, 660] width 27 height 16
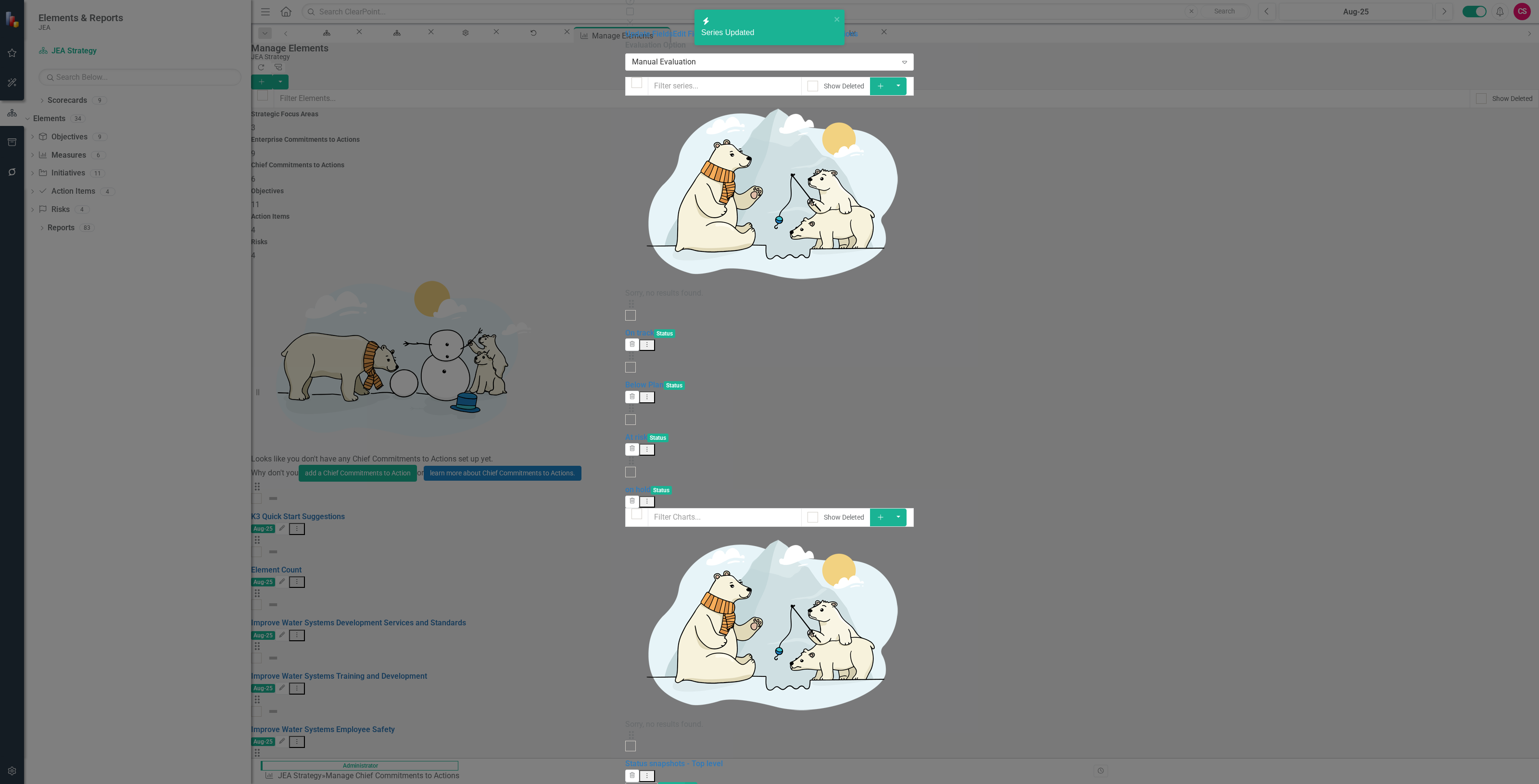
click at [773, 38] on link "Charts" at bounding box center [784, 34] width 23 height 10
click at [651, 773] on icon "Dropdown Menu" at bounding box center [646, 775] width 8 height 6
click at [1479, 80] on link "Edit Edit Chart" at bounding box center [1483, 86] width 76 height 17
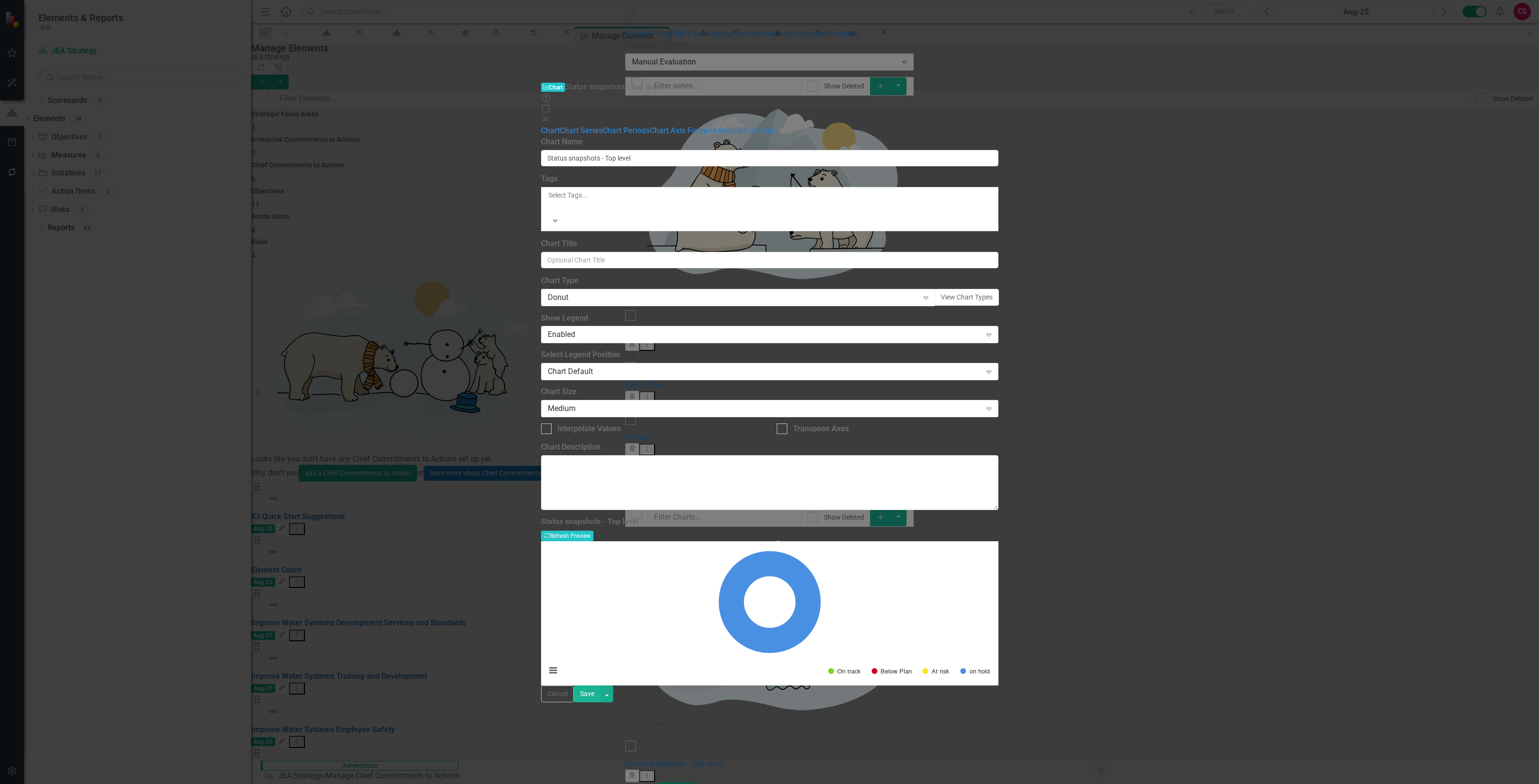
click at [601, 702] on button "Save" at bounding box center [587, 694] width 27 height 16
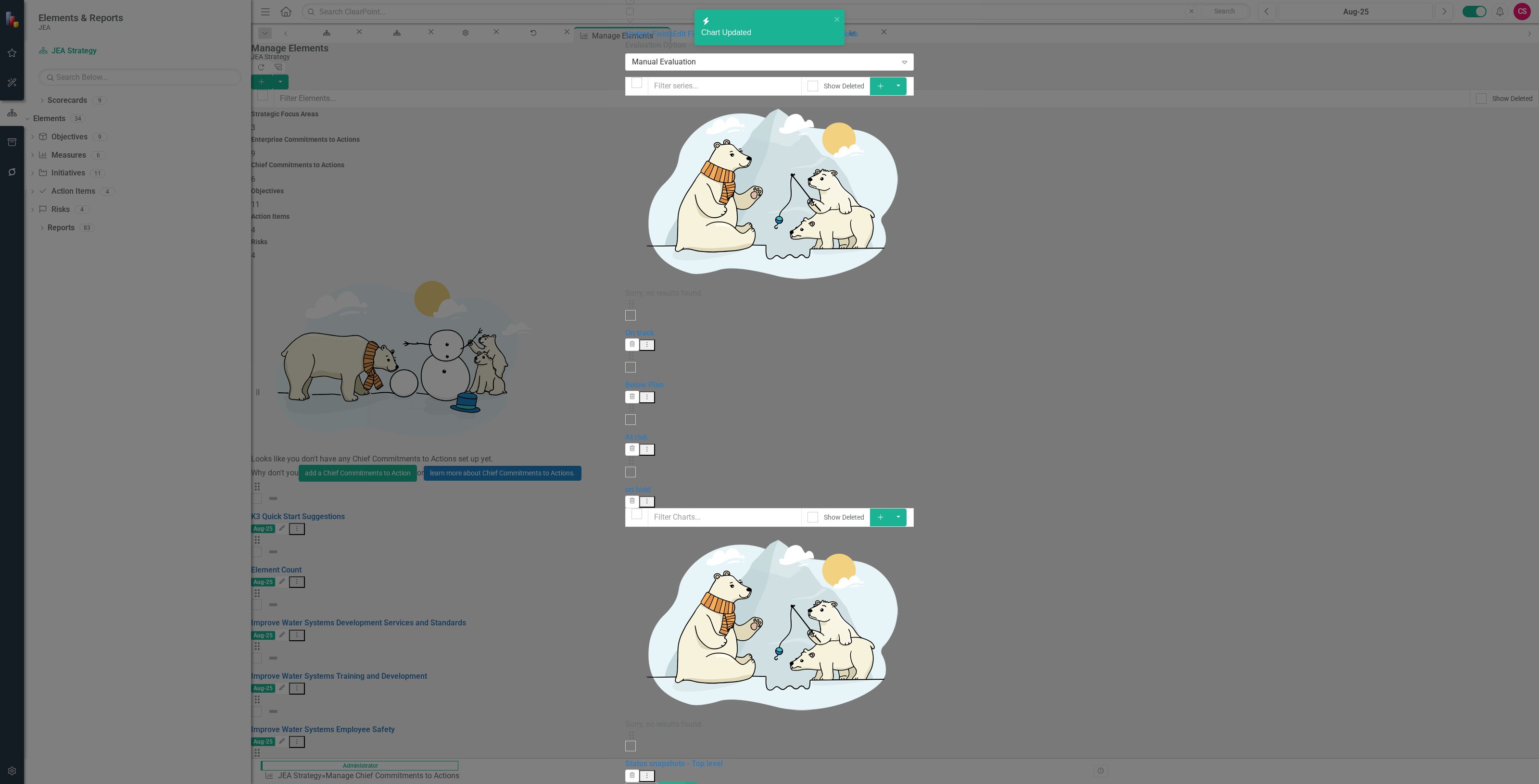
click at [685, 782] on button "Save" at bounding box center [671, 790] width 27 height 16
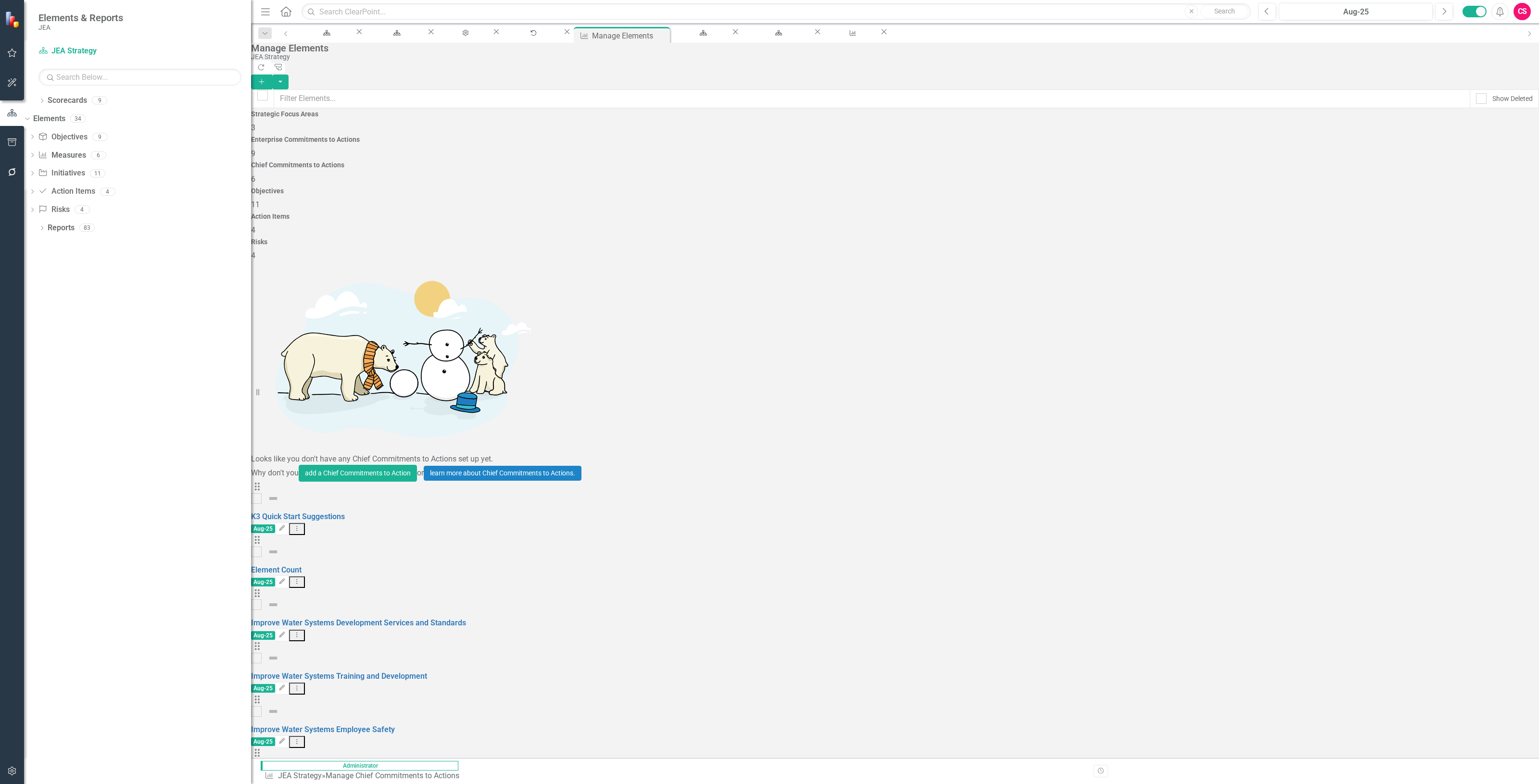
drag, startPoint x: 1441, startPoint y: 63, endPoint x: 553, endPoint y: 229, distance: 903.4
click at [271, 63] on button "Refresh" at bounding box center [261, 68] width 20 height 14
